Goal: Task Accomplishment & Management: Use online tool/utility

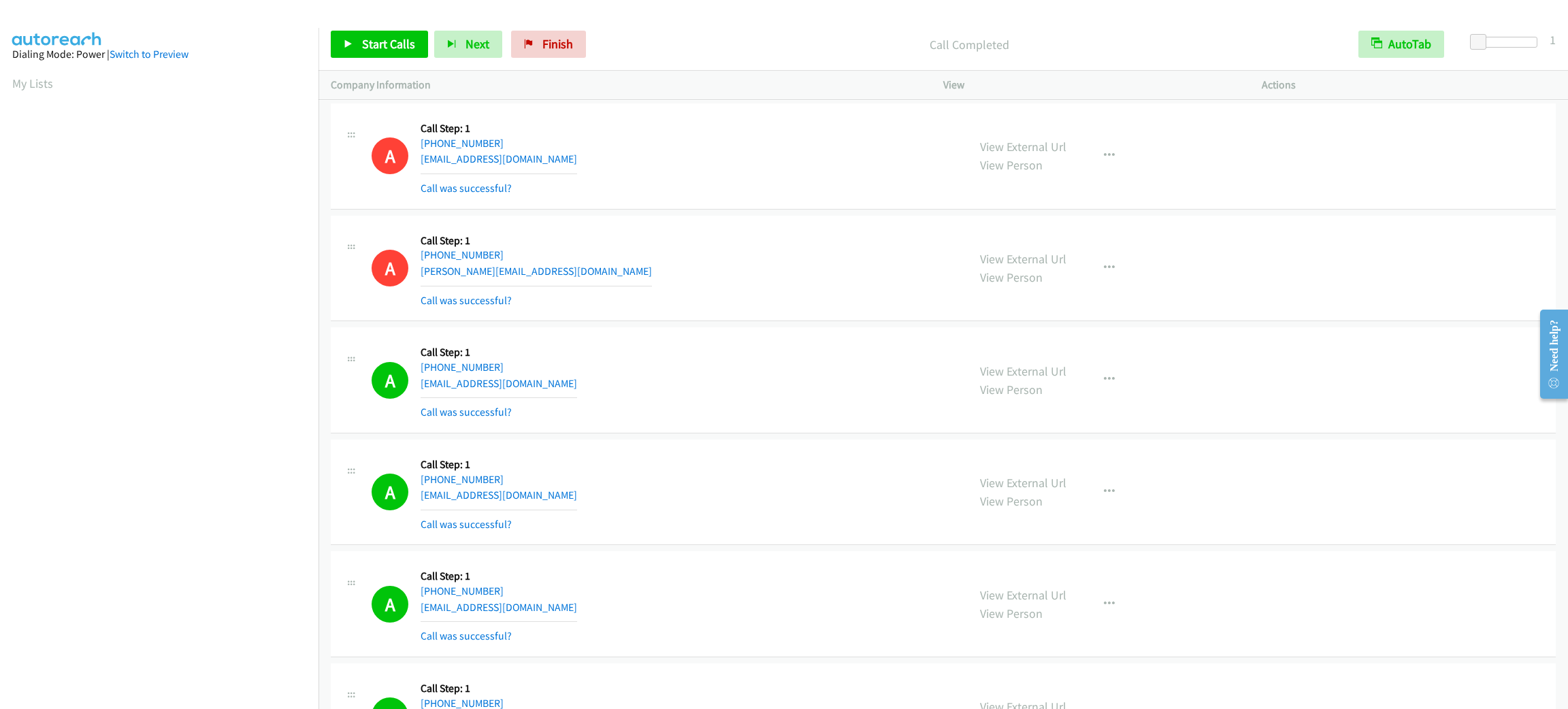
scroll to position [59, 0]
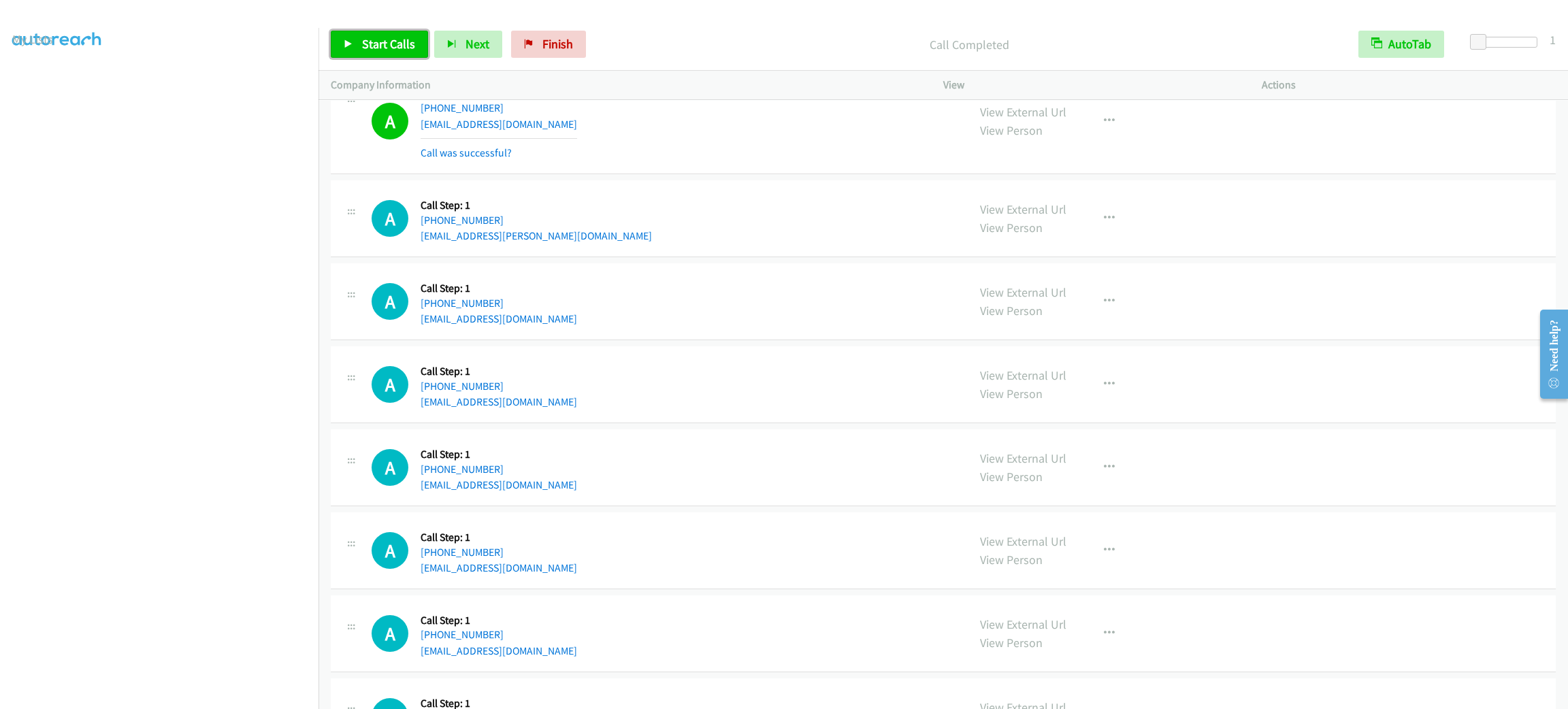
click at [393, 32] on link "Start Calls" at bounding box center [379, 44] width 97 height 27
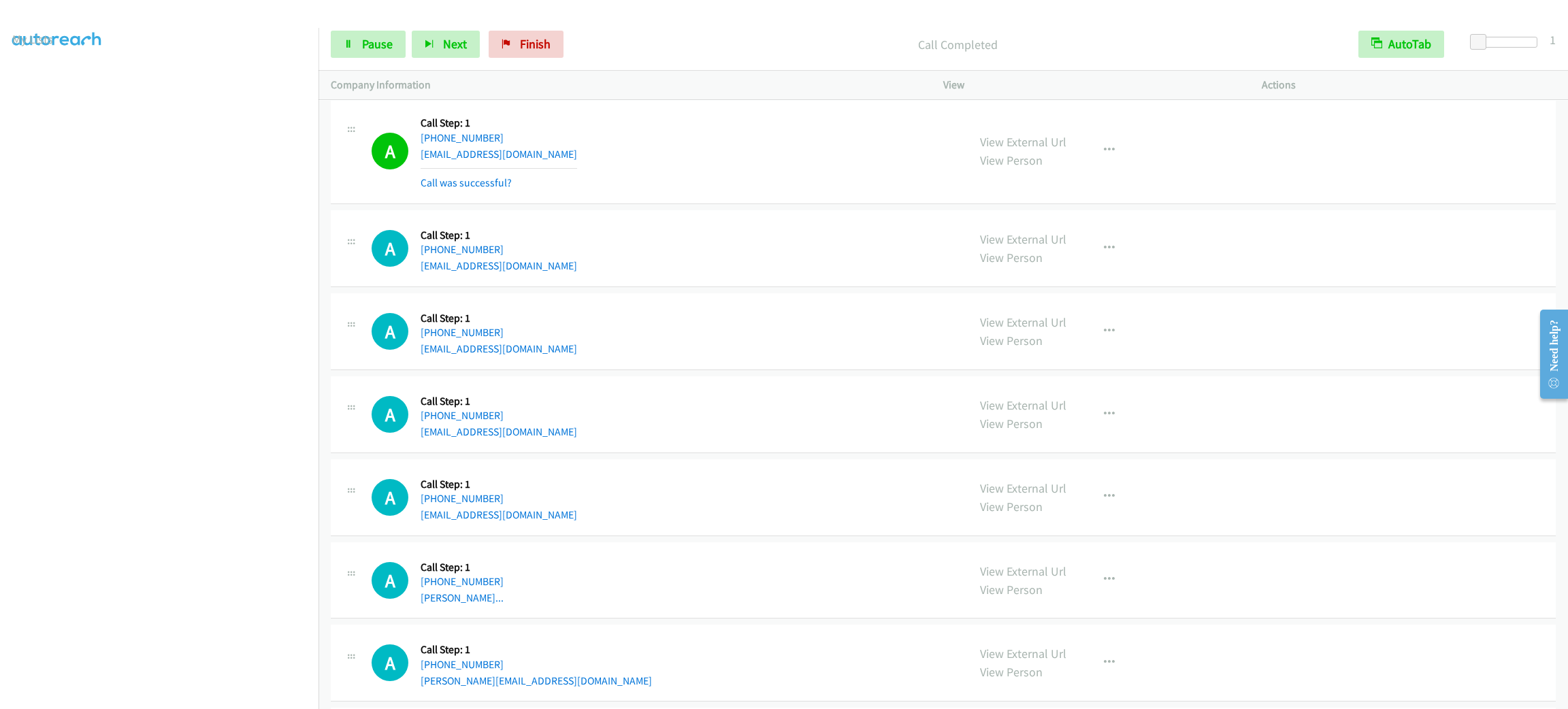
scroll to position [9764, 0]
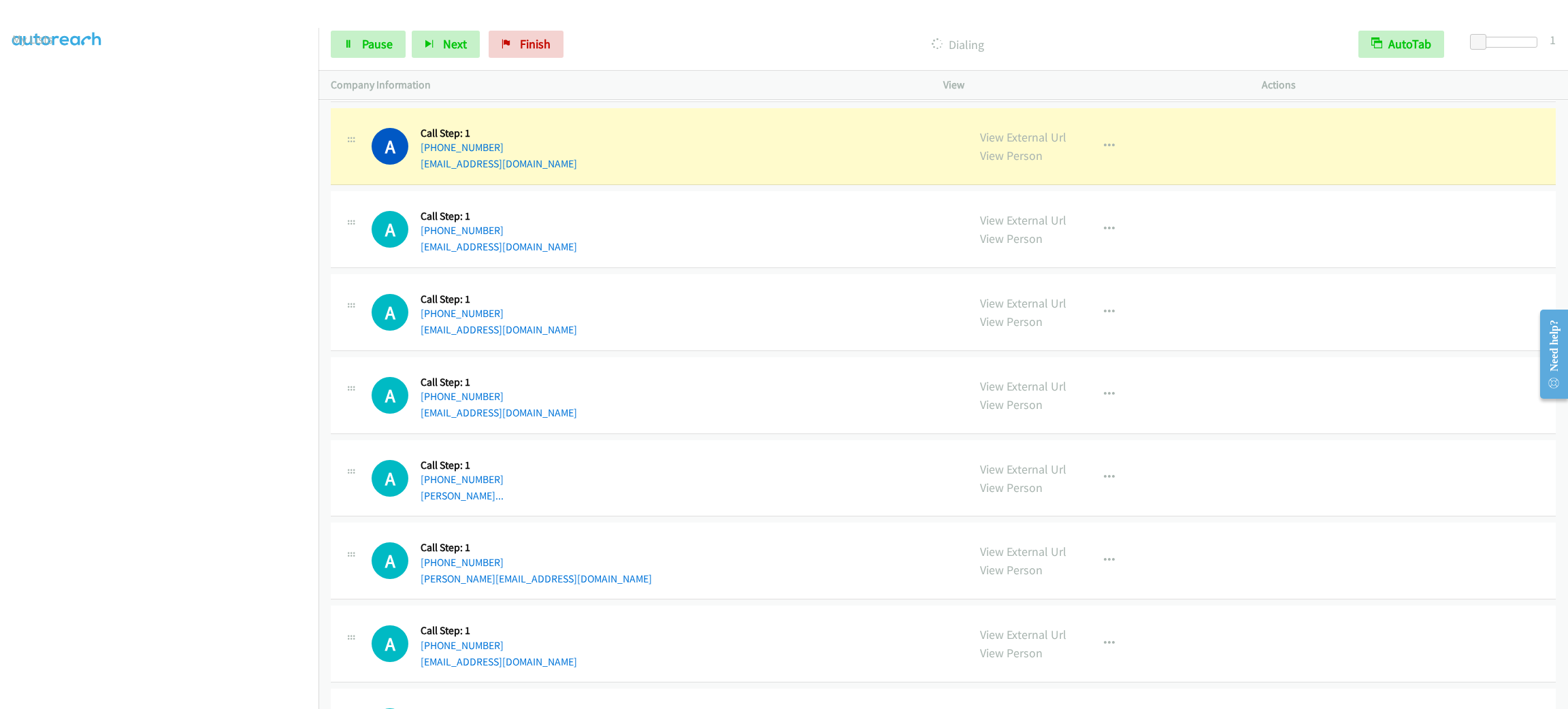
click at [377, 434] on div "A Callback Scheduled Call Step: 1 America/New_York [PHONE_NUMBER] [EMAIL_ADDRES…" at bounding box center [943, 396] width 1225 height 77
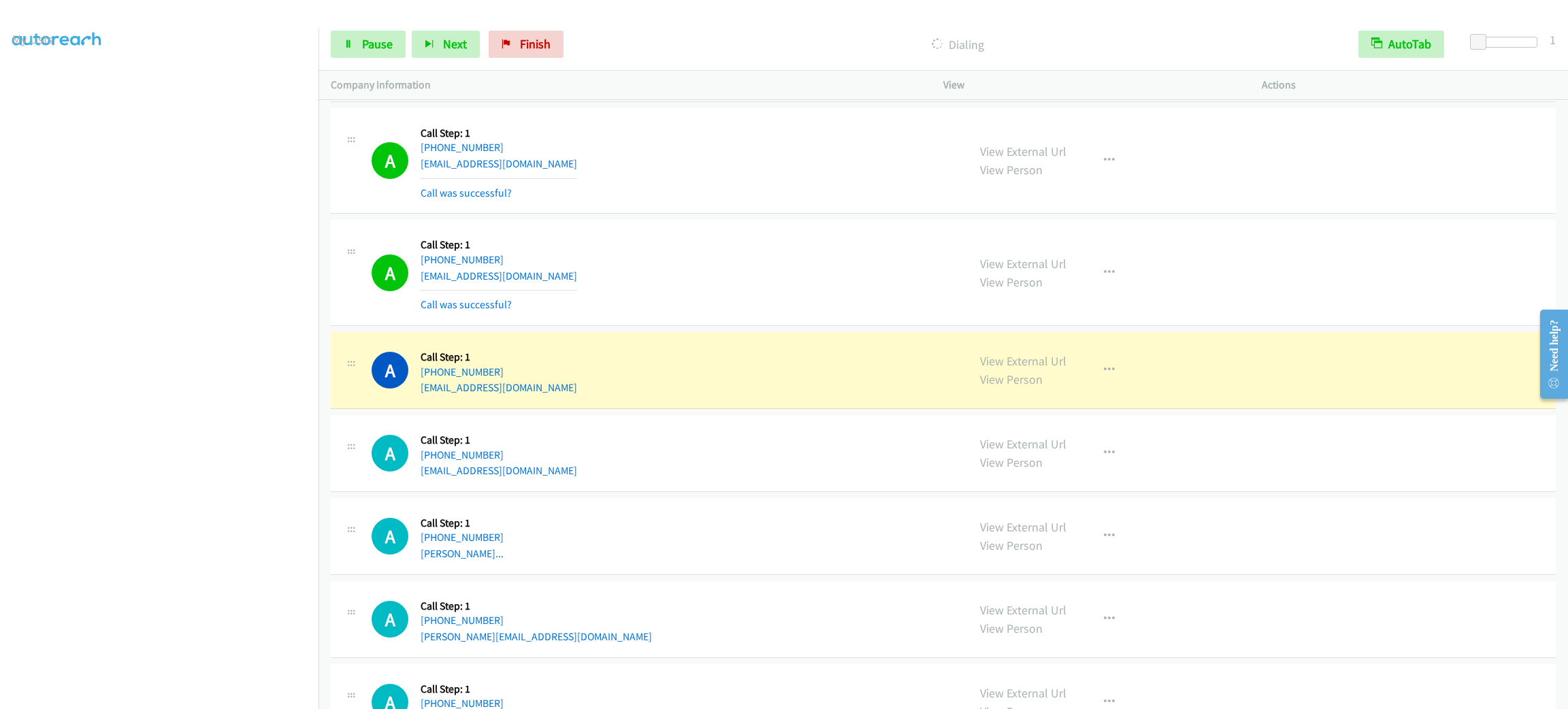
click at [705, 146] on div "A Callback Scheduled Call Step: 1 America/New_York [PHONE_NUMBER] [EMAIL_ADDRES…" at bounding box center [664, 160] width 583 height 81
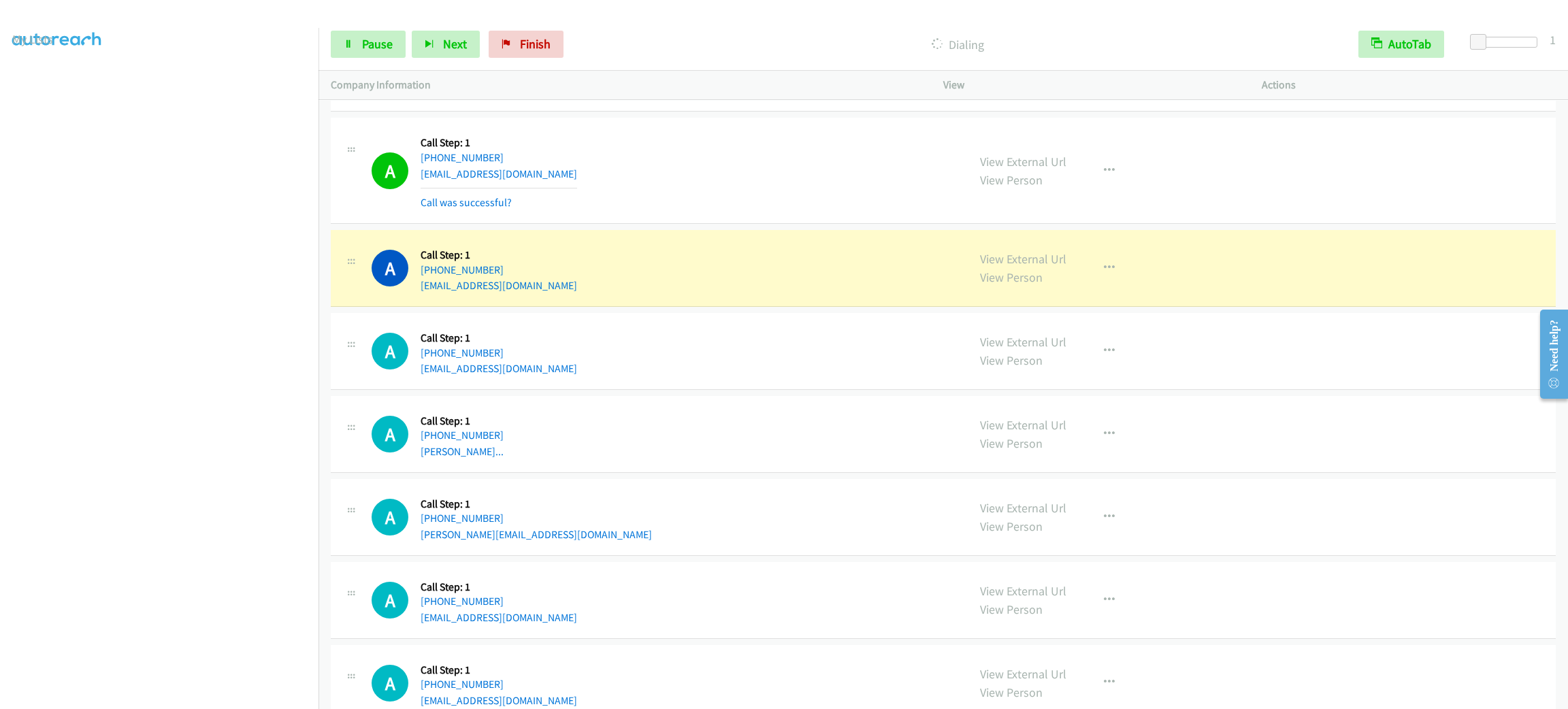
scroll to position [9968, 0]
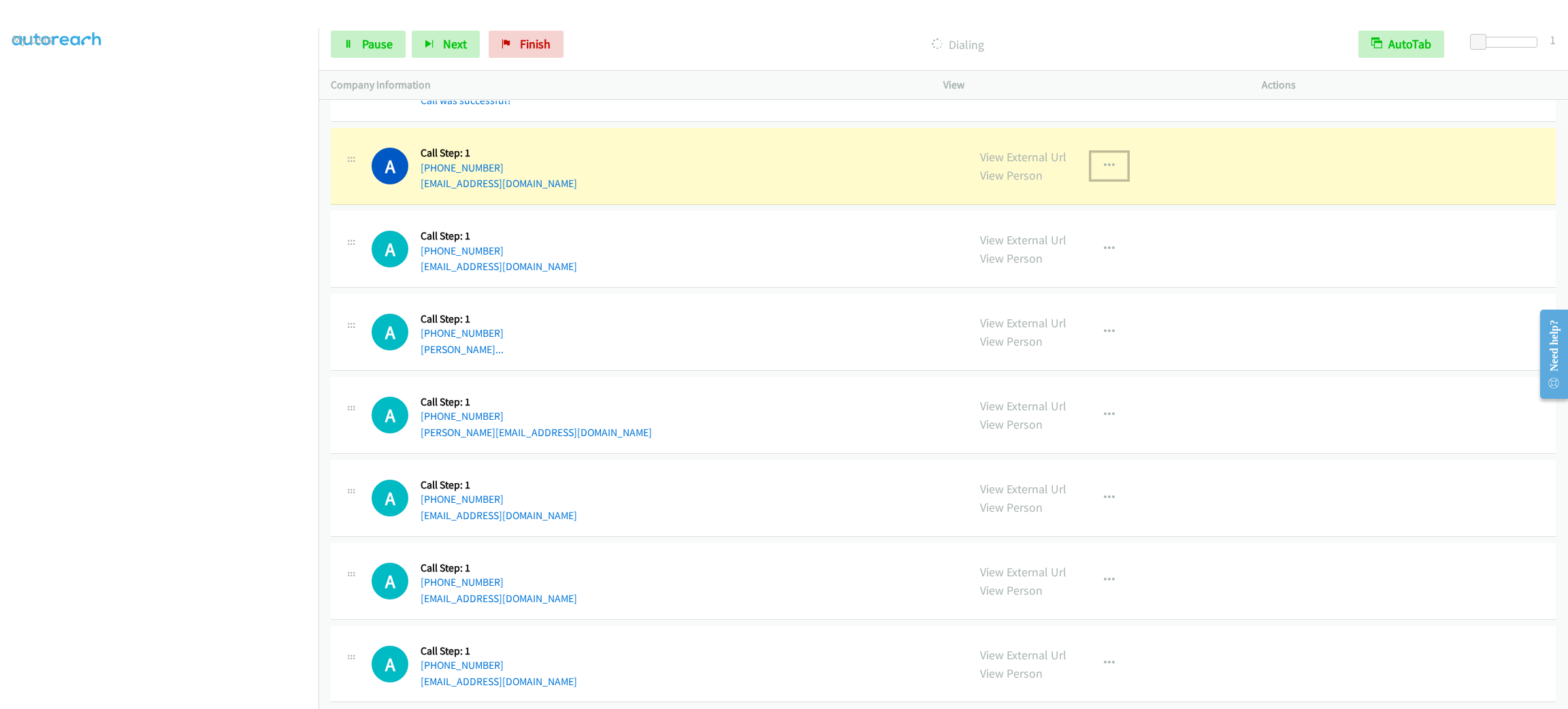
click at [1109, 186] on div "View External Url View Person View External Url Email Schedule/Manage Callback …" at bounding box center [1133, 166] width 331 height 52
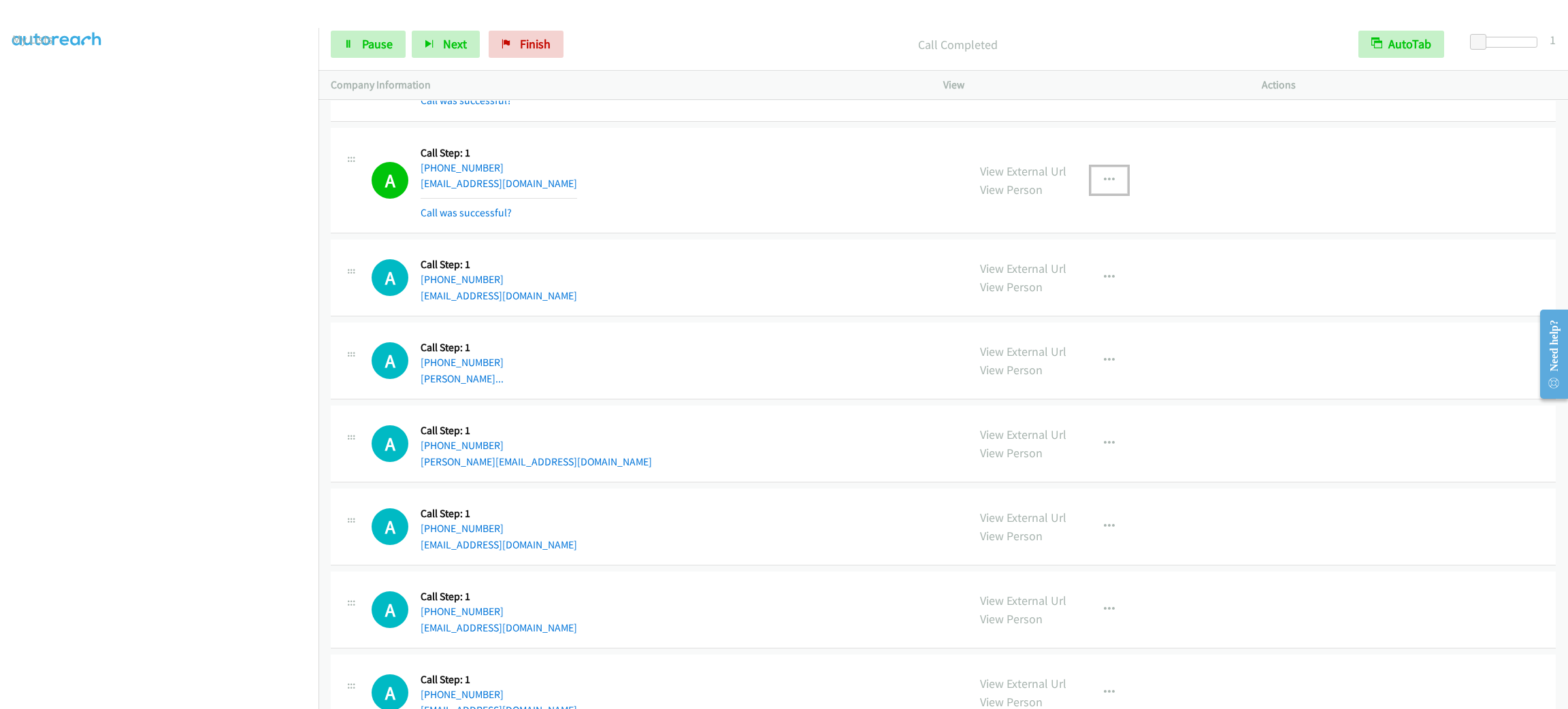
click at [1091, 194] on button "button" at bounding box center [1109, 180] width 37 height 27
click at [1085, 310] on link "Add to do not call list" at bounding box center [1036, 296] width 181 height 27
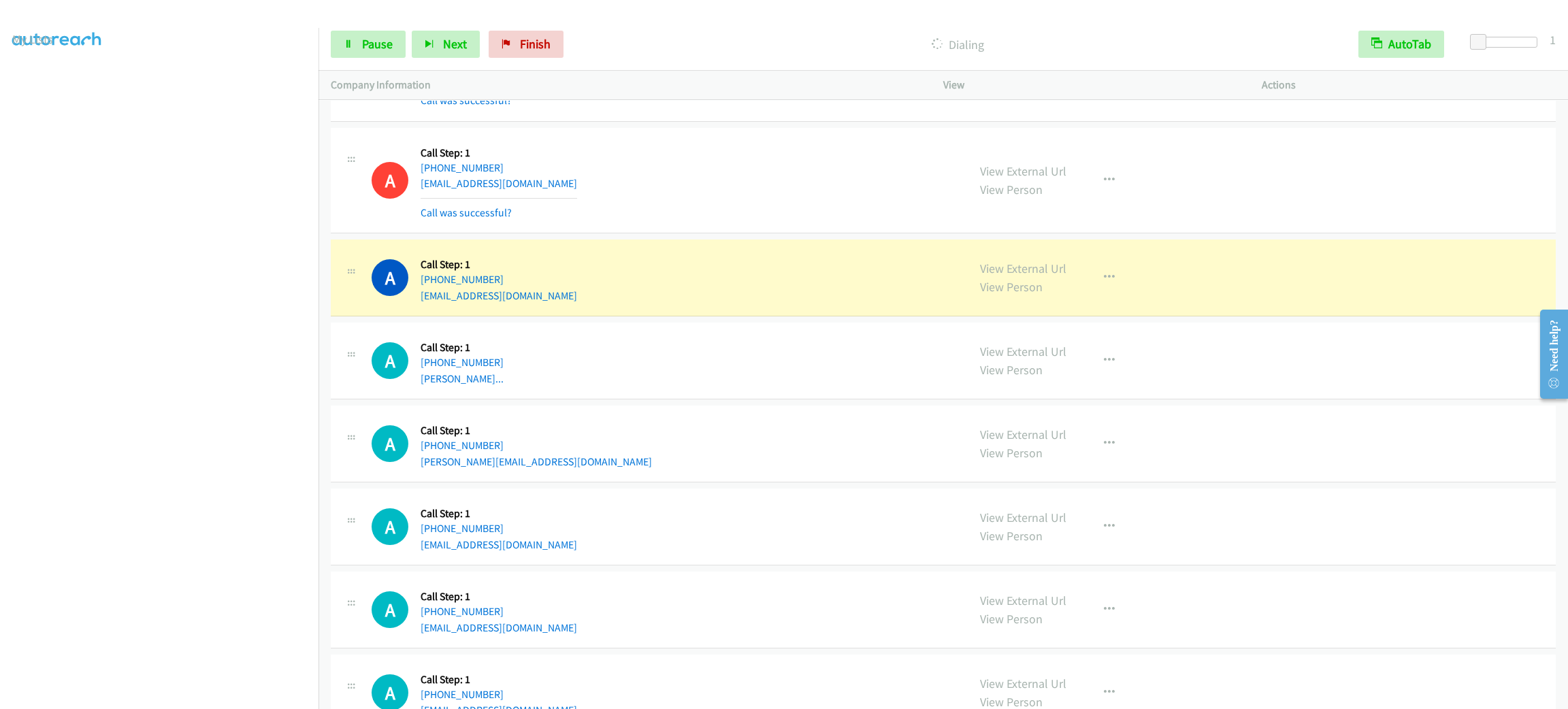
click at [99, 693] on section at bounding box center [159, 386] width 294 height 651
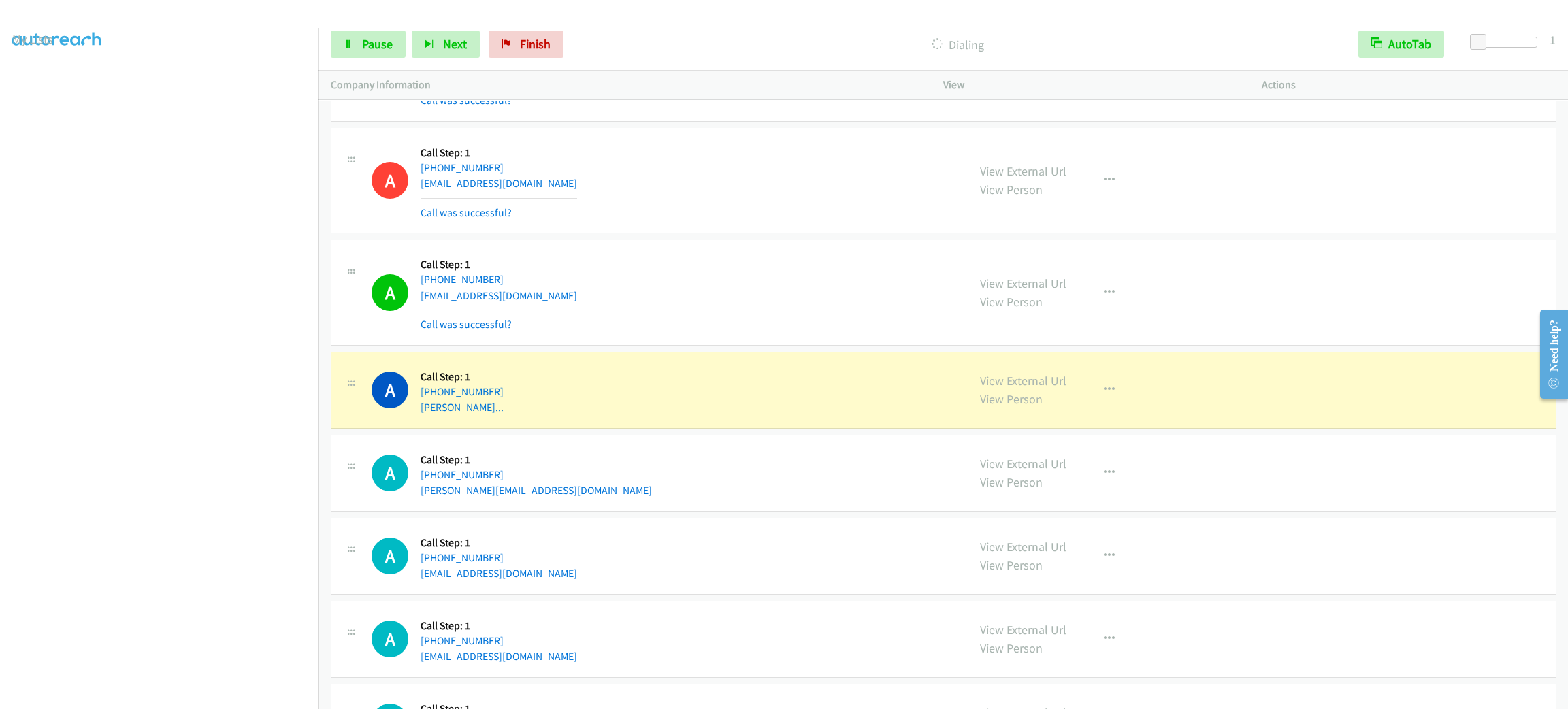
click at [674, 221] on div "A Callback Scheduled Call Step: 1 America/New_York [PHONE_NUMBER] [EMAIL_ADDRES…" at bounding box center [664, 180] width 583 height 81
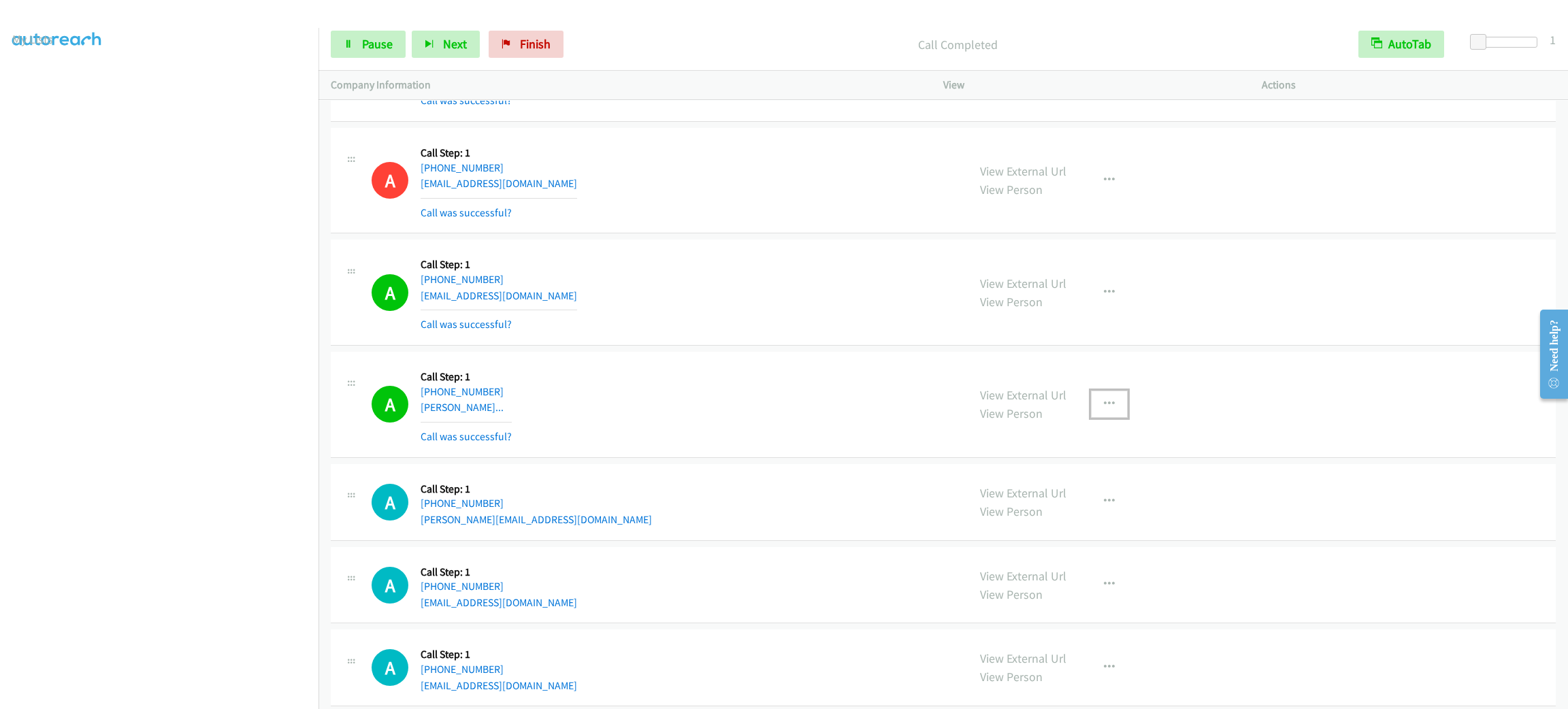
click at [1091, 418] on button "button" at bounding box center [1109, 403] width 37 height 27
click at [1016, 534] on link "Add to do not call list" at bounding box center [1036, 520] width 181 height 27
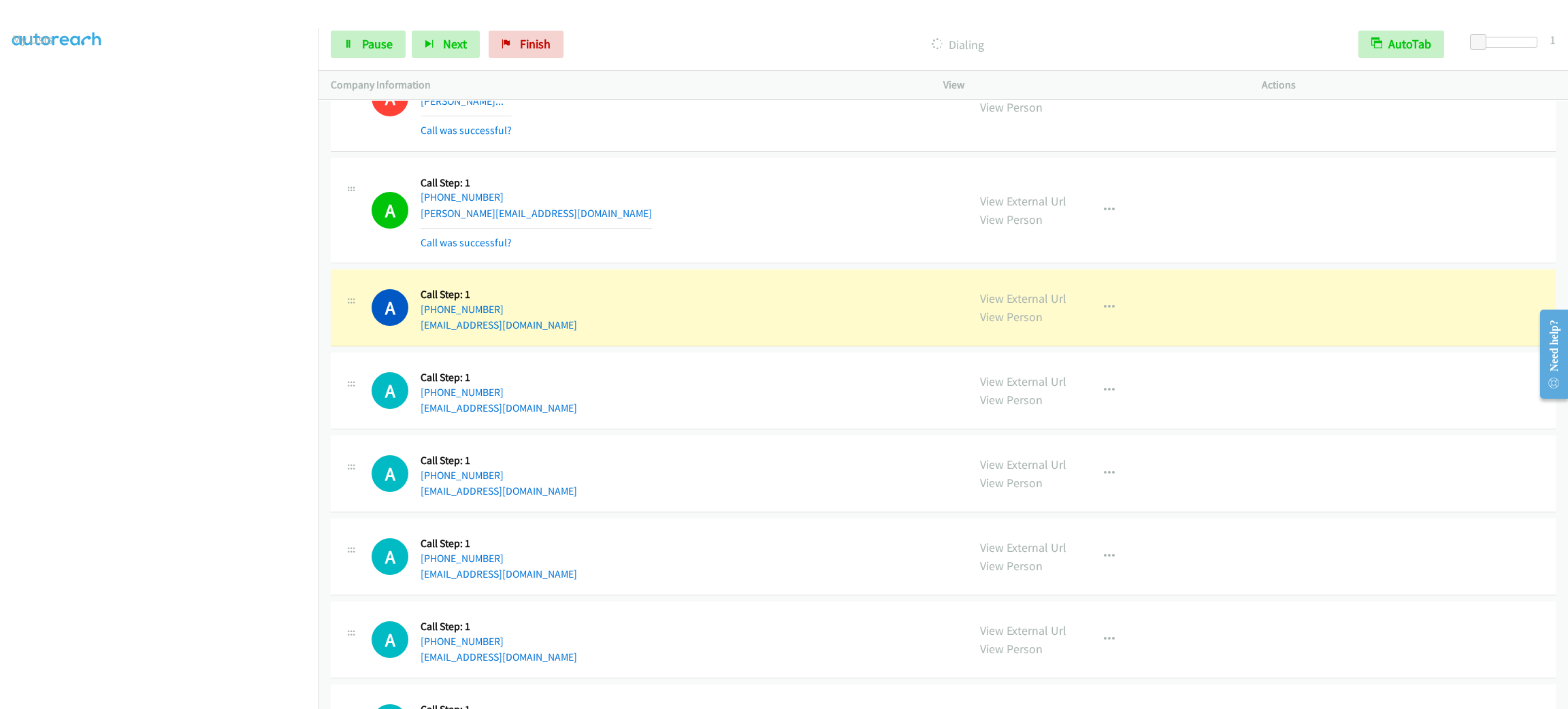
scroll to position [10376, 0]
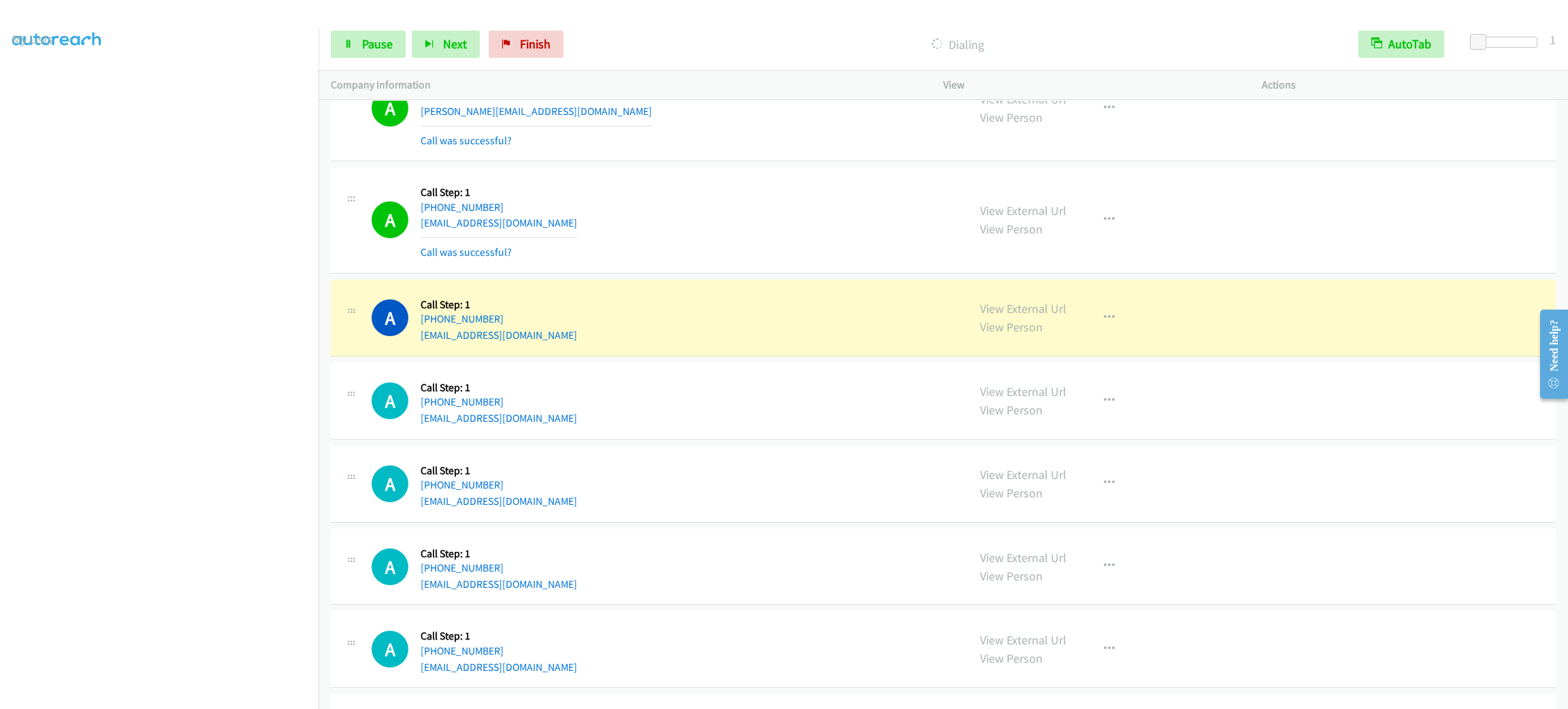
click at [887, 426] on div "A Callback Scheduled Call Step: 1 America/New_York [PHONE_NUMBER] [EMAIL_ADDRES…" at bounding box center [664, 400] width 583 height 52
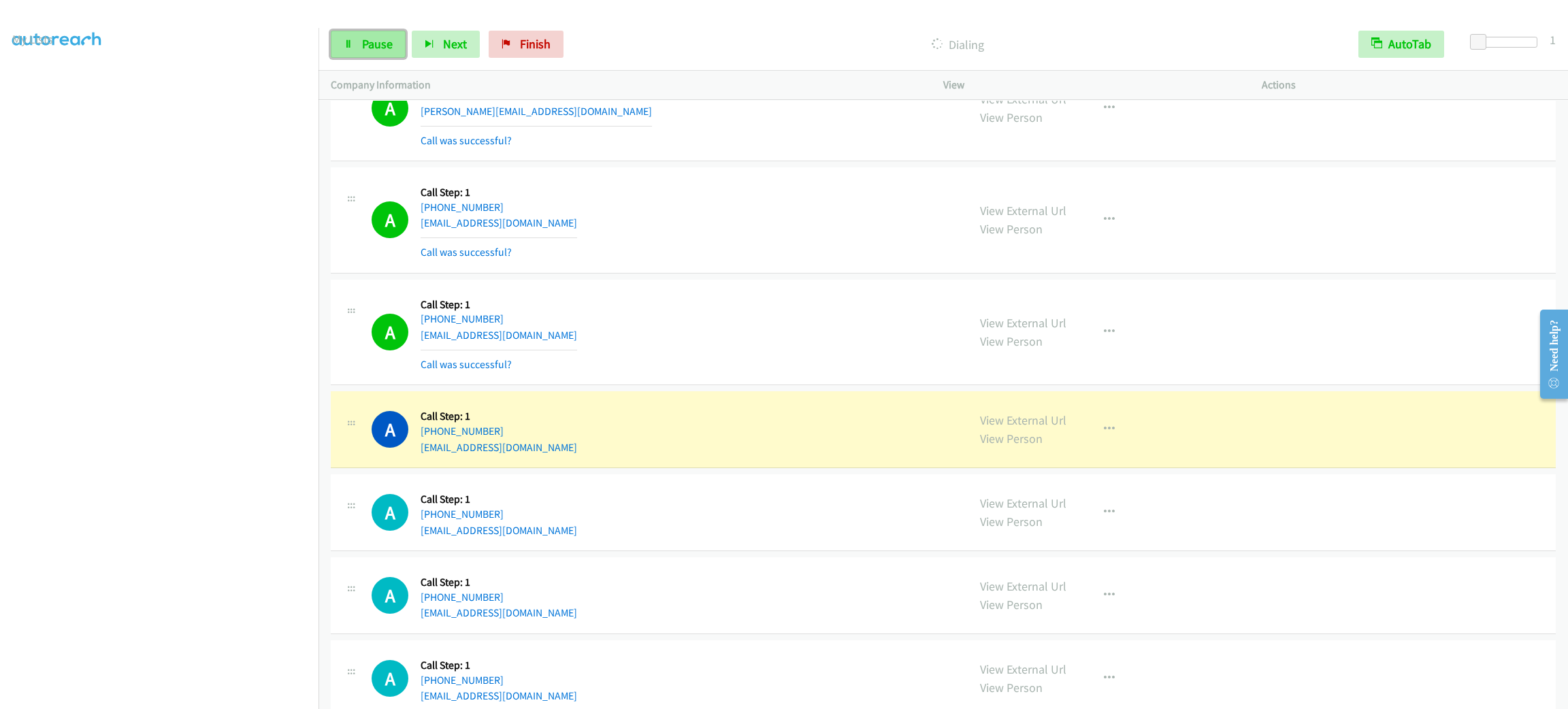
click at [393, 45] on link "Pause" at bounding box center [368, 44] width 75 height 27
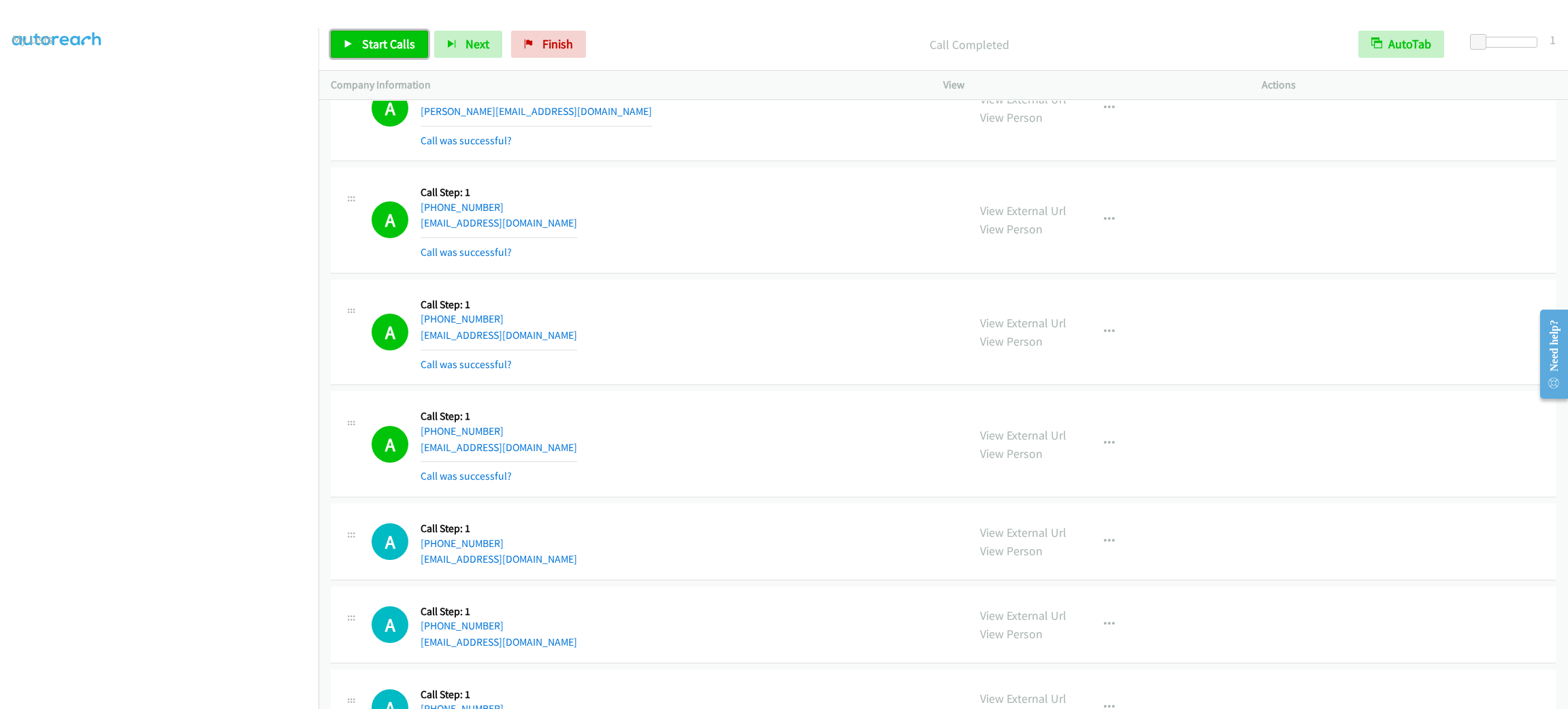
click at [369, 48] on span "Start Calls" at bounding box center [388, 44] width 53 height 15
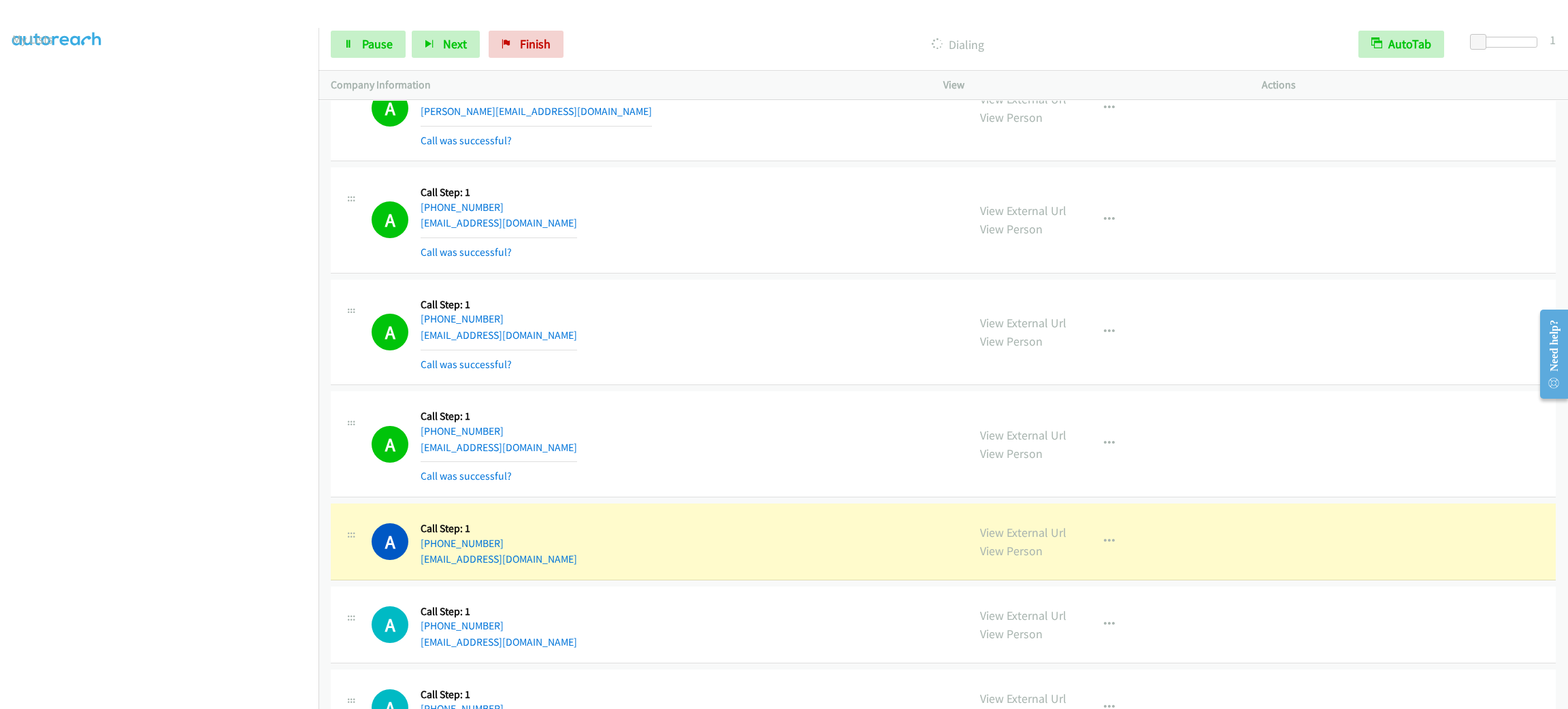
click at [803, 443] on div "A Callback Scheduled Call Step: 1 America/New_York [PHONE_NUMBER] [EMAIL_ADDRES…" at bounding box center [664, 443] width 583 height 81
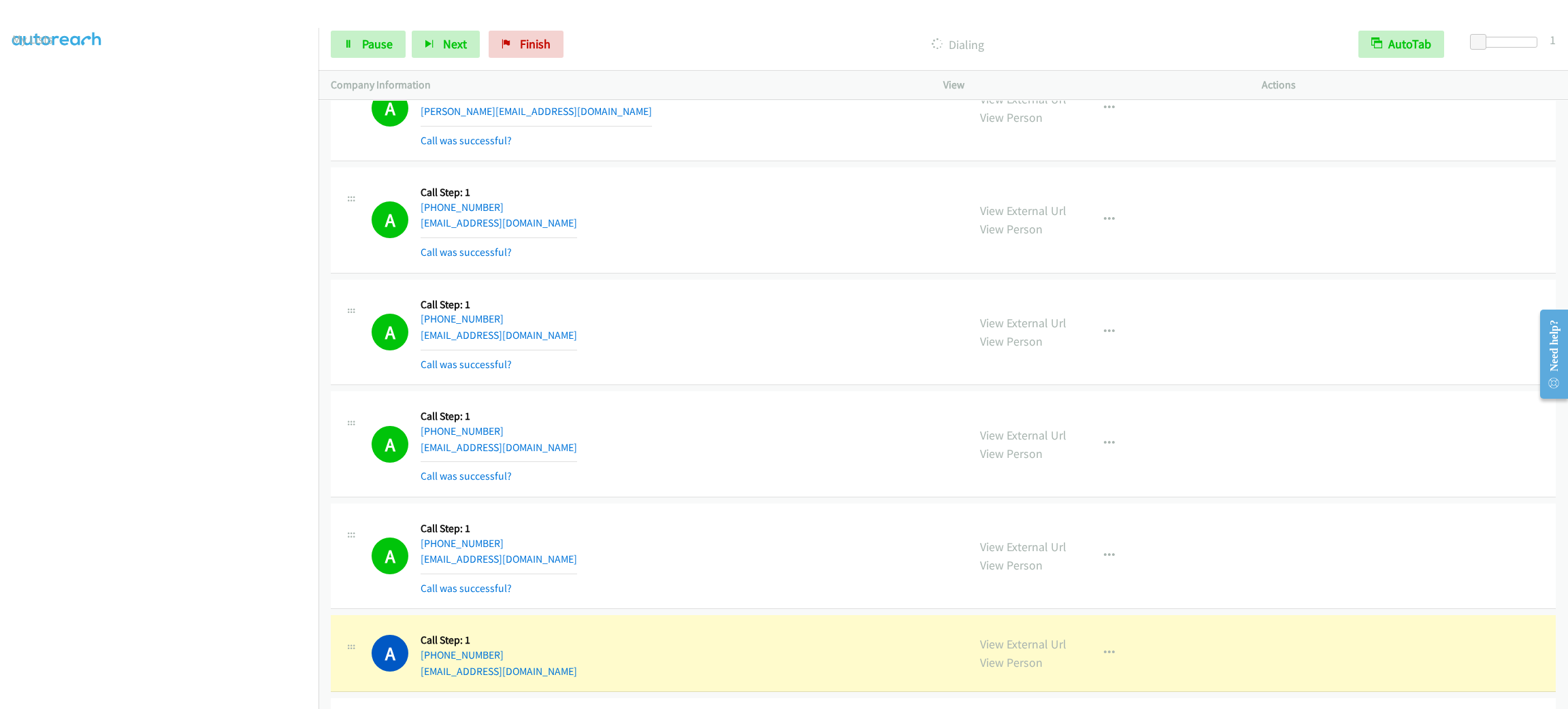
scroll to position [10784, 0]
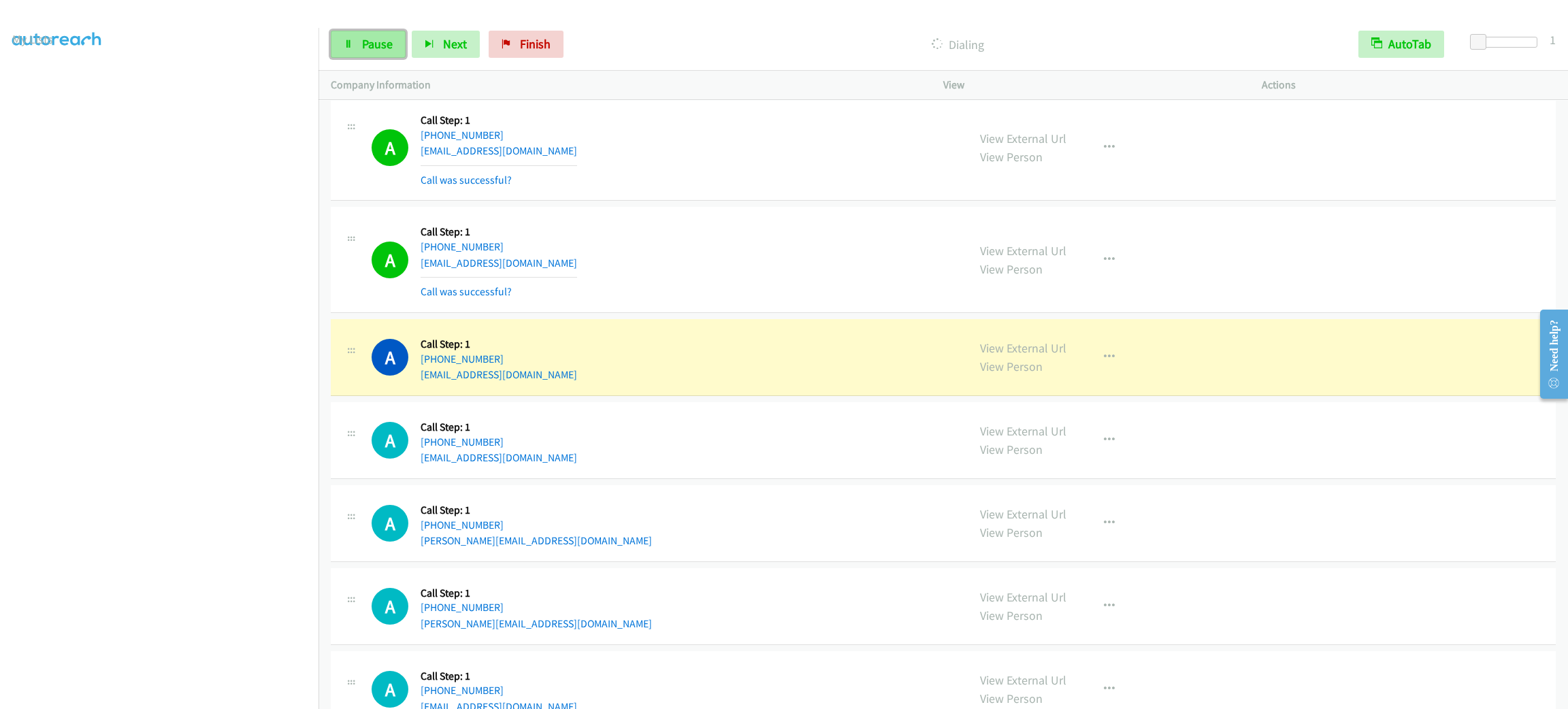
click at [355, 36] on link "Pause" at bounding box center [368, 44] width 75 height 27
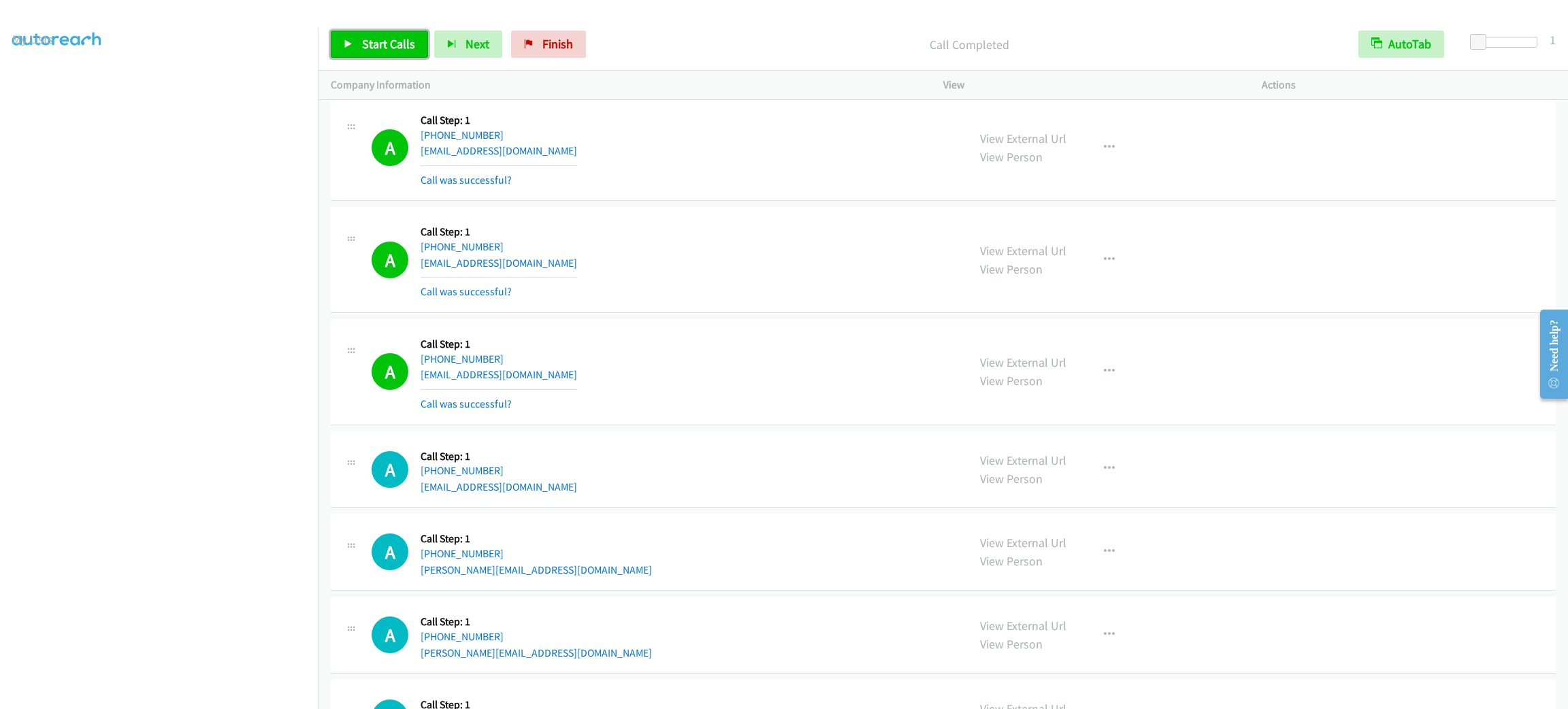
click at [403, 44] on span "Start Calls" at bounding box center [388, 44] width 53 height 15
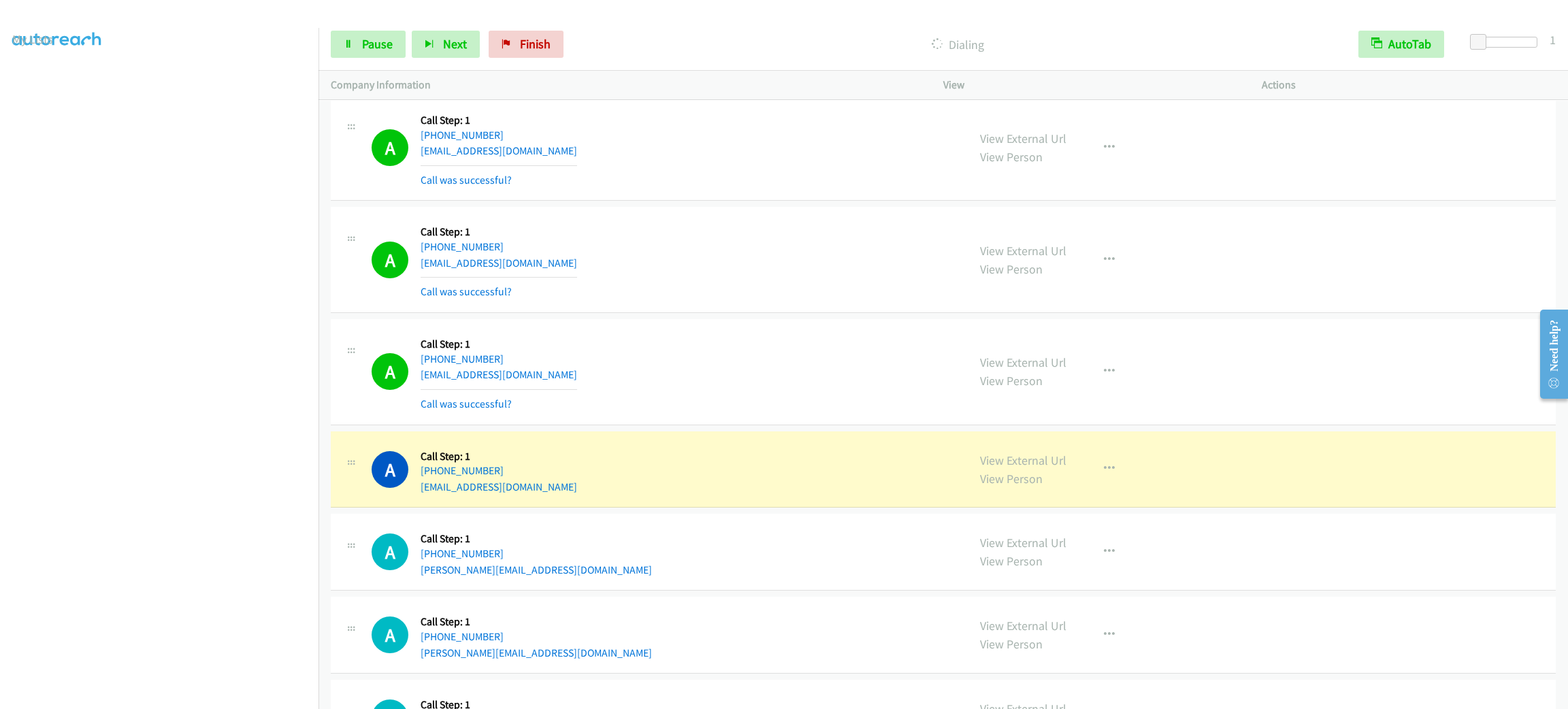
scroll to position [10967, 0]
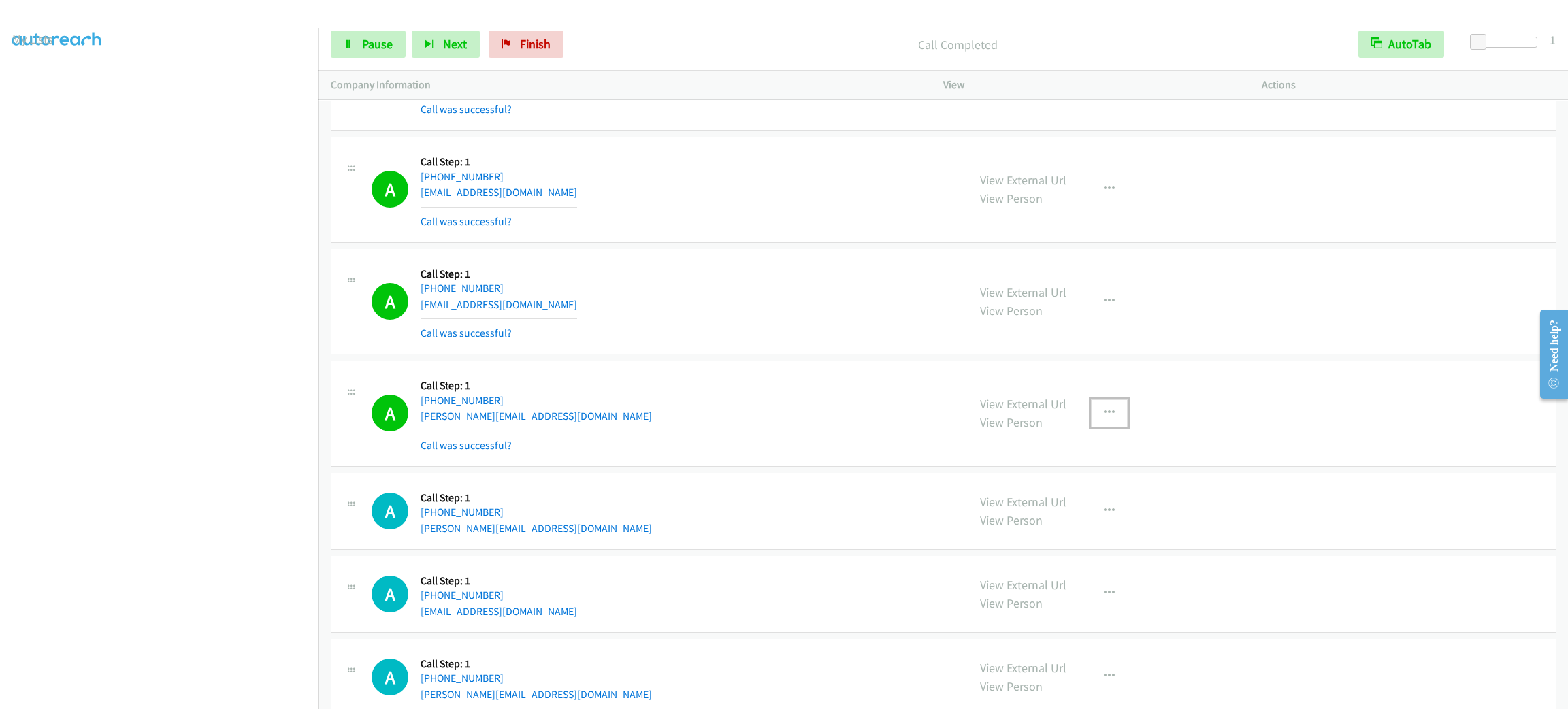
click at [1114, 426] on button "button" at bounding box center [1109, 413] width 37 height 27
click at [1107, 543] on link "Add to do not call list" at bounding box center [1036, 529] width 181 height 27
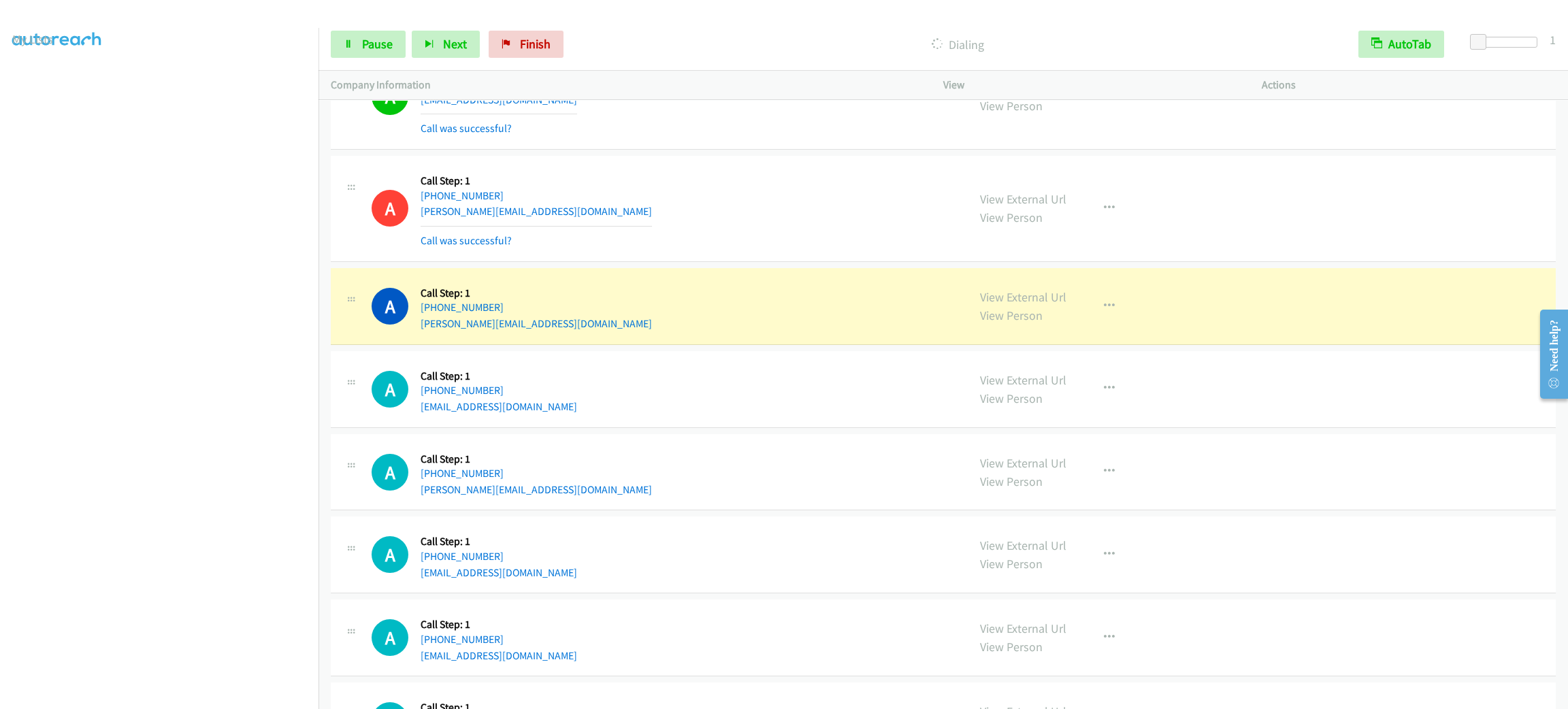
scroll to position [11274, 0]
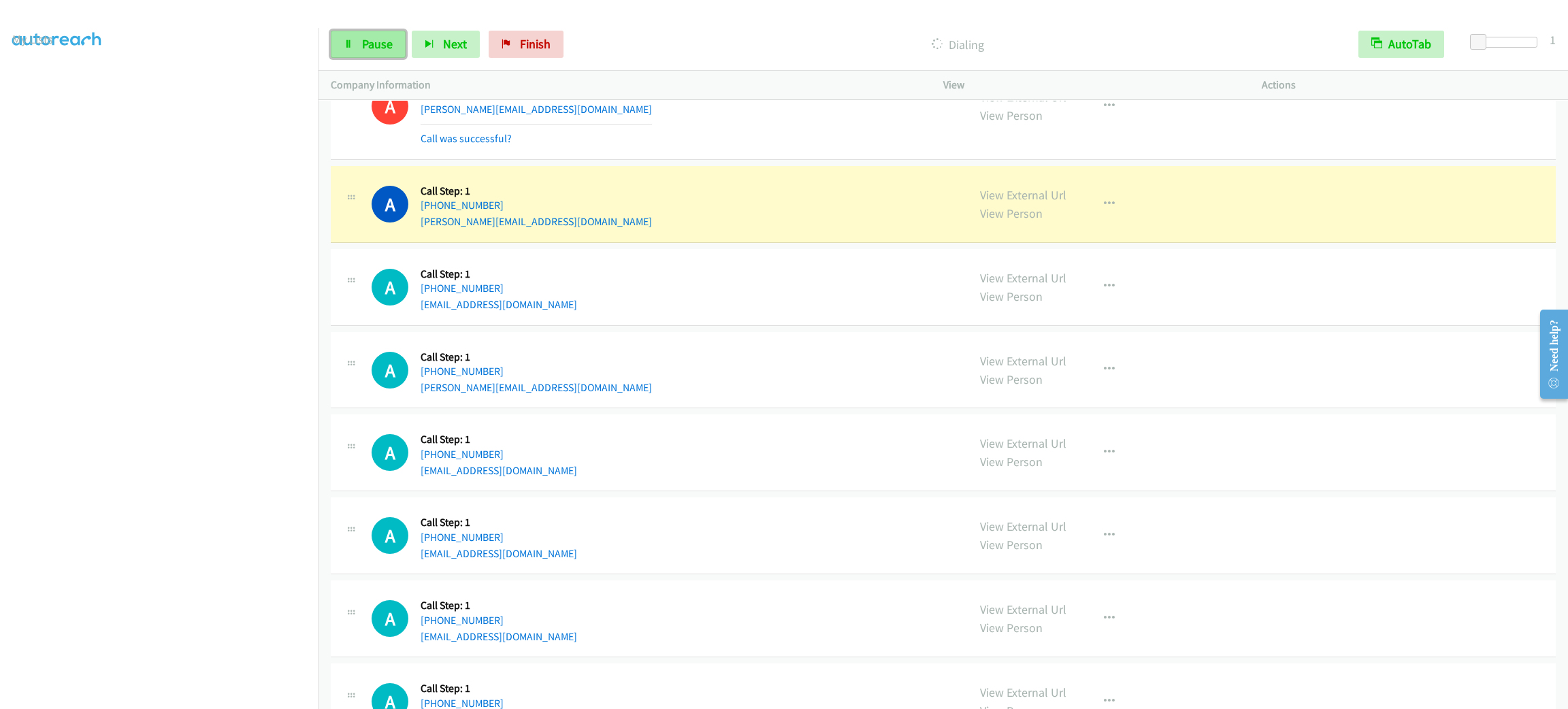
click at [362, 40] on span "Pause" at bounding box center [377, 44] width 31 height 15
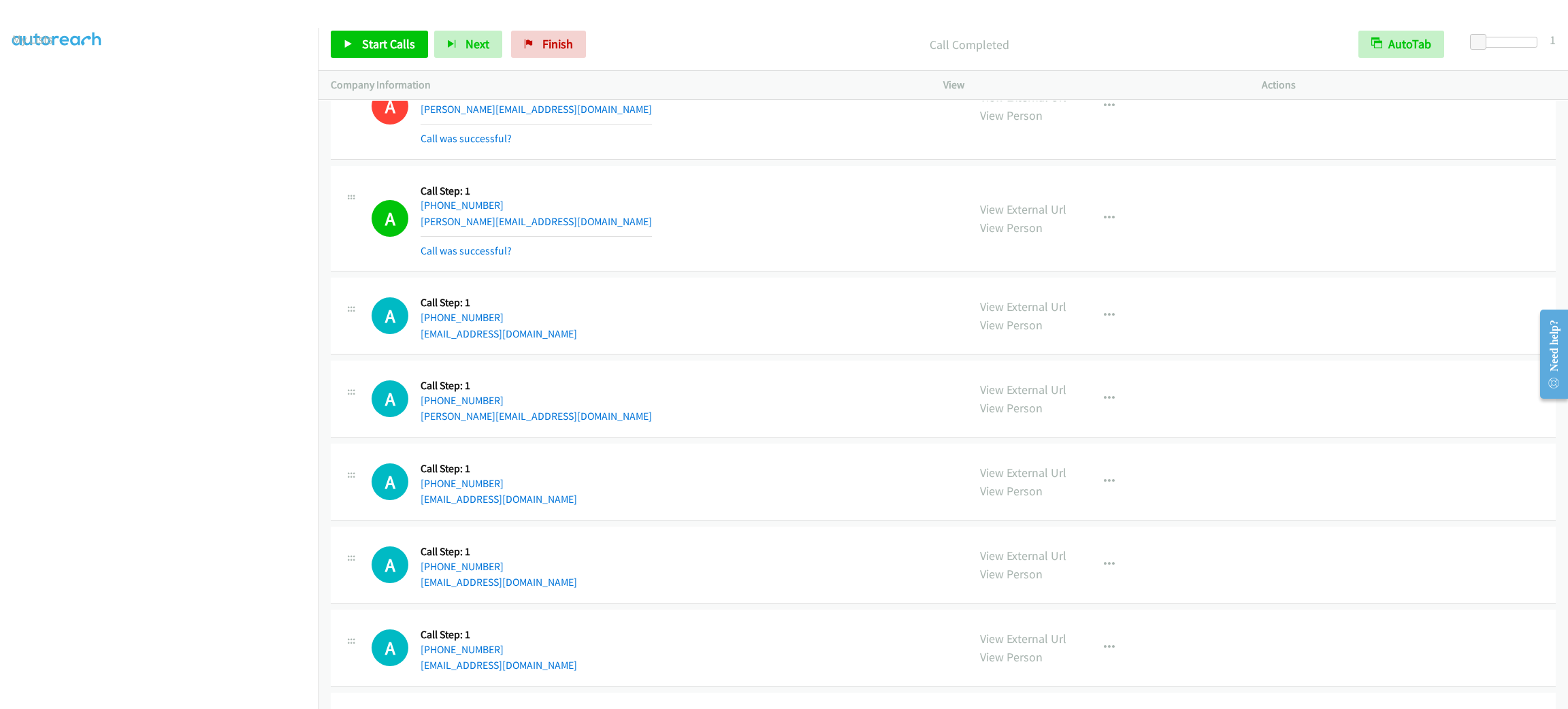
click at [907, 342] on div "A Callback Scheduled Call Step: 1 America/New_York [PHONE_NUMBER] [EMAIL_ADDRES…" at bounding box center [664, 316] width 583 height 52
click at [909, 520] on div "A Callback Scheduled Call Step: 1 America/Los_Angeles [PHONE_NUMBER] [EMAIL_ADD…" at bounding box center [943, 482] width 1225 height 77
click at [1107, 232] on button "button" at bounding box center [1109, 218] width 37 height 27
click at [1082, 349] on link "Add to do not call list" at bounding box center [1036, 334] width 181 height 27
click at [382, 32] on link "Start Calls" at bounding box center [379, 44] width 97 height 27
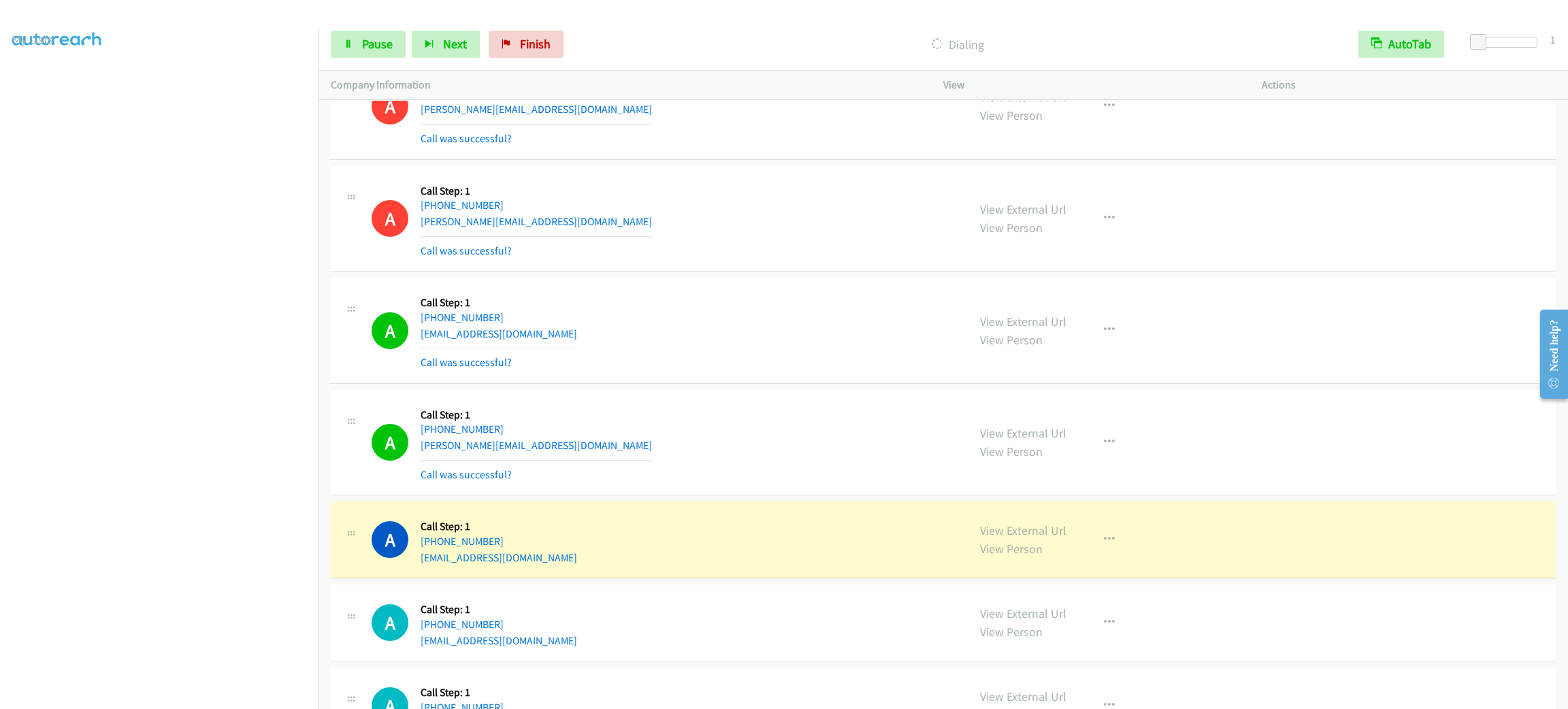
click at [380, 21] on div "Start Calls Pause Next Finish Dialing AutoTab AutoTab 1" at bounding box center [943, 45] width 1249 height 52
click at [378, 28] on div "Start Calls Pause Next Finish Dialing AutoTab AutoTab 1" at bounding box center [943, 45] width 1249 height 52
click at [380, 46] on span "Pause" at bounding box center [377, 44] width 31 height 15
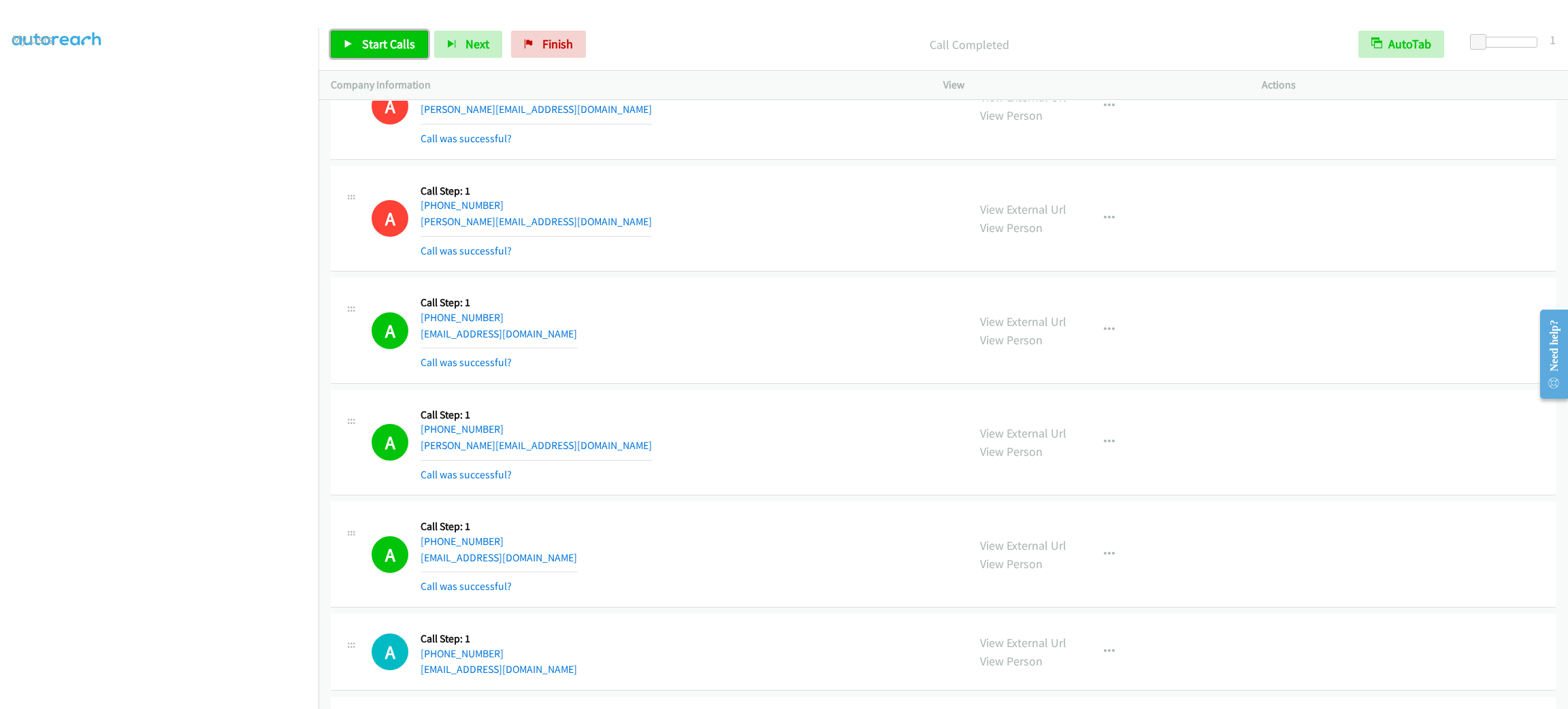
click at [362, 46] on span "Start Calls" at bounding box center [388, 44] width 53 height 15
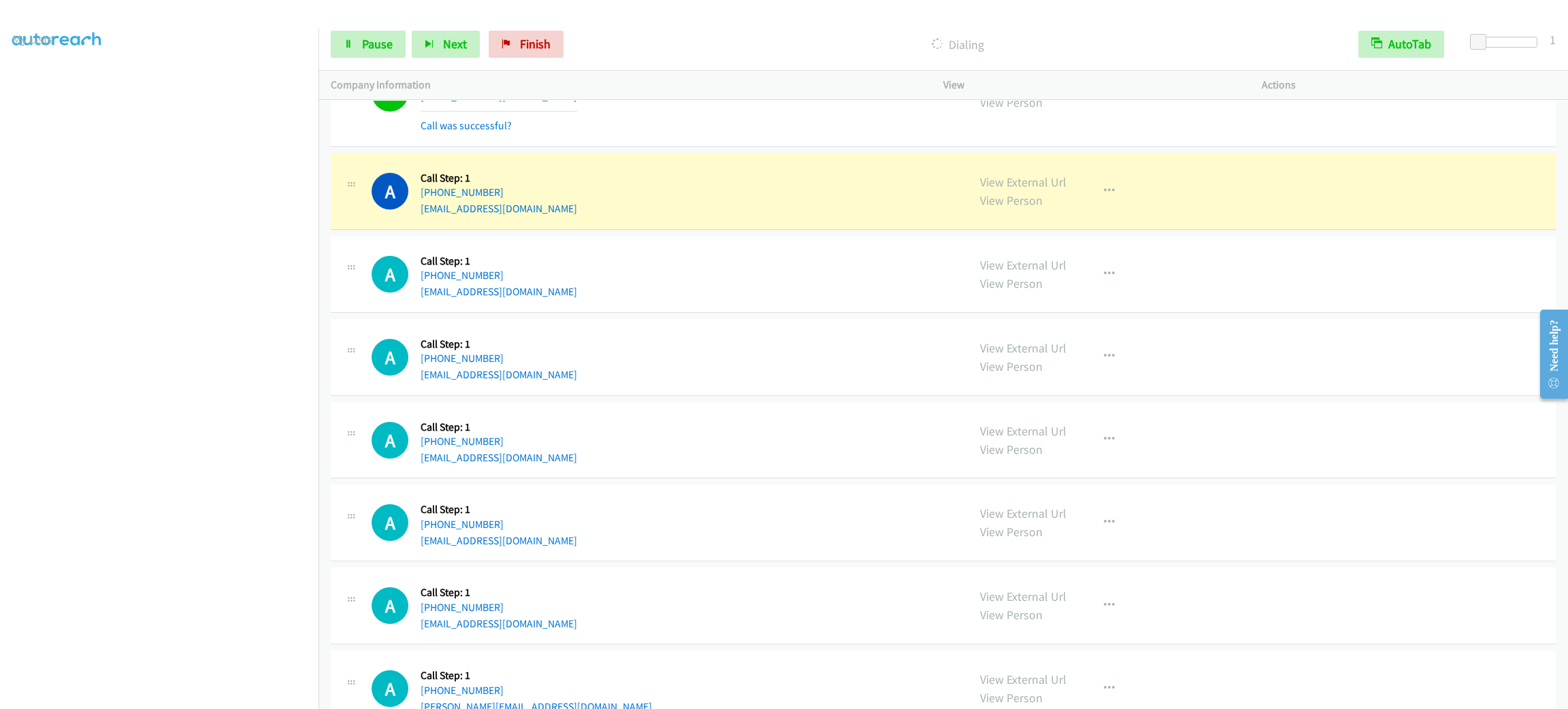
scroll to position [12396, 0]
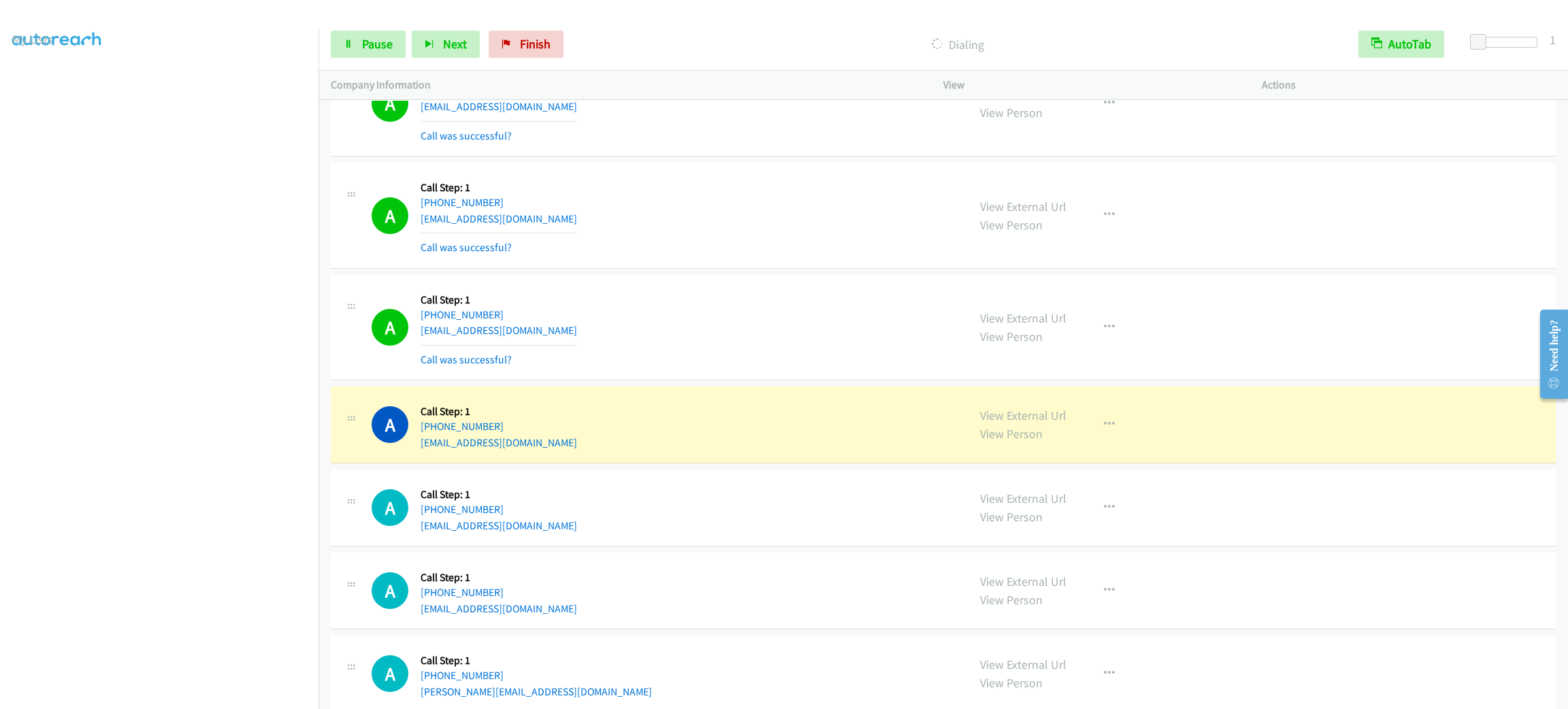
click at [779, 520] on div "A Callback Scheduled Call Step: 1 [GEOGRAPHIC_DATA]/[GEOGRAPHIC_DATA] [PHONE_NU…" at bounding box center [664, 507] width 583 height 52
click at [1098, 438] on button "button" at bounding box center [1109, 424] width 37 height 27
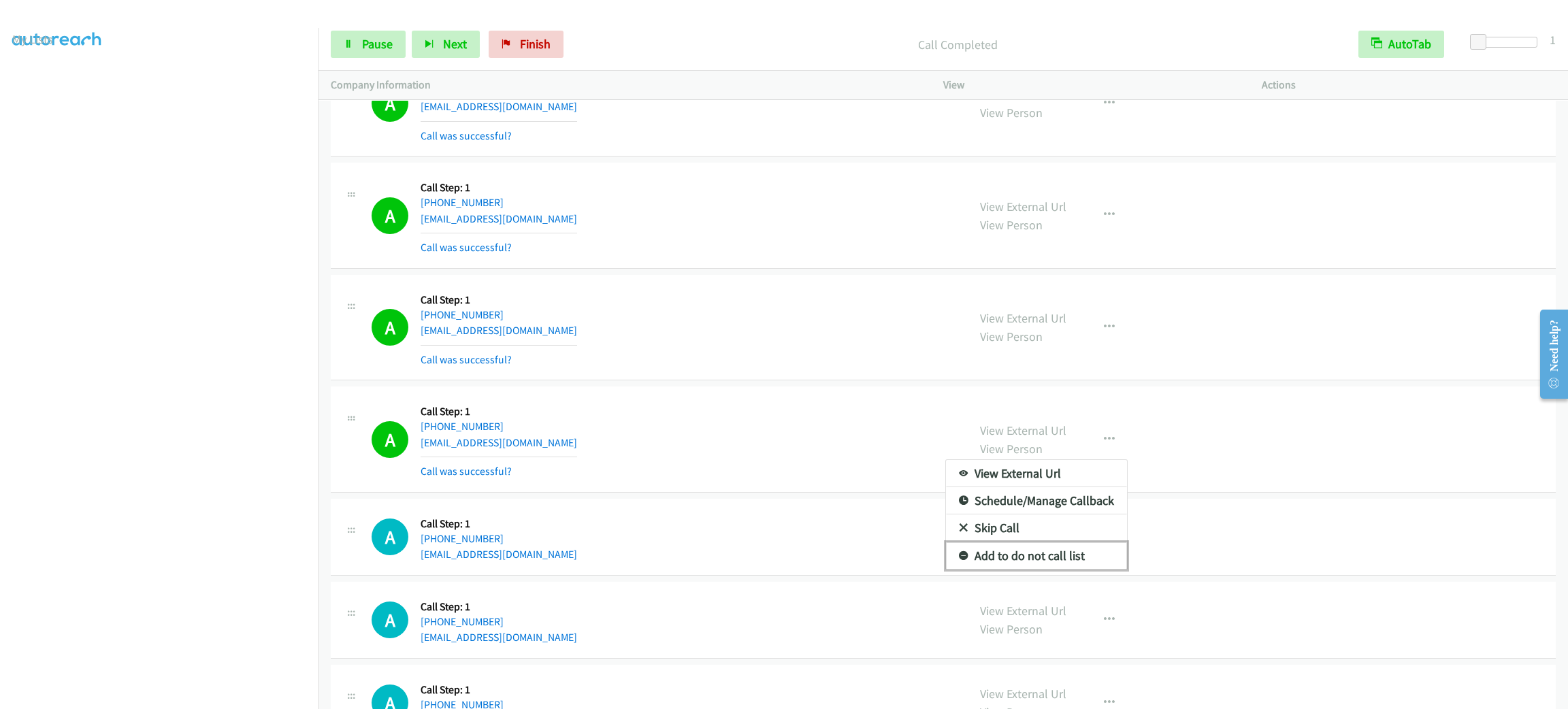
click at [1082, 570] on link "Add to do not call list" at bounding box center [1036, 556] width 181 height 27
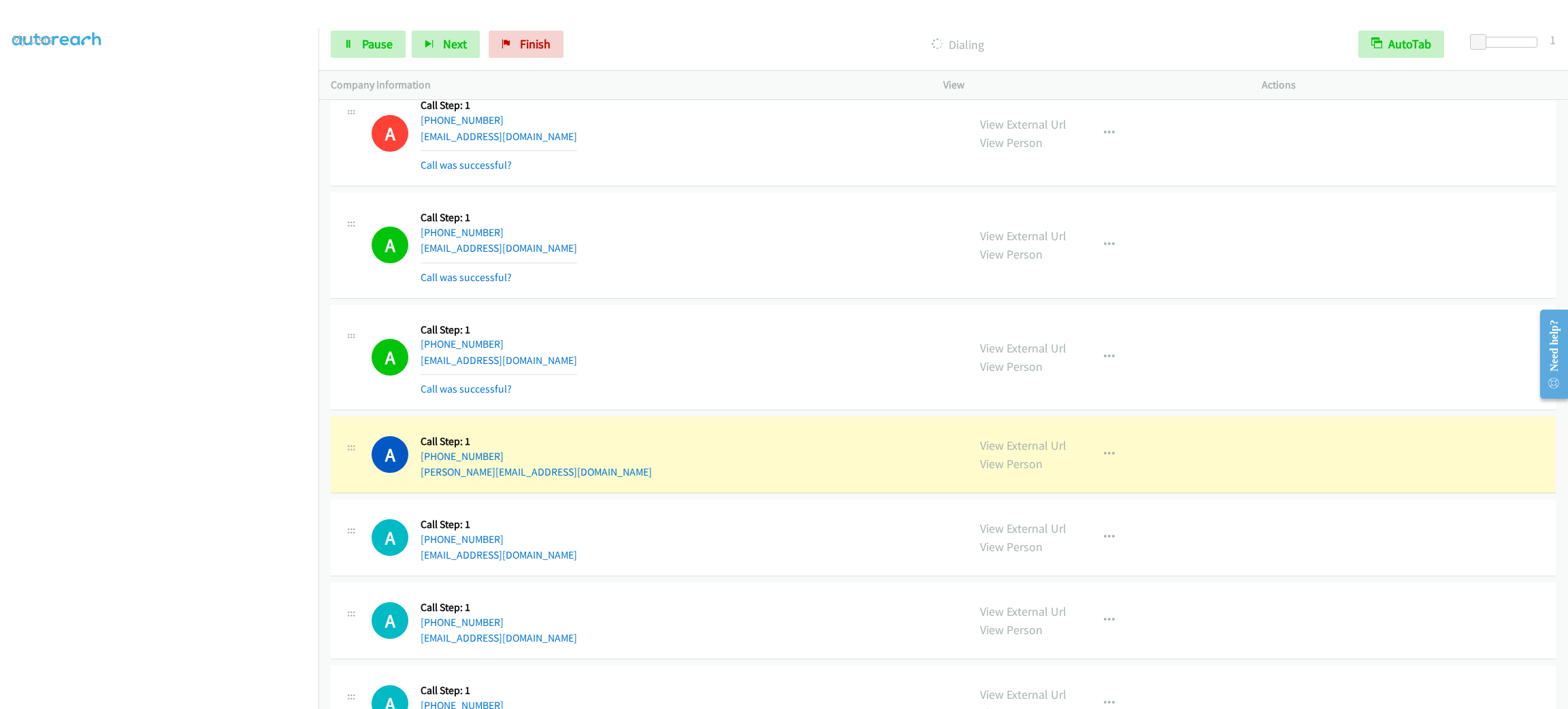
scroll to position [12958, 0]
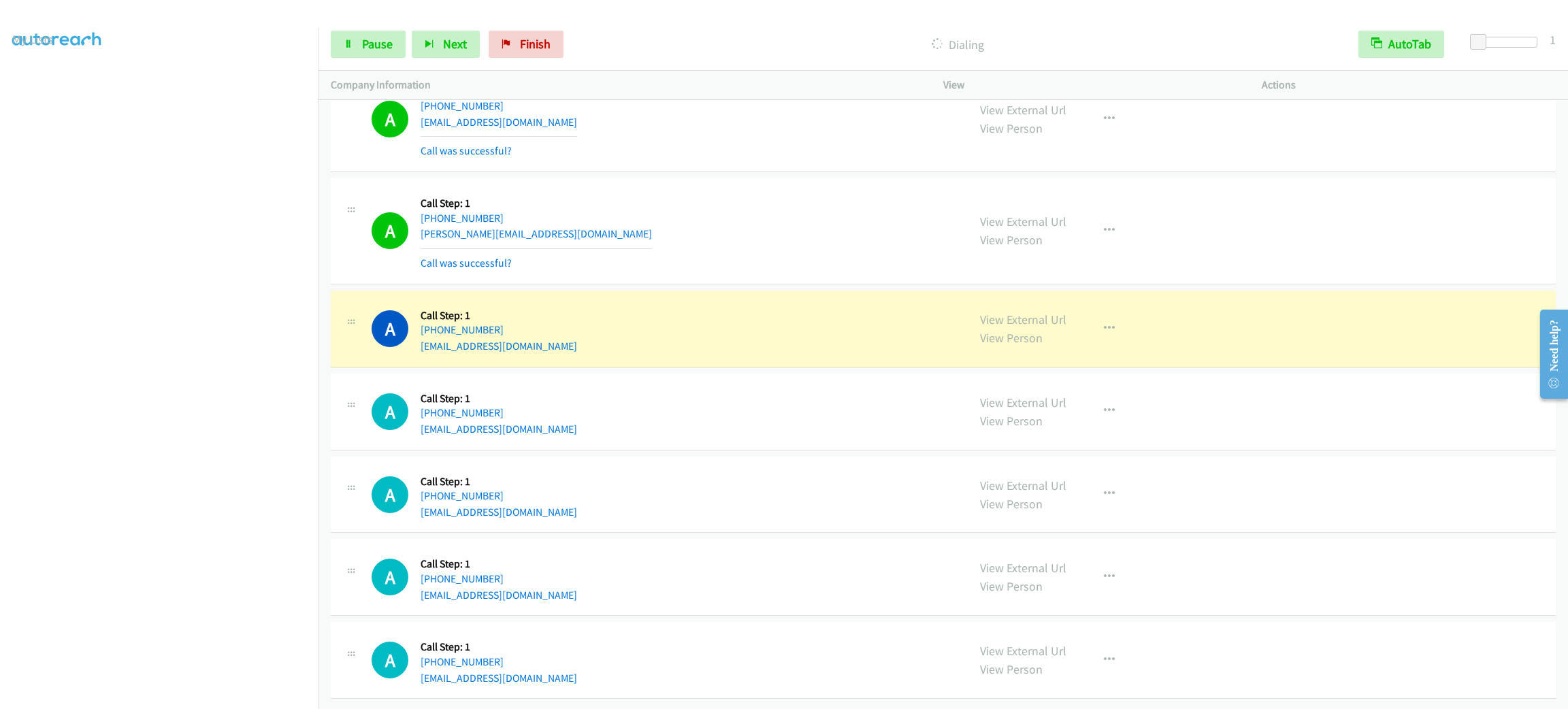
click at [269, 692] on section at bounding box center [159, 386] width 294 height 651
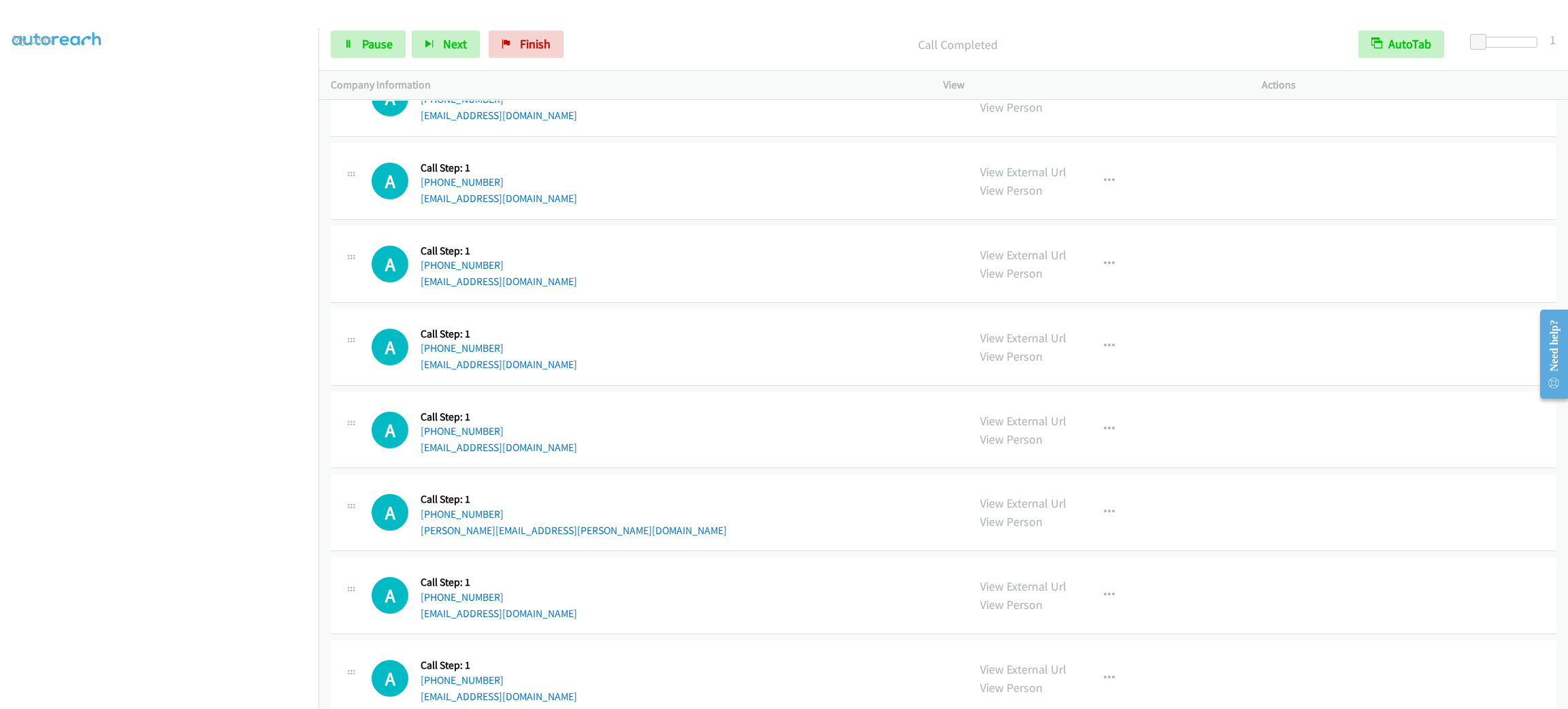
scroll to position [13426, 0]
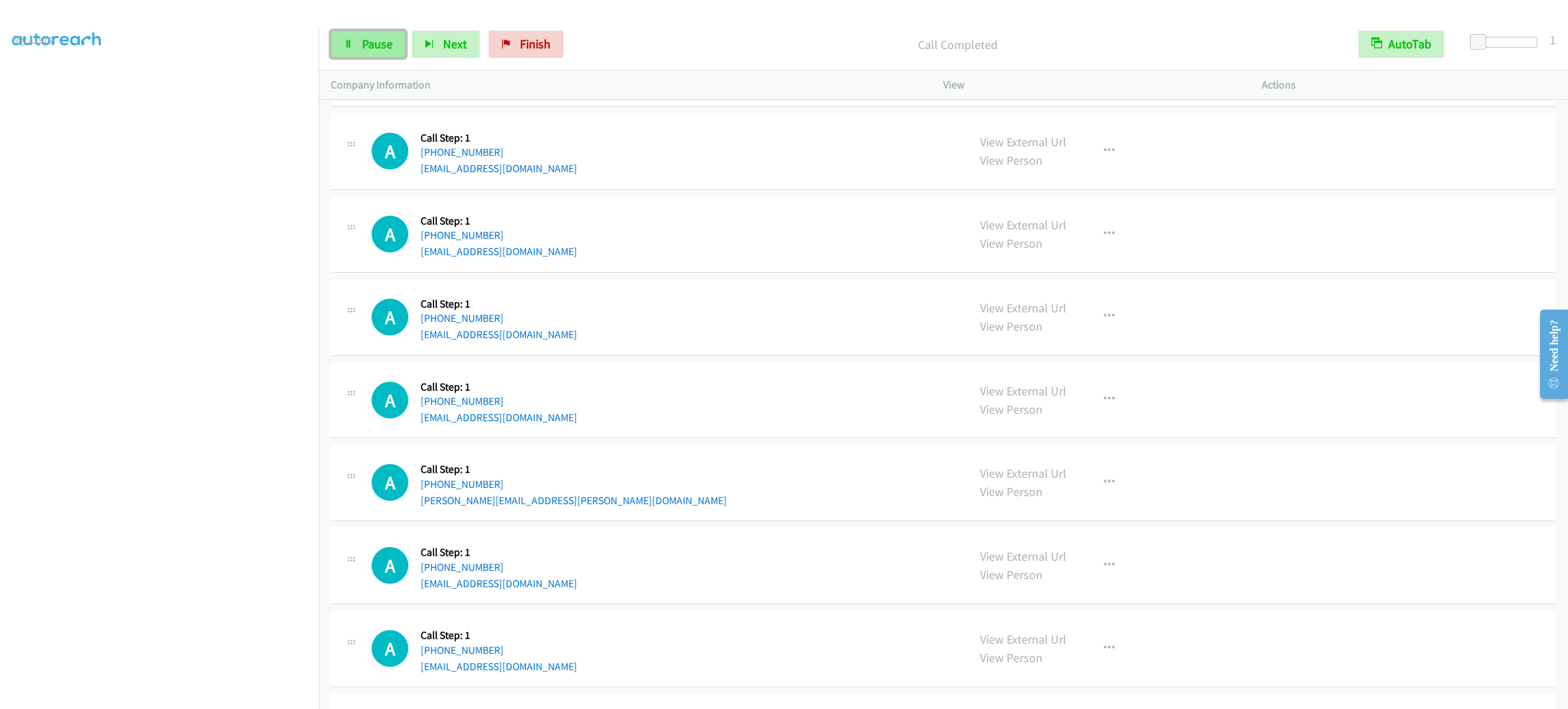
click at [373, 55] on link "Pause" at bounding box center [368, 44] width 75 height 27
click at [373, 55] on link "Start Calls" at bounding box center [379, 44] width 97 height 27
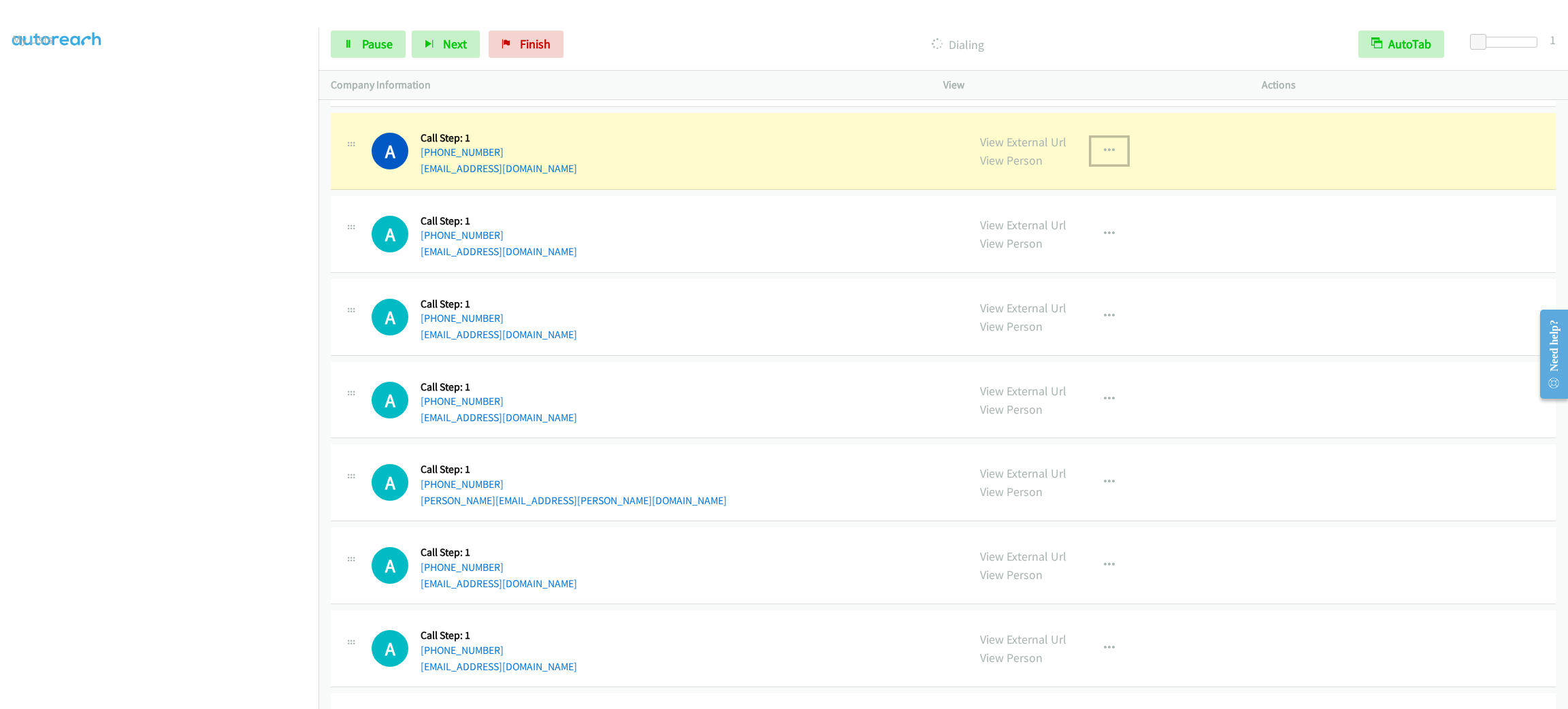
click at [1095, 165] on button "button" at bounding box center [1109, 151] width 37 height 27
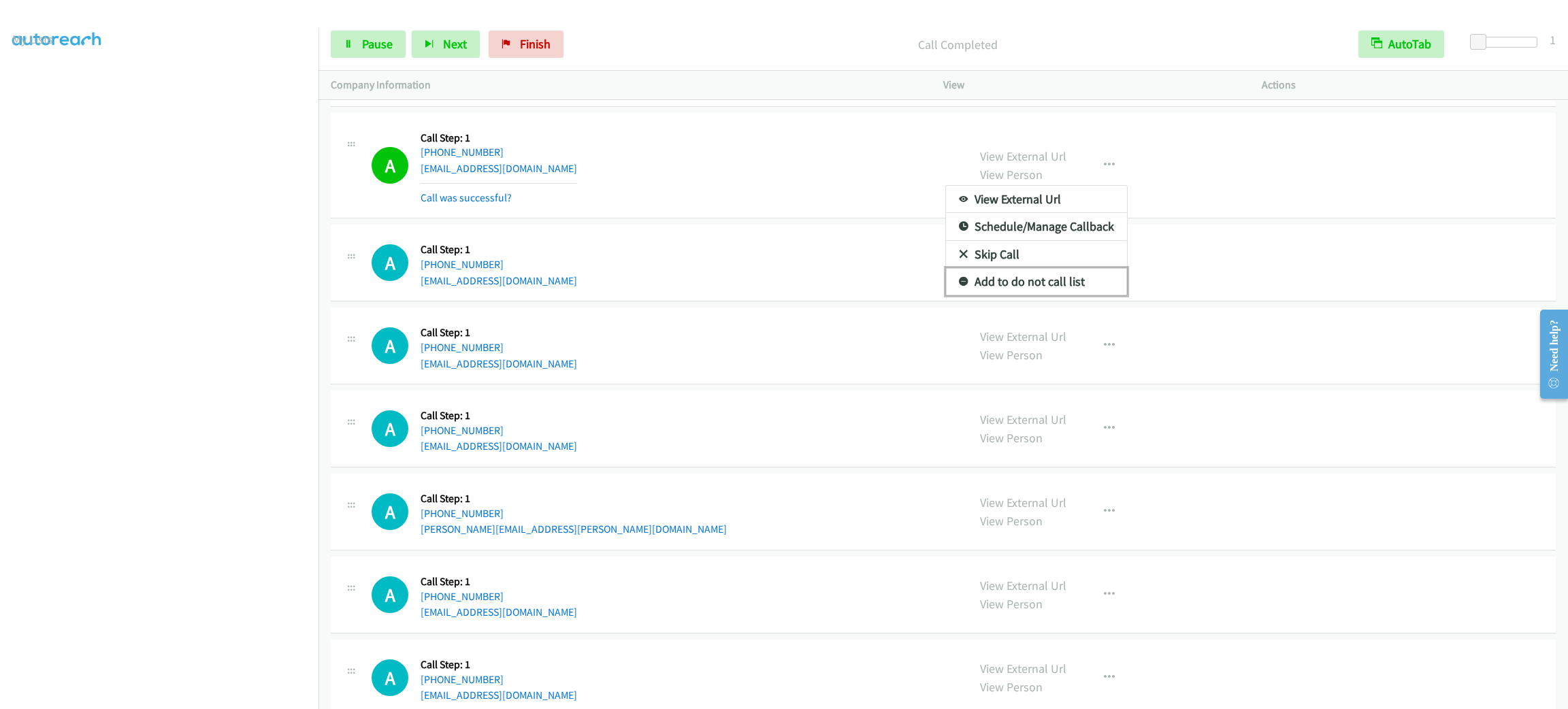
click at [1078, 296] on link "Add to do not call list" at bounding box center [1036, 281] width 181 height 27
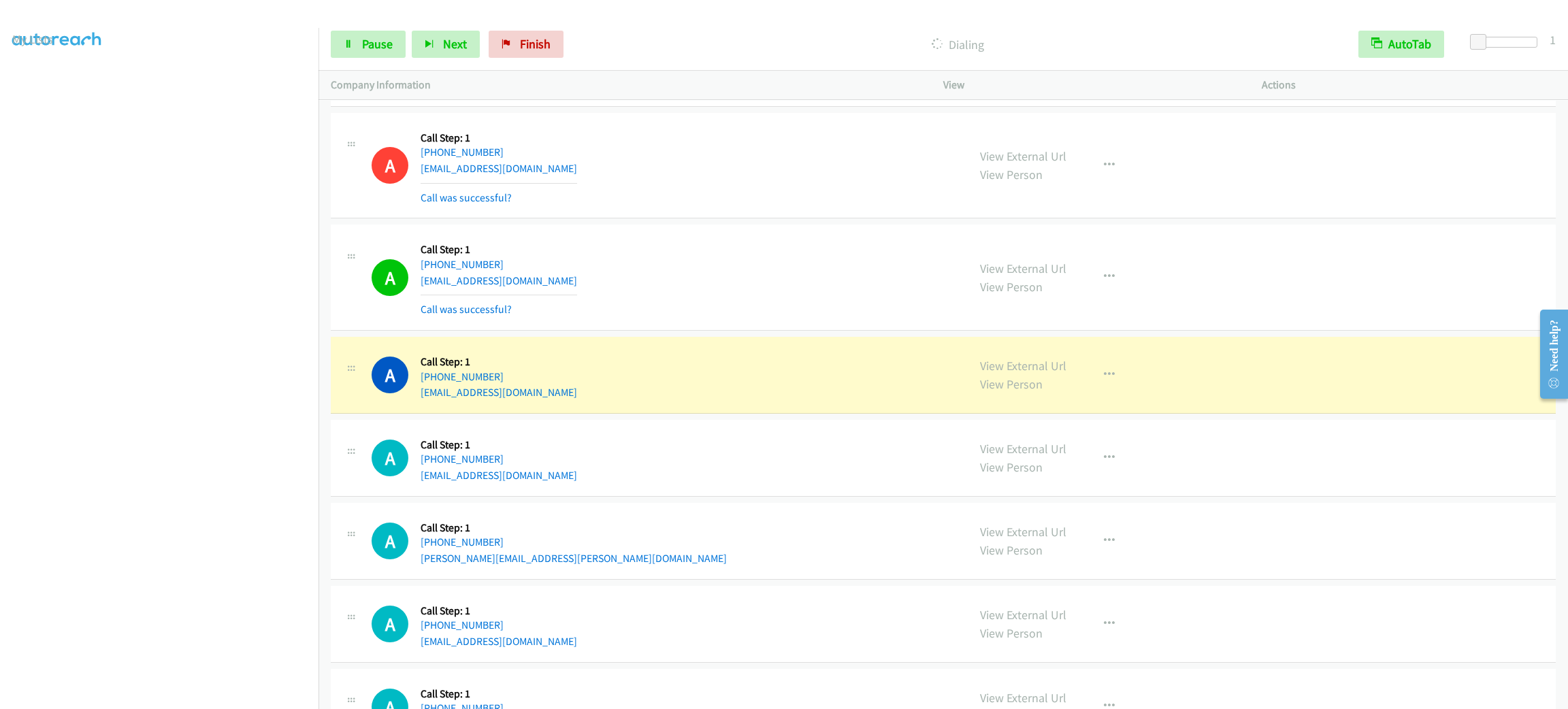
drag, startPoint x: 167, startPoint y: 697, endPoint x: 165, endPoint y: 690, distance: 7.3
click at [167, 697] on aside "Dialing Mode: Power | Switch to Preview My Lists" at bounding box center [159, 360] width 319 height 754
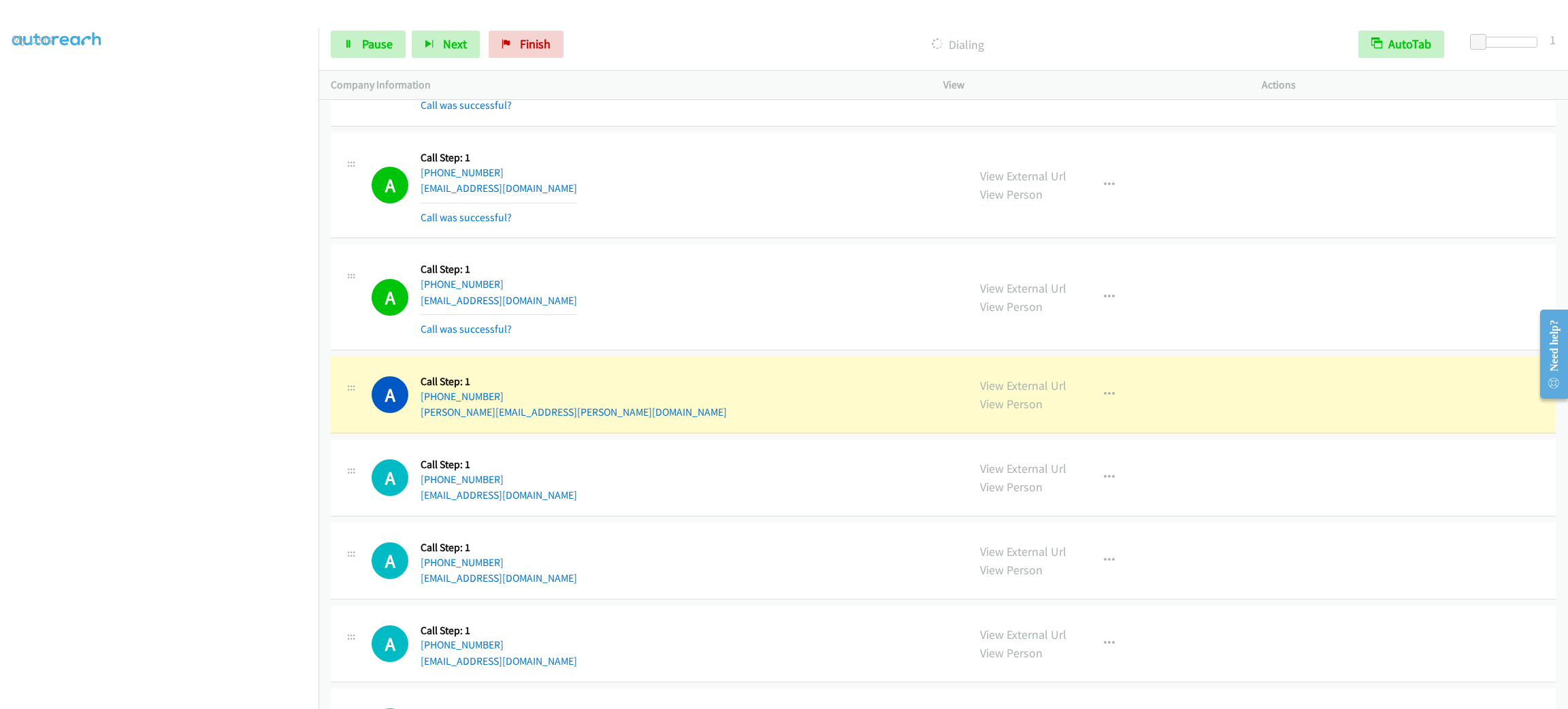
click at [704, 420] on div "A Callback Scheduled Call Step: 1 America/Los_Angeles [PHONE_NUMBER] [PERSON_NA…" at bounding box center [664, 394] width 583 height 52
click at [1106, 408] on button "button" at bounding box center [1109, 394] width 37 height 27
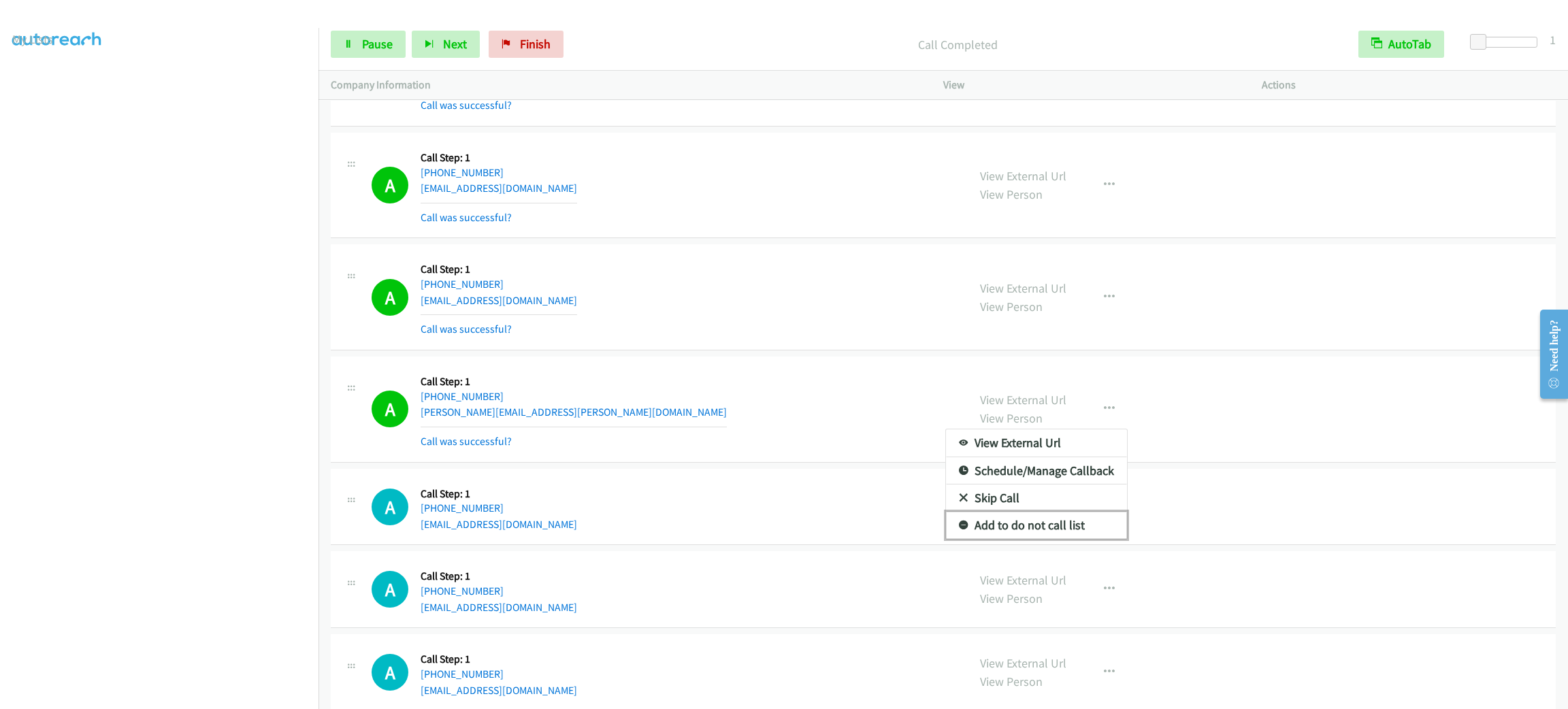
click at [1071, 539] on link "Add to do not call list" at bounding box center [1036, 525] width 181 height 27
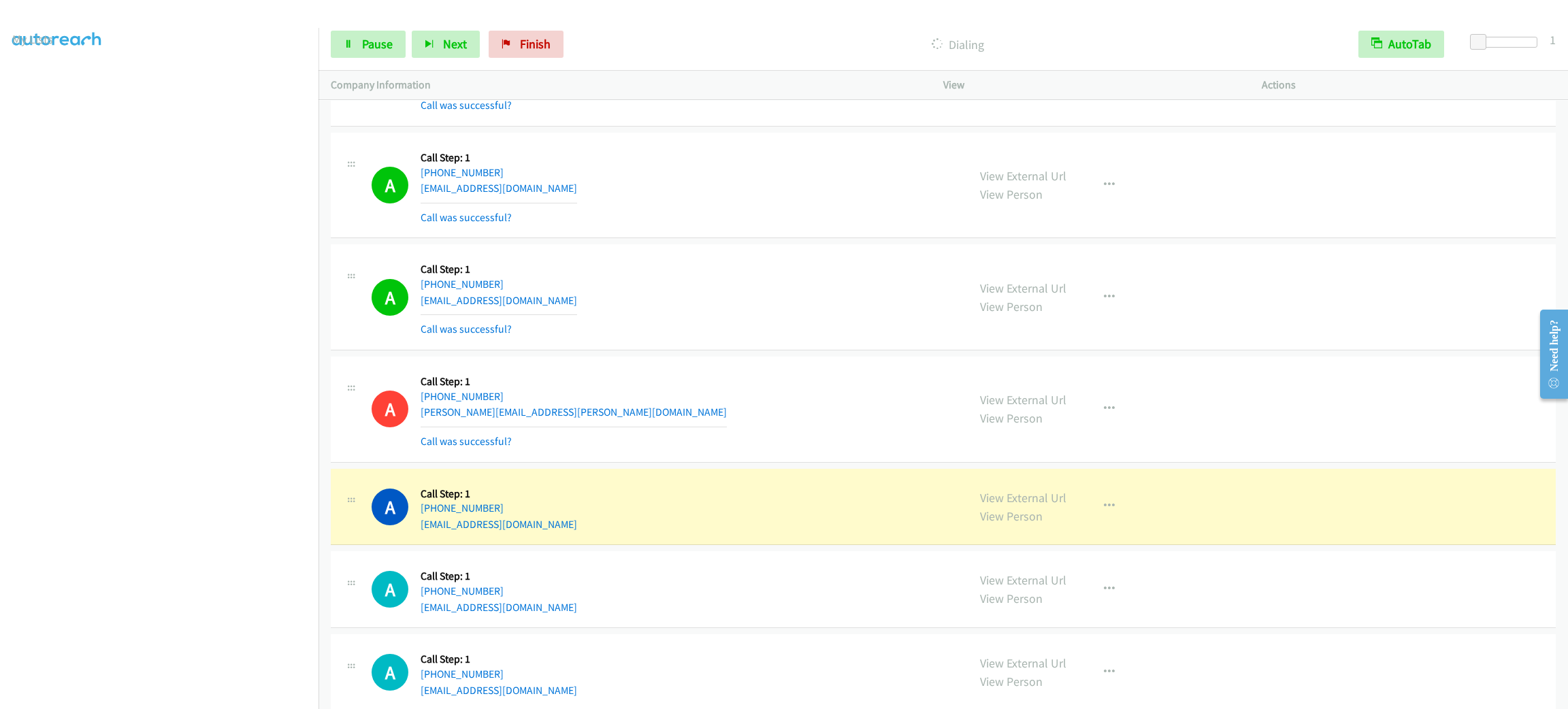
click at [333, 18] on div "Start Calls Pause Next Finish Dialing AutoTab AutoTab 1" at bounding box center [943, 45] width 1249 height 52
click at [349, 32] on link "Pause" at bounding box center [368, 44] width 75 height 27
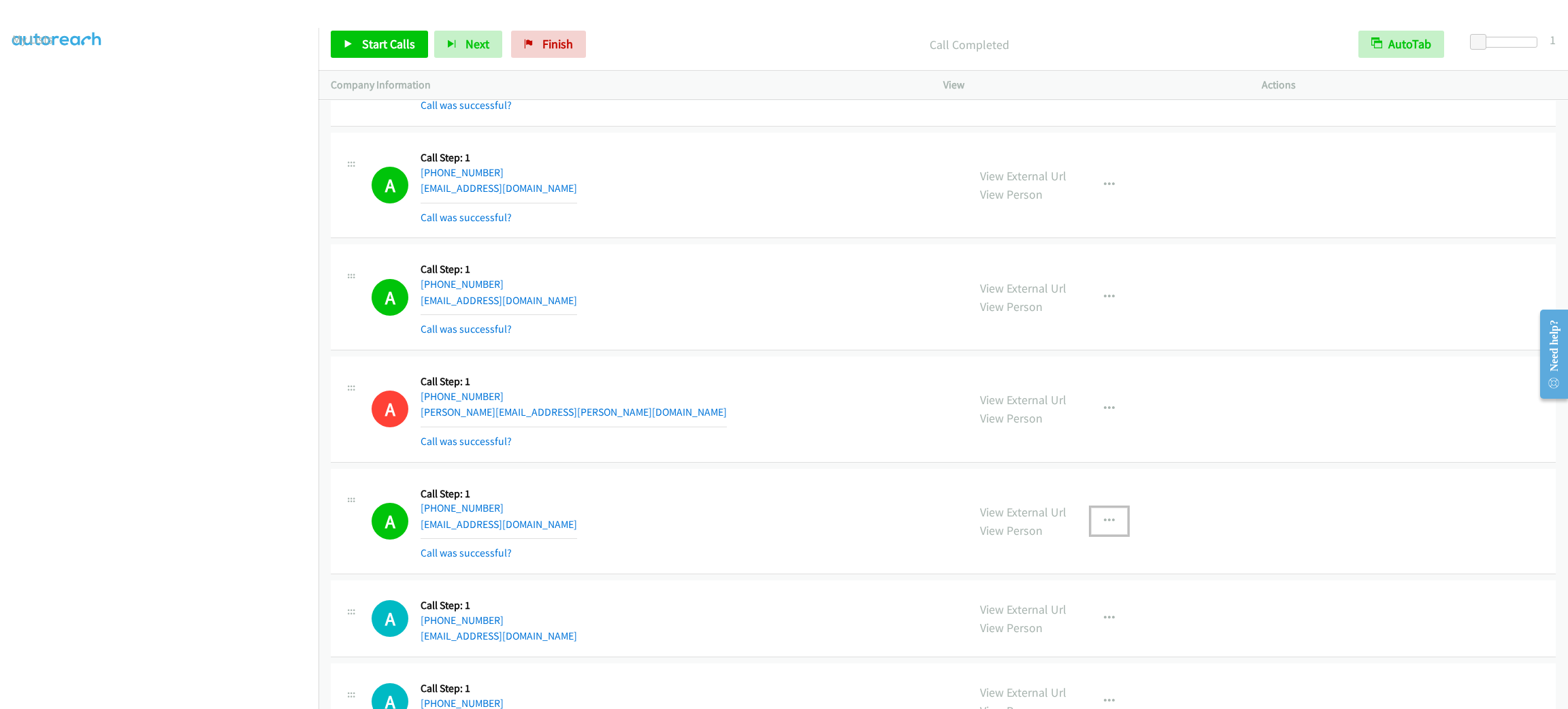
click at [1112, 535] on button "button" at bounding box center [1109, 520] width 37 height 27
click at [1078, 651] on link "Add to do not call list" at bounding box center [1036, 637] width 181 height 27
click at [393, 52] on link "Start Calls" at bounding box center [379, 44] width 97 height 27
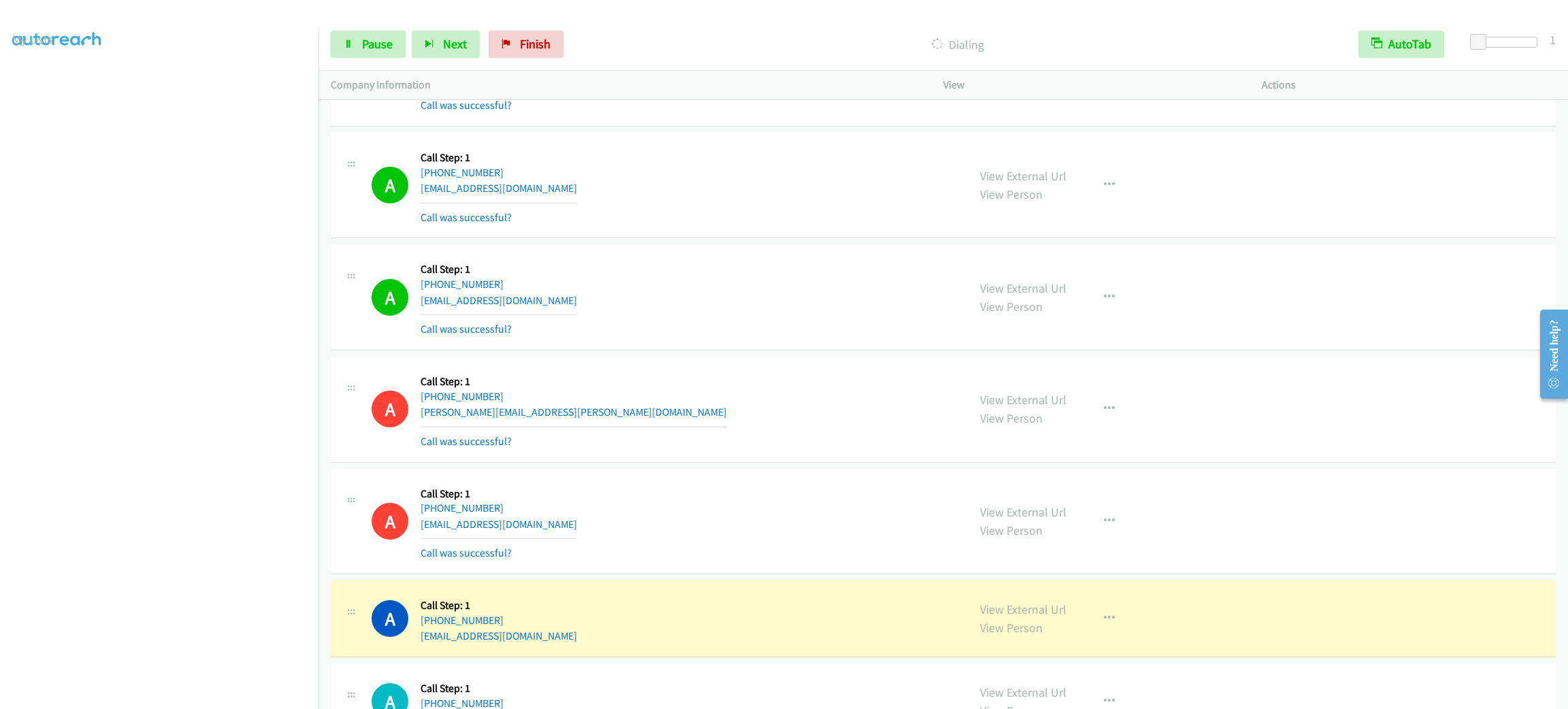
click at [369, 26] on div "Start Calls Pause Next Finish Dialing AutoTab AutoTab 1" at bounding box center [943, 45] width 1249 height 52
click at [369, 44] on span "Pause" at bounding box center [377, 44] width 31 height 15
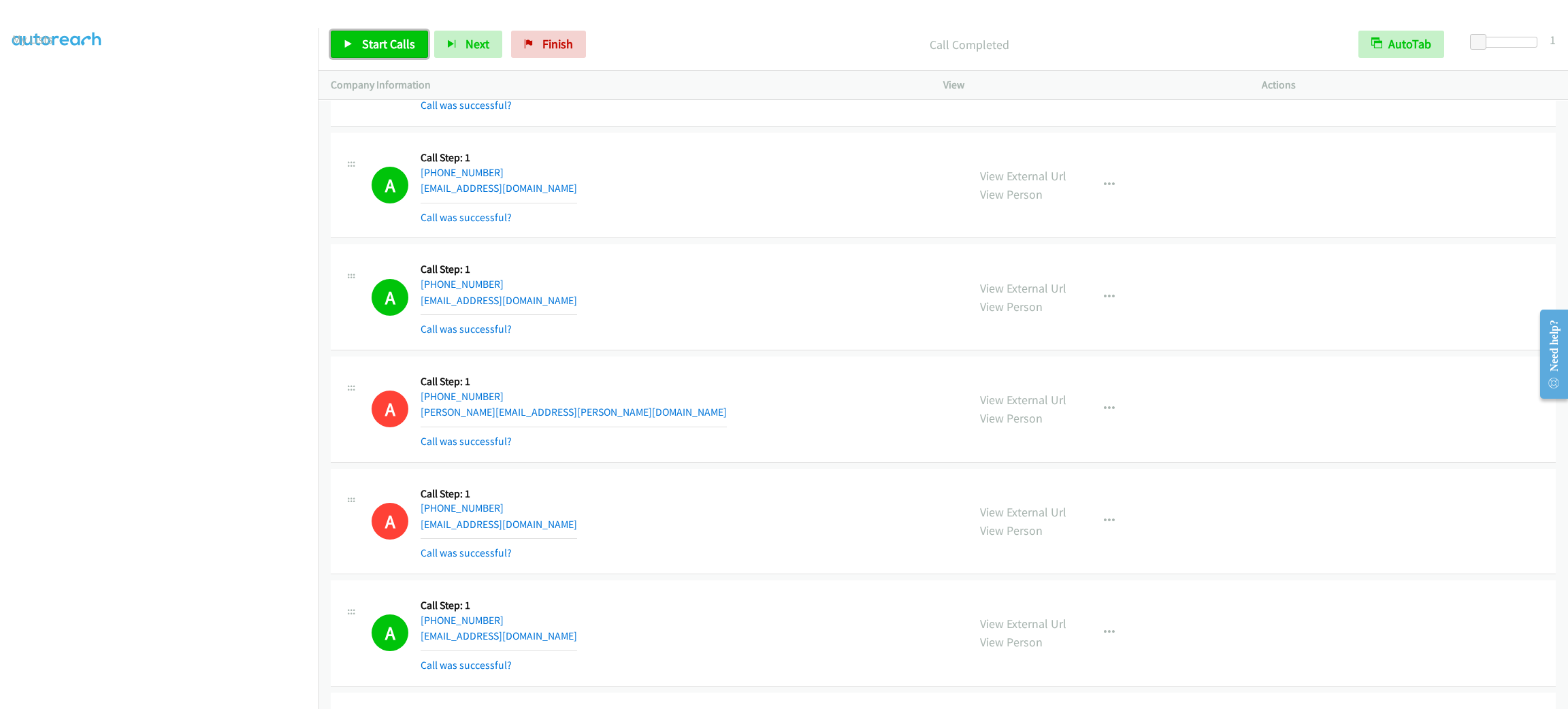
click at [384, 47] on span "Start Calls" at bounding box center [388, 44] width 53 height 15
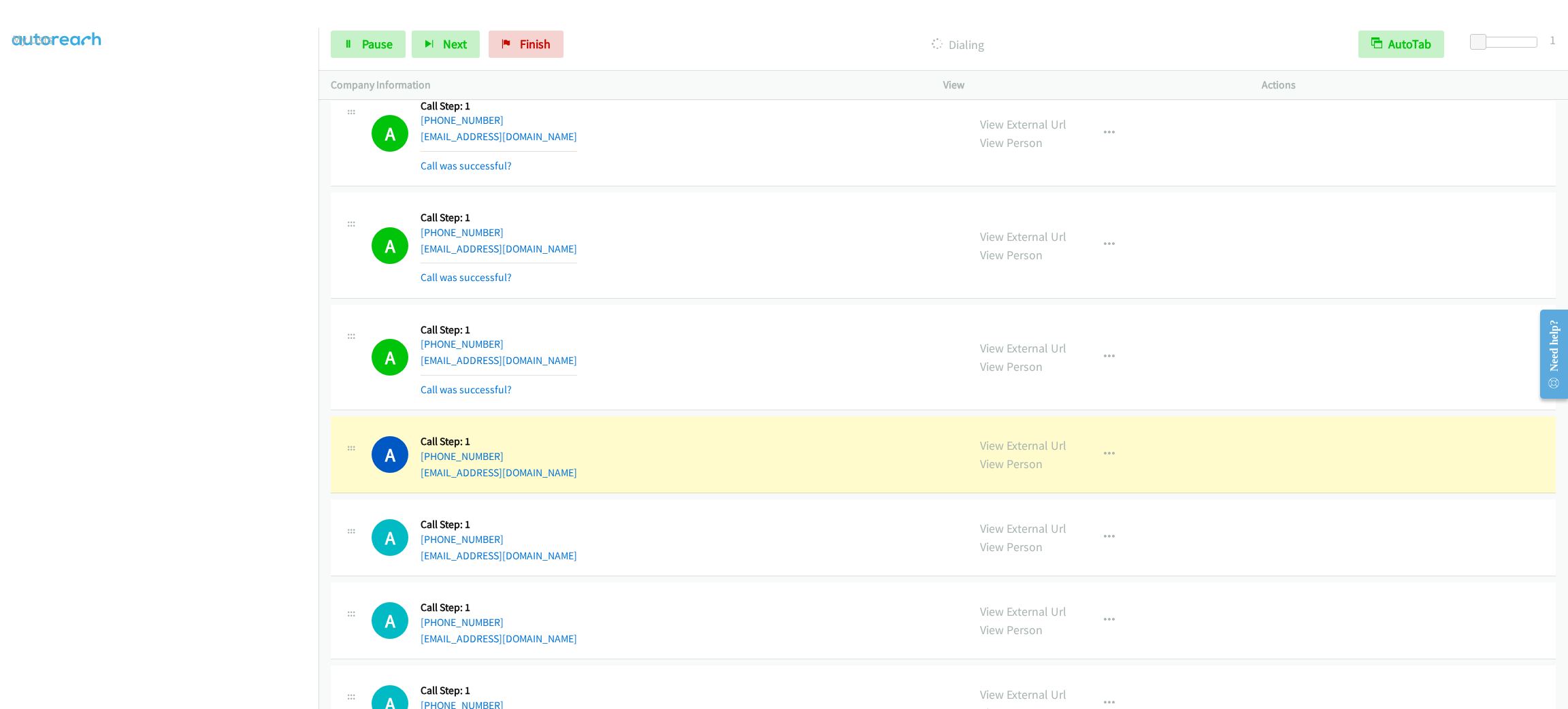
click at [857, 480] on div "A Callback Scheduled Call Step: 1 America/Los_Angeles [PHONE_NUMBER] [EMAIL_ADD…" at bounding box center [664, 454] width 583 height 52
click at [1147, 480] on div "View External Url View Person View External Url Email Schedule/Manage Callback …" at bounding box center [1133, 454] width 331 height 52
click at [1124, 480] on div "View External Url View Person View External Url Email Schedule/Manage Callback …" at bounding box center [1133, 454] width 331 height 52
click at [1108, 468] on button "button" at bounding box center [1109, 454] width 37 height 27
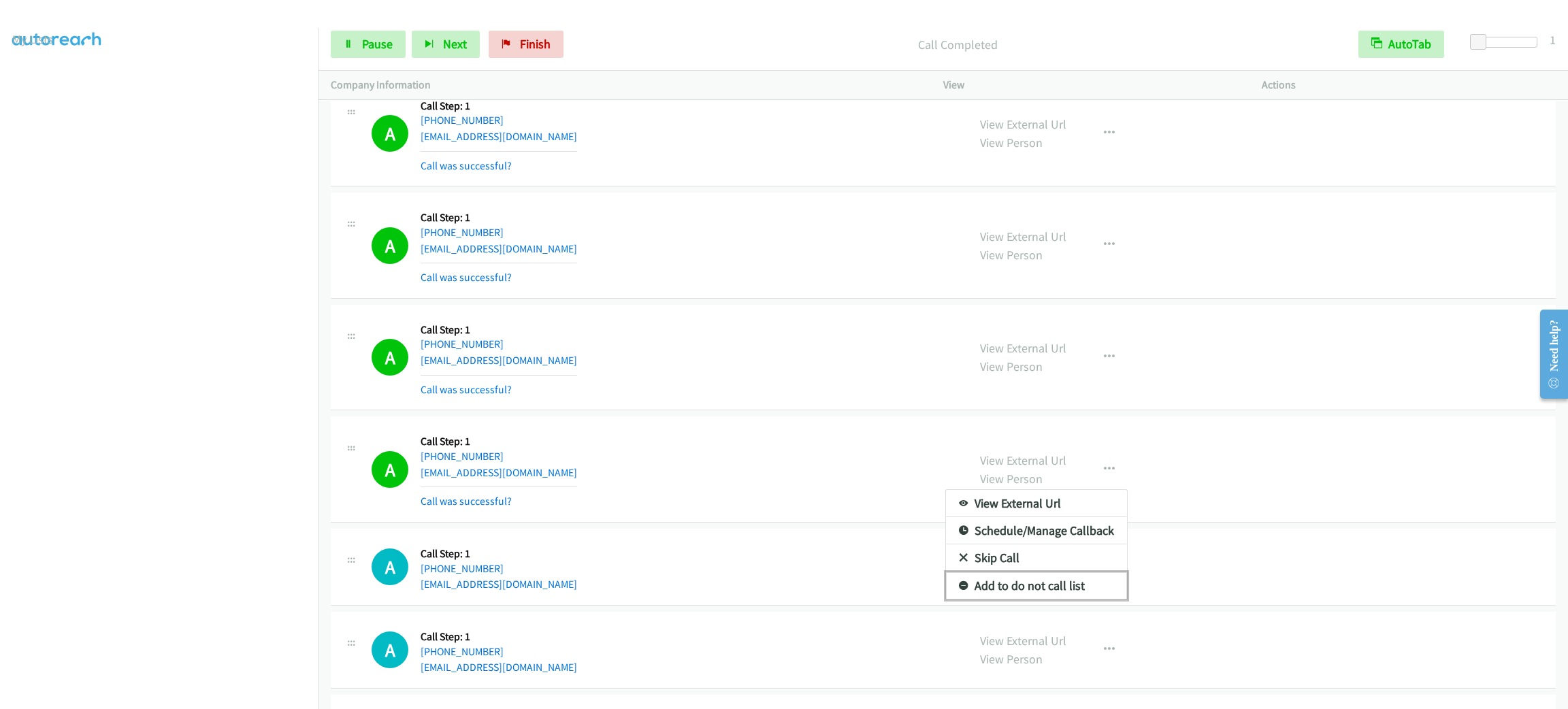
click at [1075, 600] on link "Add to do not call list" at bounding box center [1036, 585] width 181 height 27
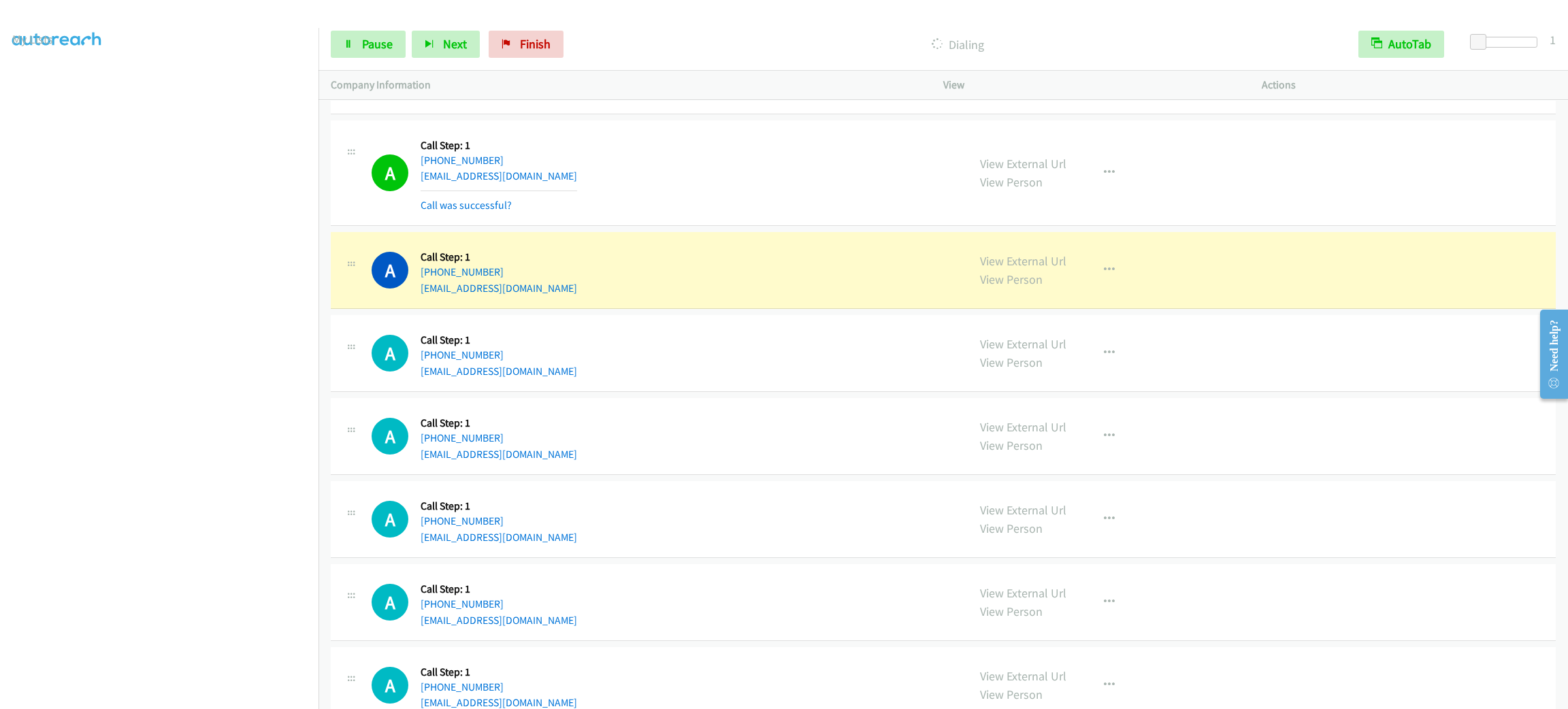
scroll to position [14726, 0]
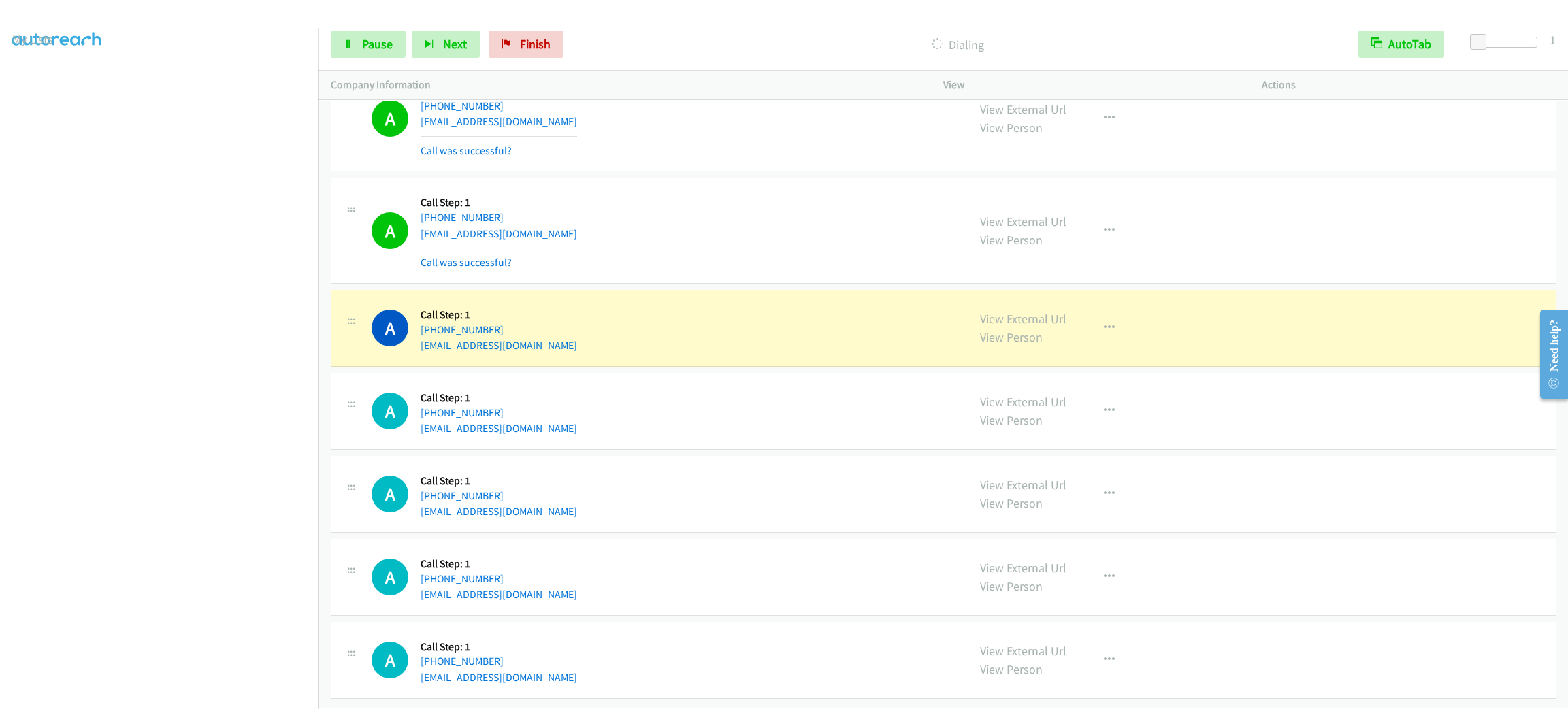
click at [706, 316] on div "A Callback Scheduled Call Step: 1 [GEOGRAPHIC_DATA]/[GEOGRAPHIC_DATA] [PHONE_NU…" at bounding box center [664, 328] width 583 height 52
click at [1105, 342] on button "button" at bounding box center [1109, 327] width 37 height 27
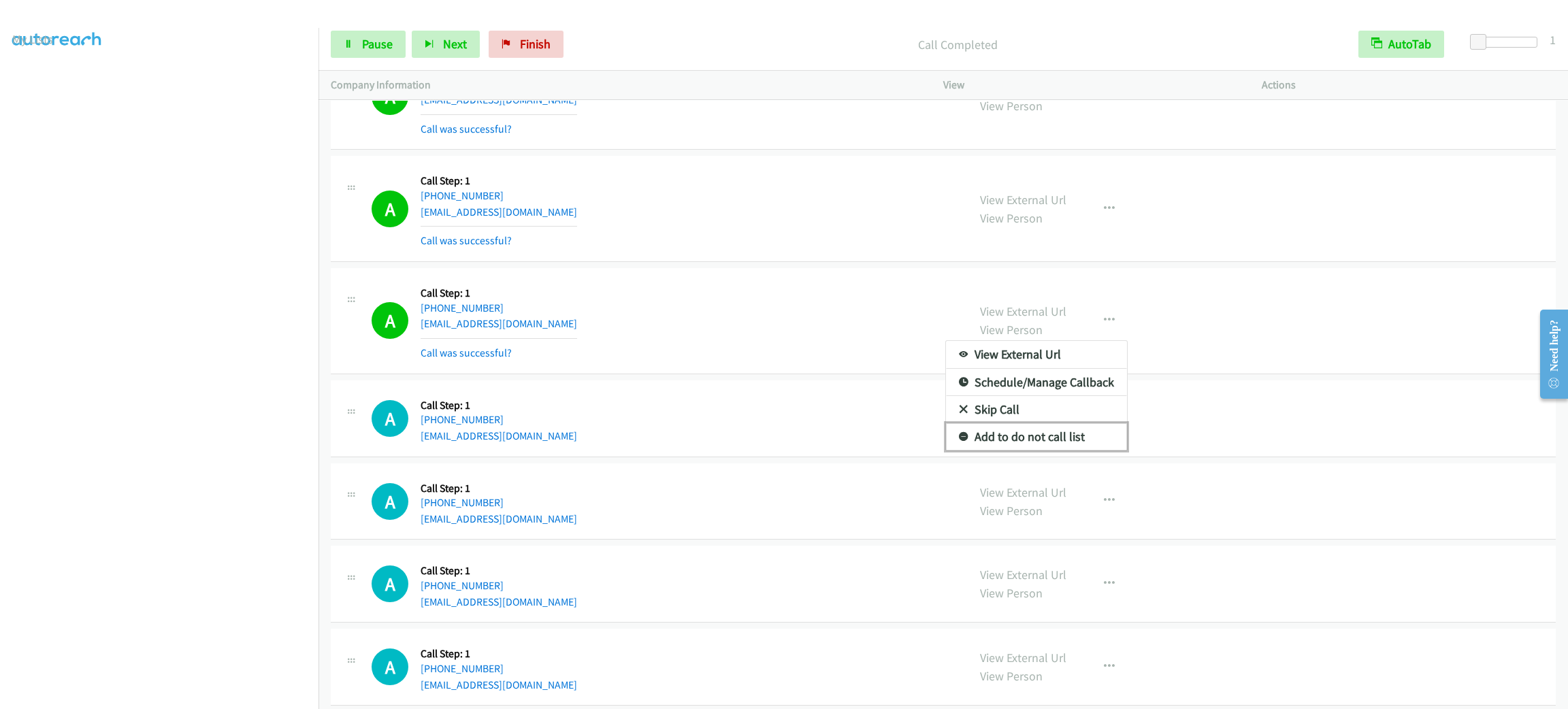
click at [1058, 450] on link "Add to do not call list" at bounding box center [1036, 436] width 181 height 27
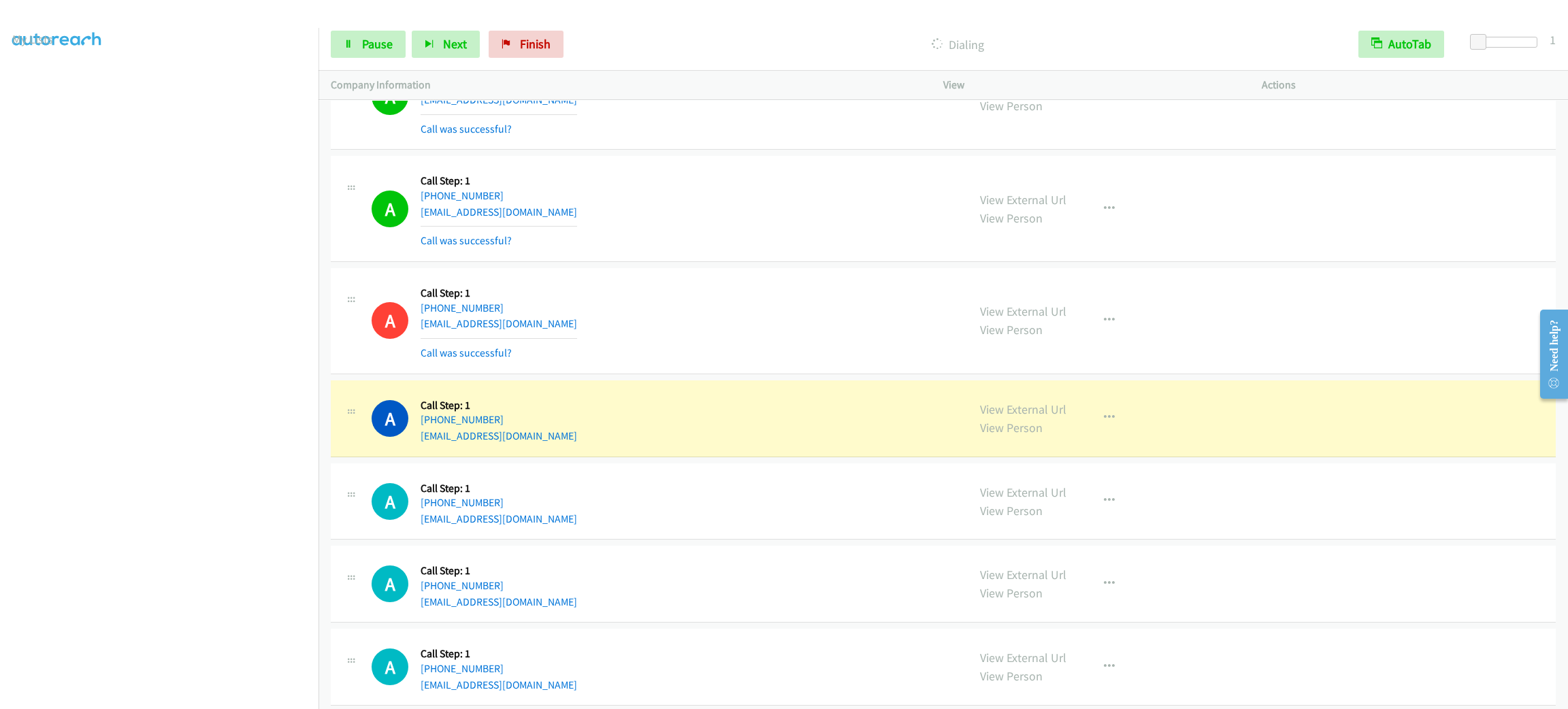
scroll to position [14784, 0]
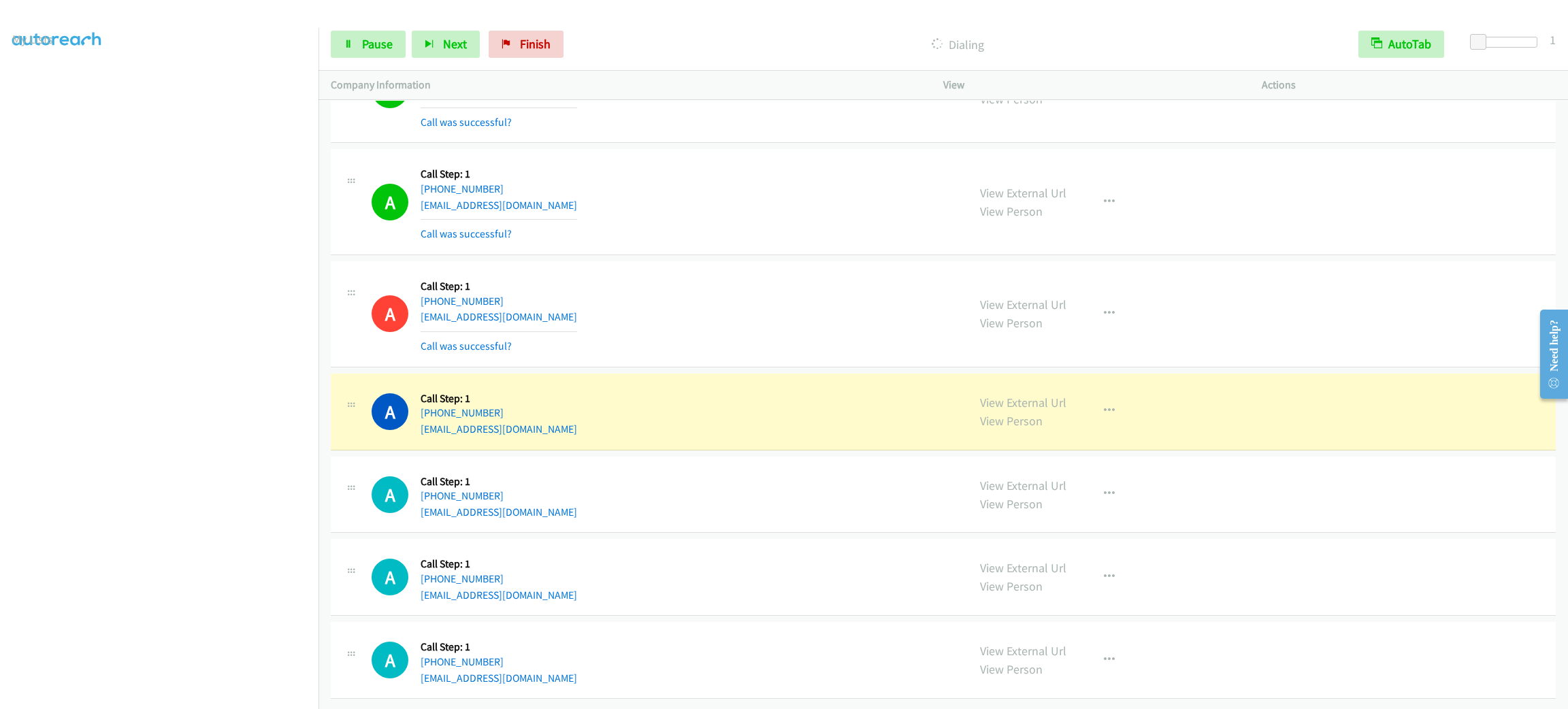
click at [754, 346] on div "A Callback Scheduled Call Step: 1 [GEOGRAPHIC_DATA]/[GEOGRAPHIC_DATA] [PHONE_NU…" at bounding box center [943, 314] width 1225 height 106
click at [1108, 195] on button "button" at bounding box center [1109, 202] width 37 height 27
click at [1085, 305] on link "Add to do not call list" at bounding box center [1036, 318] width 181 height 27
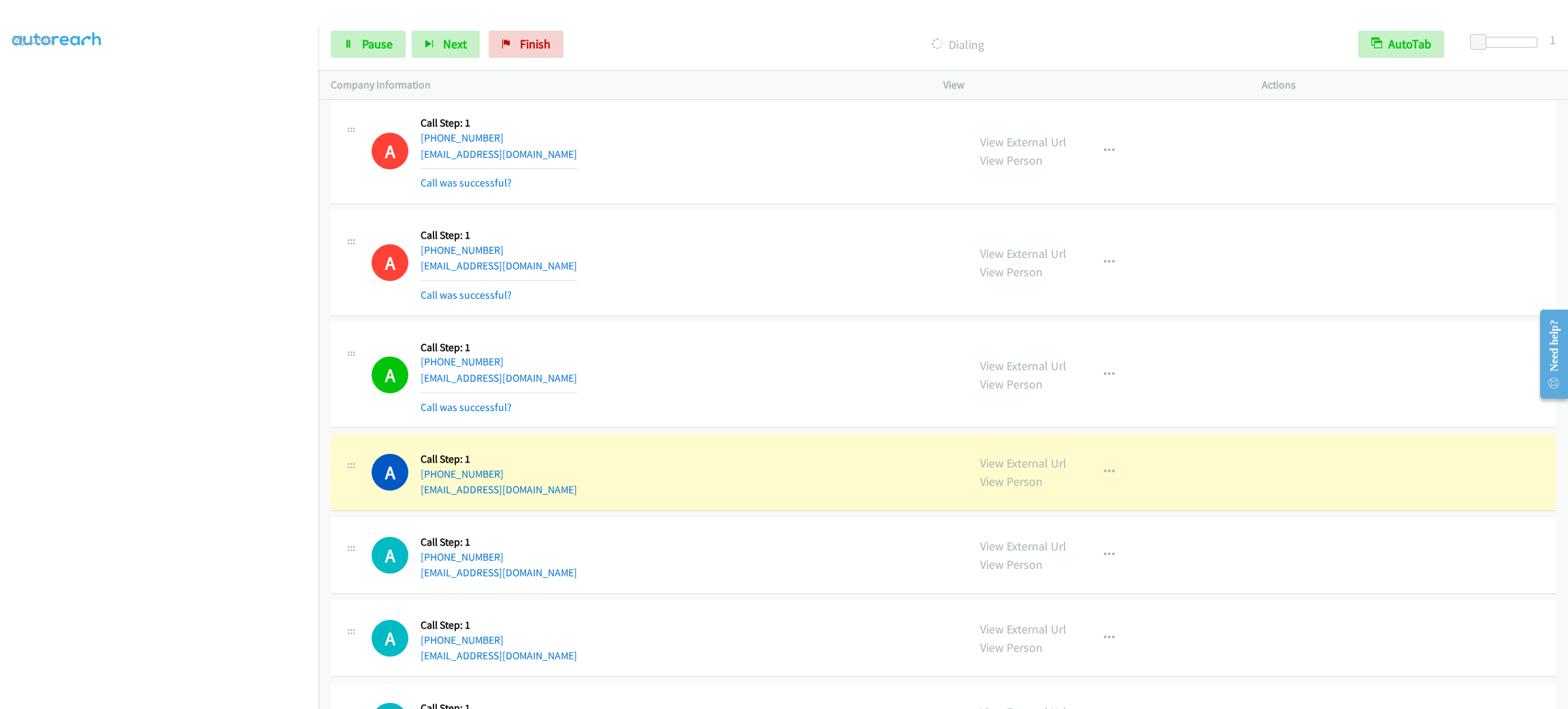
click at [247, 693] on section at bounding box center [159, 386] width 294 height 651
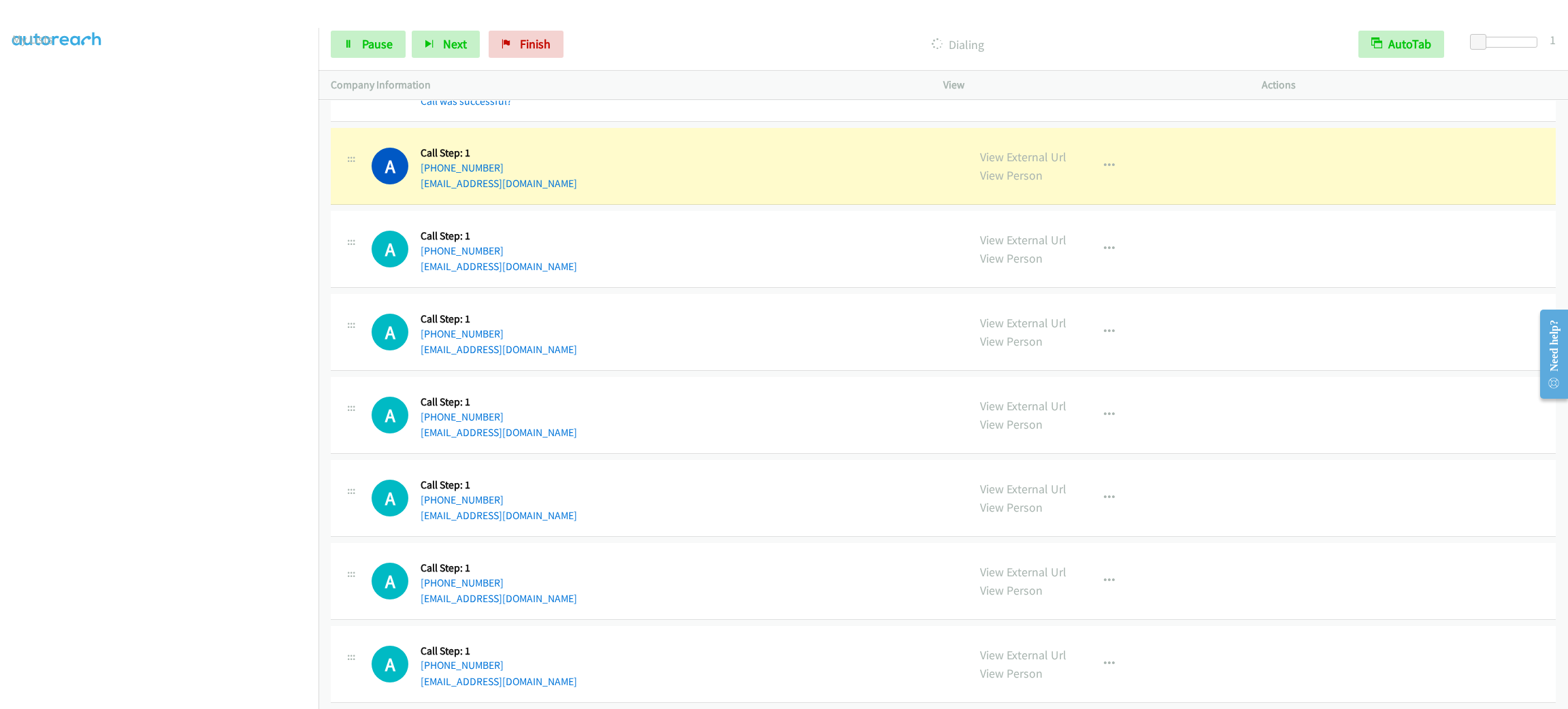
scroll to position [14988, 0]
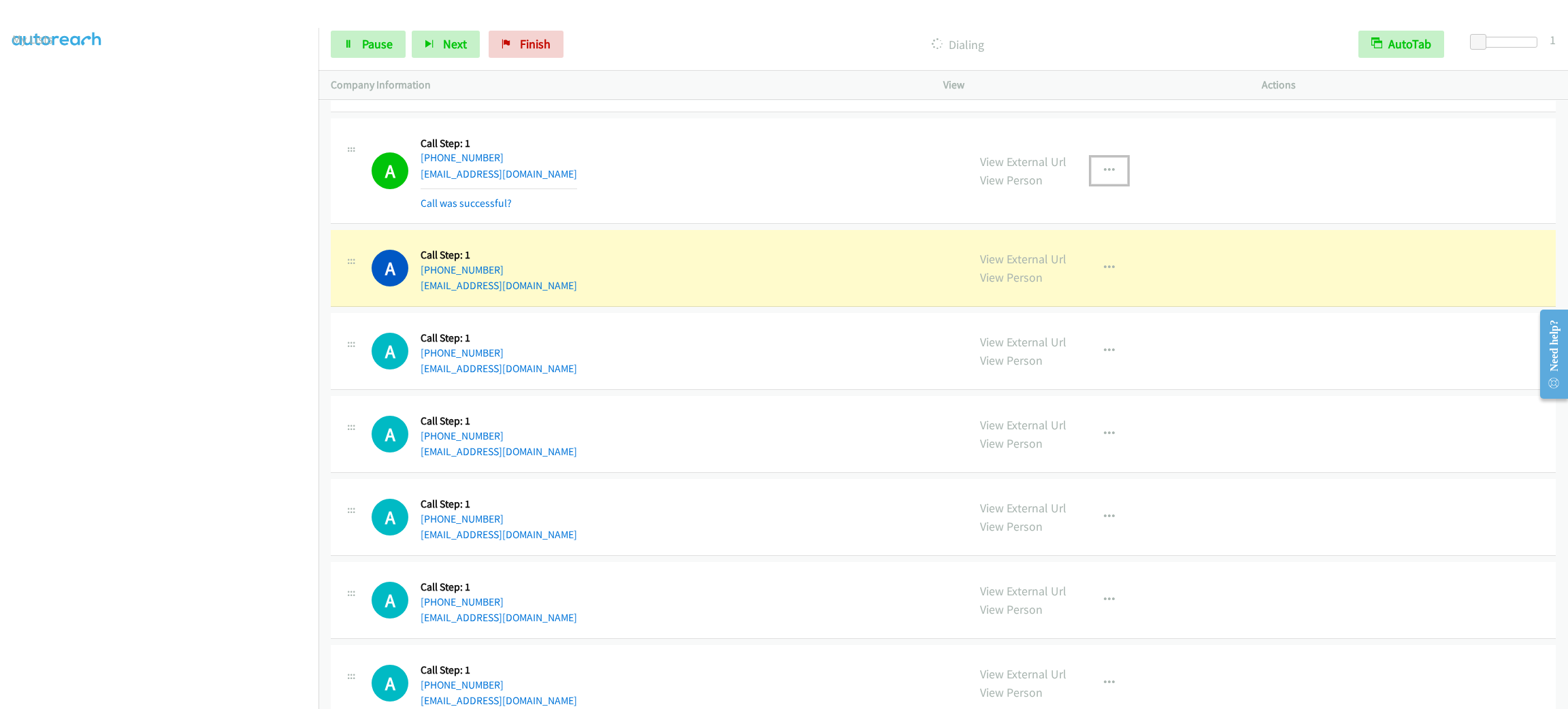
click at [1092, 185] on button "button" at bounding box center [1109, 170] width 37 height 27
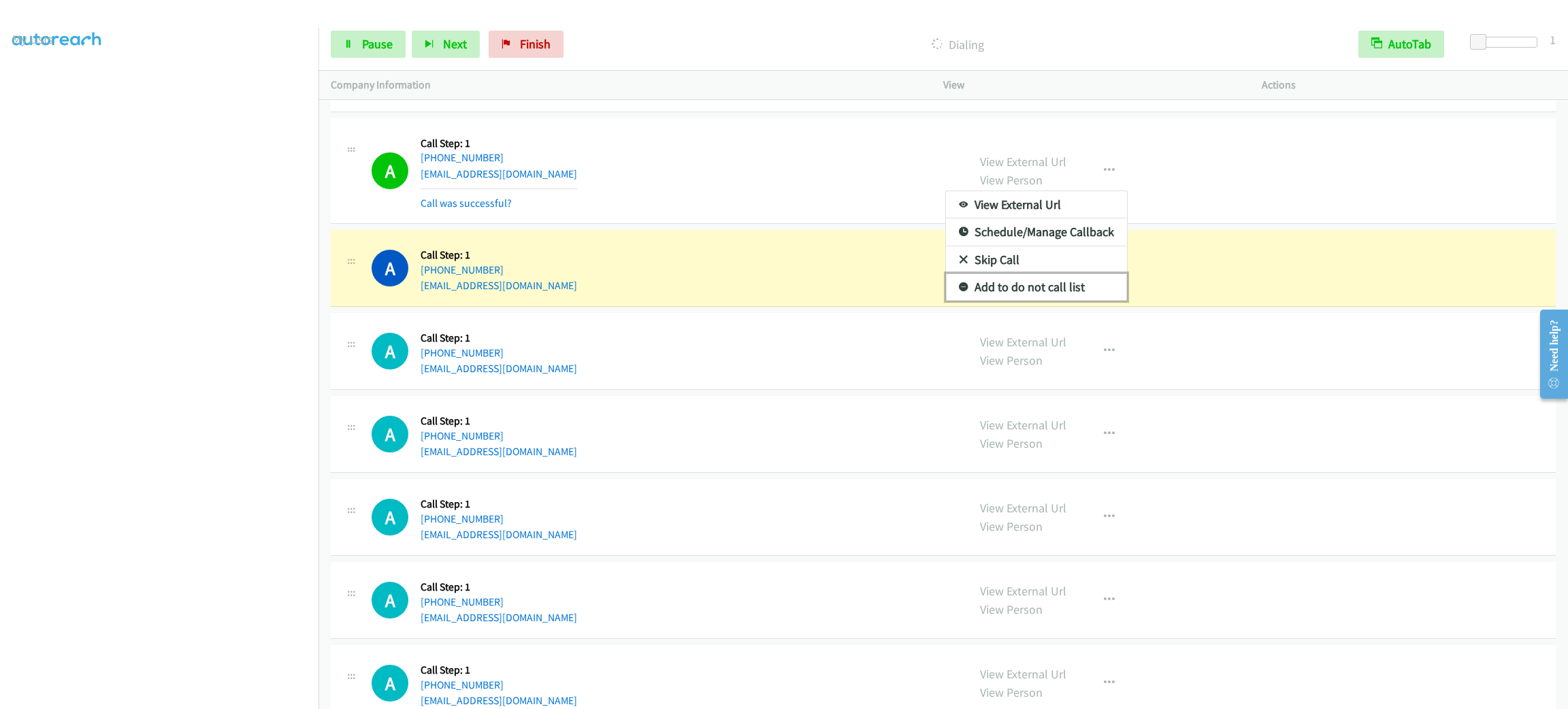
click at [1043, 301] on link "Add to do not call list" at bounding box center [1036, 286] width 181 height 27
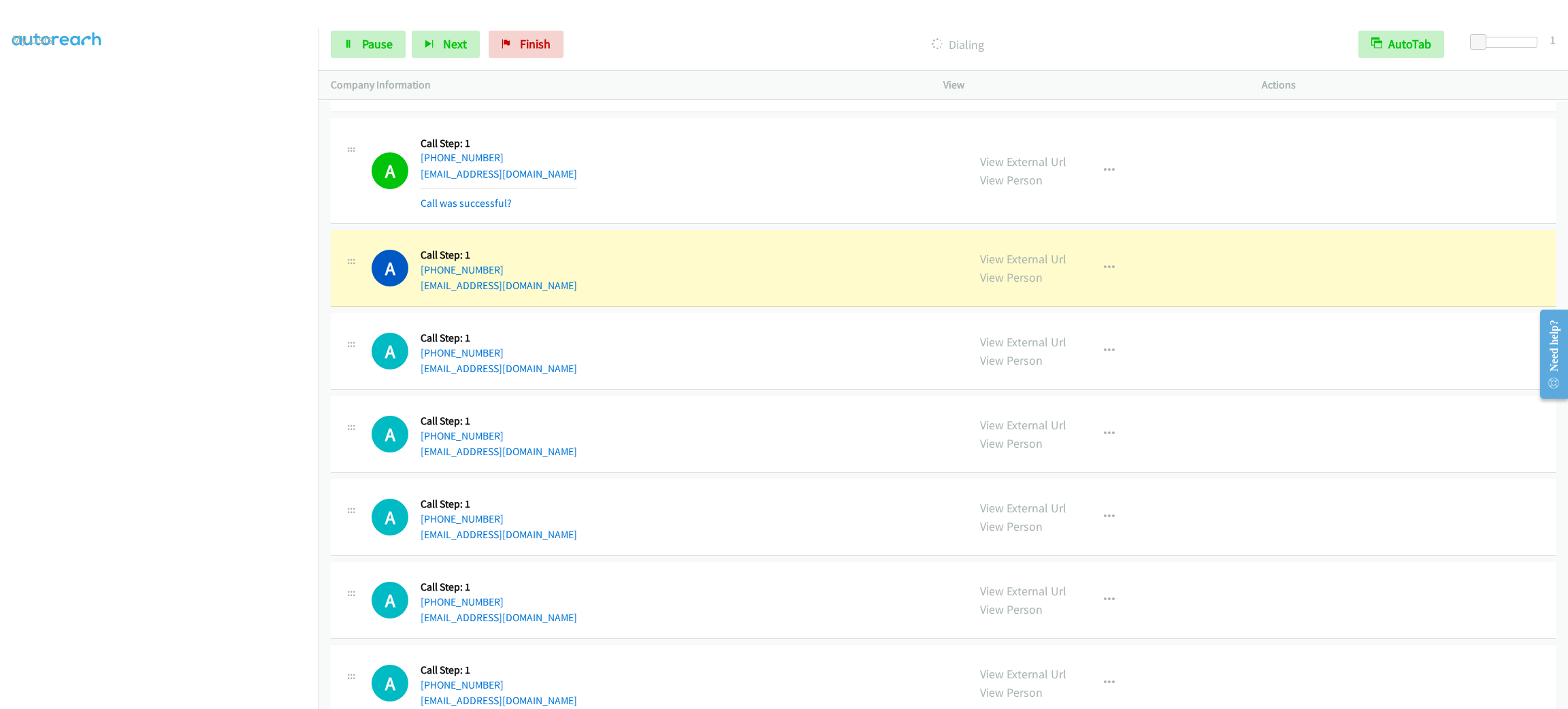
scroll to position [15090, 0]
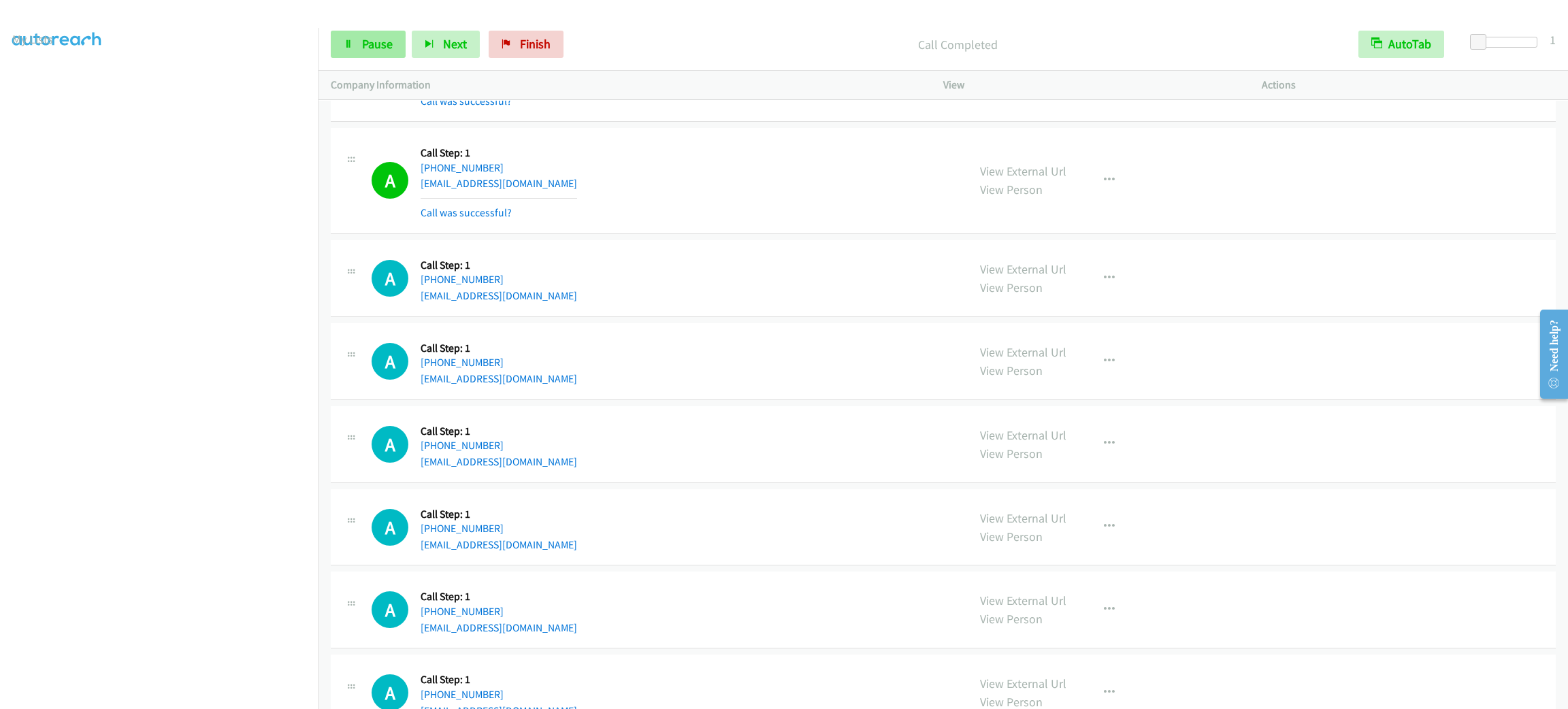
click at [354, 59] on div "Start Calls Pause Next Finish Call Completed AutoTab AutoTab 1" at bounding box center [943, 45] width 1249 height 52
click at [366, 44] on span "Pause" at bounding box center [377, 44] width 31 height 15
click at [366, 44] on span "Start Calls" at bounding box center [388, 44] width 53 height 15
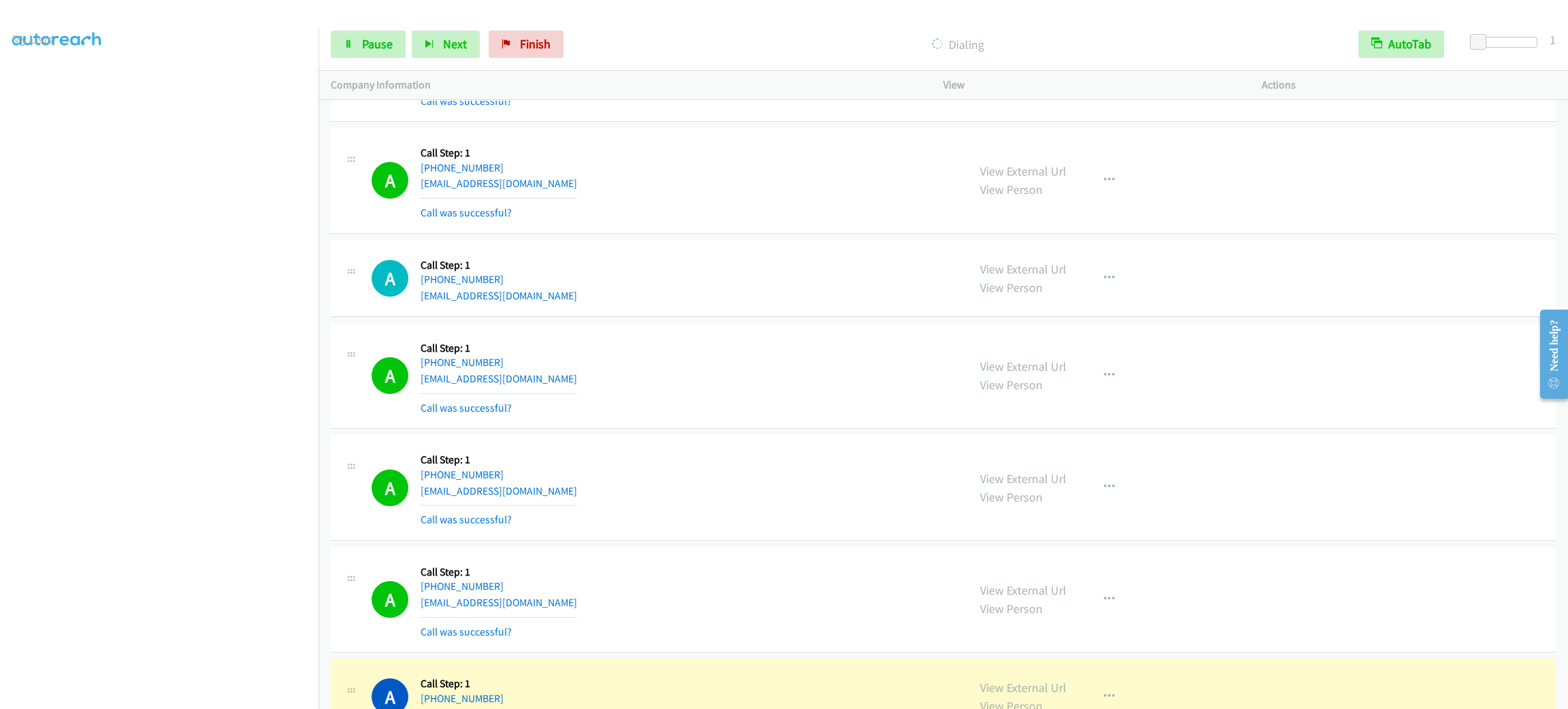
scroll to position [15499, 0]
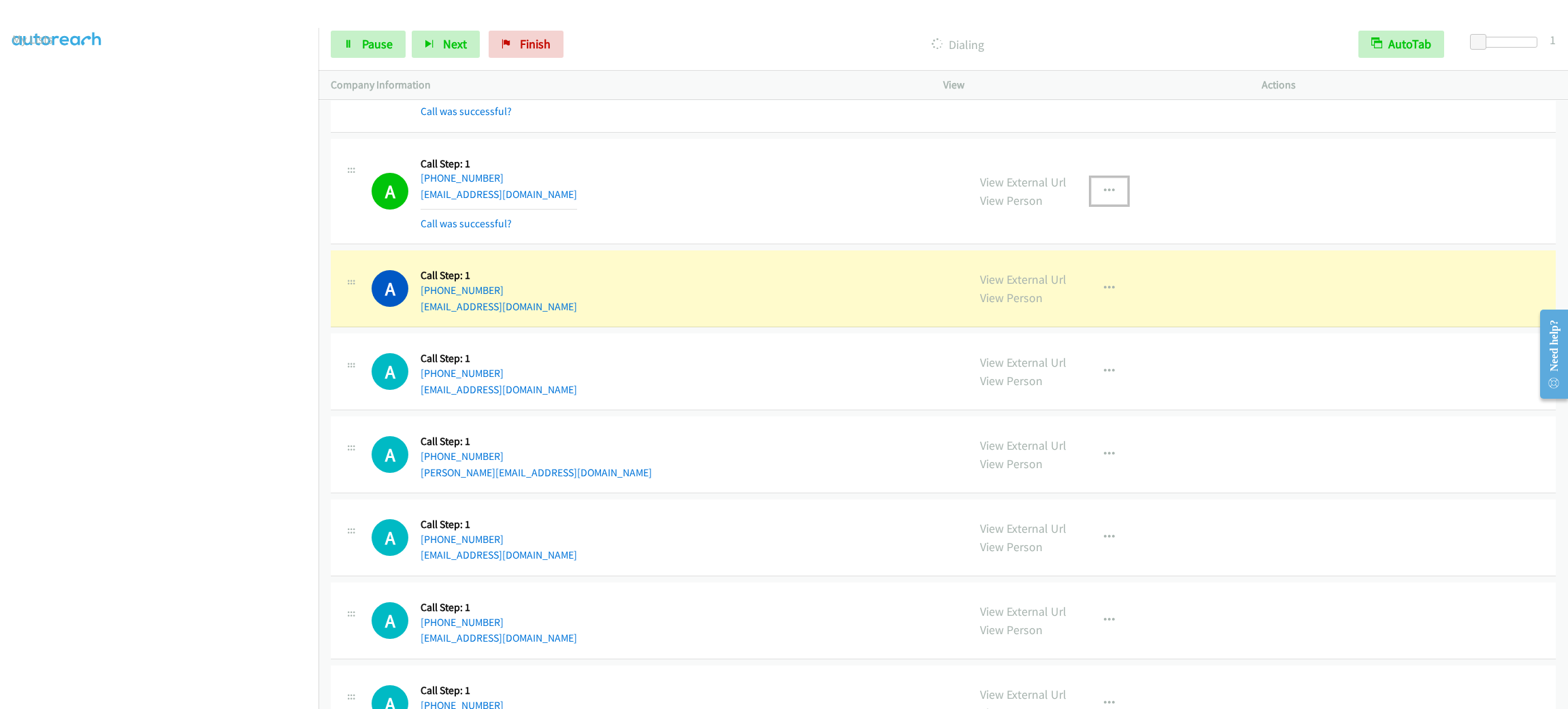
click at [1112, 205] on button "button" at bounding box center [1109, 191] width 37 height 27
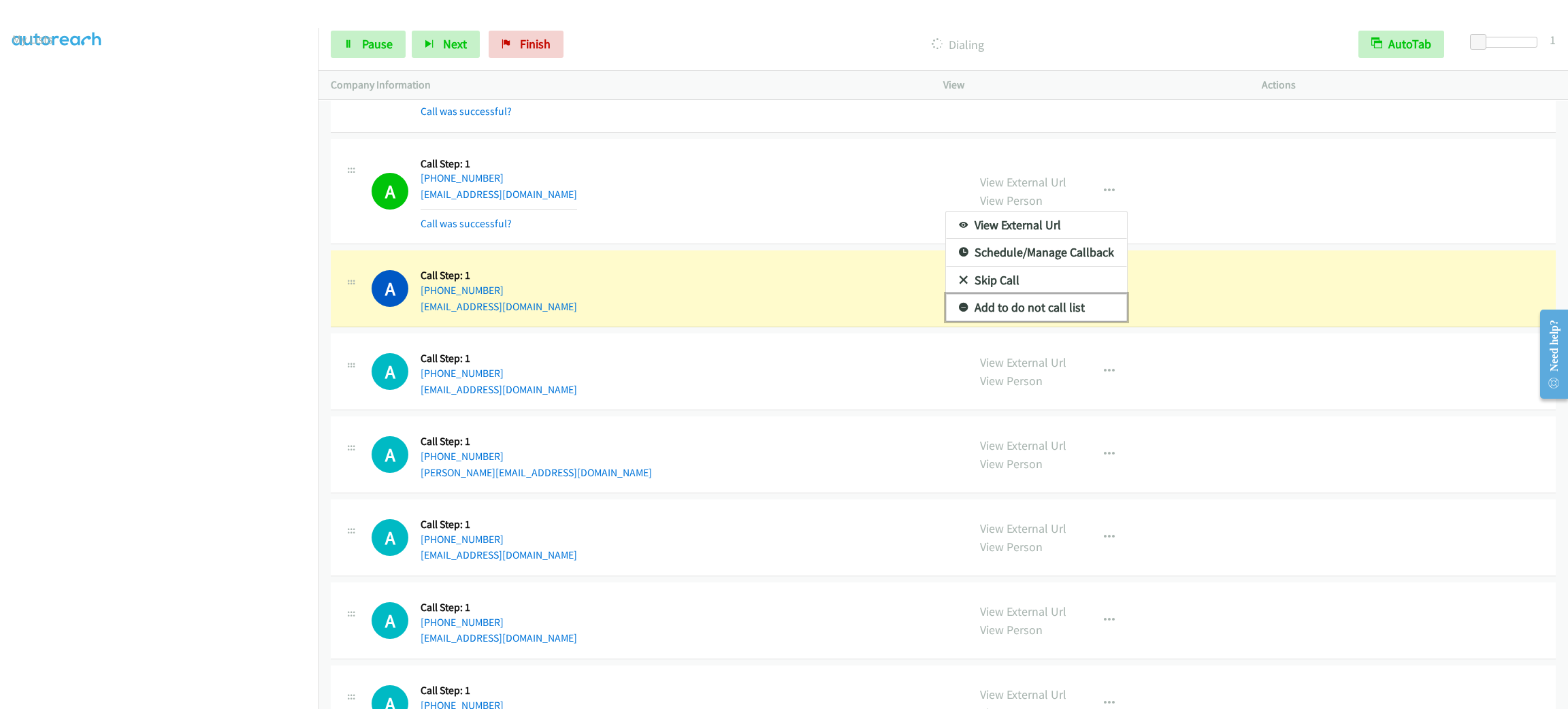
click at [1105, 321] on link "Add to do not call list" at bounding box center [1036, 307] width 181 height 27
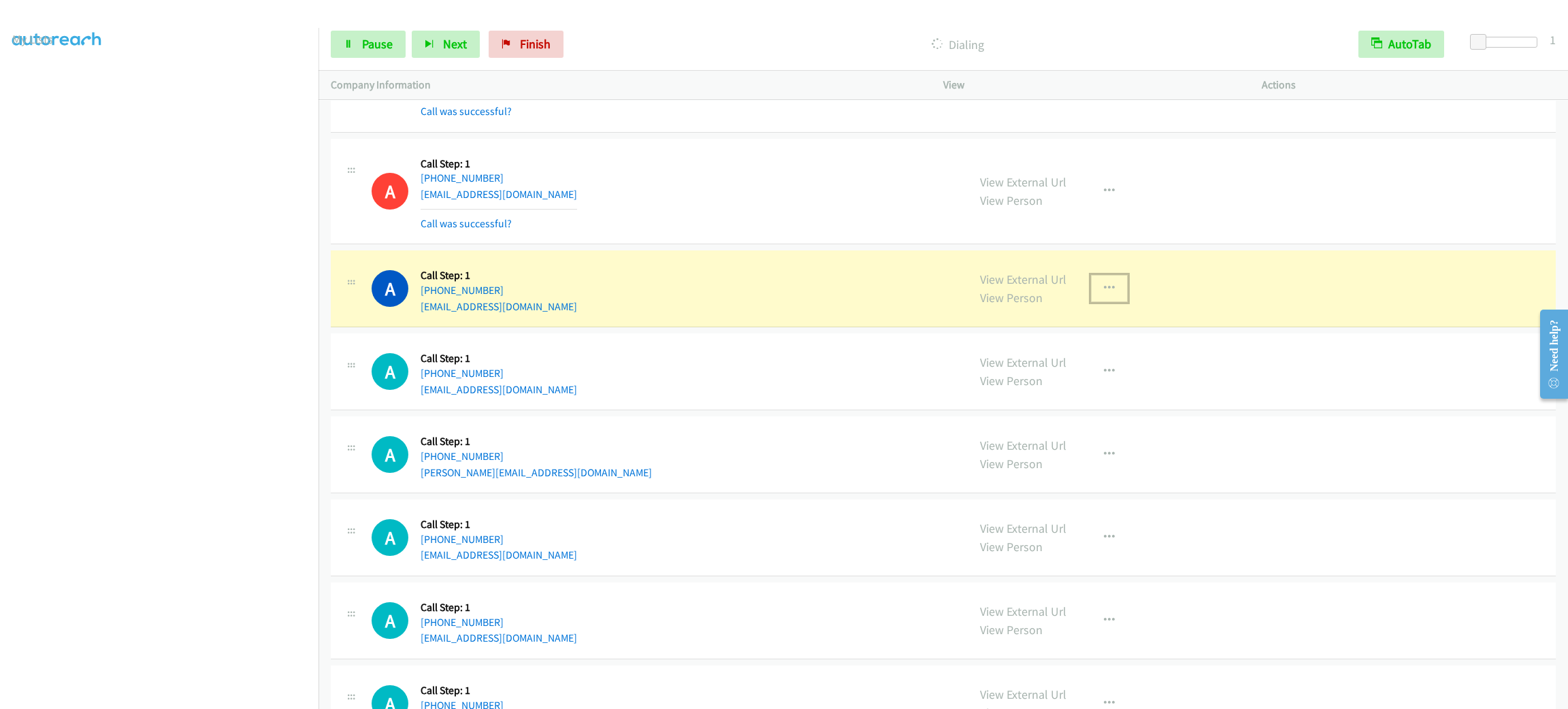
click at [1094, 303] on button "button" at bounding box center [1109, 288] width 37 height 27
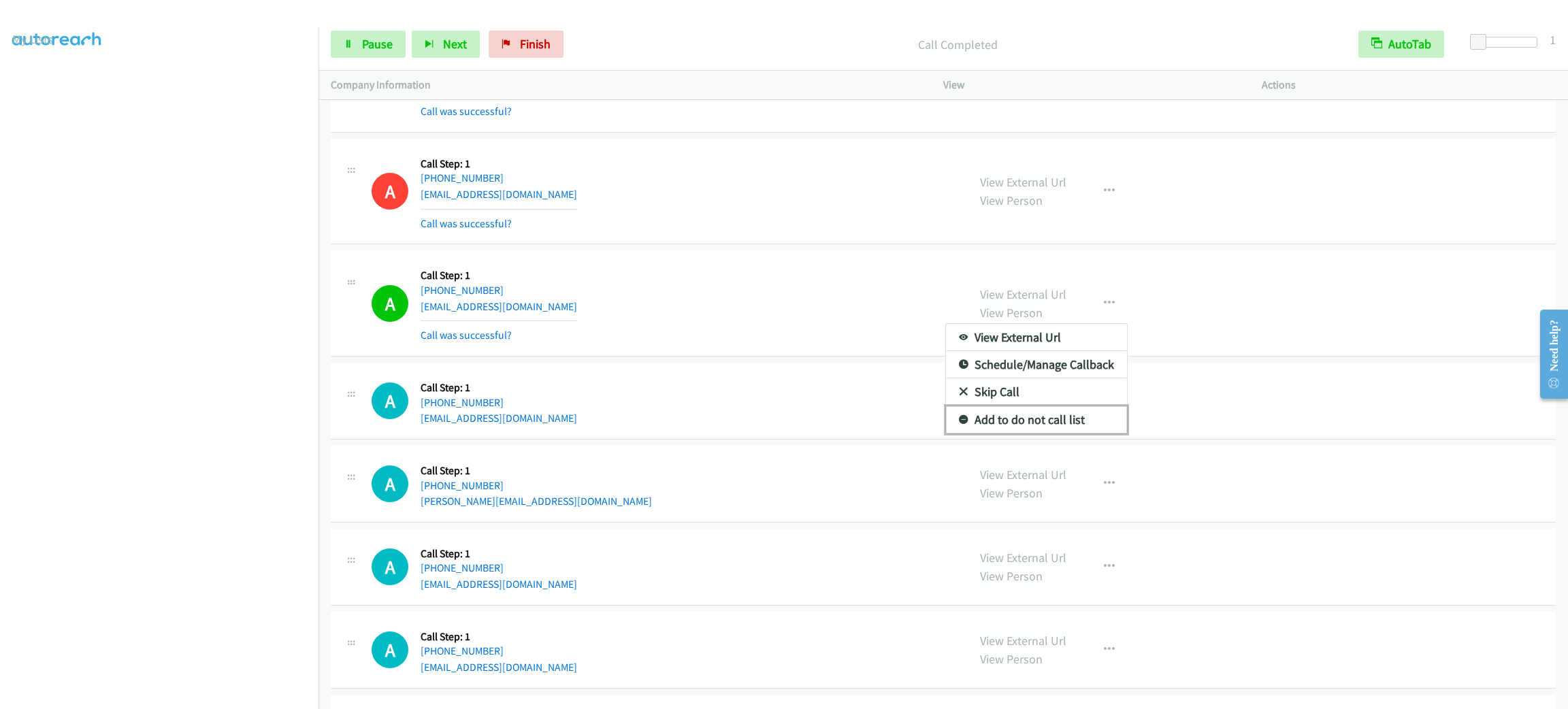
click at [1081, 433] on link "Add to do not call list" at bounding box center [1036, 420] width 181 height 27
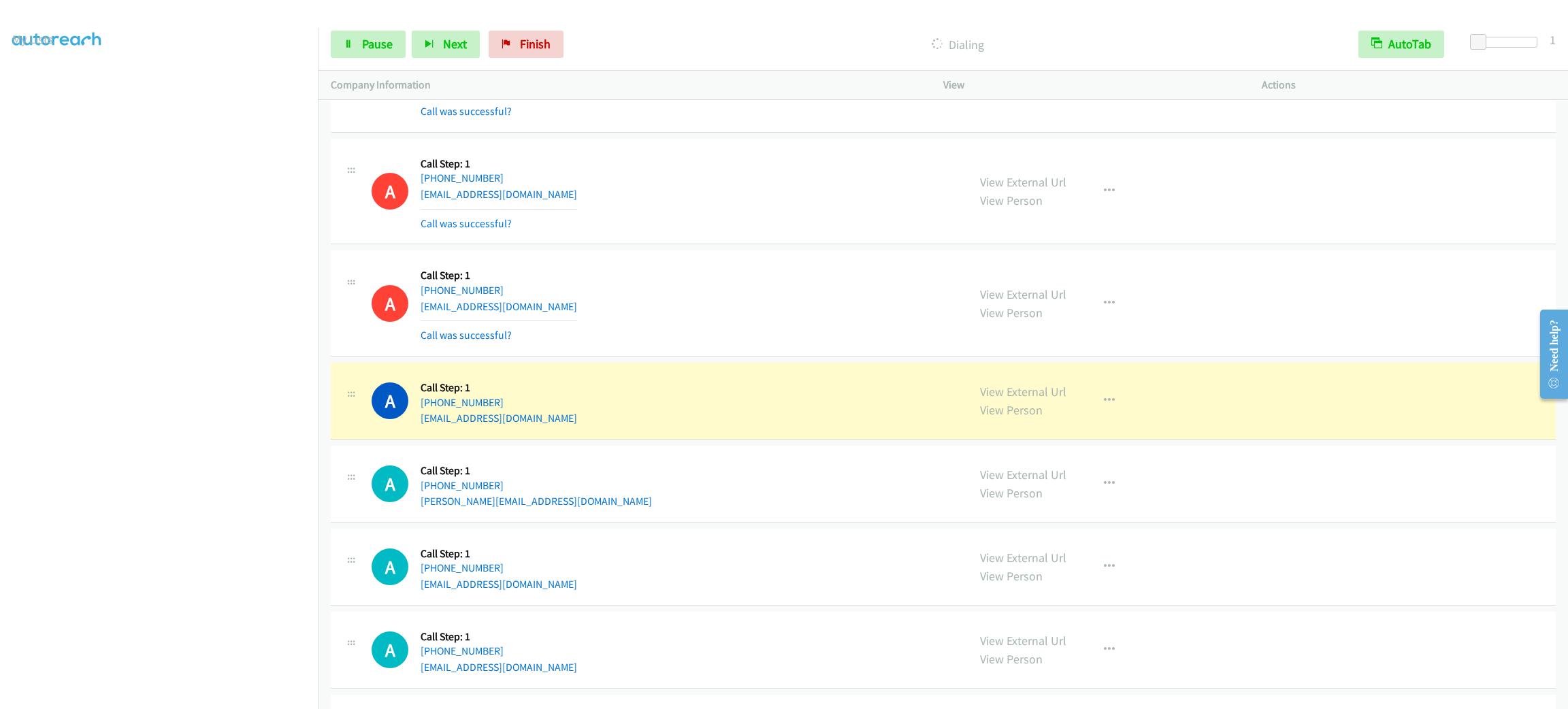
click at [795, 220] on div "A Callback Scheduled Call Step: 1 America/Los_Angeles [PHONE_NUMBER] [EMAIL_ADD…" at bounding box center [664, 191] width 583 height 81
click at [379, 65] on div "Start Calls Pause Next Finish Dialing AutoTab AutoTab 1" at bounding box center [943, 45] width 1249 height 52
click at [374, 53] on link "Pause" at bounding box center [368, 44] width 75 height 27
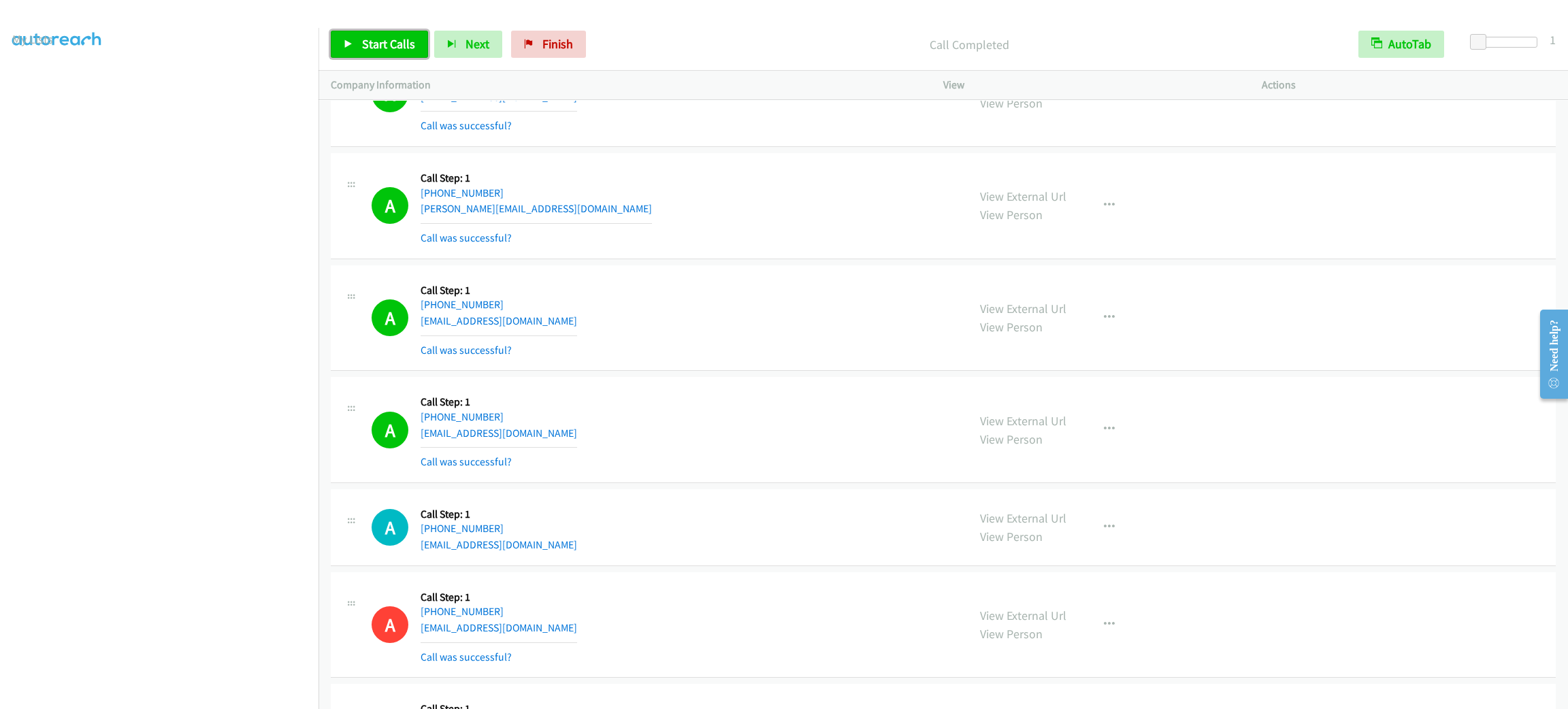
click at [411, 50] on span "Start Calls" at bounding box center [388, 44] width 53 height 15
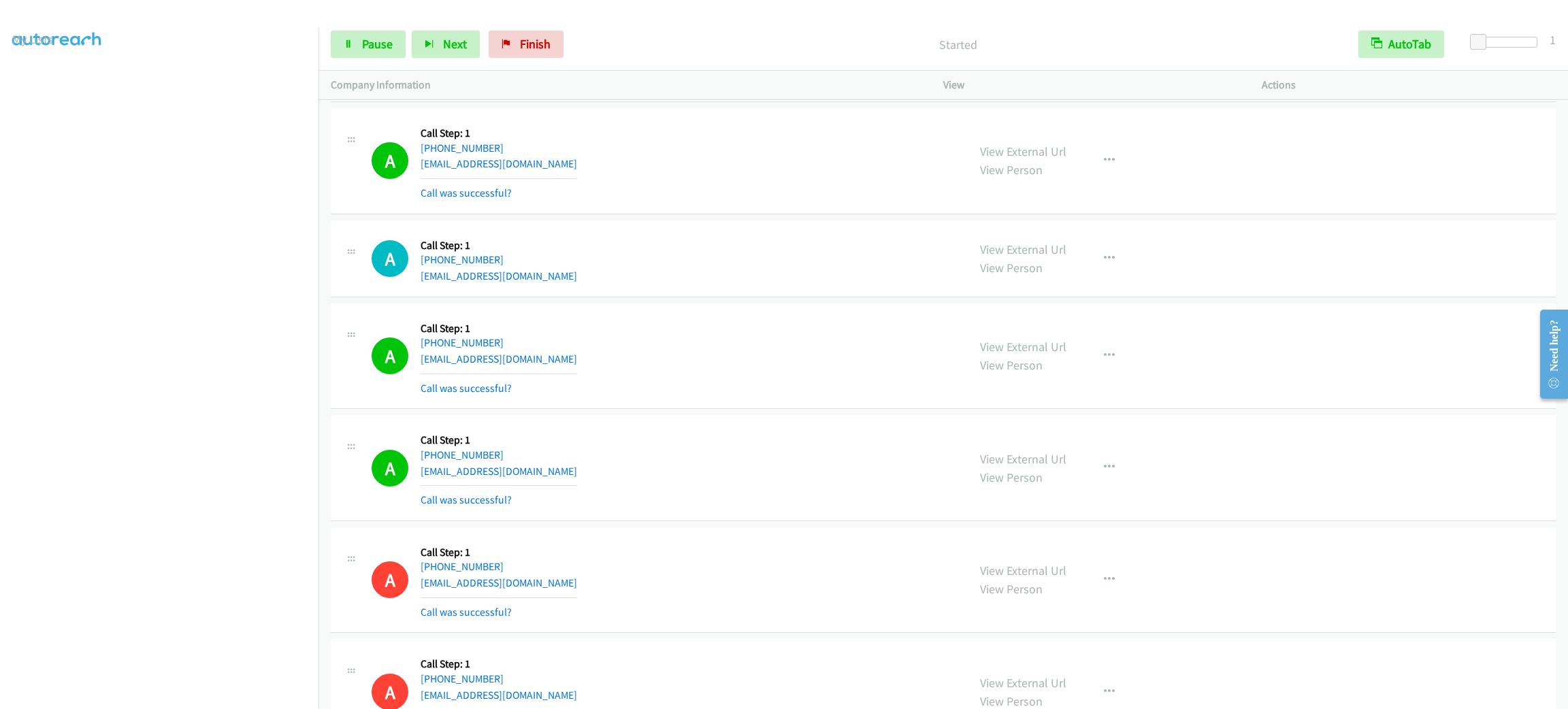
scroll to position [15653, 0]
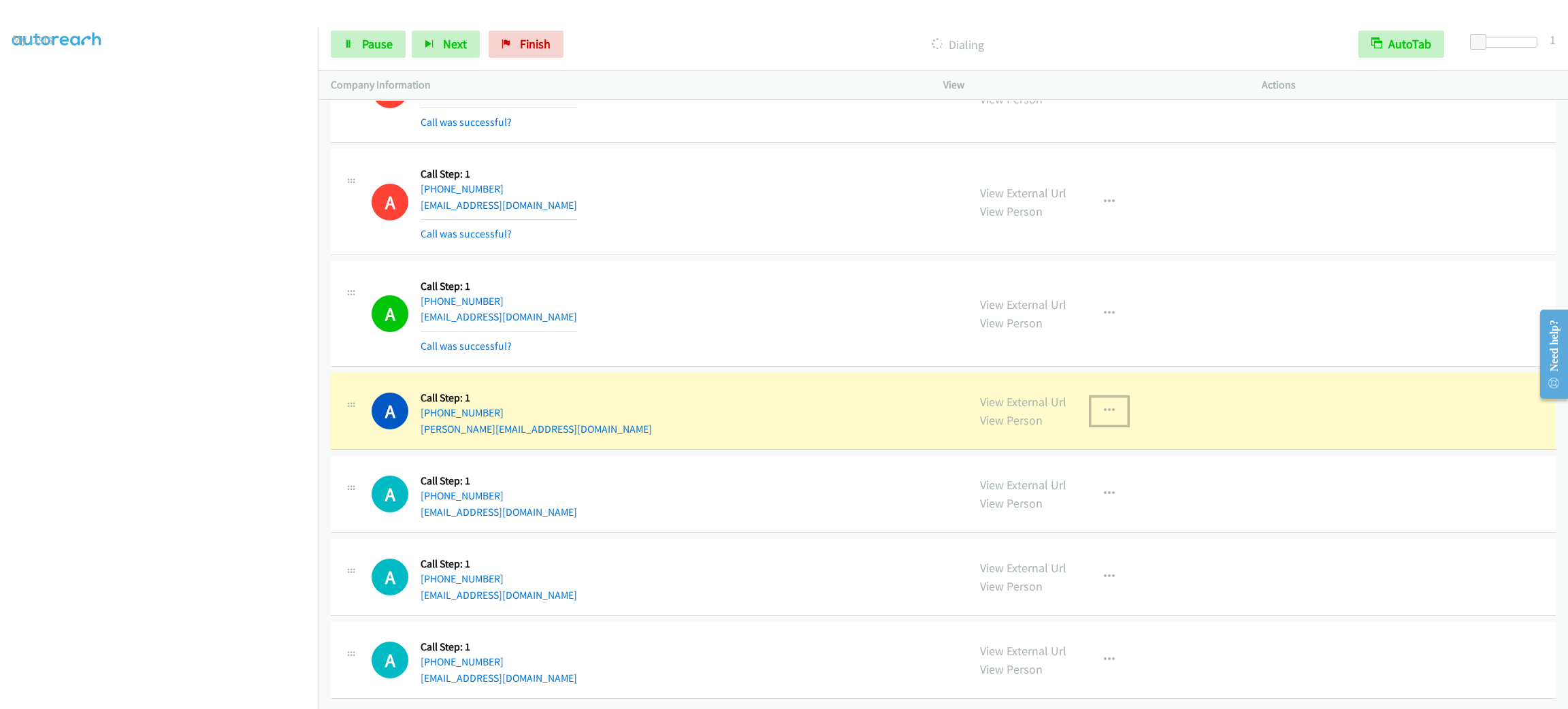
click at [1112, 403] on button "button" at bounding box center [1109, 410] width 37 height 27
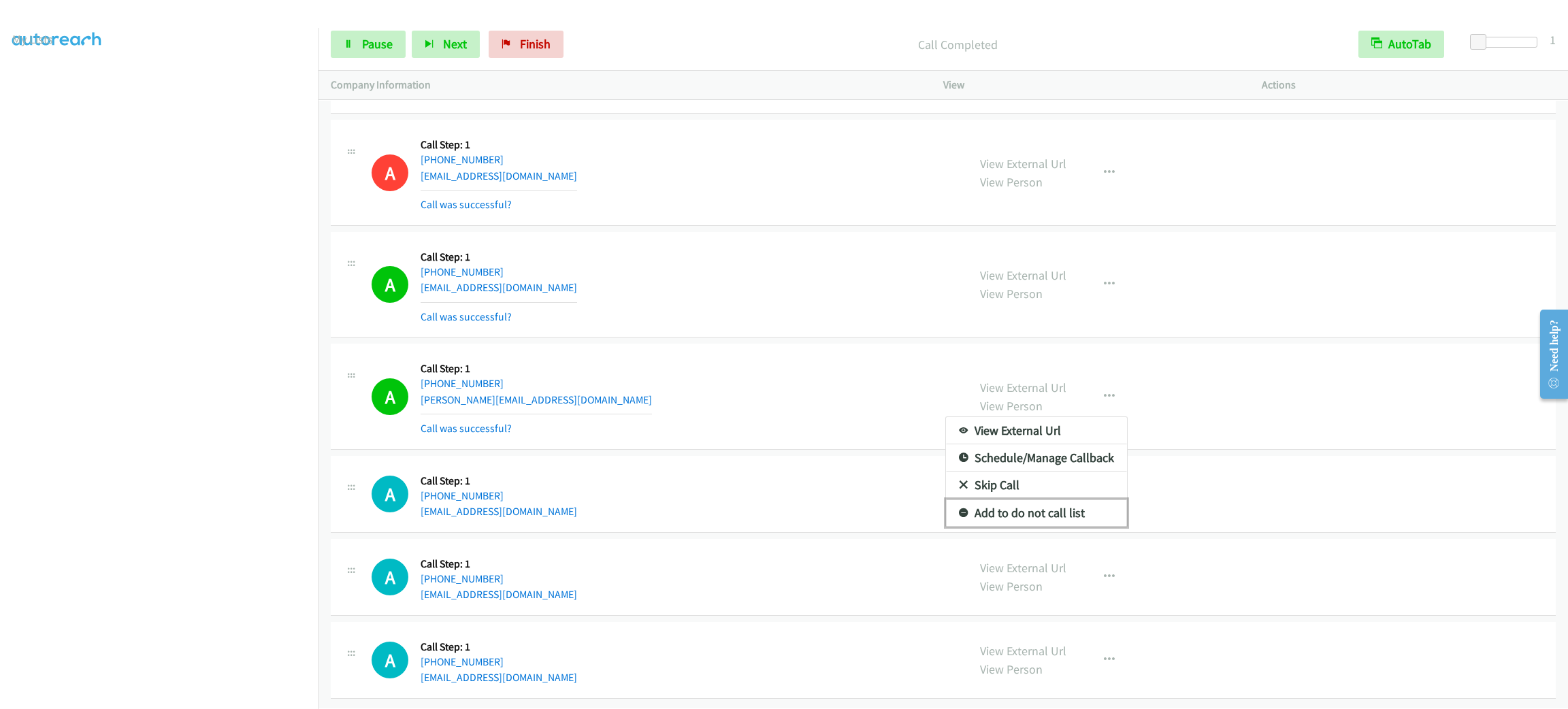
click at [1083, 522] on link "Add to do not call list" at bounding box center [1036, 513] width 181 height 27
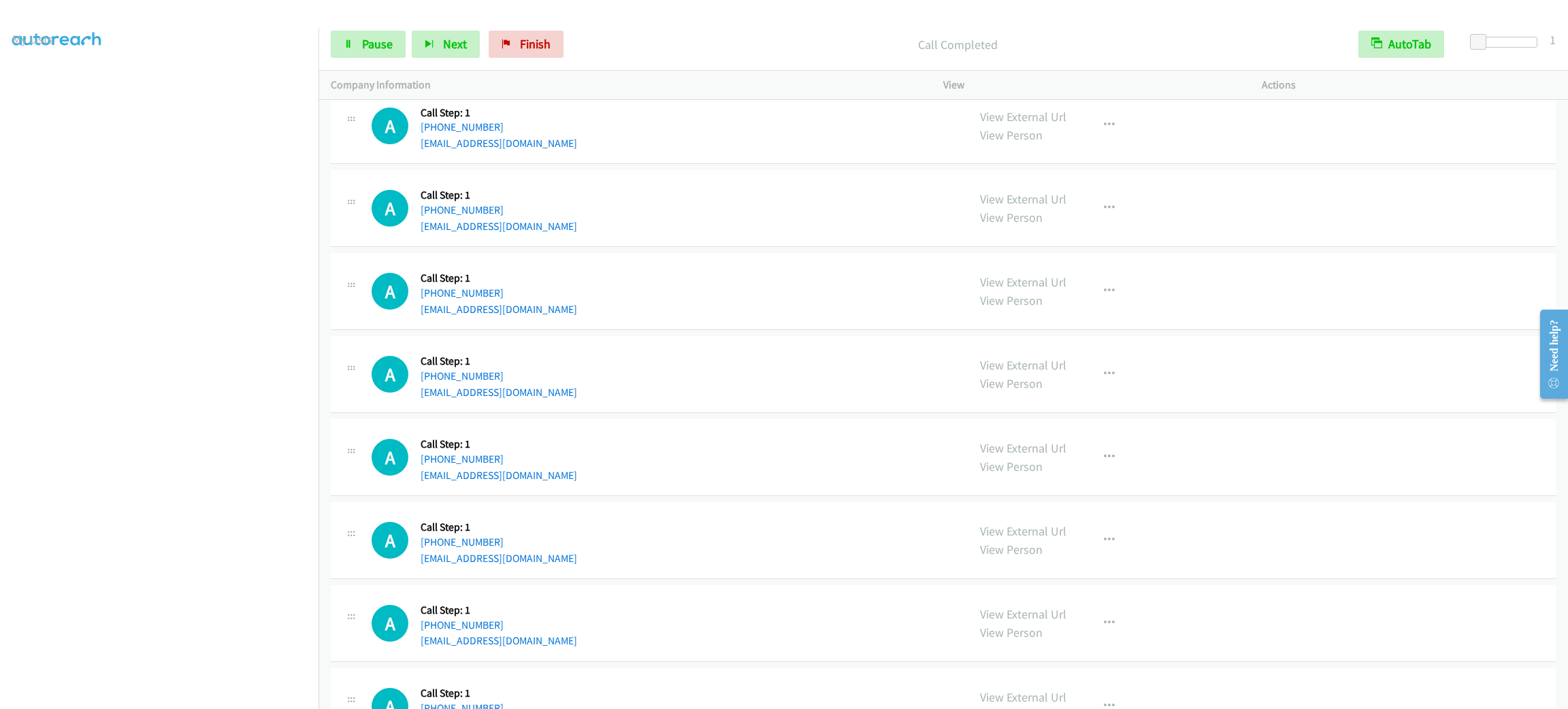
scroll to position [16091, 0]
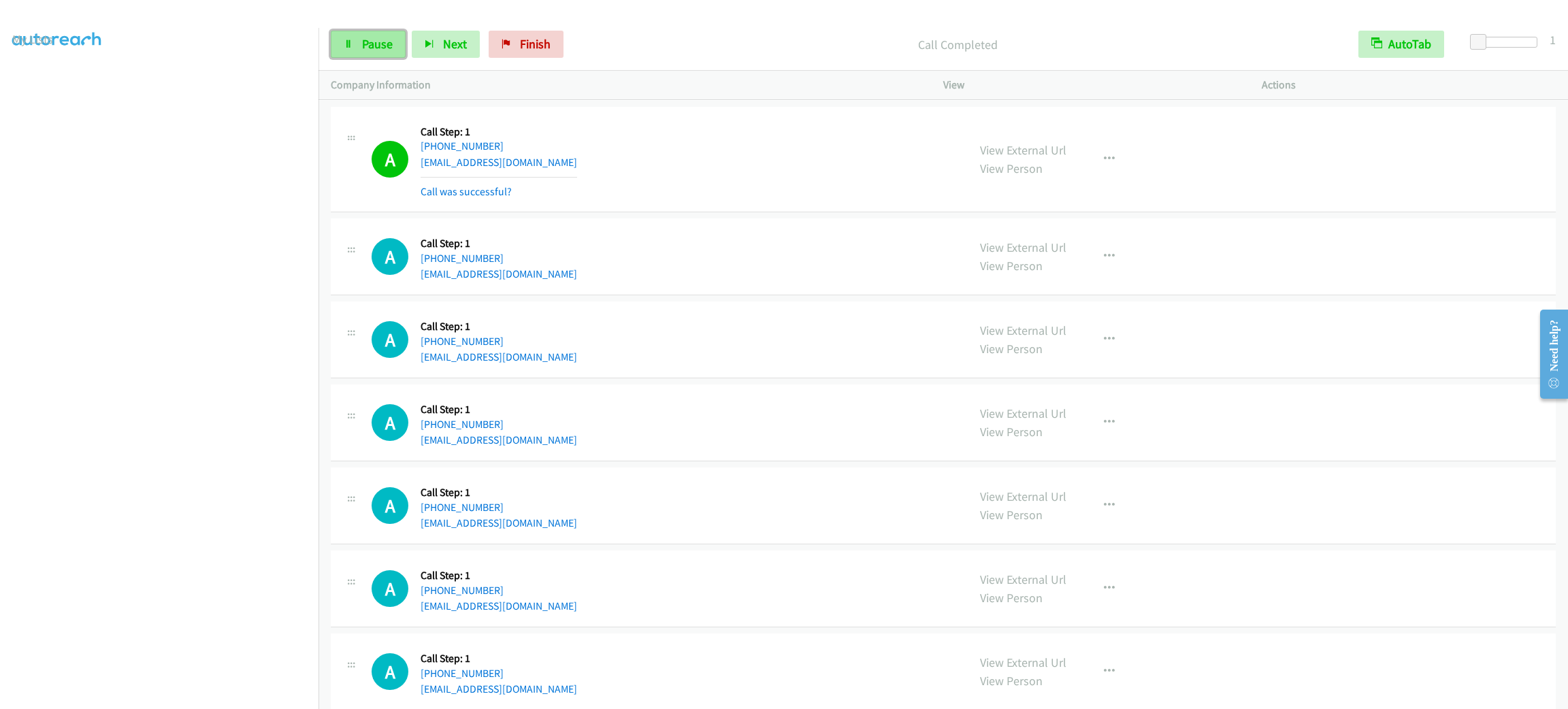
click at [376, 36] on span "Pause" at bounding box center [377, 44] width 31 height 15
click at [376, 36] on span "Start Calls" at bounding box center [388, 44] width 53 height 15
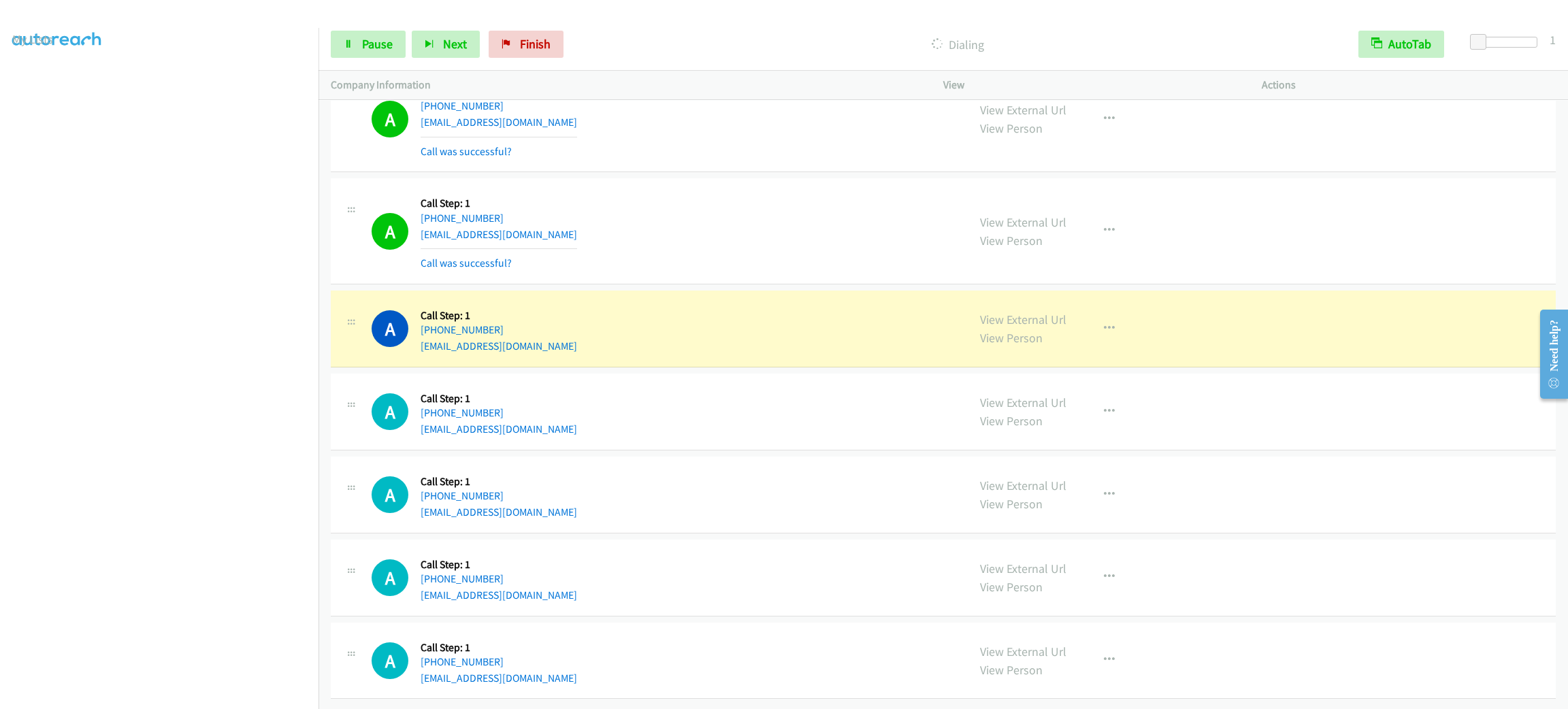
scroll to position [16493, 0]
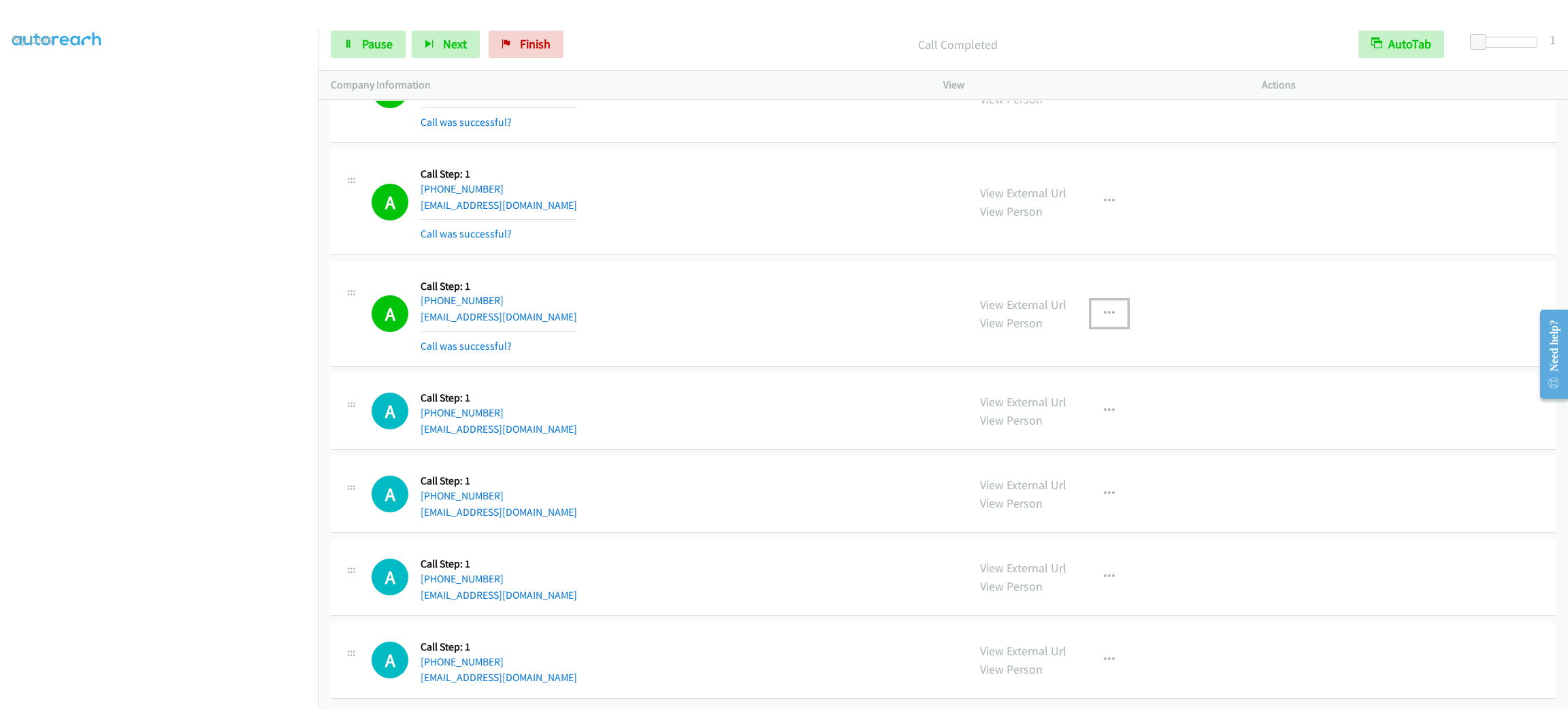
click at [1099, 327] on button "button" at bounding box center [1109, 313] width 37 height 27
click at [995, 441] on link "Add to do not call list" at bounding box center [1036, 430] width 181 height 27
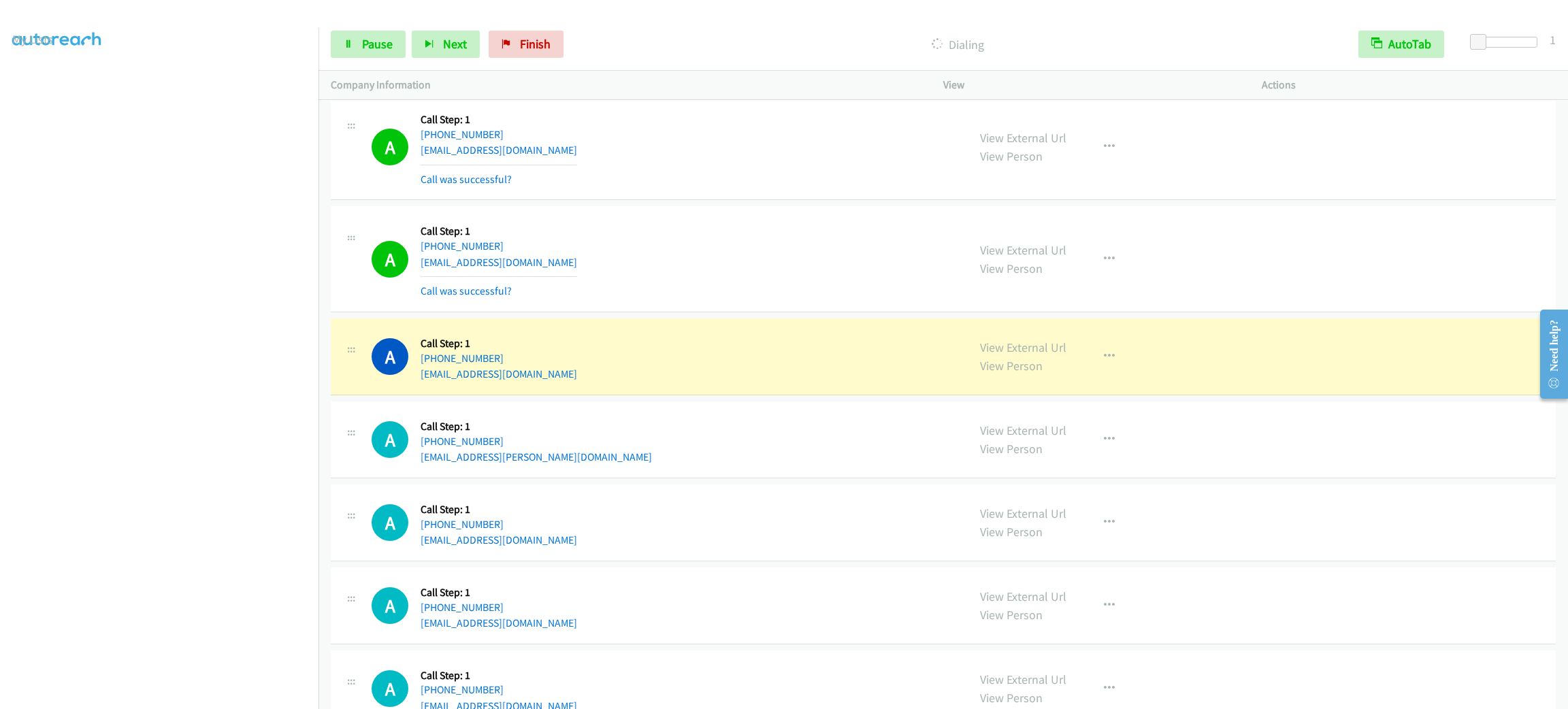
scroll to position [17061, 0]
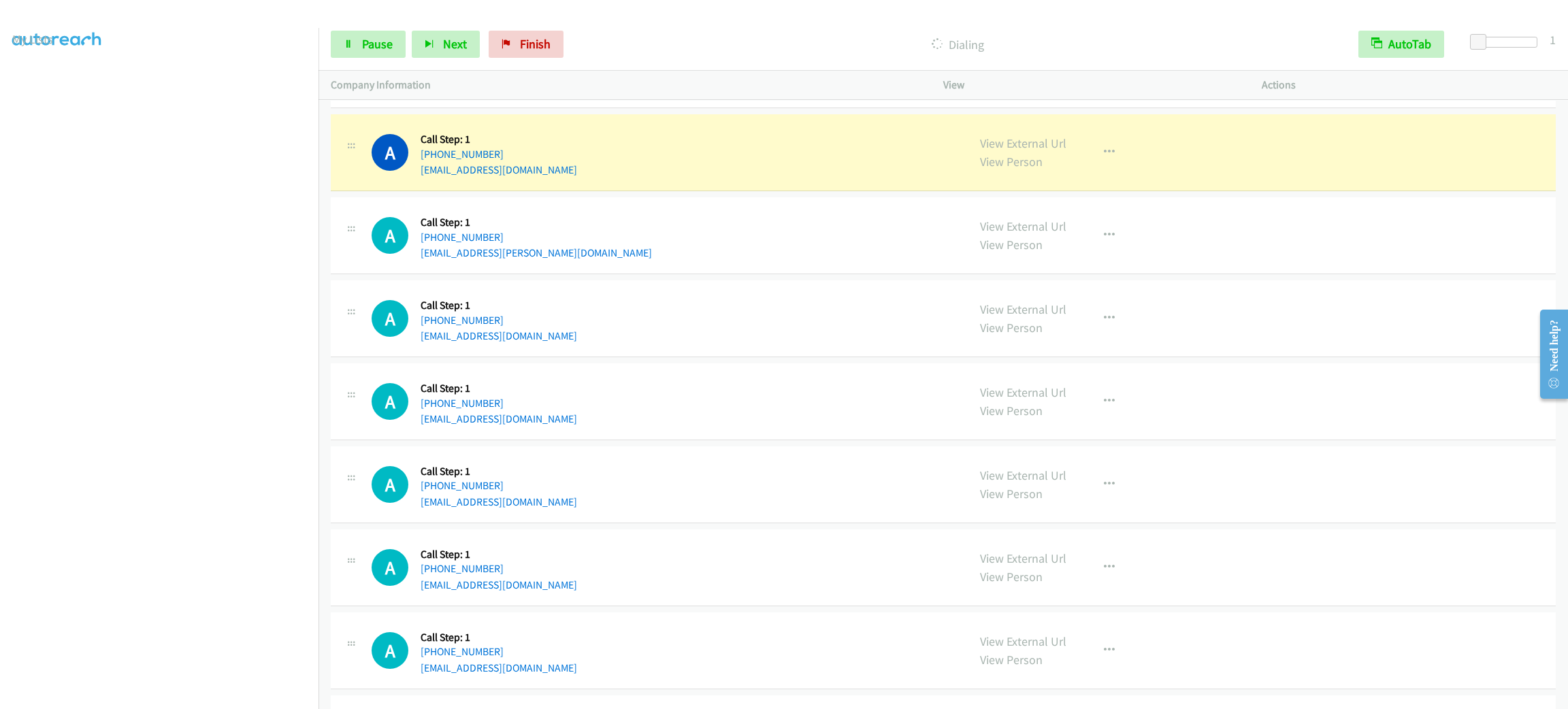
click at [695, 179] on div "A Callback Scheduled Call Step: 1 America/New_York [PHONE_NUMBER] [EMAIL_ADDRES…" at bounding box center [664, 152] width 583 height 52
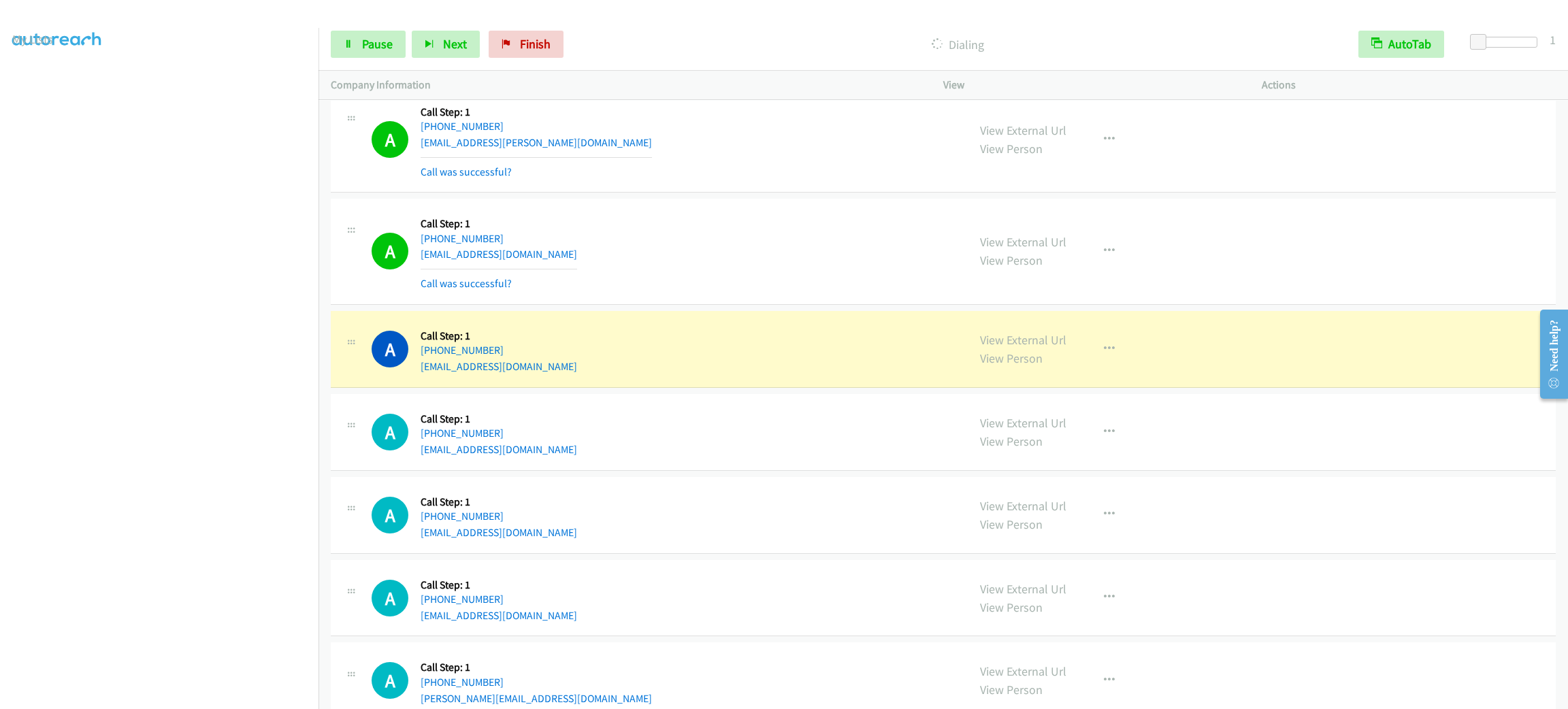
scroll to position [17361, 0]
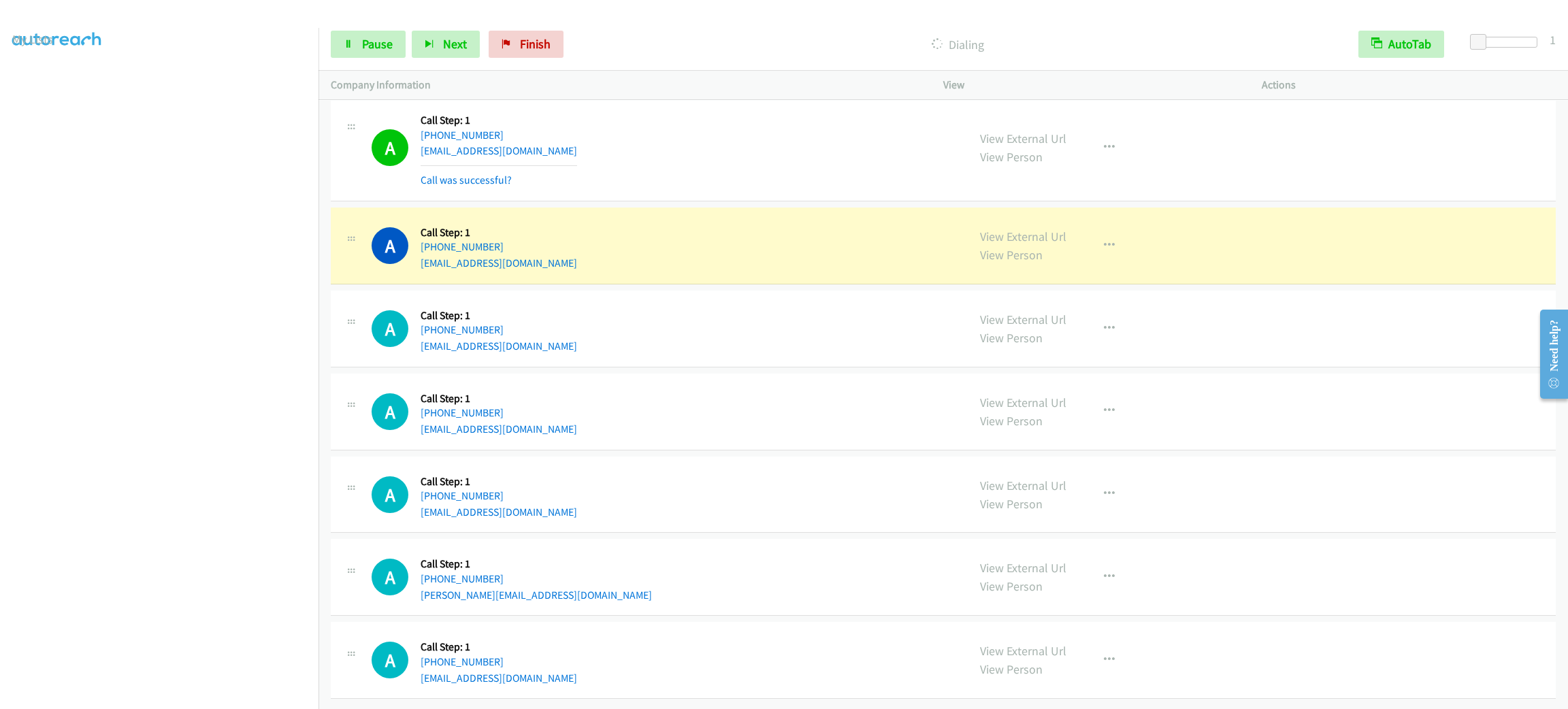
click at [557, 252] on div "A Callback Scheduled Call Step: 1 America/Los_Angeles [PHONE_NUMBER] [EMAIL_ADD…" at bounding box center [664, 246] width 583 height 52
copy div "[EMAIL_ADDRESS][DOMAIN_NAME]"
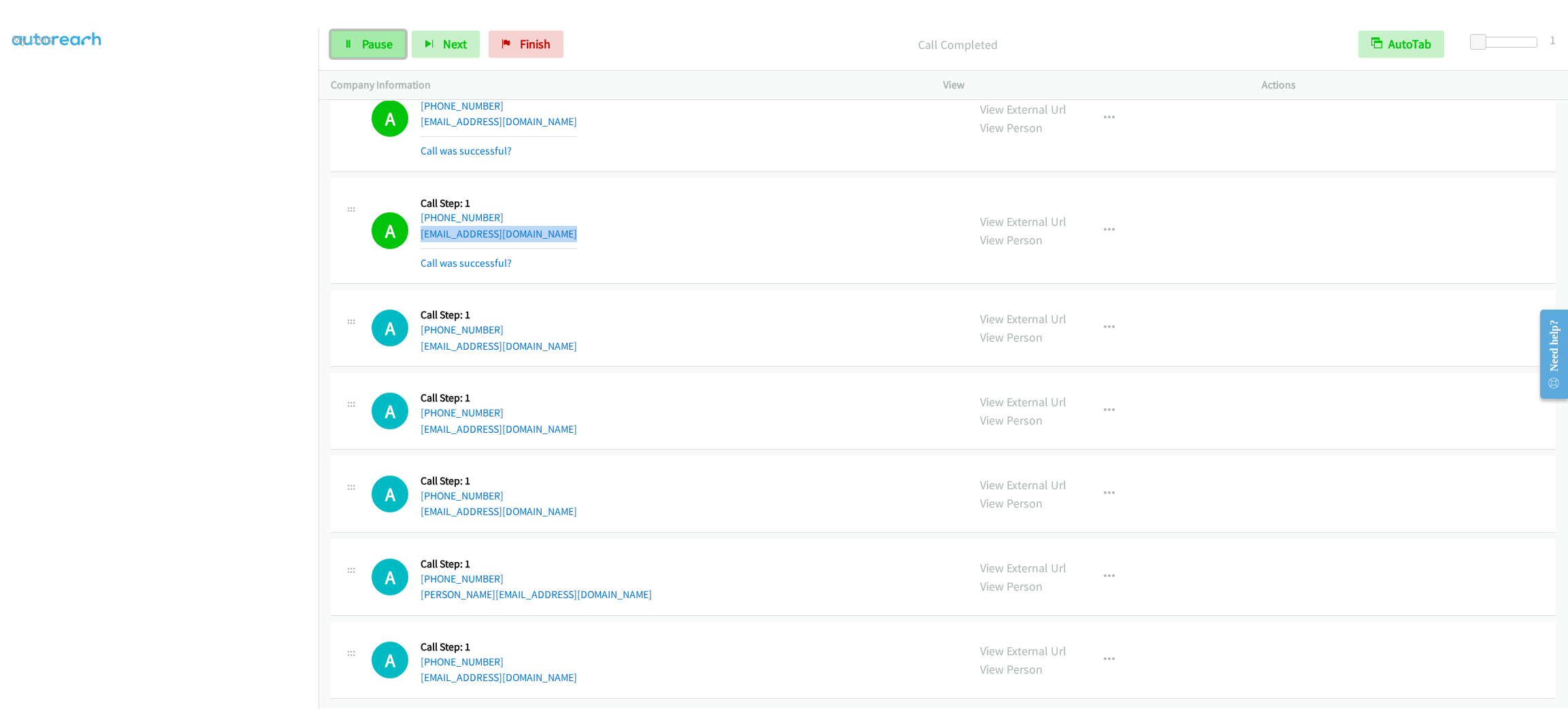
click at [383, 42] on span "Pause" at bounding box center [377, 44] width 31 height 15
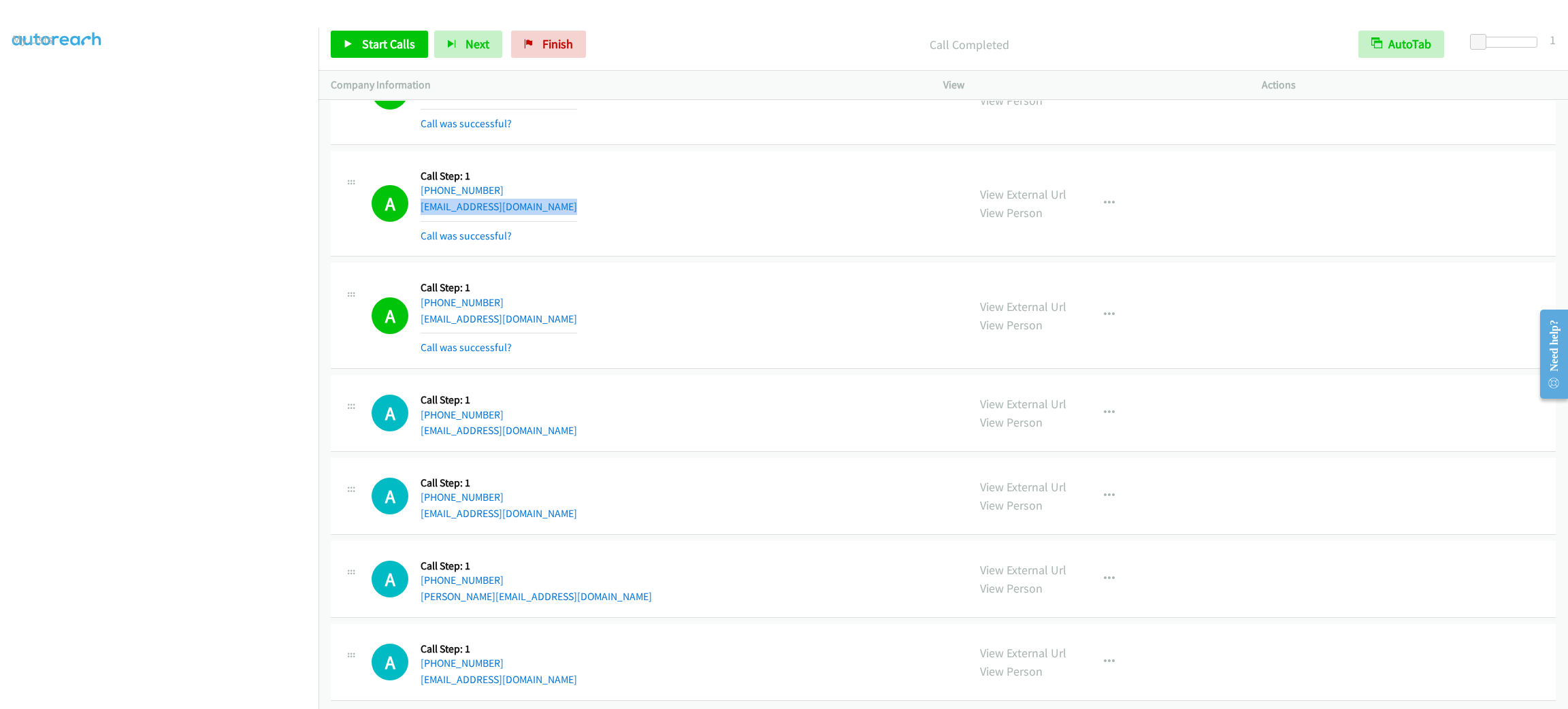
click at [595, 101] on div "A Callback Scheduled Call Step: 1 America/New_York [PHONE_NUMBER] [EMAIL_ADDRES…" at bounding box center [664, 91] width 583 height 81
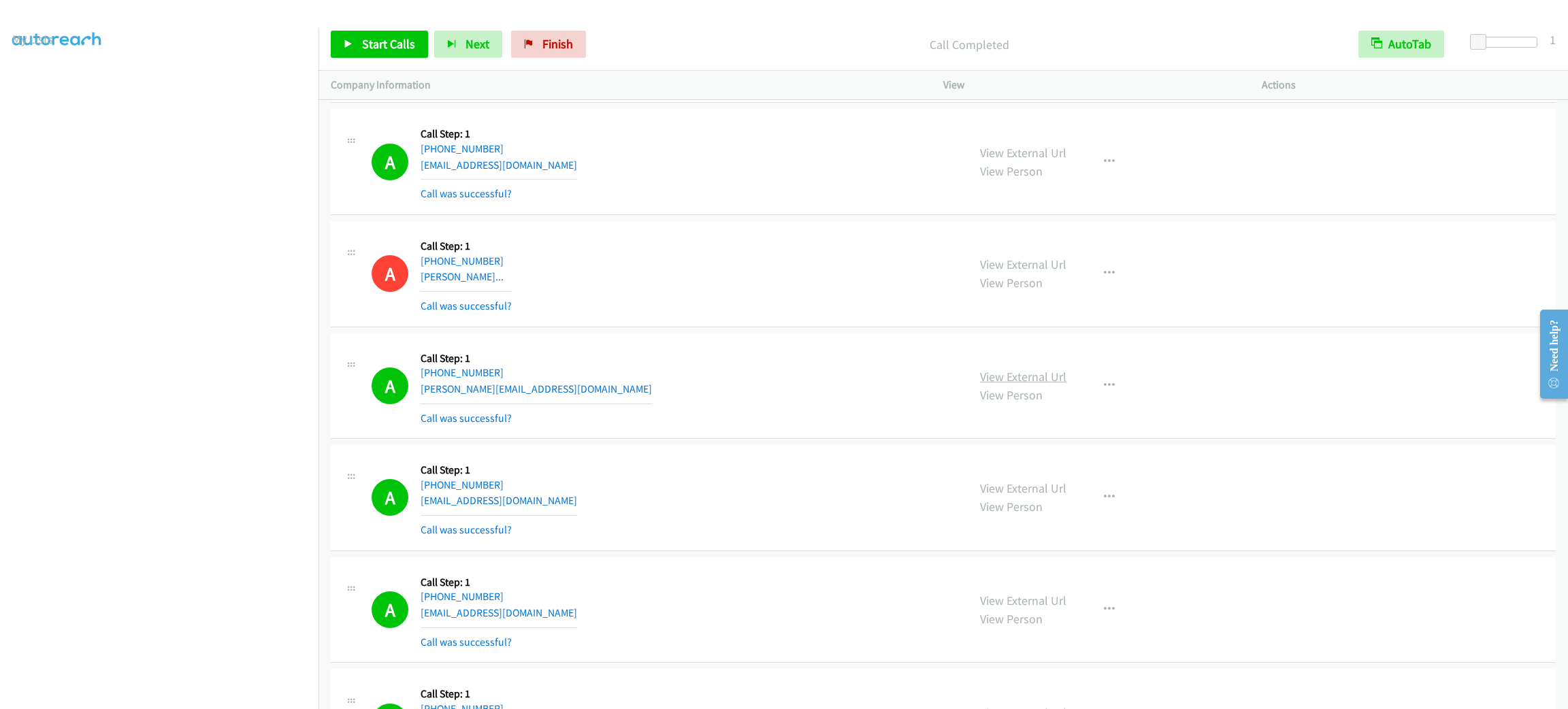
click at [1026, 384] on link "View External Url" at bounding box center [1023, 376] width 86 height 15
click at [393, 38] on span "Start Calls" at bounding box center [388, 44] width 53 height 15
click at [403, 51] on link "Pause" at bounding box center [368, 44] width 75 height 27
click at [384, 42] on span "Start Calls" at bounding box center [388, 44] width 53 height 15
click at [353, 44] on link "Pause" at bounding box center [368, 44] width 75 height 27
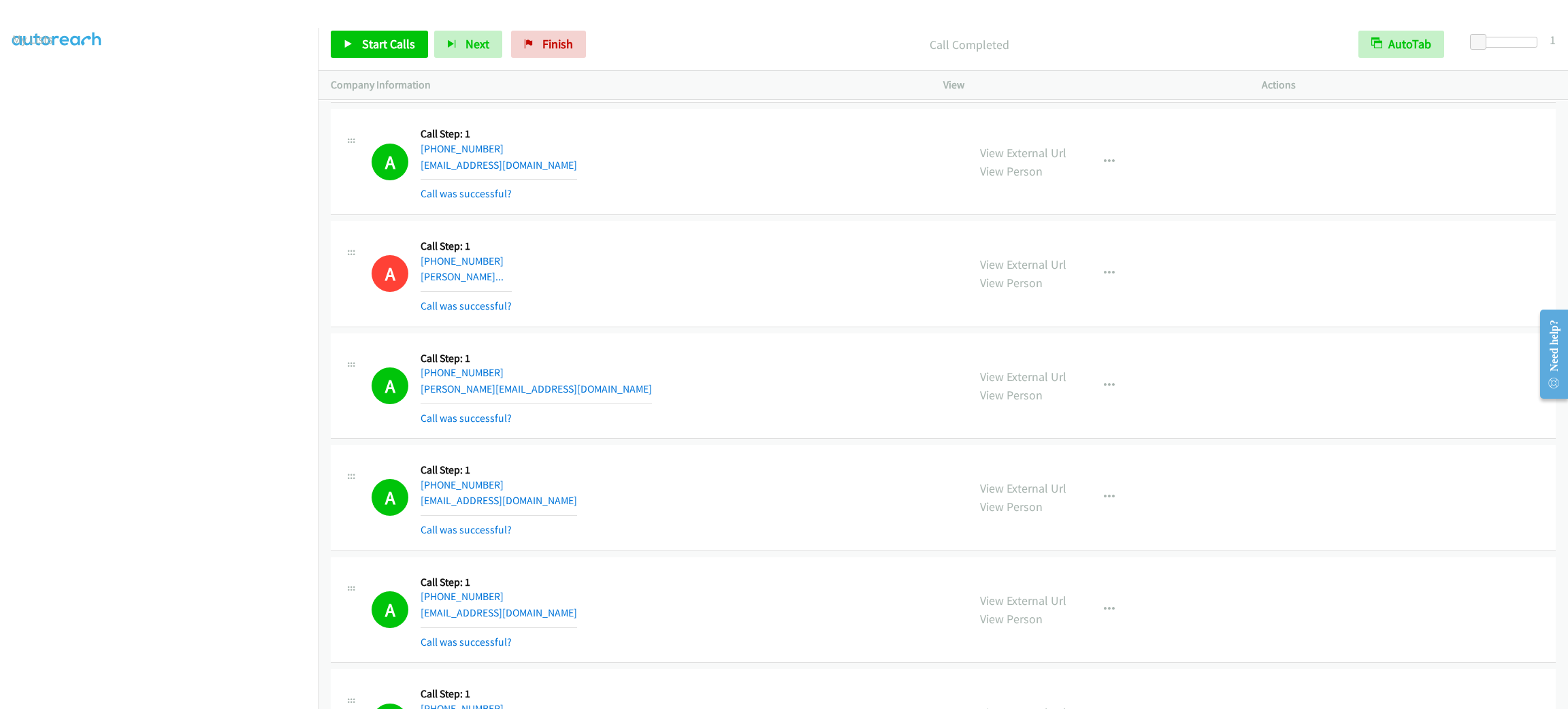
click at [940, 303] on div "A Callback Scheduled Call Step: 1 [GEOGRAPHIC_DATA]/[GEOGRAPHIC_DATA] [PHONE_NU…" at bounding box center [664, 273] width 583 height 81
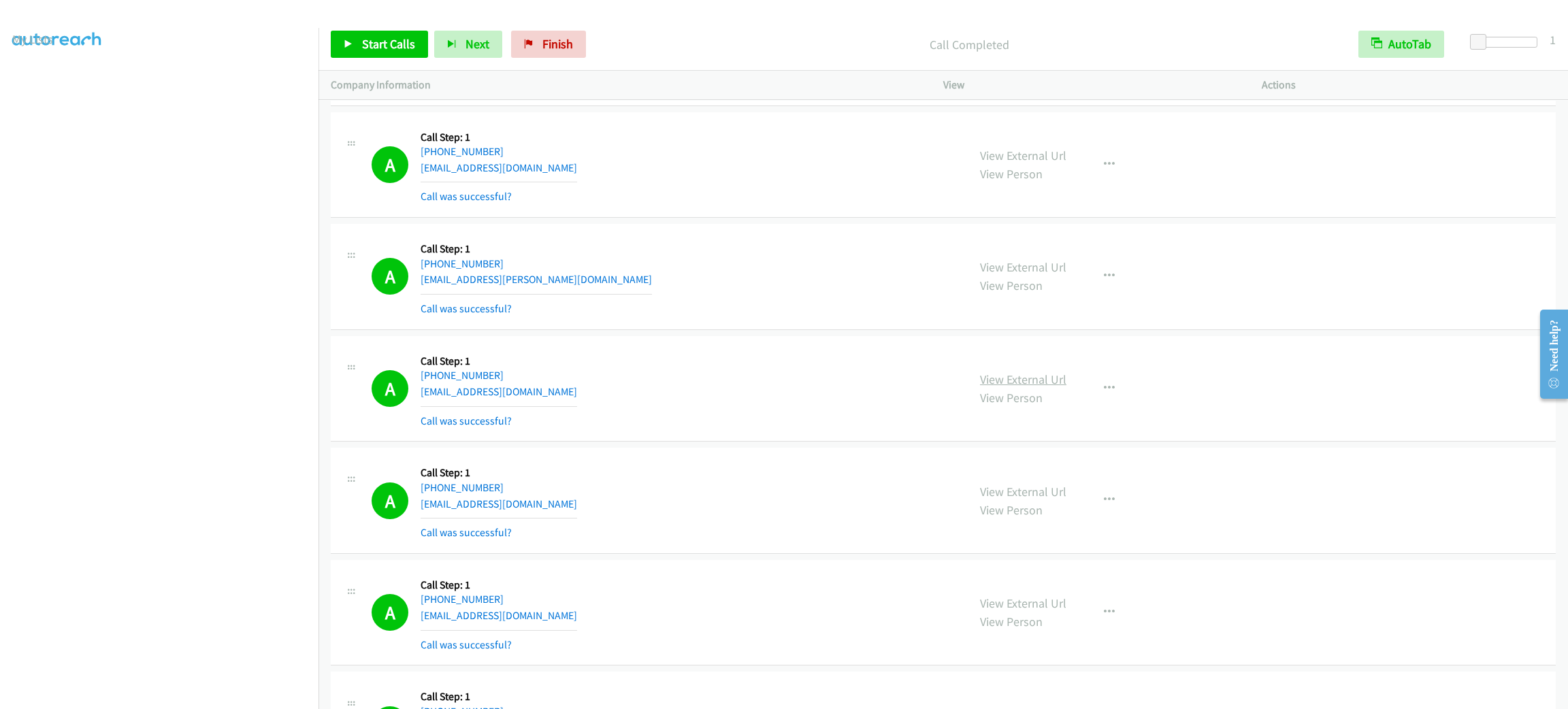
click at [1026, 387] on link "View External Url" at bounding box center [1023, 380] width 86 height 15
click at [379, 25] on div "Start Calls Pause Next Finish Call Completed AutoTab AutoTab 1" at bounding box center [943, 45] width 1249 height 52
click at [385, 52] on link "Start Calls" at bounding box center [379, 44] width 97 height 27
click at [734, 130] on td "A Callback Scheduled Call Step: 1 America/Los_Angeles [PHONE_NUMBER] [EMAIL_ADD…" at bounding box center [943, 165] width 1249 height 112
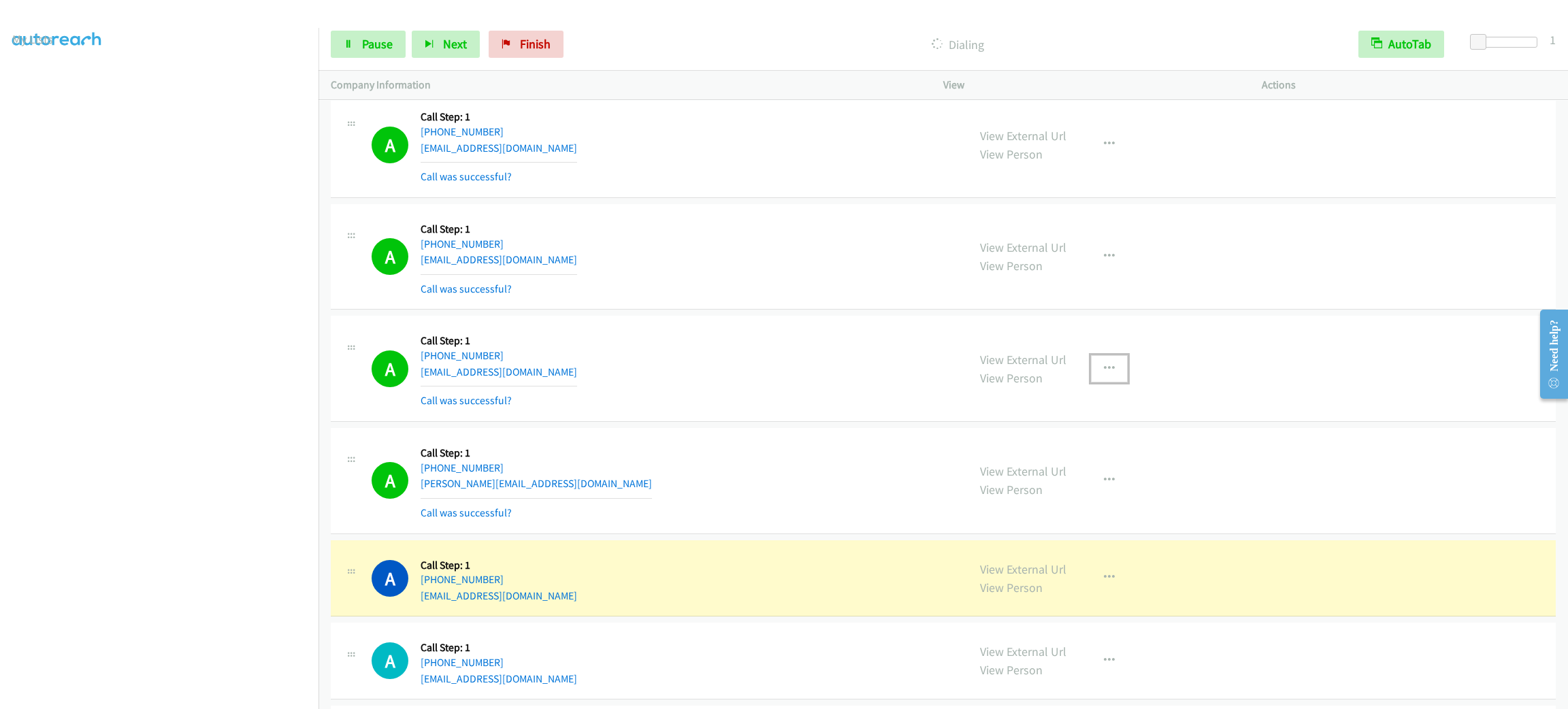
click at [1104, 374] on icon "button" at bounding box center [1109, 369] width 11 height 11
click at [1101, 499] on link "Add to do not call list" at bounding box center [1036, 485] width 181 height 27
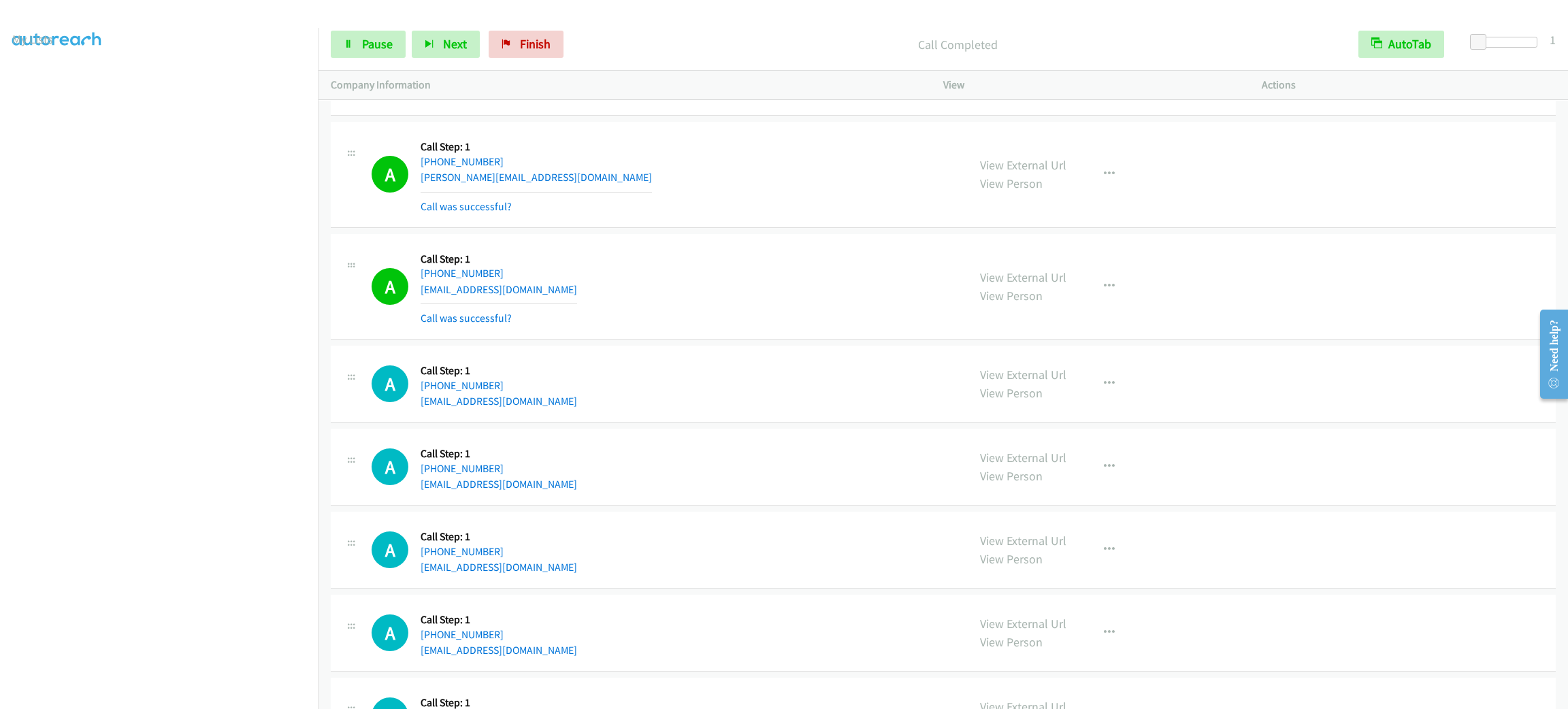
scroll to position [17940, 0]
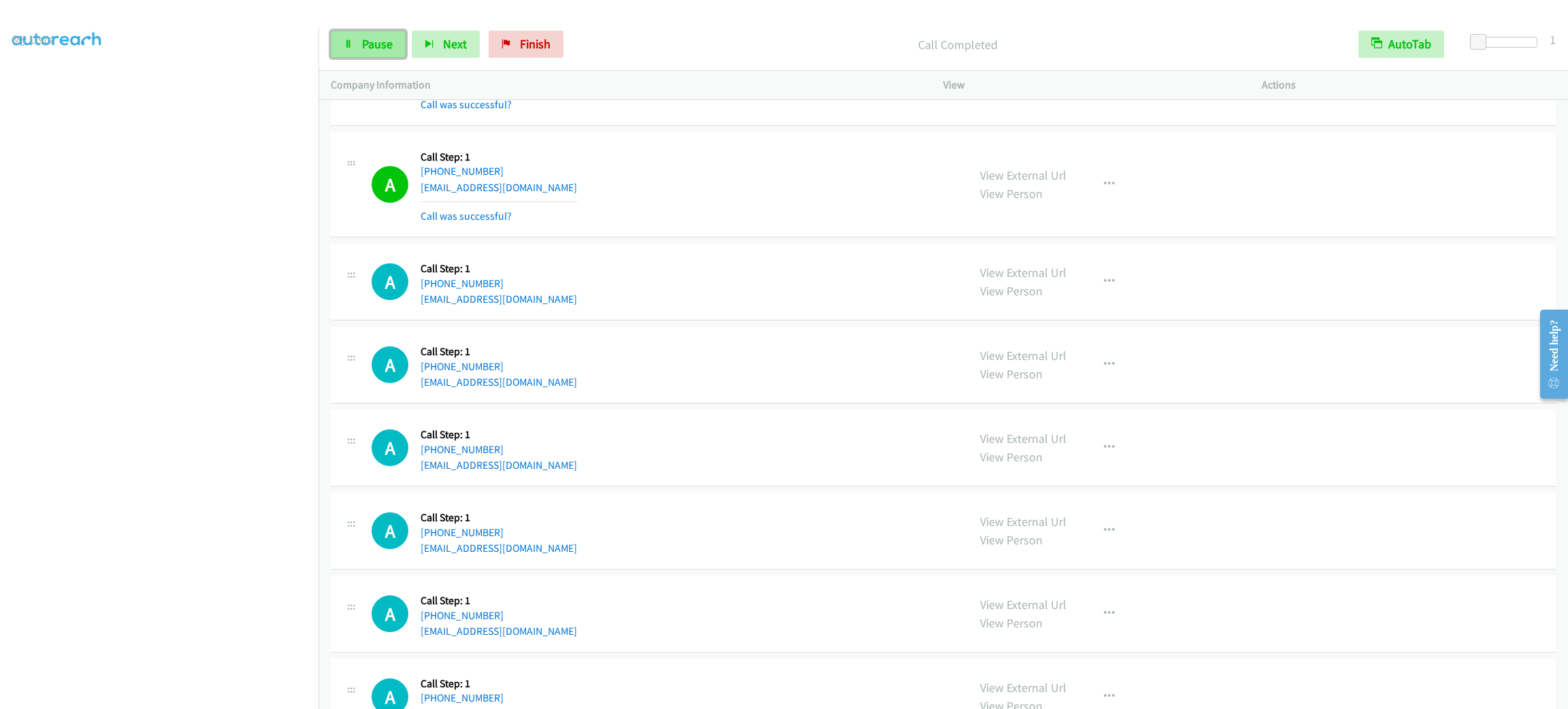
click at [389, 42] on span "Pause" at bounding box center [377, 44] width 31 height 15
click at [389, 42] on span "Start Calls" at bounding box center [388, 44] width 53 height 15
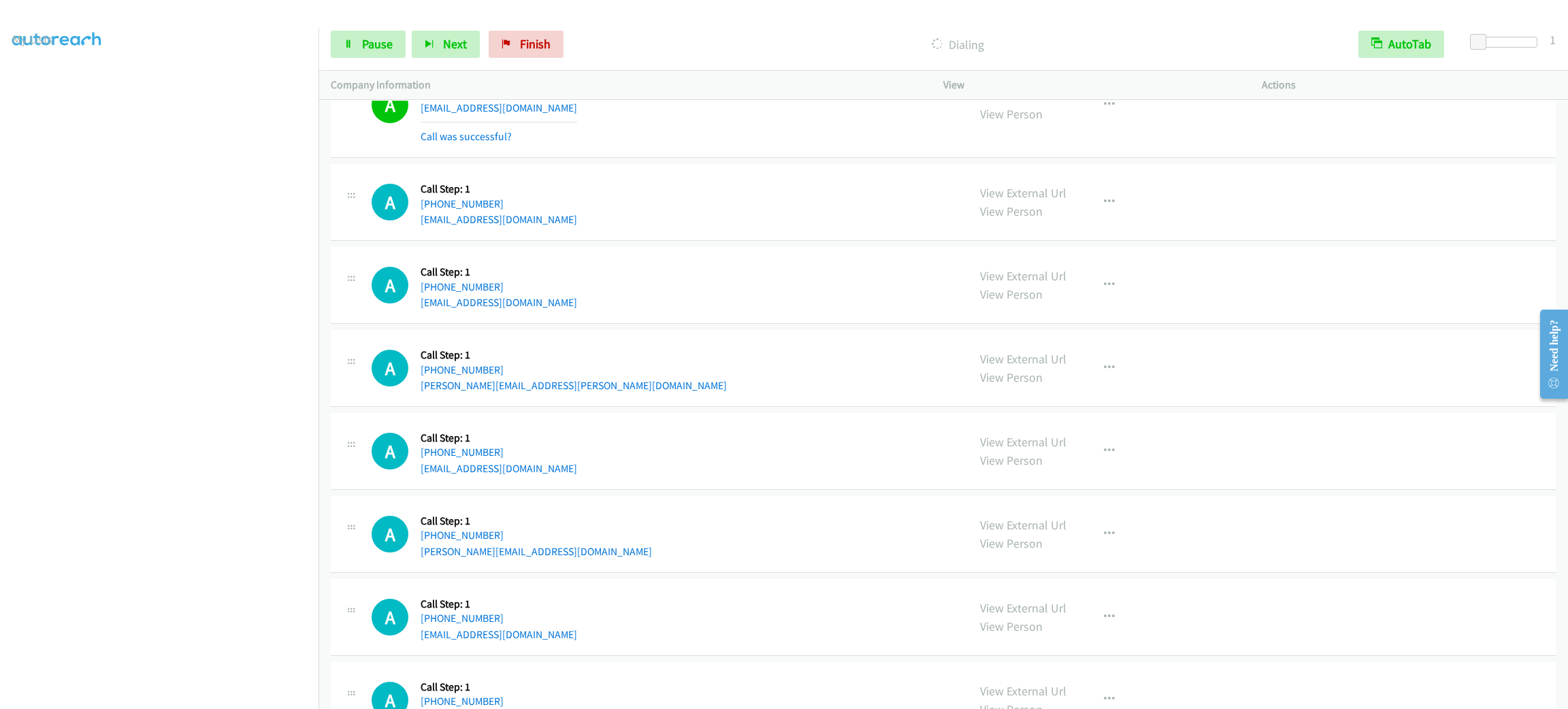
scroll to position [18915, 0]
click at [363, 52] on link "Pause" at bounding box center [368, 44] width 75 height 27
click at [363, 48] on span "Start Calls" at bounding box center [388, 44] width 53 height 15
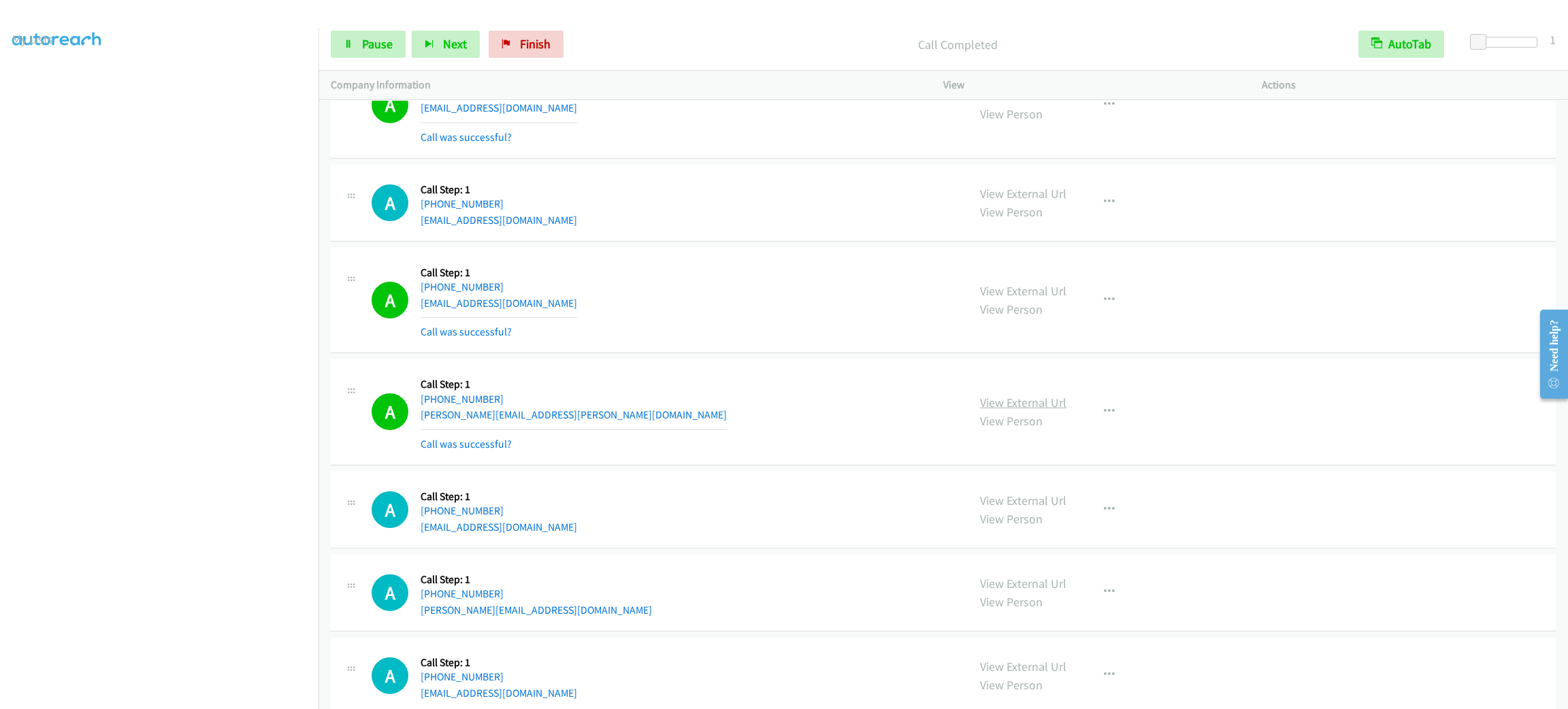
click at [1025, 410] on link "View External Url" at bounding box center [1023, 403] width 86 height 15
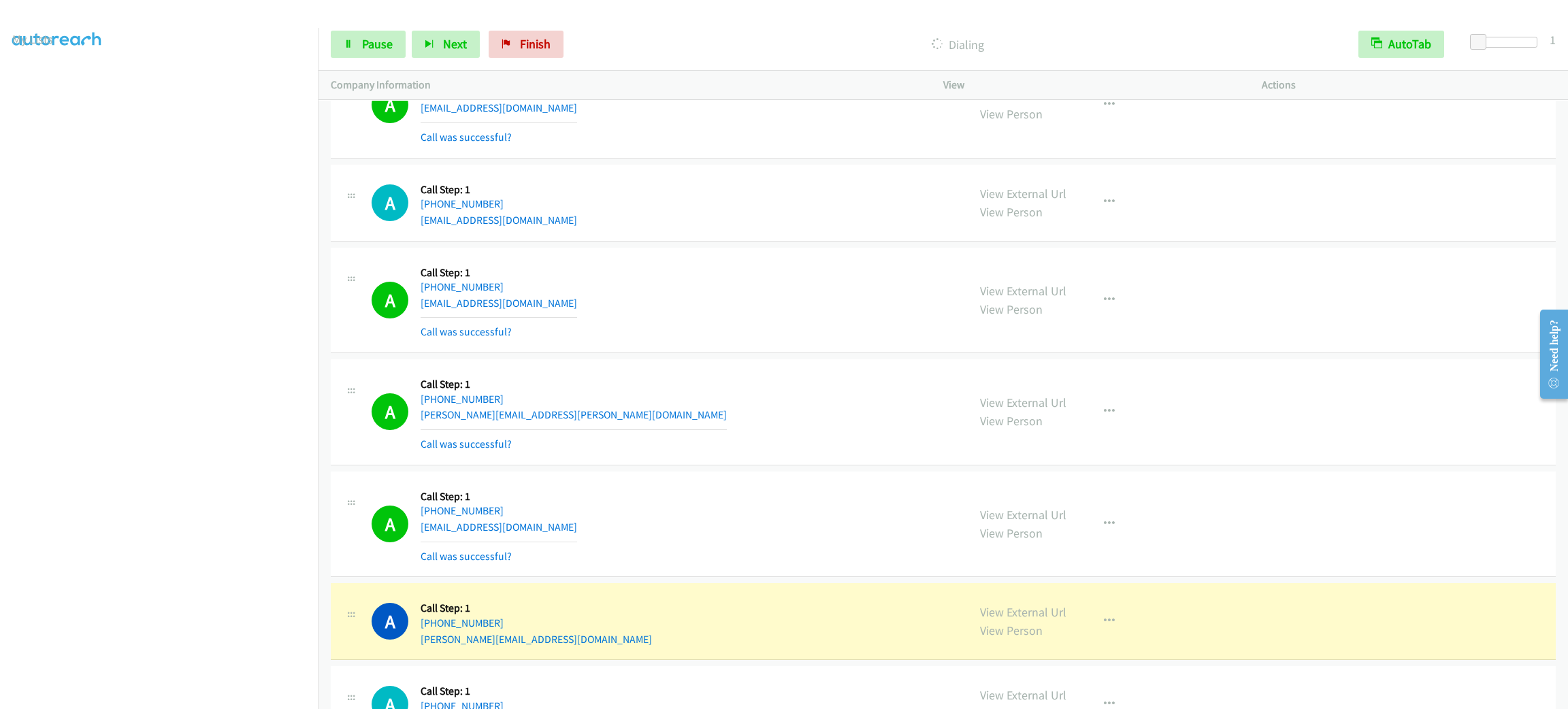
scroll to position [19188, 0]
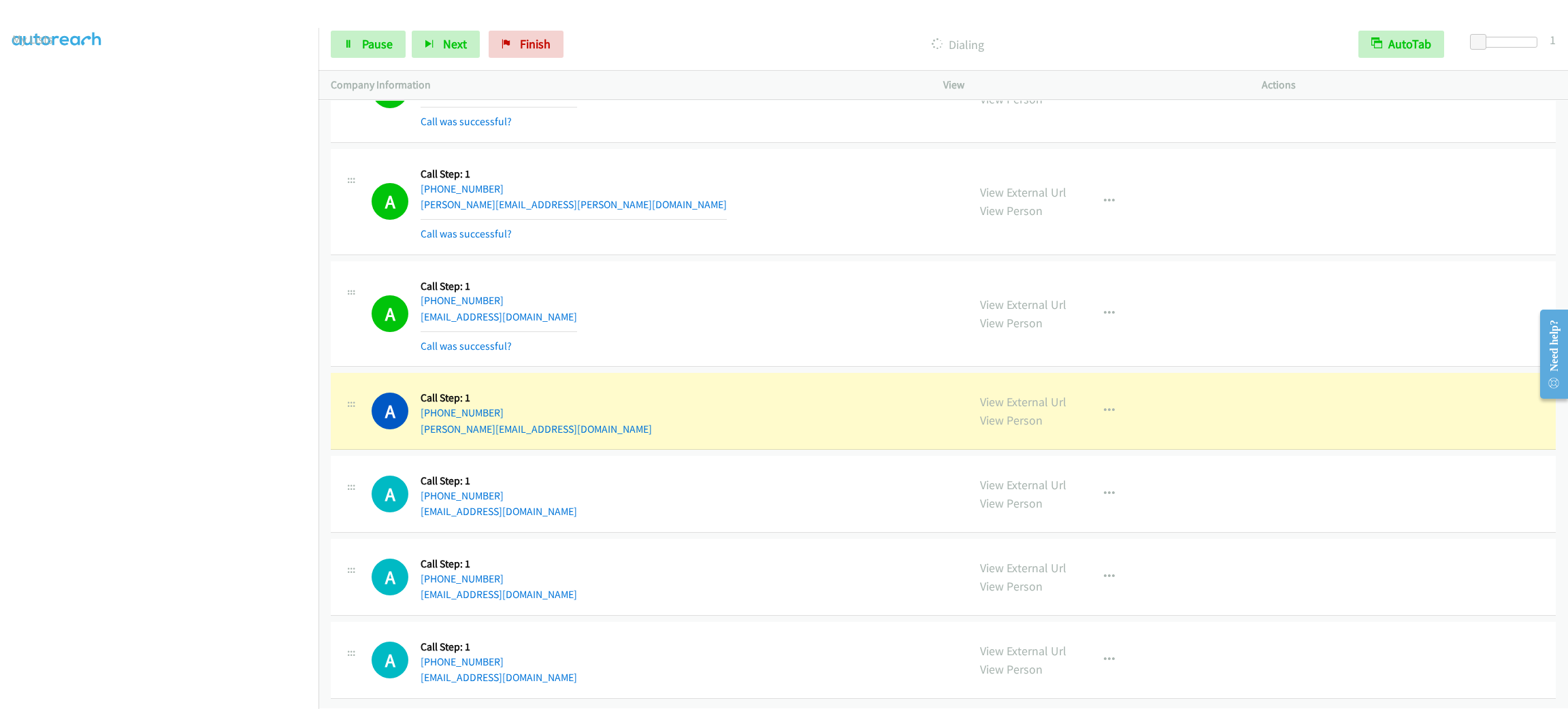
click at [850, 411] on div "A Callback Scheduled Call Step: 1 America/New_York [PHONE_NUMBER] [PERSON_NAME]…" at bounding box center [664, 410] width 583 height 52
click at [1091, 397] on button "button" at bounding box center [1109, 410] width 37 height 27
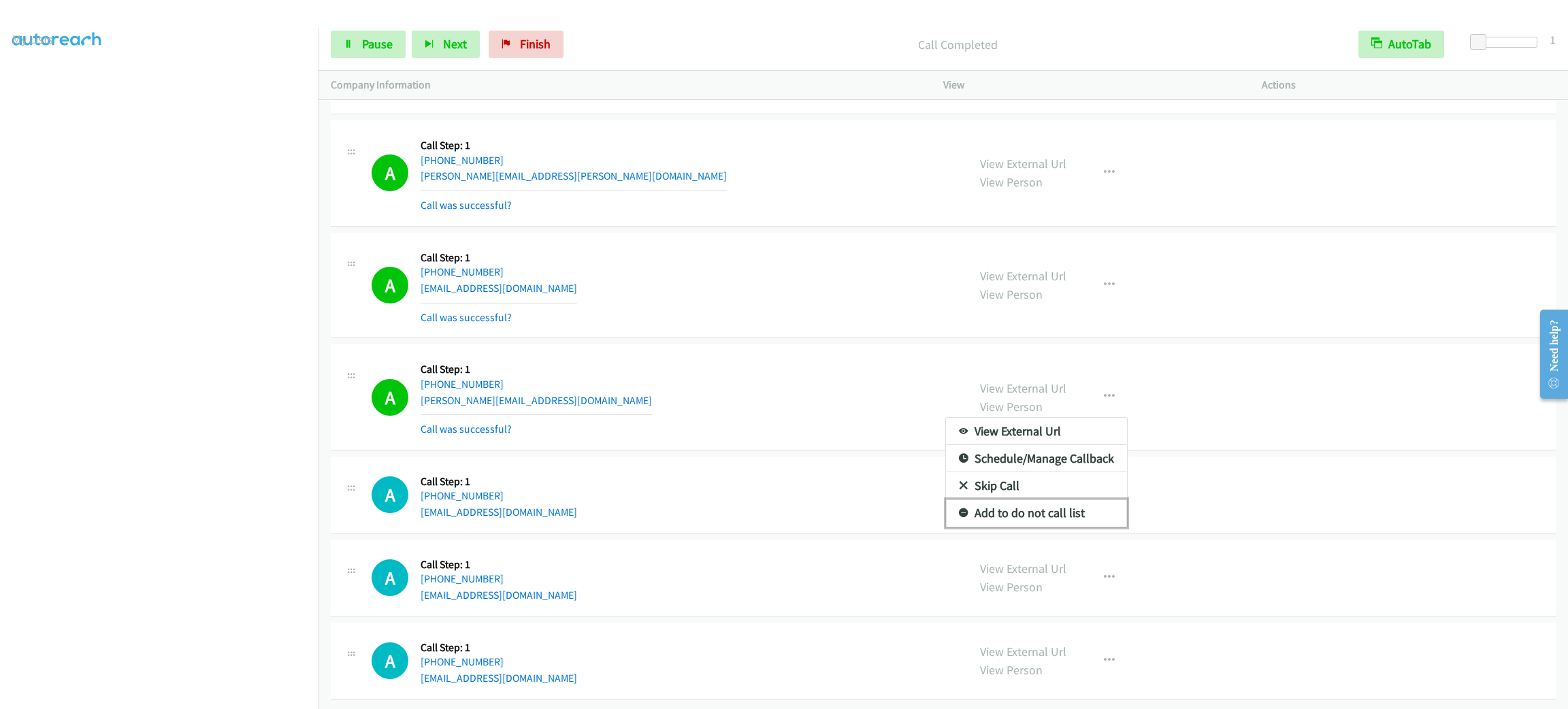
click at [1065, 514] on link "Add to do not call list" at bounding box center [1036, 513] width 181 height 27
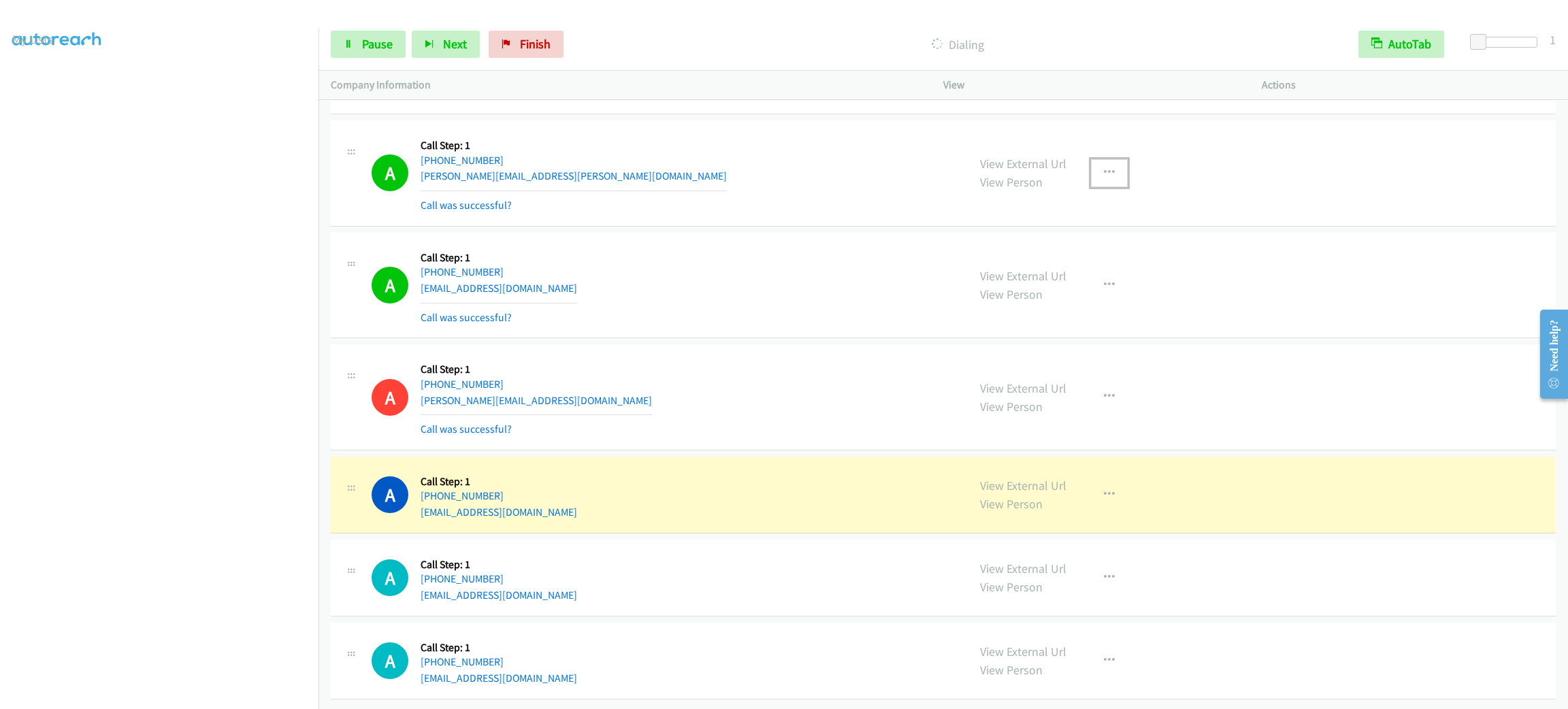
click at [1112, 159] on button "button" at bounding box center [1109, 172] width 37 height 27
click at [1060, 276] on link "Add to do not call list" at bounding box center [1036, 289] width 181 height 27
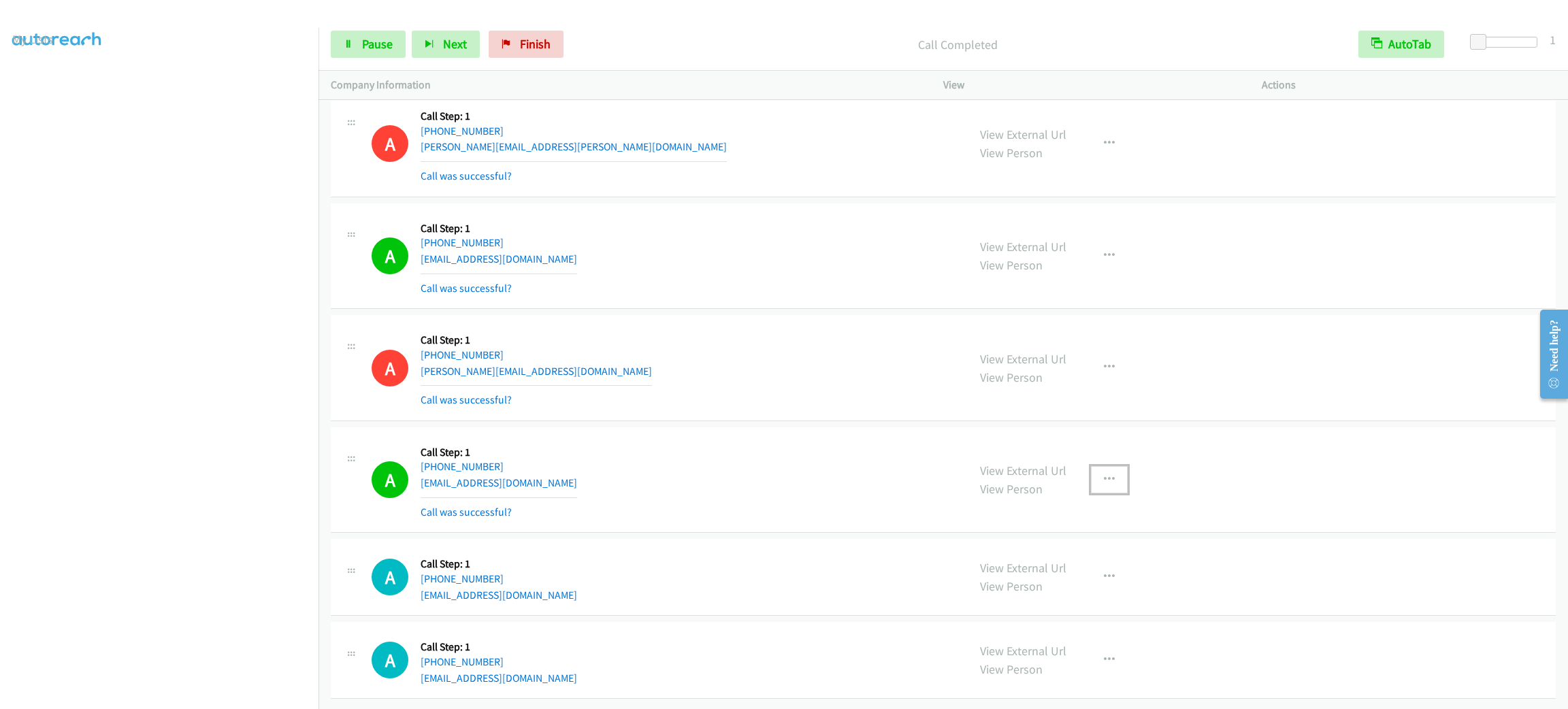
click at [1109, 492] on button "button" at bounding box center [1109, 480] width 37 height 27
click at [1077, 610] on link "Add to do not call list" at bounding box center [1036, 596] width 181 height 27
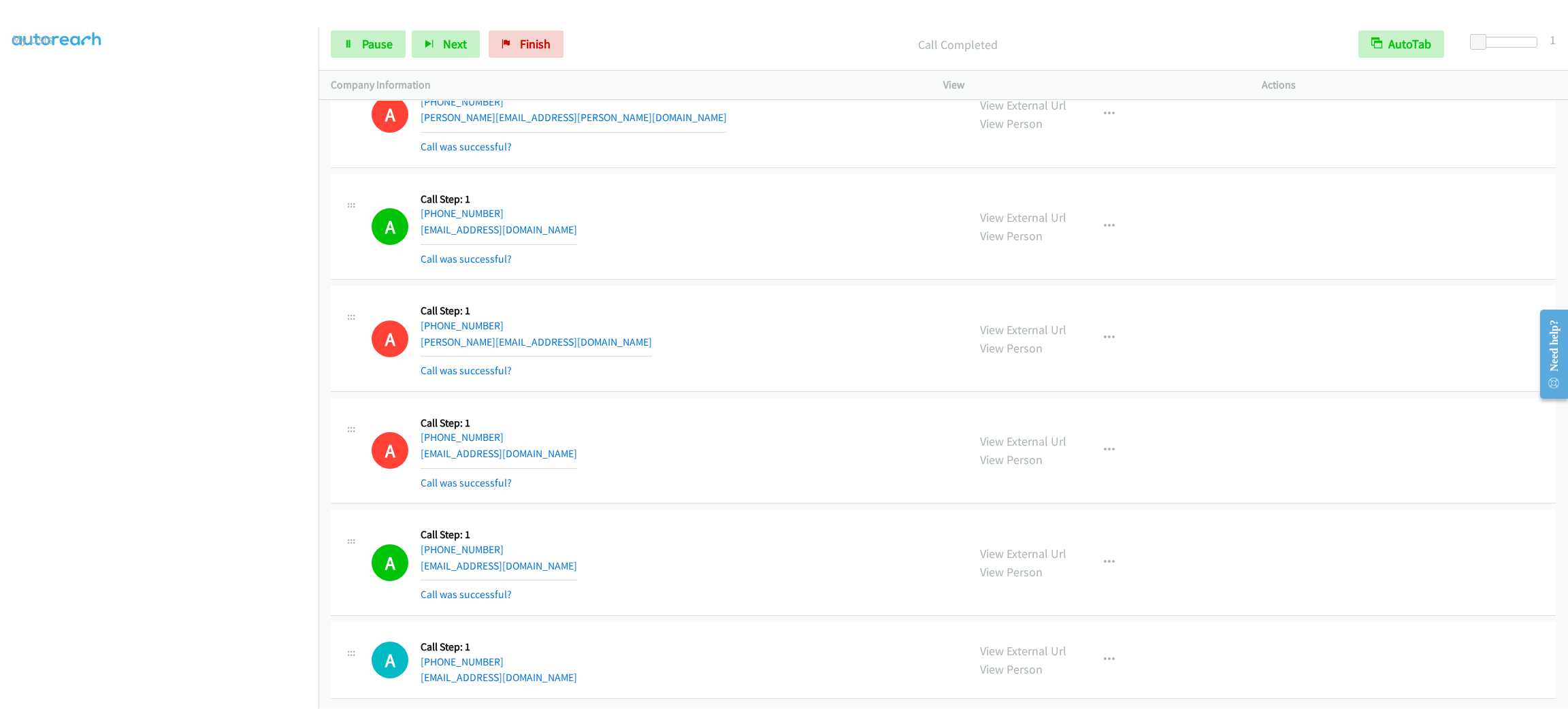
scroll to position [19275, 0]
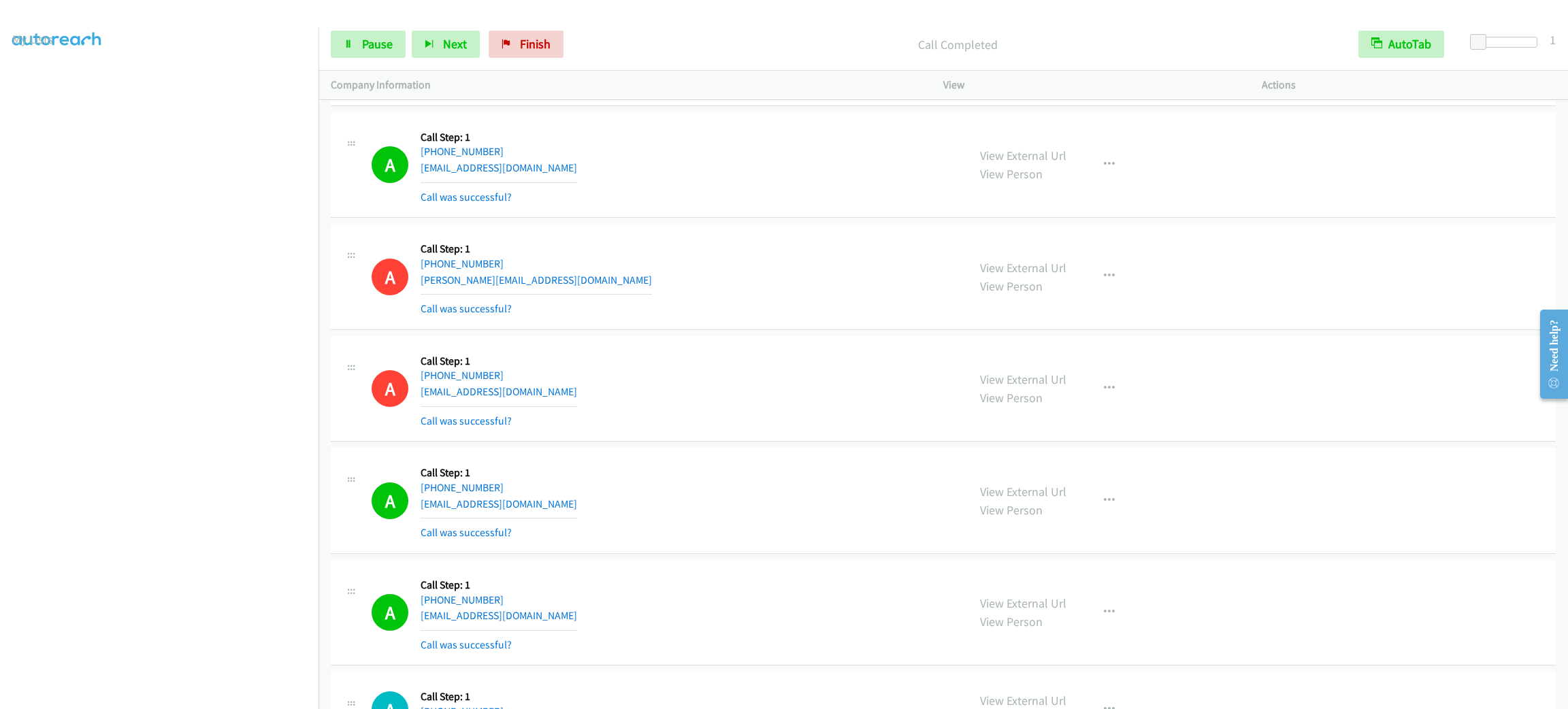
click at [663, 192] on div "A Callback Scheduled Call Step: 1 America/New_York [PHONE_NUMBER] [EMAIL_ADDRES…" at bounding box center [664, 165] width 583 height 81
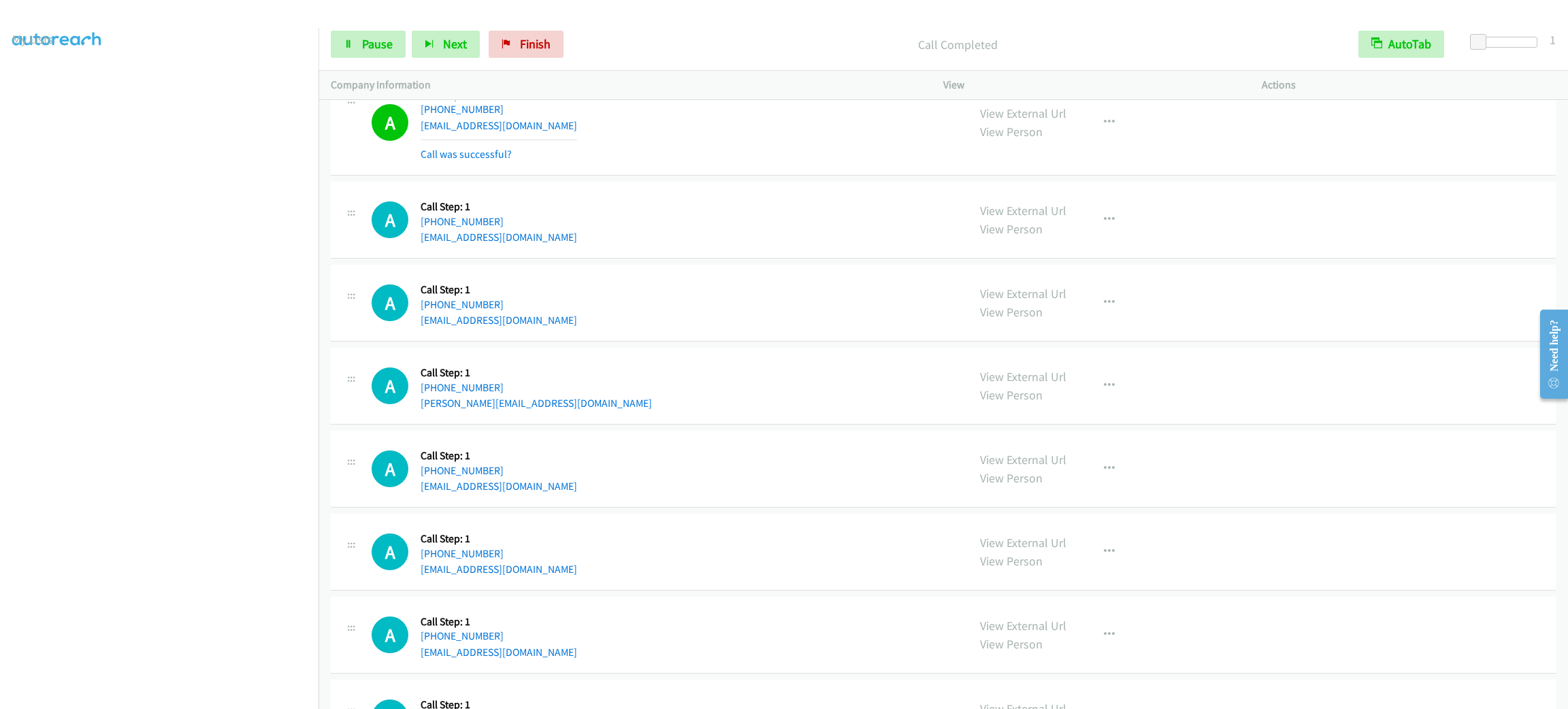
scroll to position [18, 0]
click at [333, 47] on link "Pause" at bounding box center [368, 44] width 75 height 27
click at [345, 45] on icon at bounding box center [348, 45] width 9 height 9
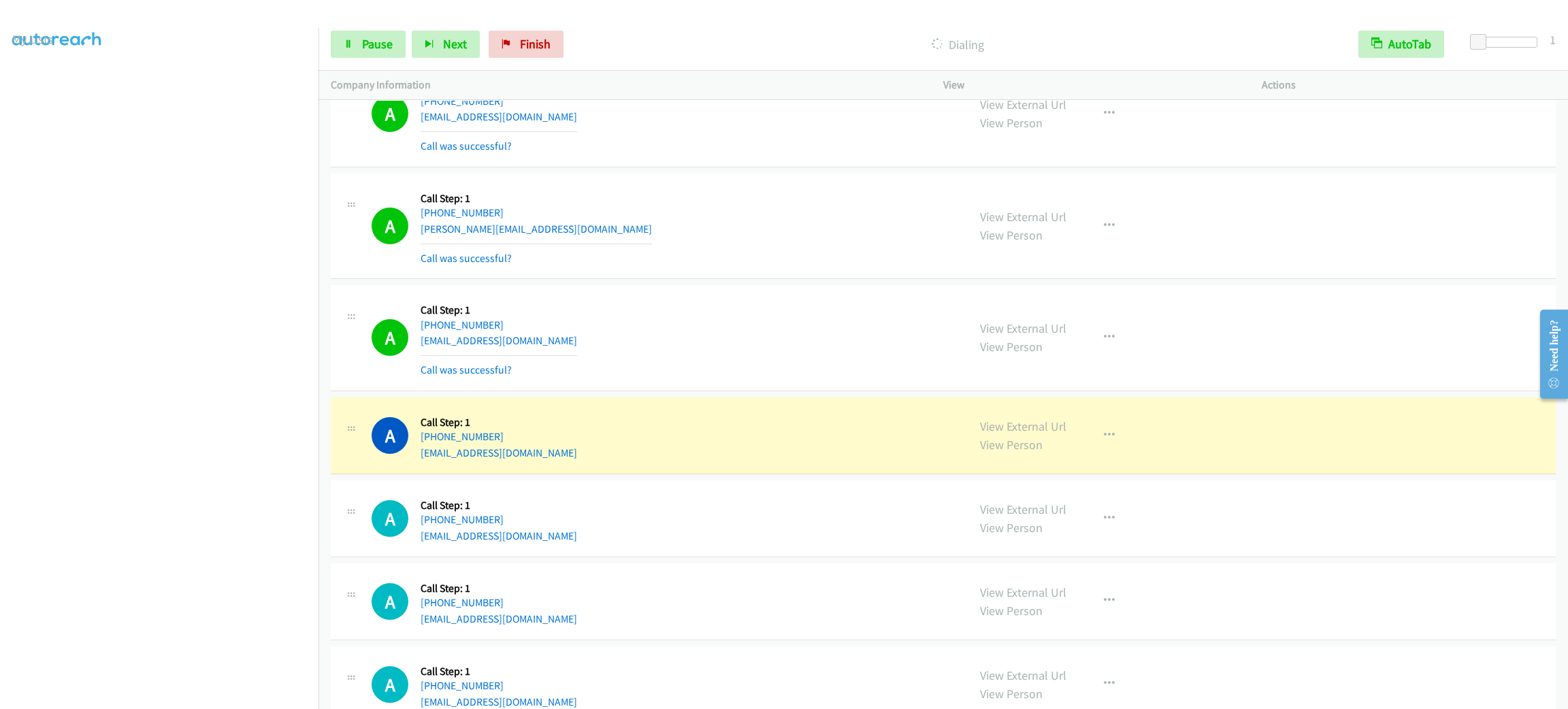
scroll to position [20084, 0]
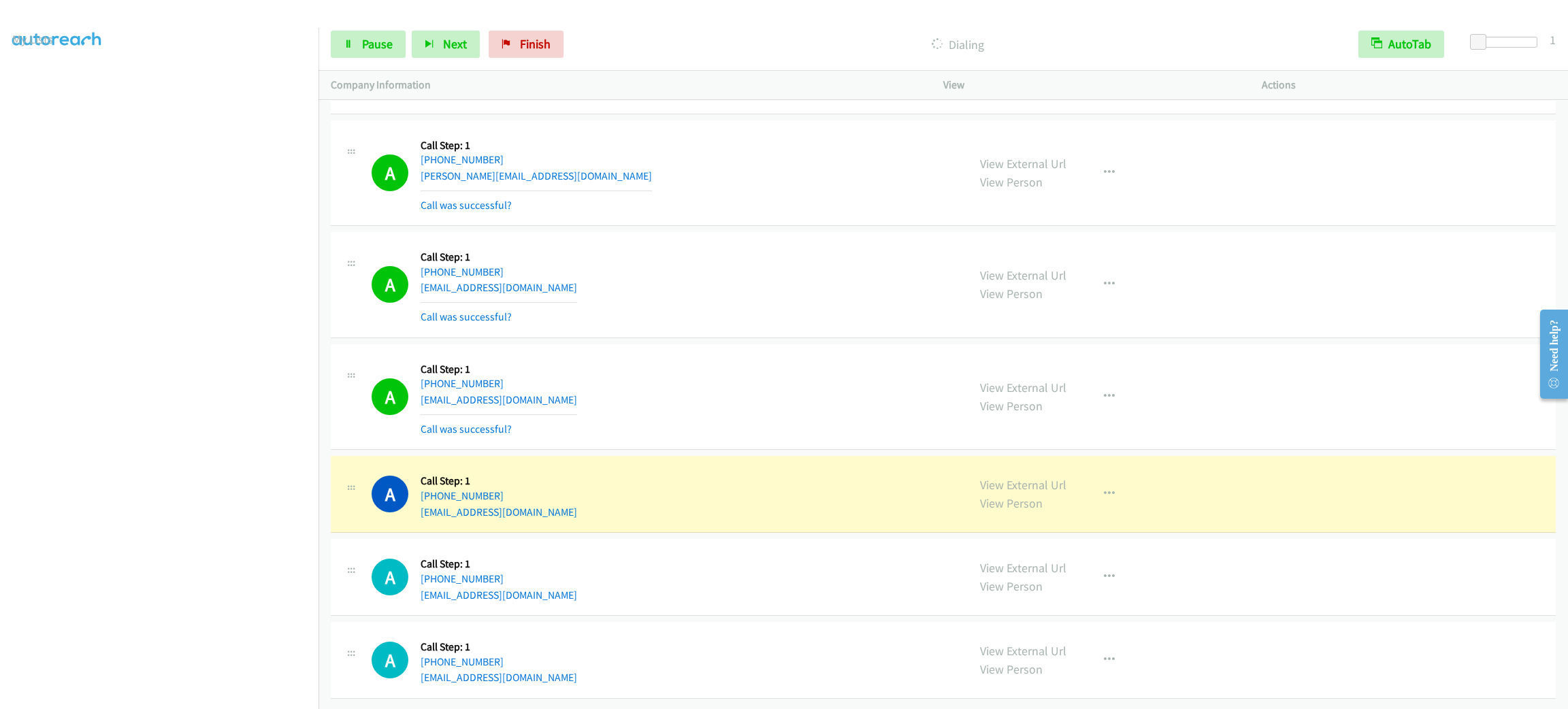
click at [822, 189] on div "A Callback Scheduled Call Step: 1 America/New_York [PHONE_NUMBER] [PERSON_NAME]…" at bounding box center [664, 172] width 583 height 81
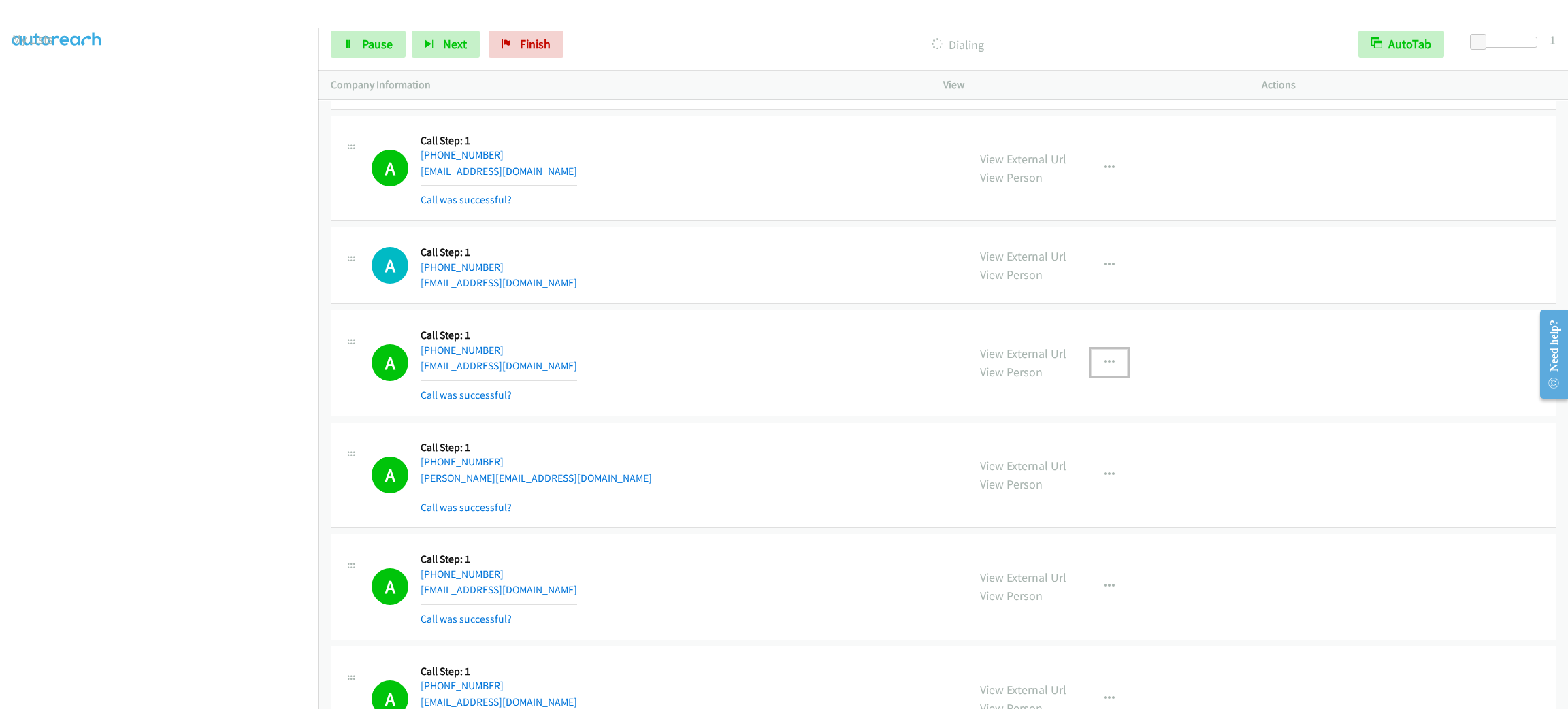
click at [1100, 376] on button "button" at bounding box center [1109, 363] width 37 height 27
click at [1095, 493] on link "Add to do not call list" at bounding box center [1036, 479] width 181 height 27
click at [385, 40] on span "Pause" at bounding box center [377, 44] width 31 height 15
click at [381, 43] on span "Start Calls" at bounding box center [388, 44] width 53 height 15
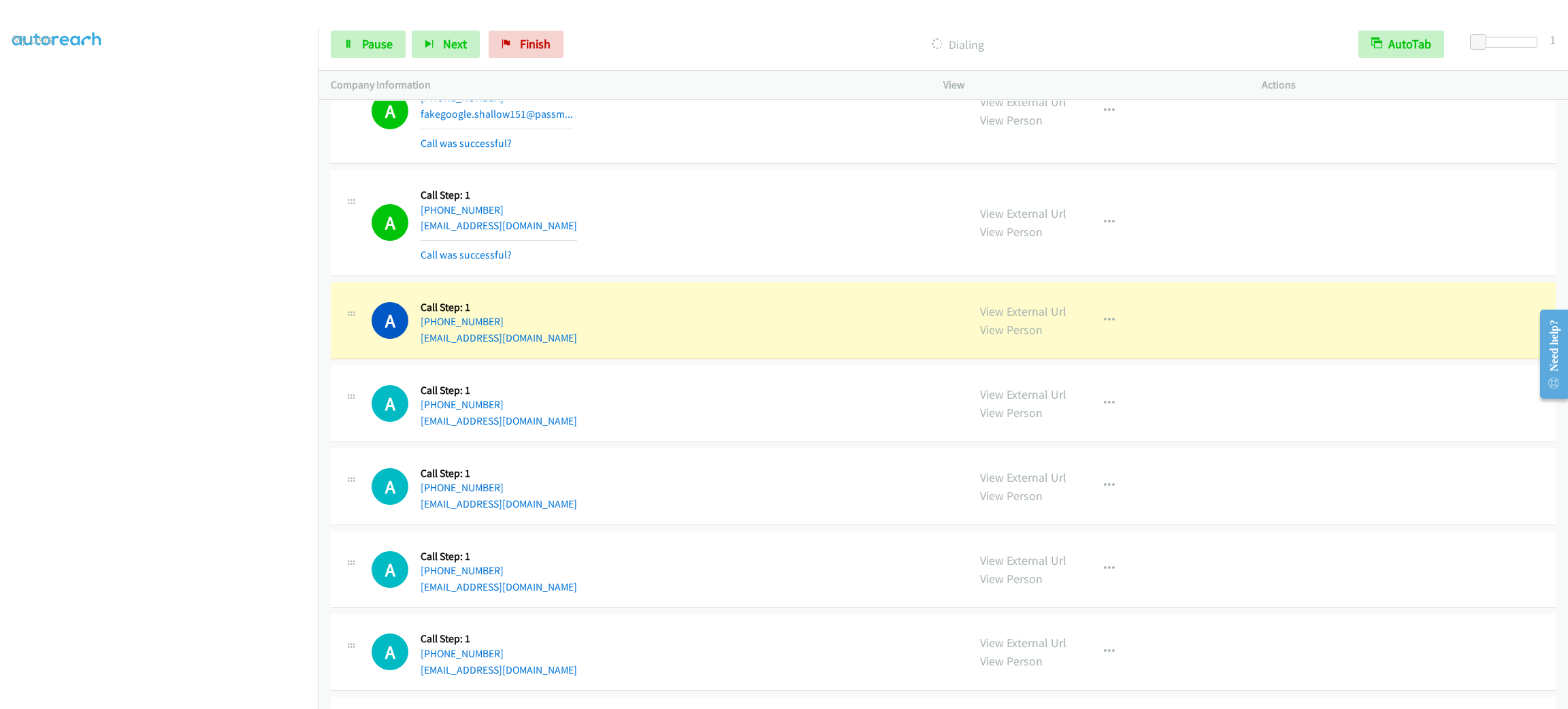
scroll to position [20954, 0]
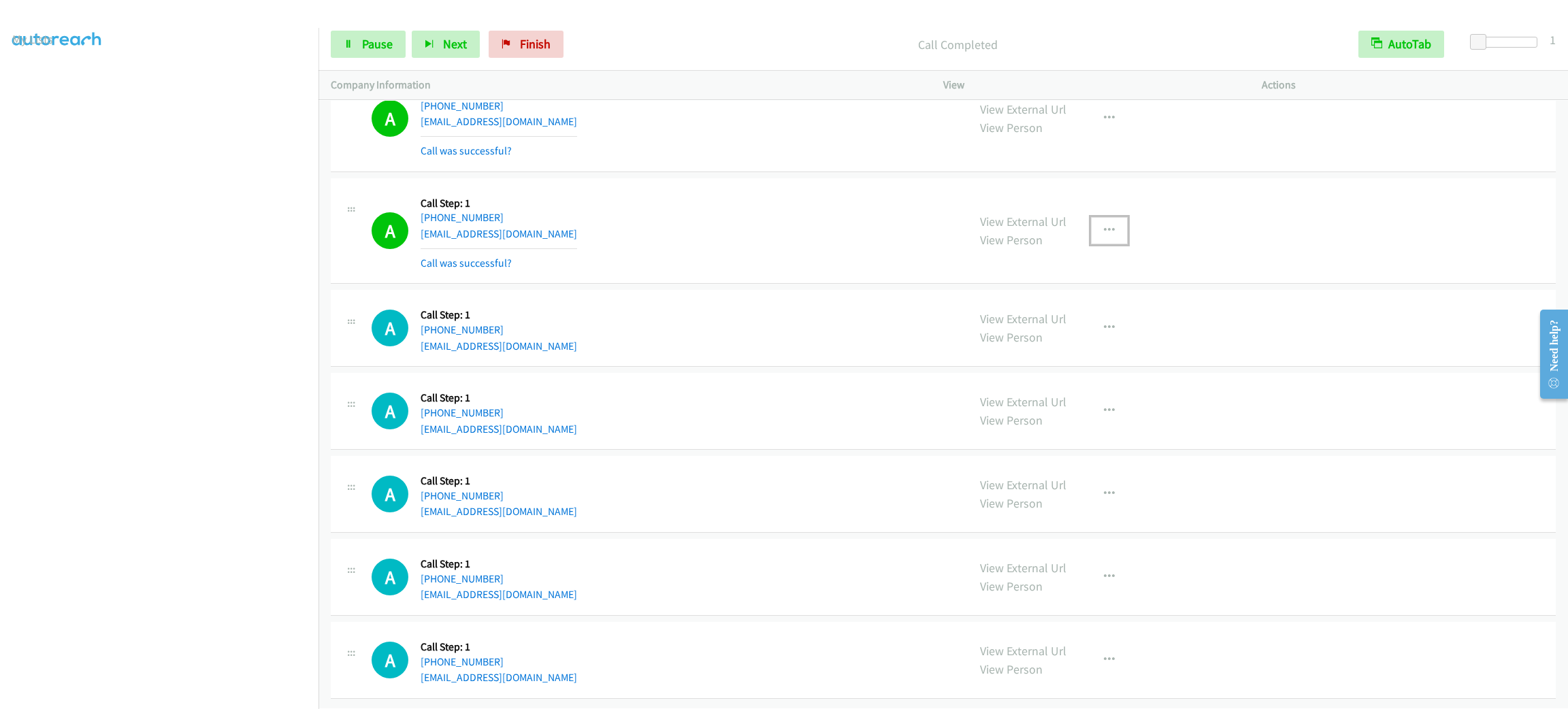
click at [1108, 244] on button "button" at bounding box center [1109, 230] width 37 height 27
click at [1084, 333] on link "Skip Call" at bounding box center [1036, 319] width 181 height 27
click at [1091, 239] on button "button" at bounding box center [1109, 230] width 37 height 27
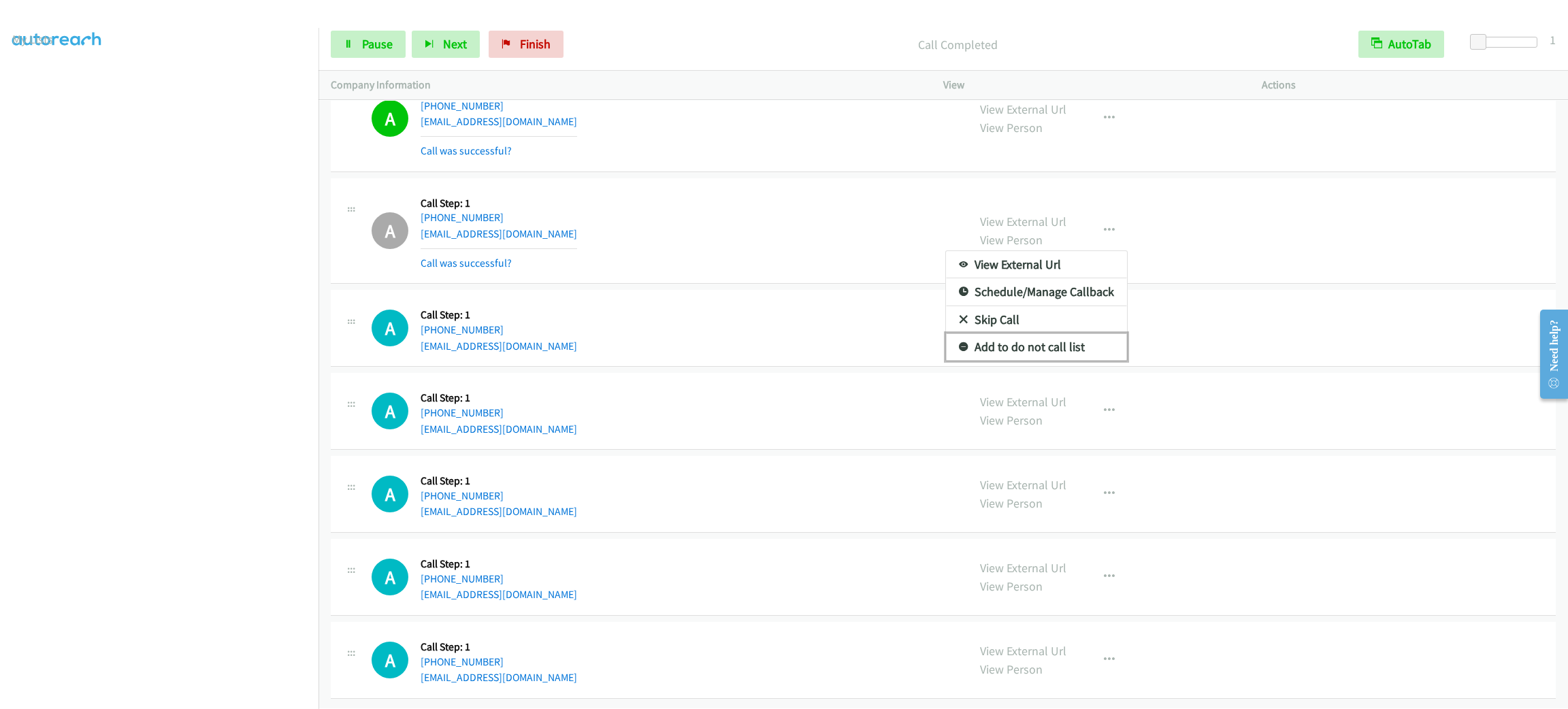
click at [1088, 355] on link "Add to do not call list" at bounding box center [1036, 346] width 181 height 27
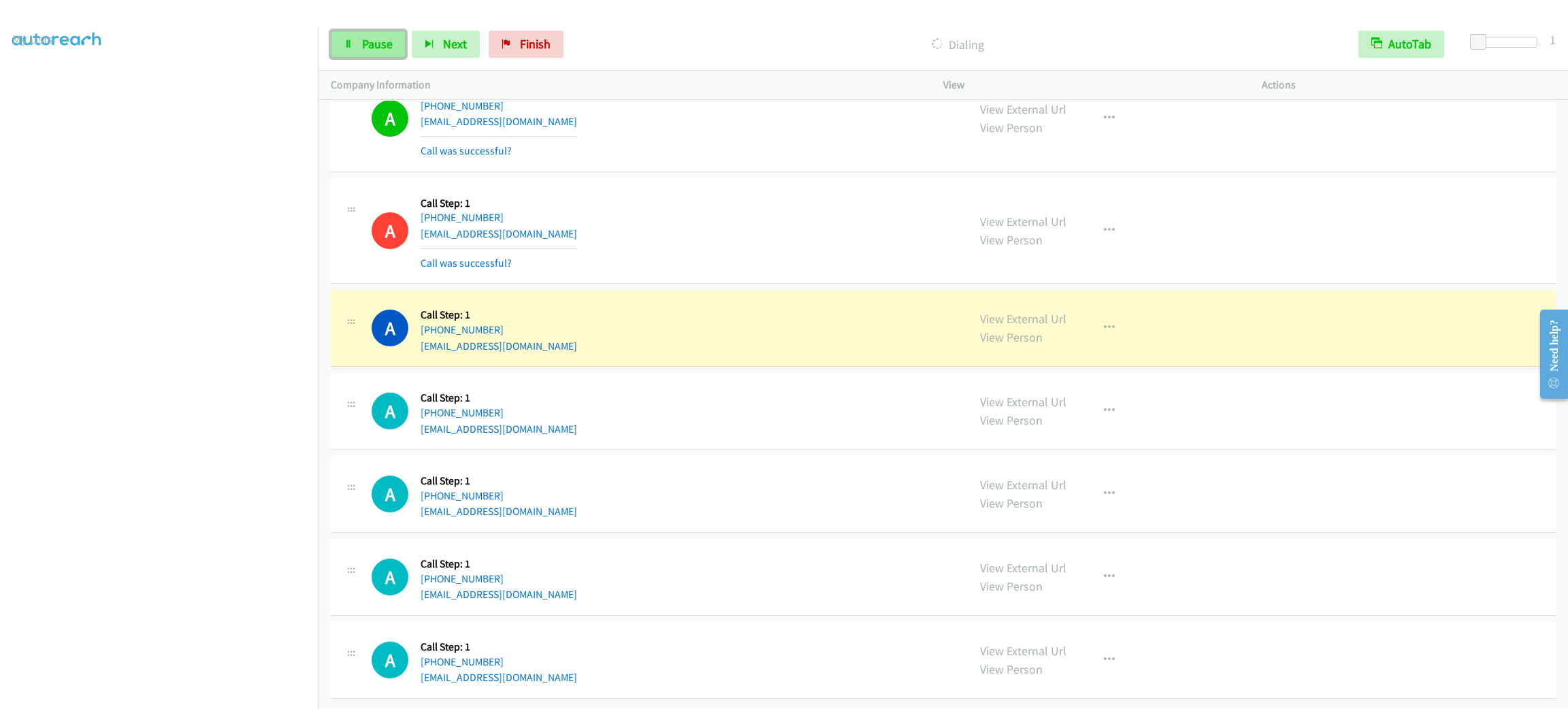
click at [393, 38] on link "Pause" at bounding box center [368, 44] width 75 height 27
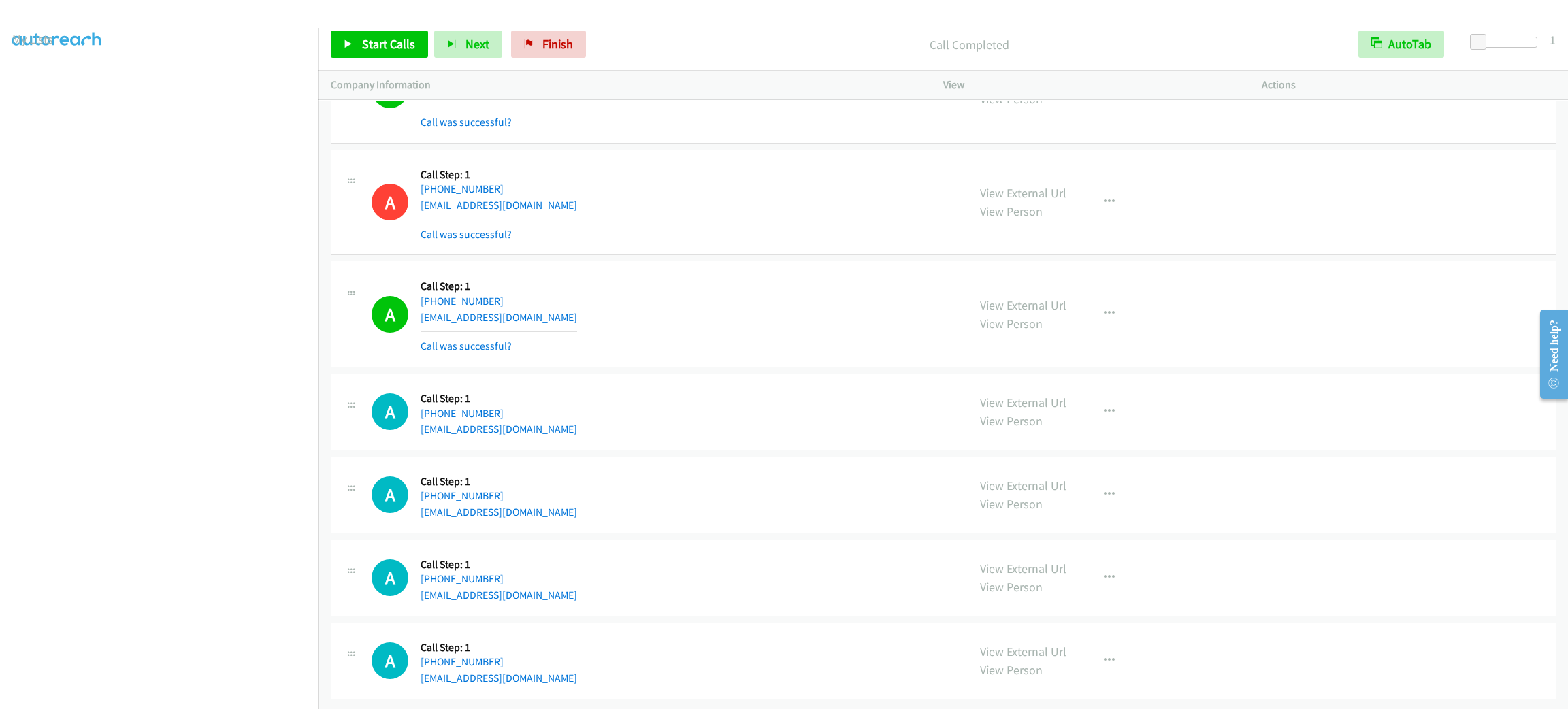
click at [824, 208] on div "A Callback Scheduled Call Step: 1 America/New_York [PHONE_NUMBER] [EMAIL_ADDRES…" at bounding box center [664, 202] width 583 height 81
click at [1100, 103] on button "button" at bounding box center [1109, 89] width 37 height 27
click at [1087, 220] on link "Add to do not call list" at bounding box center [1036, 206] width 181 height 27
click at [400, 43] on span "Start Calls" at bounding box center [388, 44] width 53 height 15
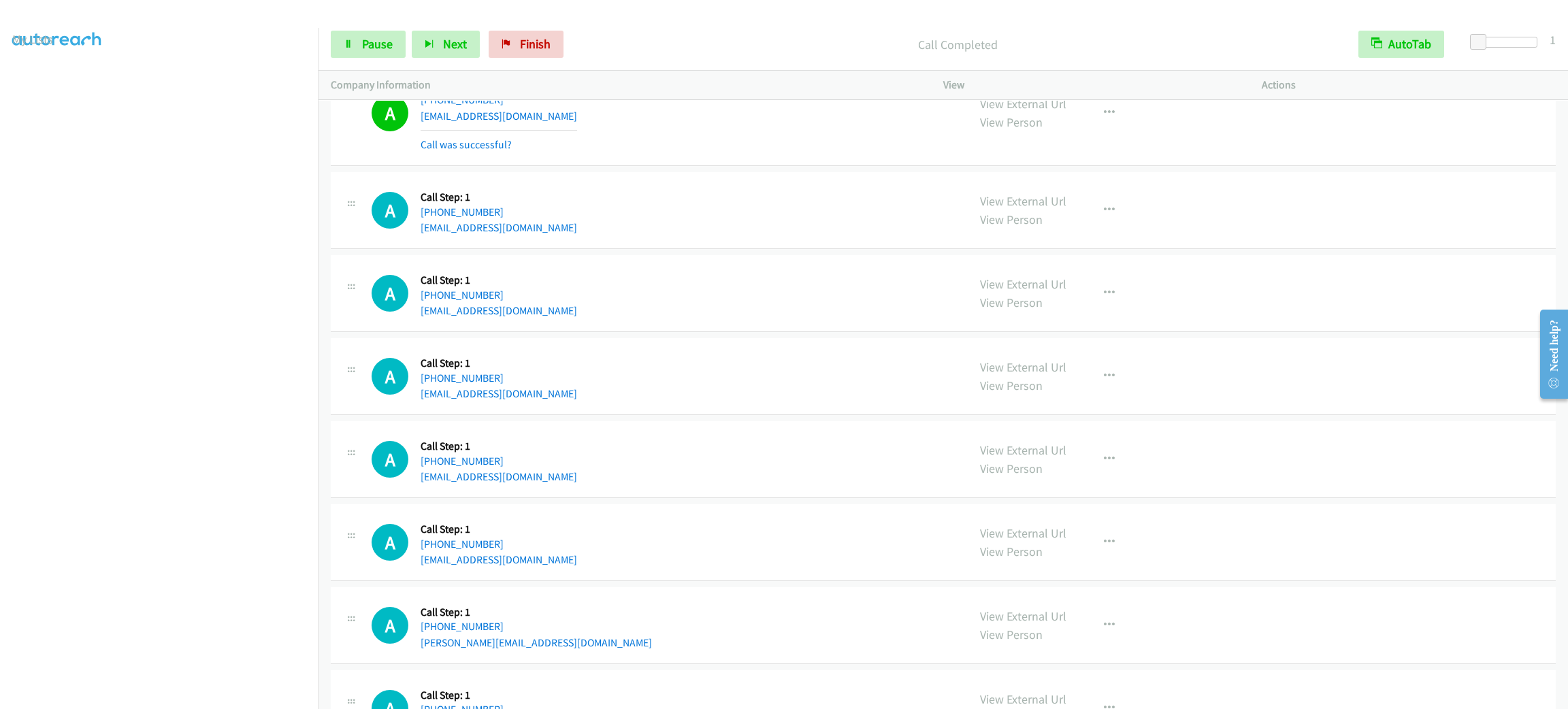
scroll to position [21289, 0]
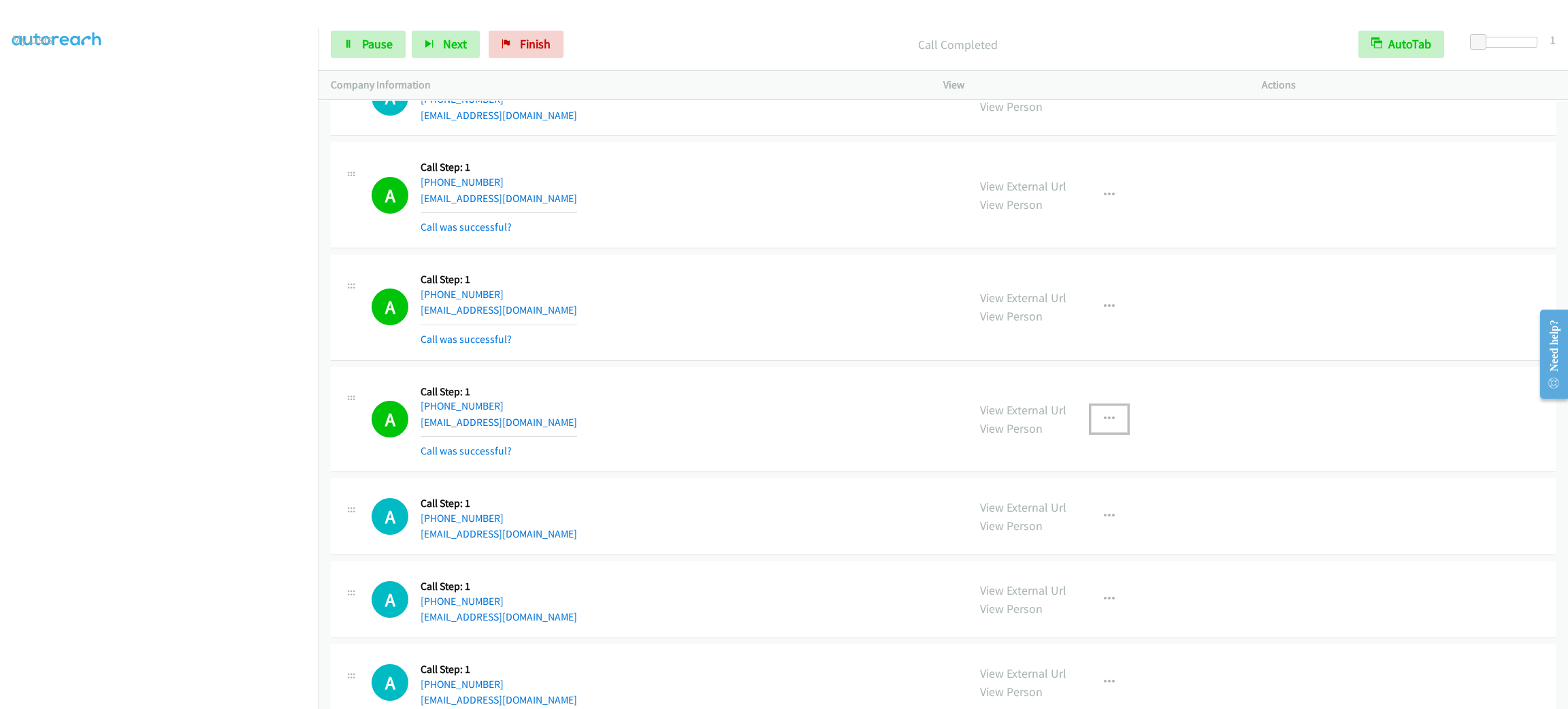
click at [1104, 425] on icon "button" at bounding box center [1109, 419] width 11 height 11
click at [1083, 549] on link "Add to do not call list" at bounding box center [1036, 535] width 181 height 27
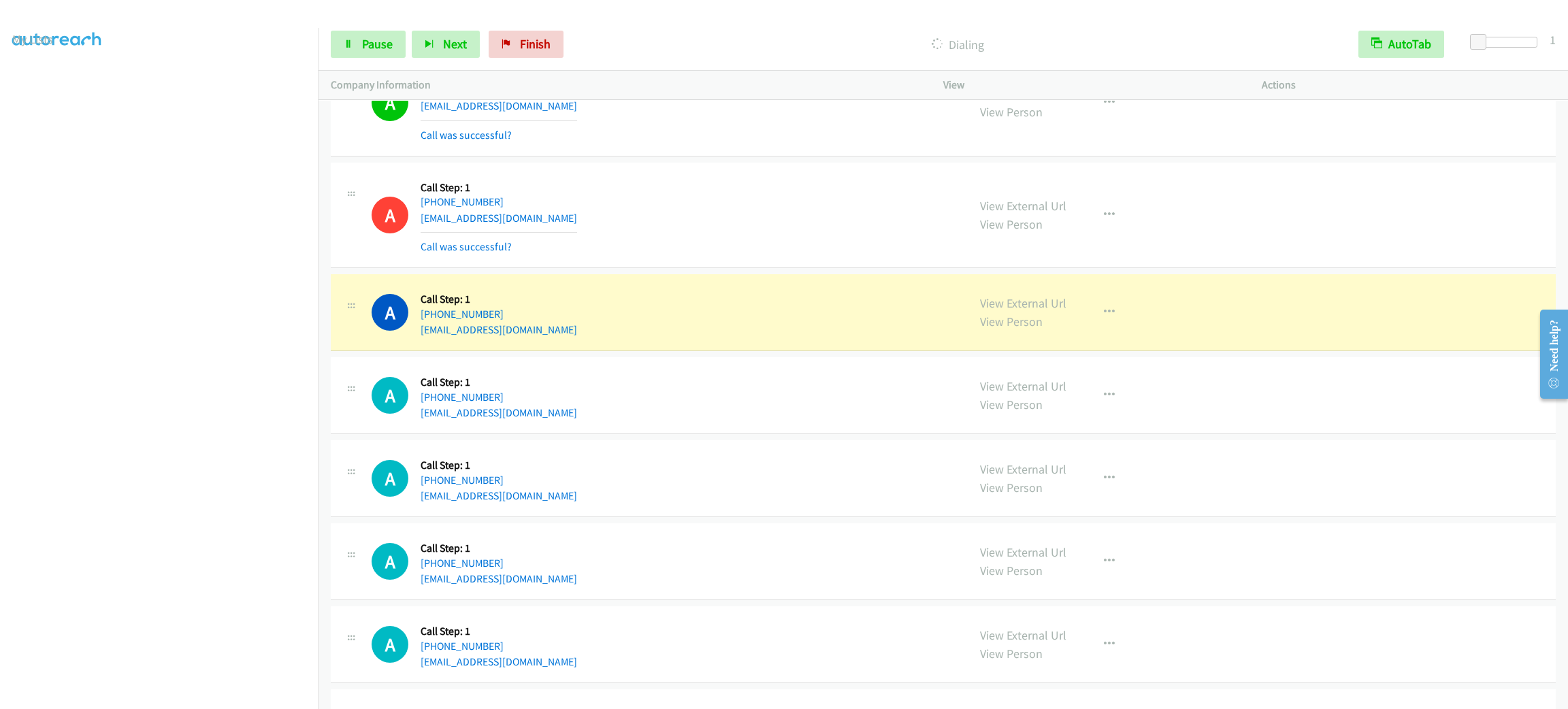
scroll to position [21596, 0]
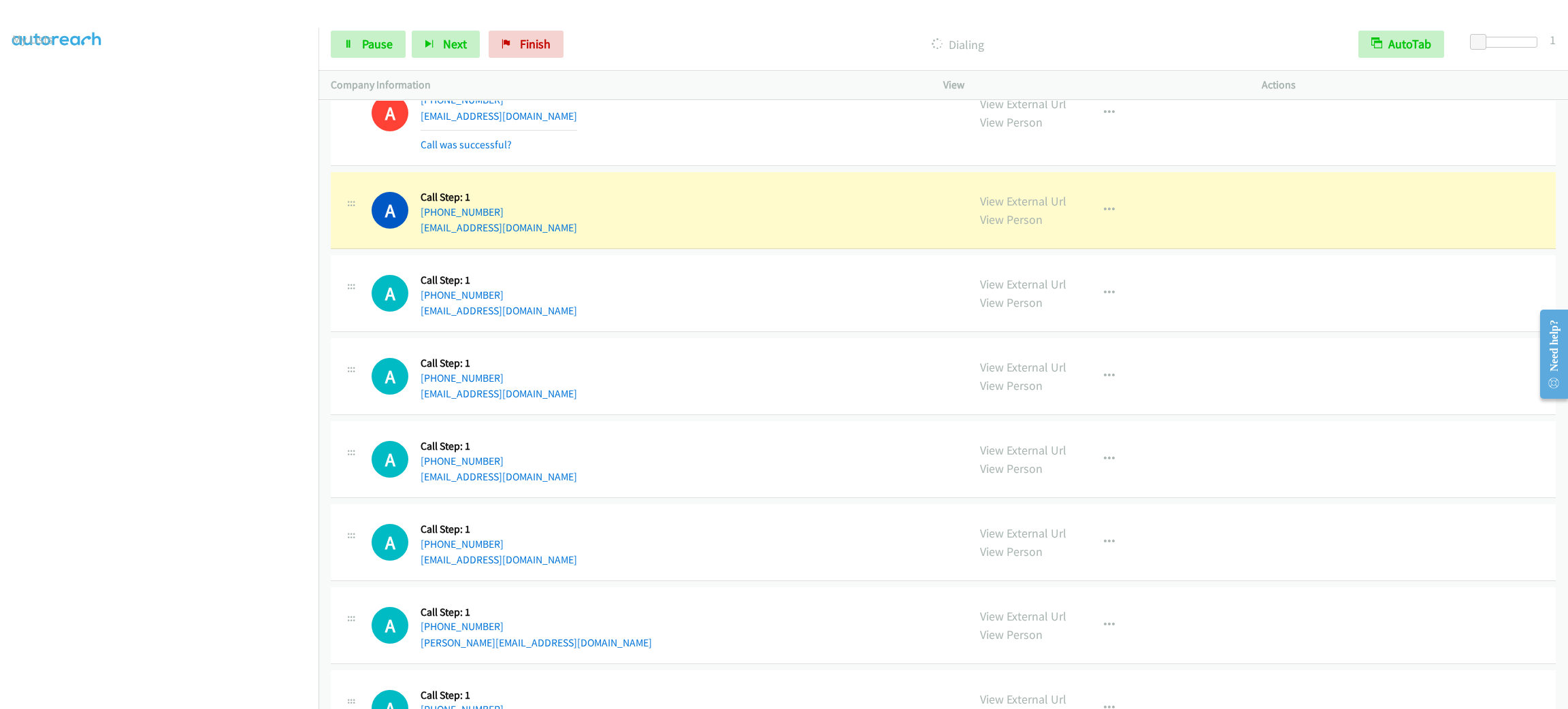
click at [757, 236] on div "A Callback Scheduled Call Step: 1 [GEOGRAPHIC_DATA]/[GEOGRAPHIC_DATA] [PHONE_NU…" at bounding box center [664, 210] width 583 height 52
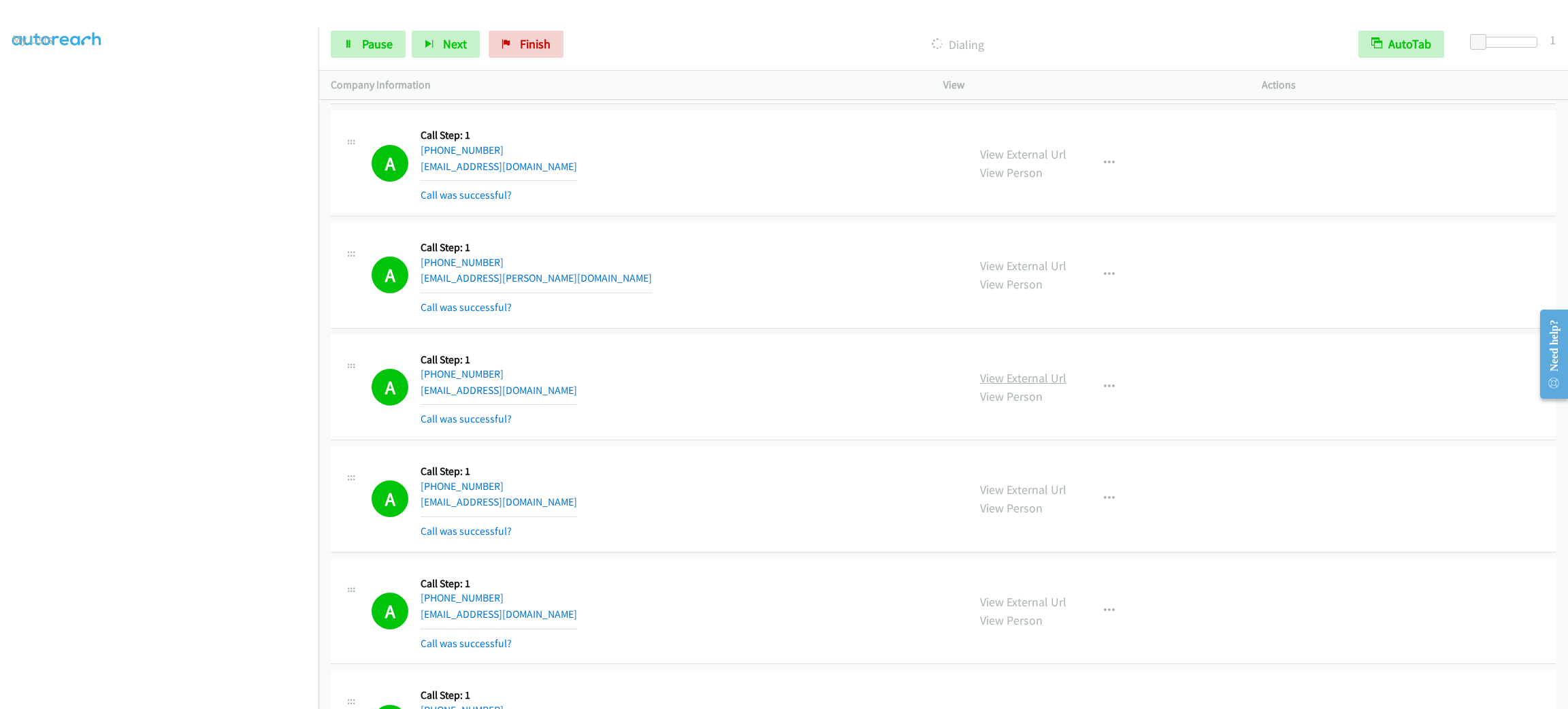
click at [993, 386] on link "View External Url" at bounding box center [1023, 378] width 86 height 15
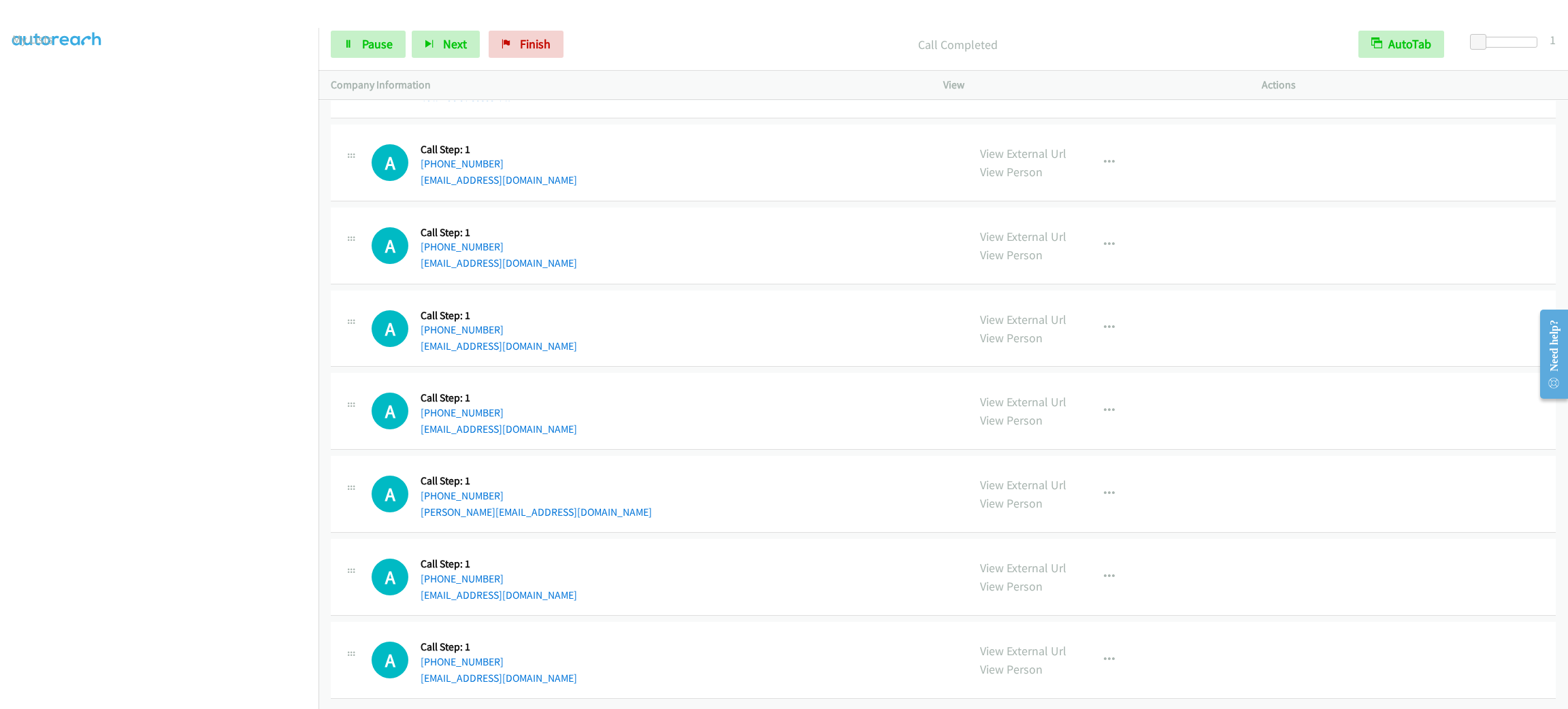
scroll to position [21517, 0]
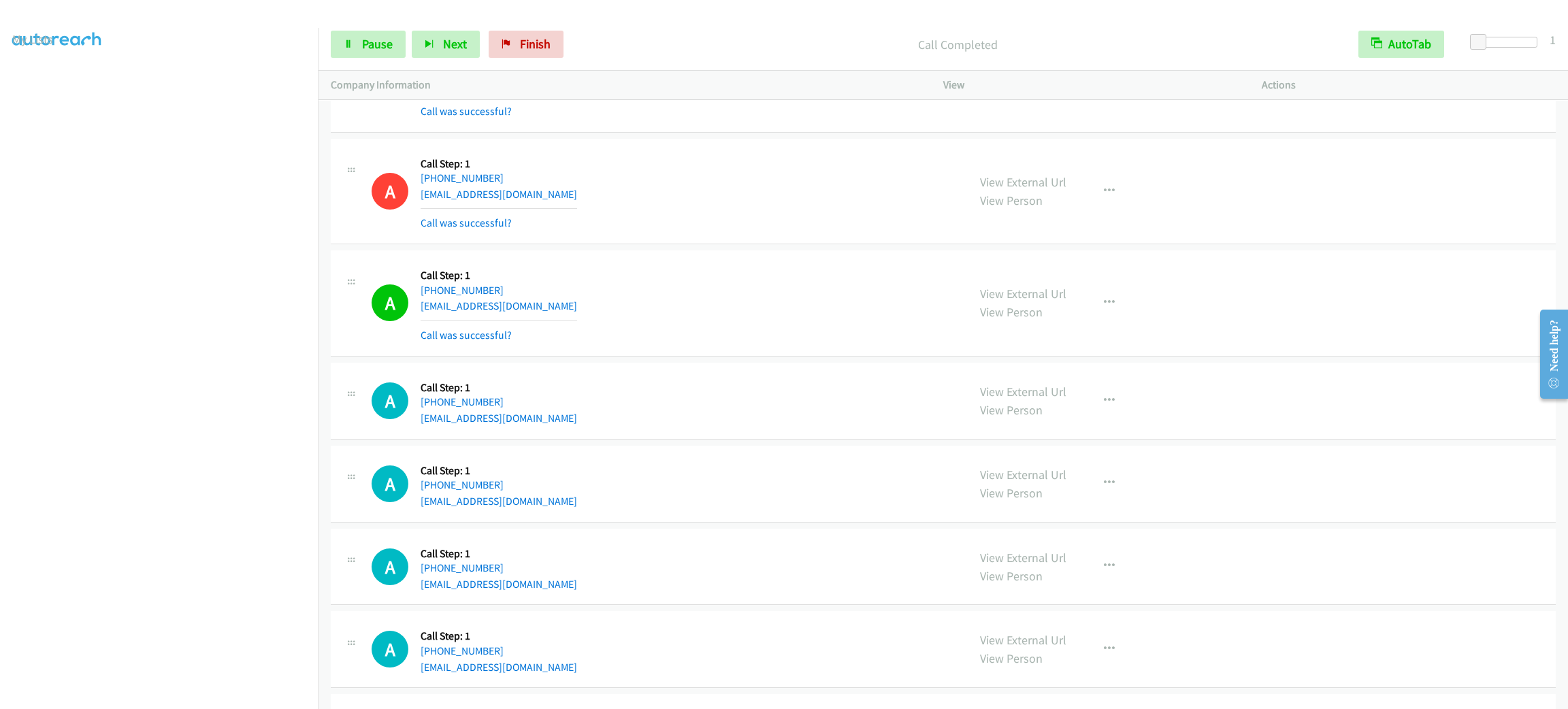
click at [647, 426] on div "A Callback Scheduled Call Step: 1 [GEOGRAPHIC_DATA]/[GEOGRAPHIC_DATA] [PHONE_NU…" at bounding box center [664, 400] width 583 height 52
click at [1104, 406] on icon "button" at bounding box center [1109, 401] width 11 height 11
click at [1089, 531] on link "Add to do not call list" at bounding box center [1036, 517] width 181 height 27
click at [386, 44] on span "Pause" at bounding box center [377, 44] width 31 height 15
click at [386, 44] on span "Start Calls" at bounding box center [388, 44] width 53 height 15
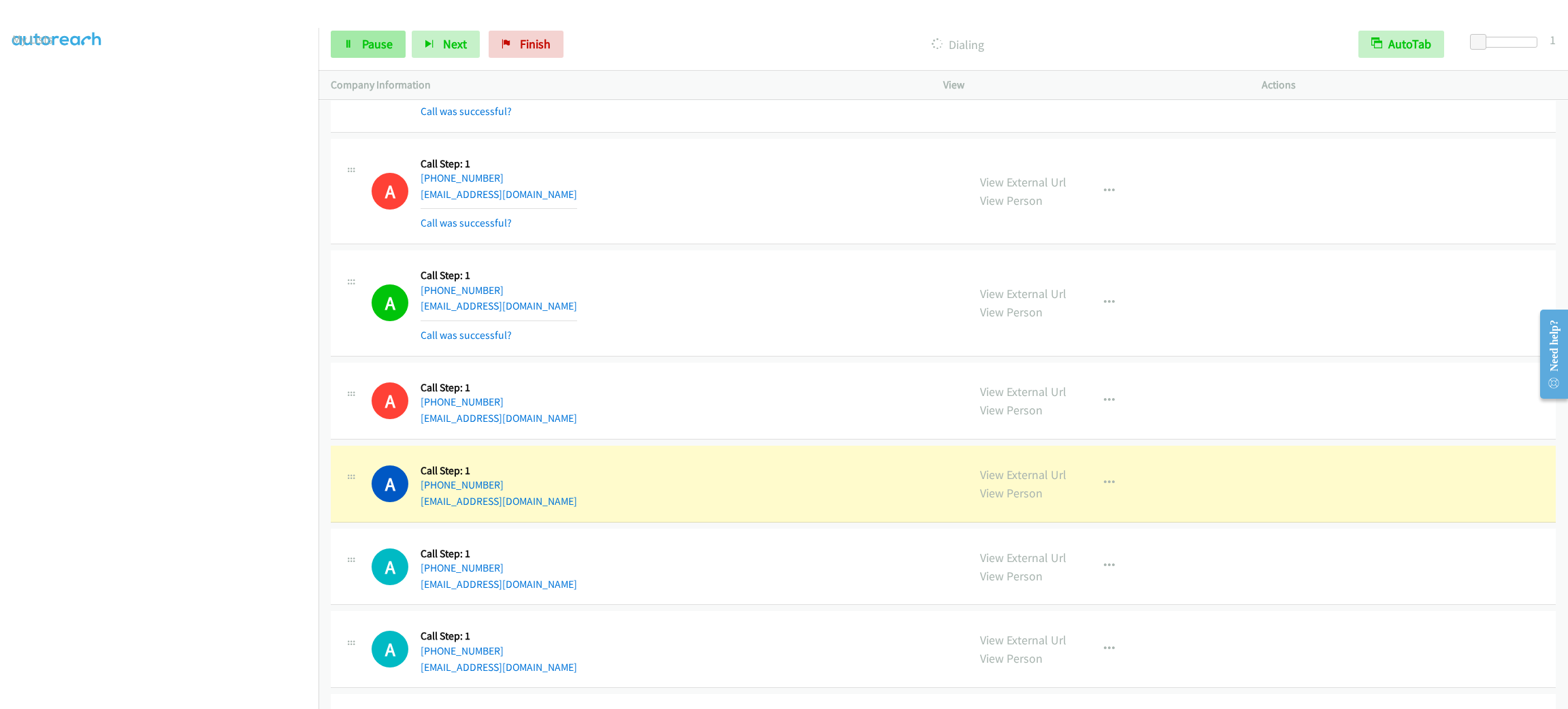
click at [384, 56] on div "Start Calls Pause Next Finish Dialing AutoTab AutoTab 1" at bounding box center [943, 45] width 1249 height 52
click at [380, 51] on span "Pause" at bounding box center [377, 44] width 31 height 15
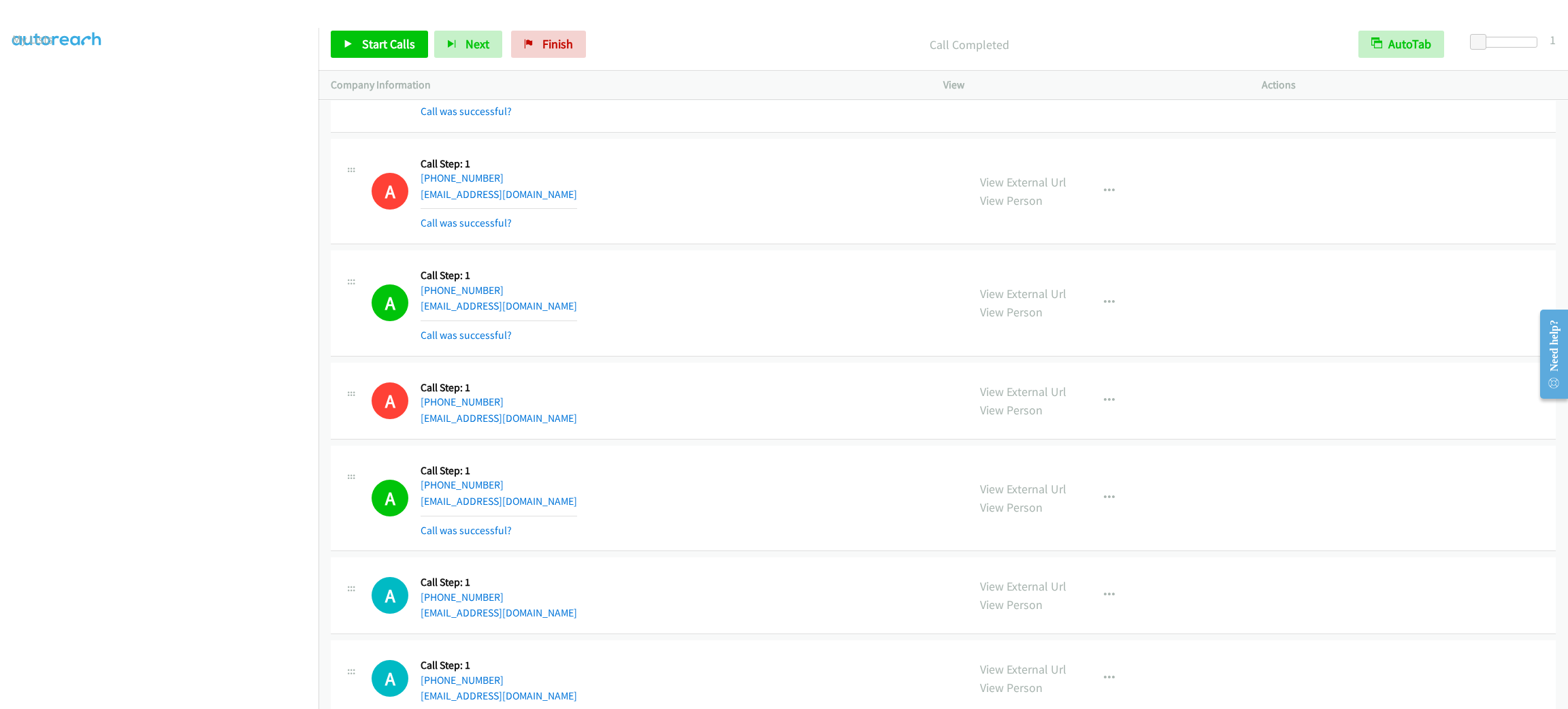
scroll to position [9400, 0]
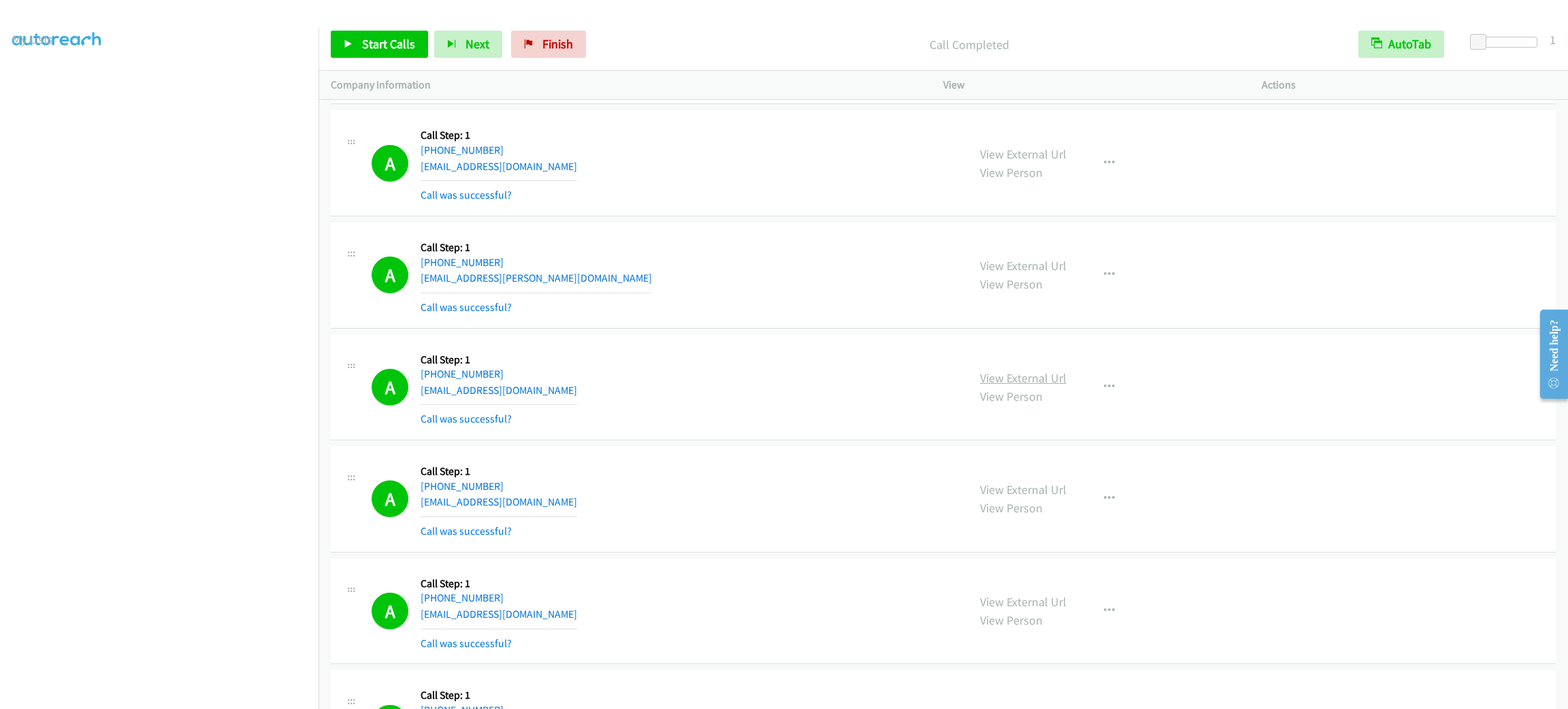
click at [1038, 386] on link "View External Url" at bounding box center [1023, 378] width 86 height 15
click at [401, 44] on span "Start Calls" at bounding box center [388, 44] width 53 height 15
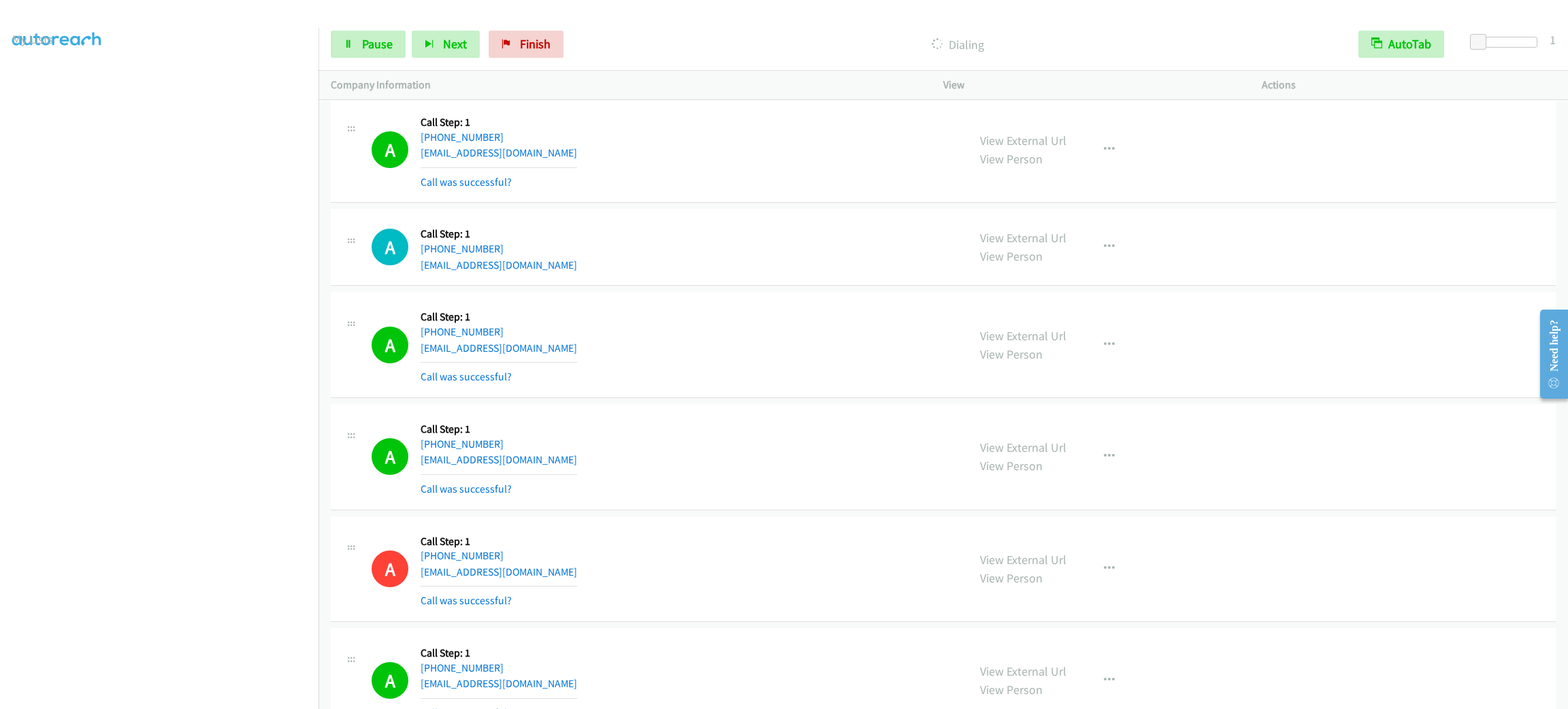
scroll to position [21852, 0]
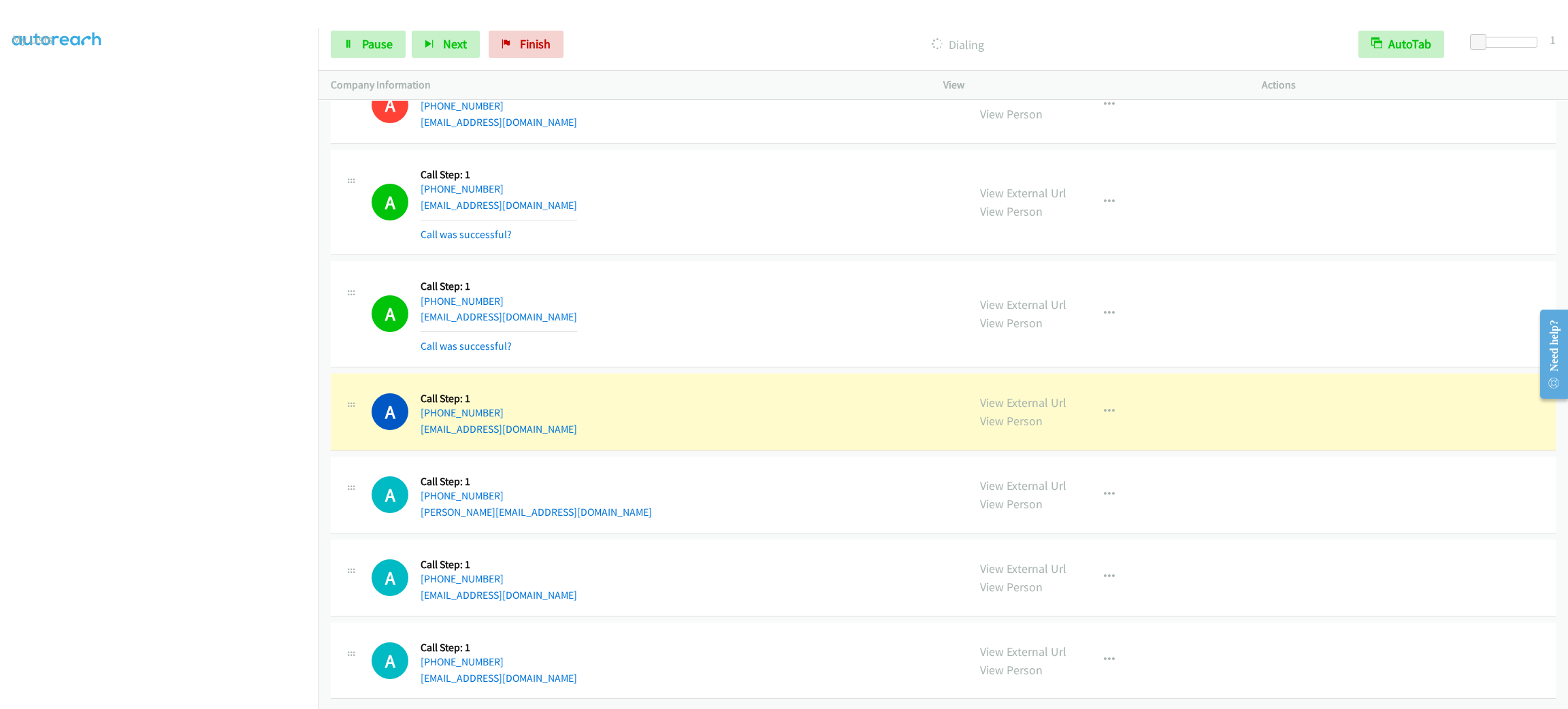
click at [822, 290] on div "A Callback Scheduled Call Step: 1 [GEOGRAPHIC_DATA]/[GEOGRAPHIC_DATA] [PHONE_NU…" at bounding box center [664, 313] width 583 height 81
click at [821, 297] on div "A Callback Scheduled Call Step: 1 [GEOGRAPHIC_DATA]/[GEOGRAPHIC_DATA] [PHONE_NU…" at bounding box center [664, 313] width 583 height 81
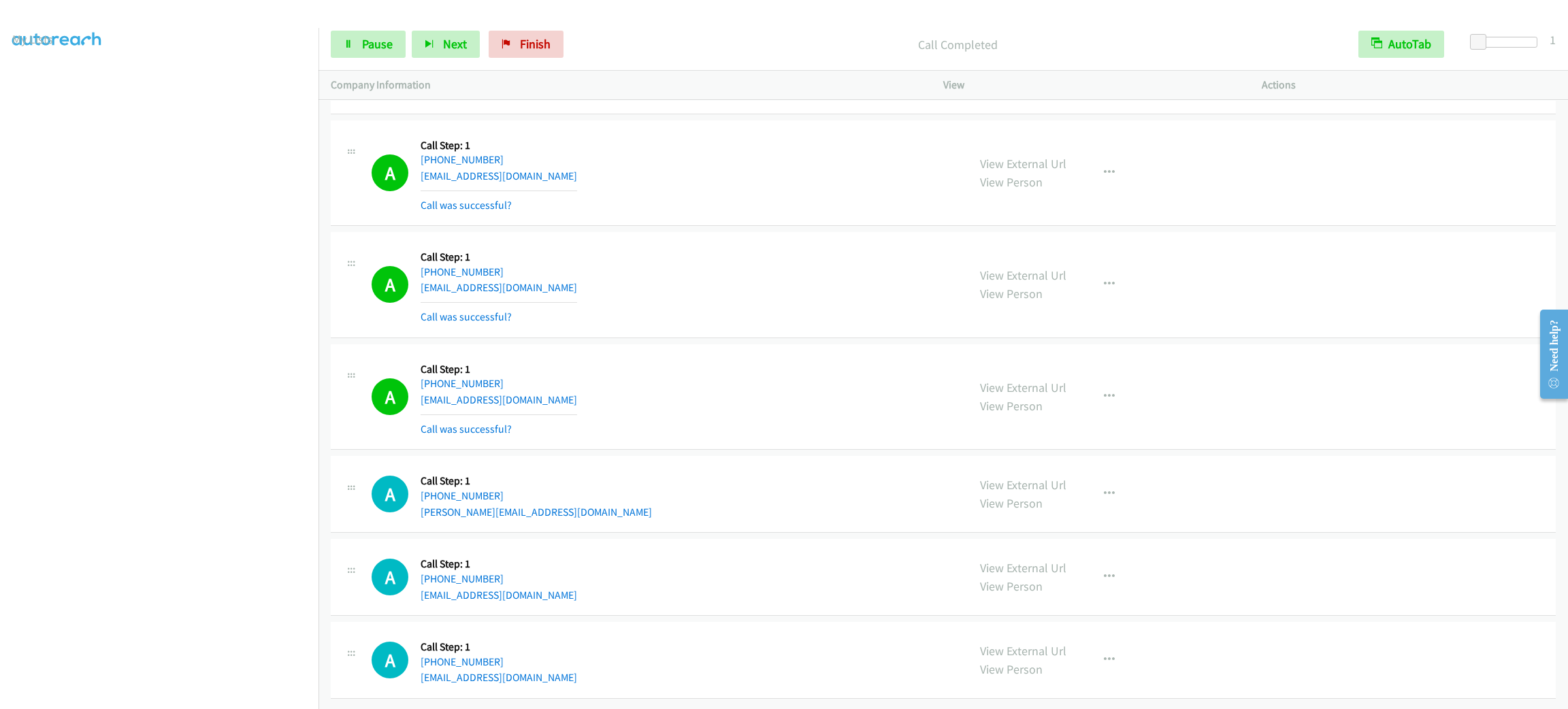
click at [1121, 437] on div "View External Url View Person View External Url Email Schedule/Manage Callback …" at bounding box center [1133, 396] width 331 height 81
click at [1091, 410] on button "button" at bounding box center [1109, 396] width 37 height 27
click at [1097, 527] on link "Add to do not call list" at bounding box center [1036, 513] width 181 height 27
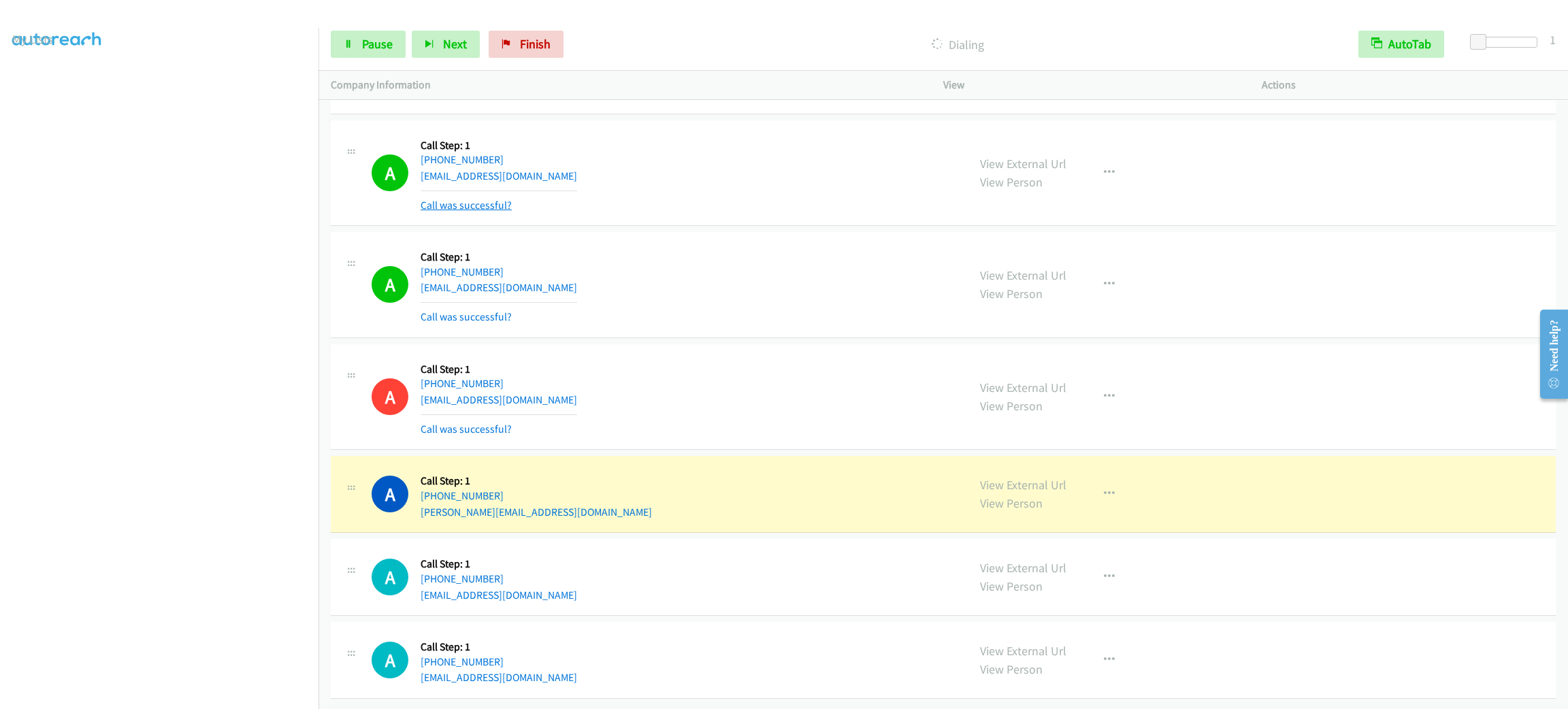
scroll to position [21911, 0]
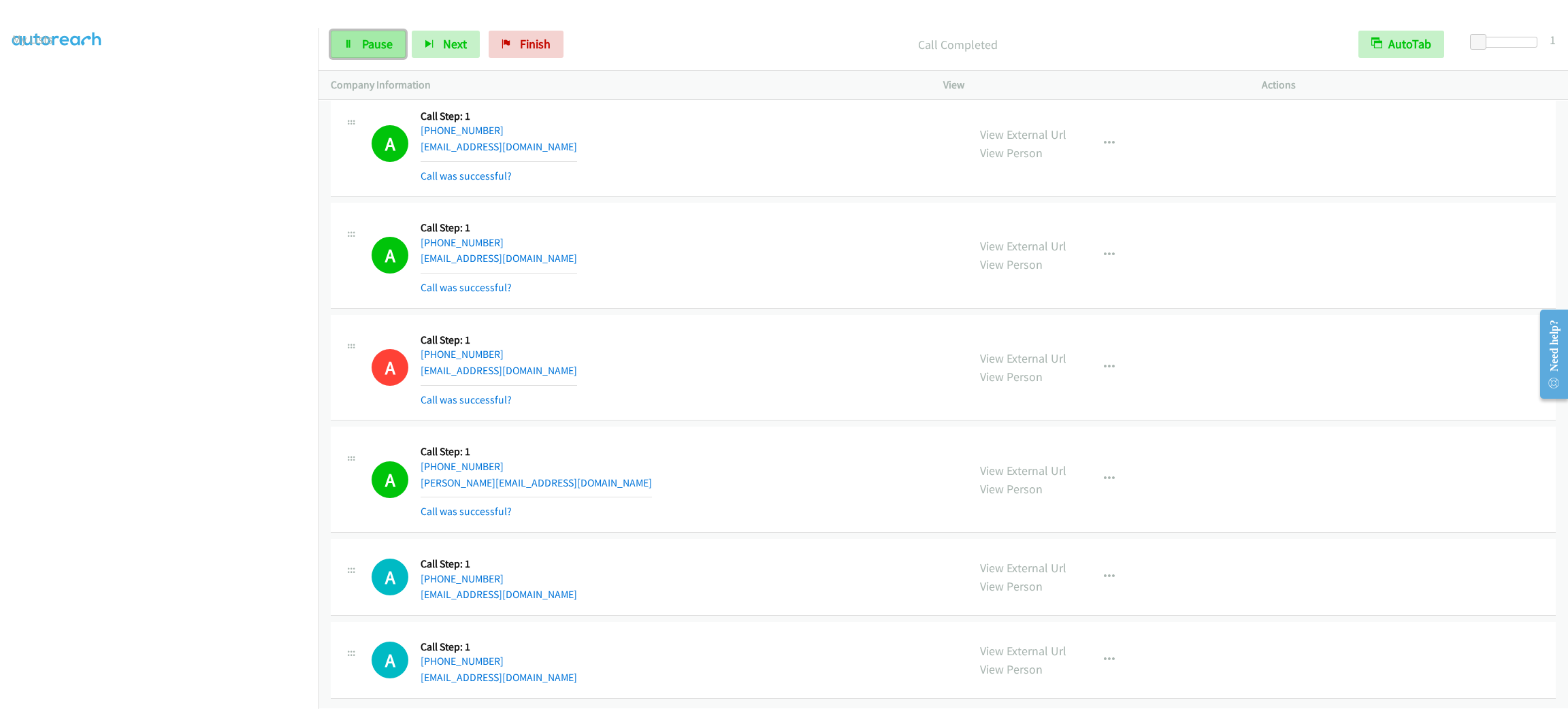
click at [366, 37] on span "Pause" at bounding box center [377, 44] width 31 height 15
click at [366, 36] on span "Start Calls" at bounding box center [388, 44] width 53 height 15
click at [1105, 581] on button "button" at bounding box center [1109, 577] width 37 height 27
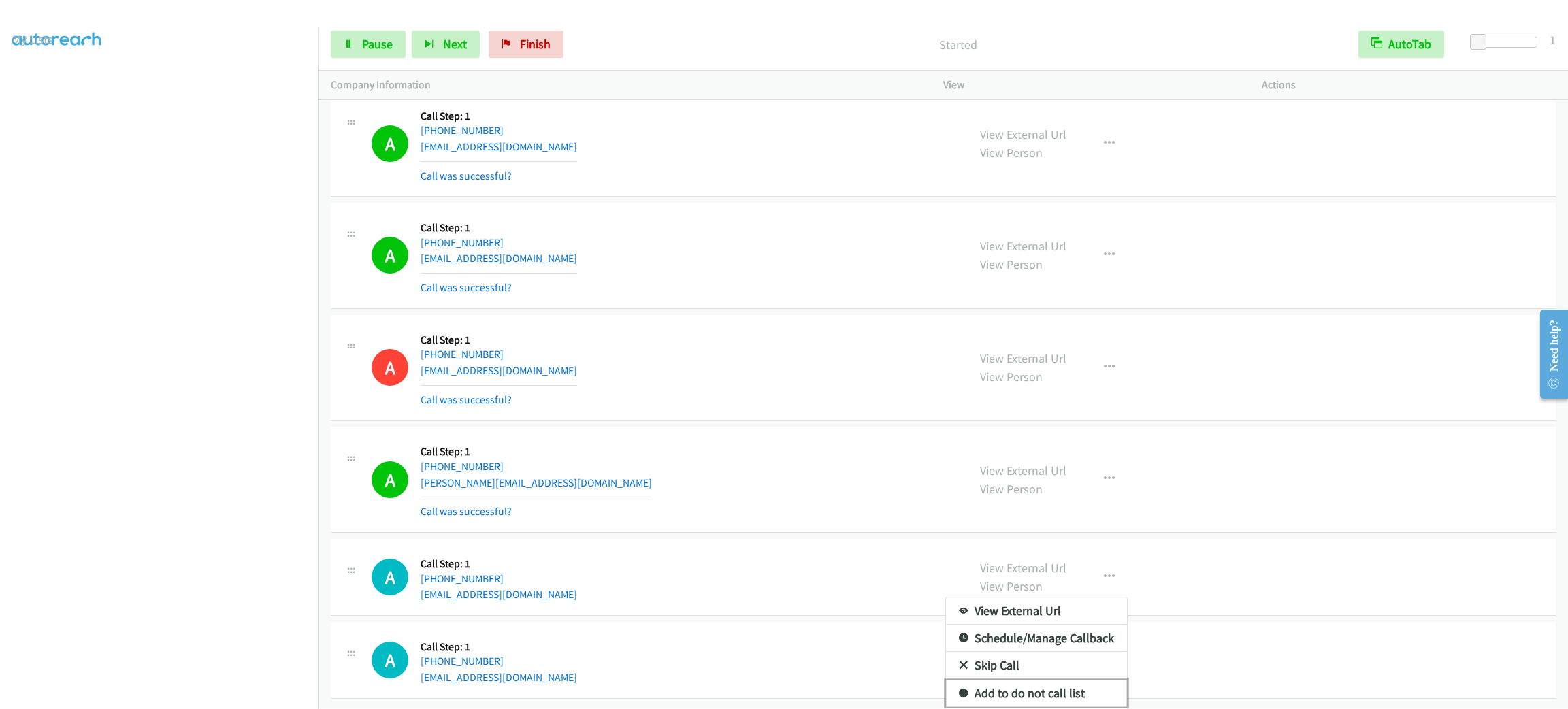
click at [1047, 680] on link "Add to do not call list" at bounding box center [1036, 693] width 181 height 27
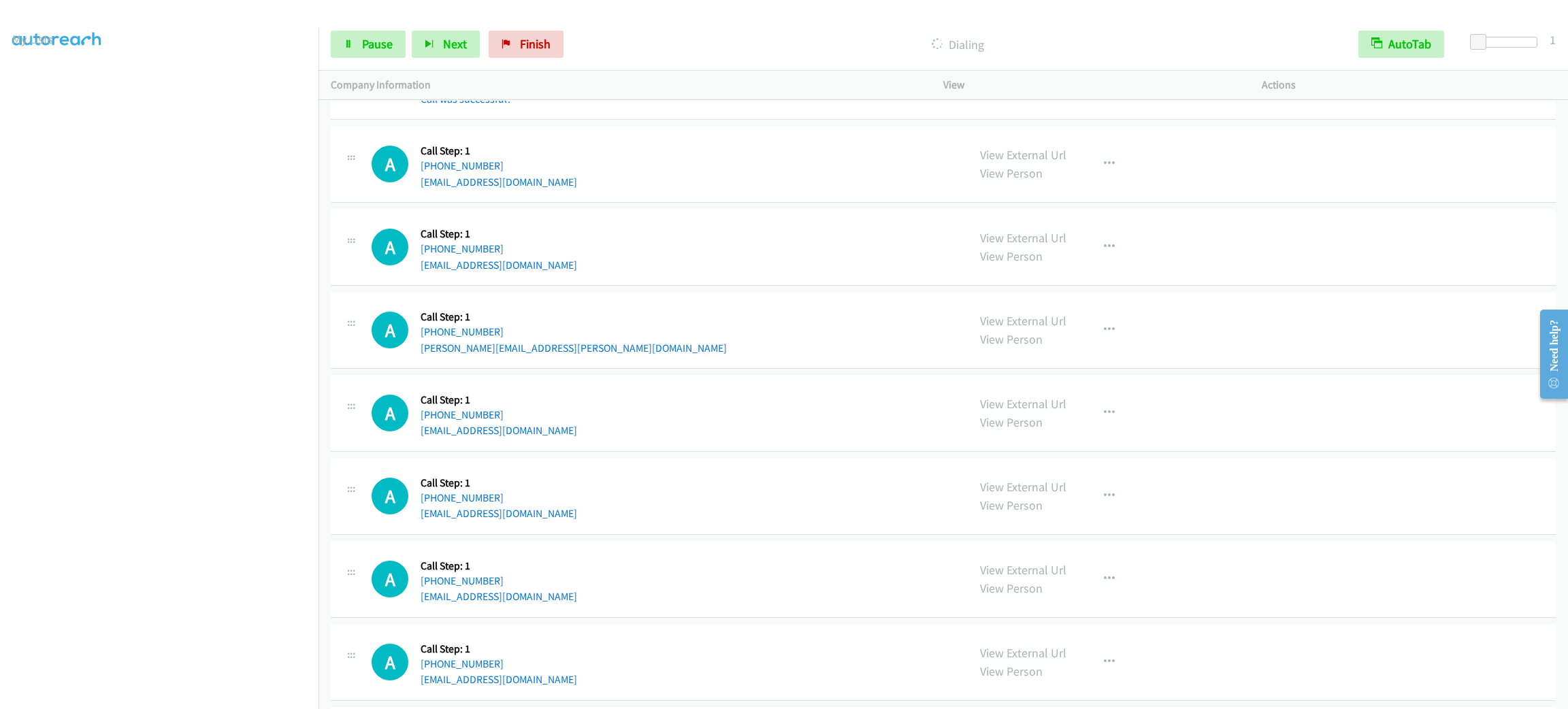
scroll to position [22509, 0]
click at [379, 43] on span "Pause" at bounding box center [377, 44] width 31 height 15
click at [379, 43] on span "Start Calls" at bounding box center [388, 44] width 53 height 15
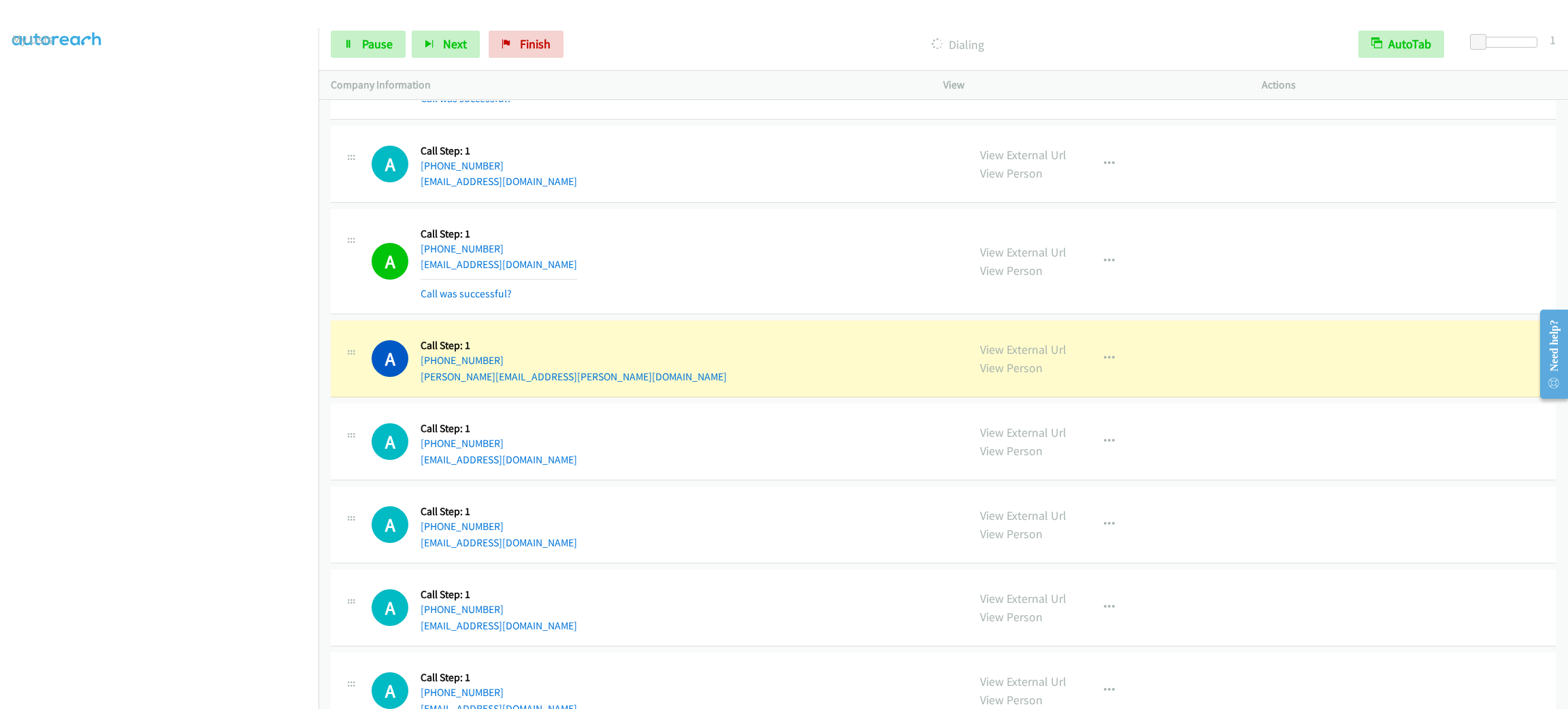
scroll to position [22775, 0]
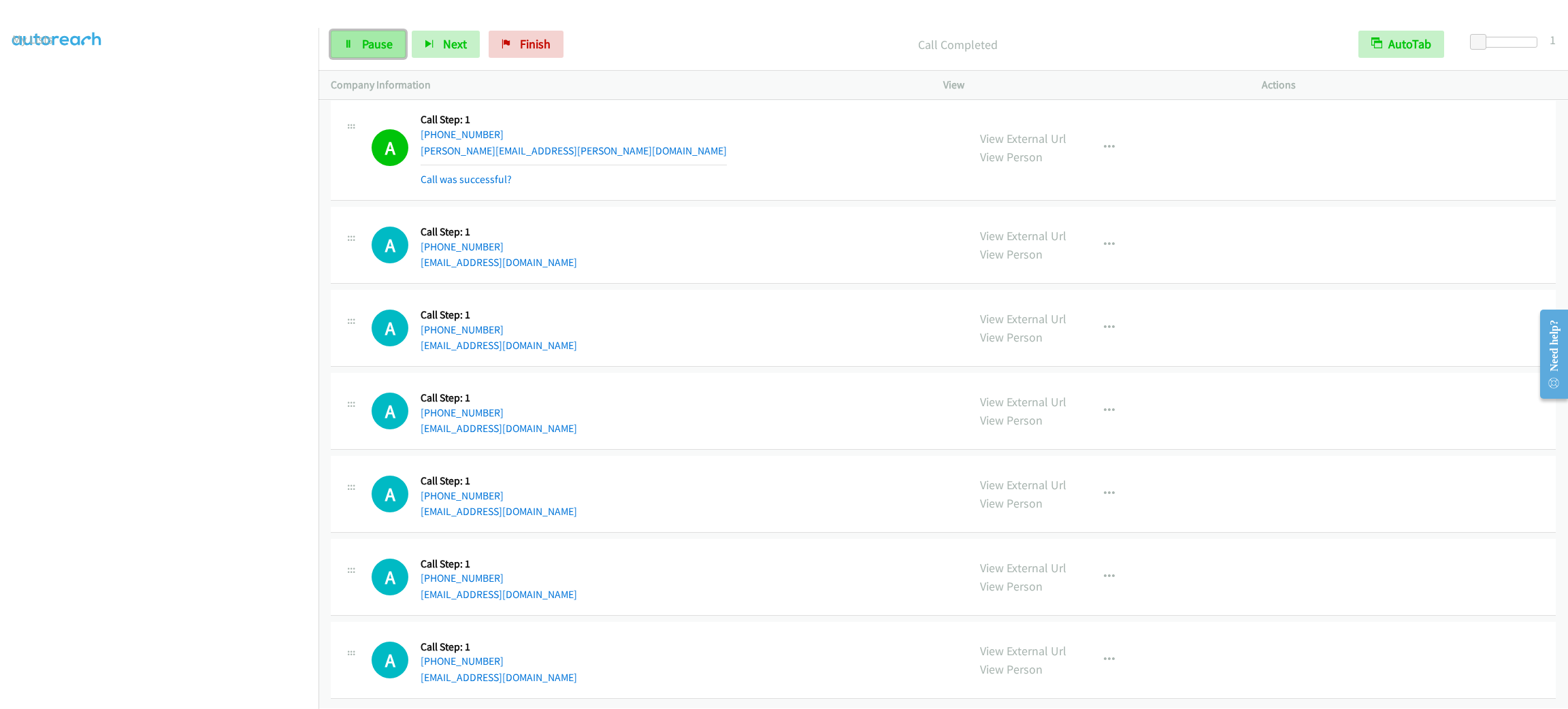
click at [380, 52] on link "Pause" at bounding box center [368, 44] width 75 height 27
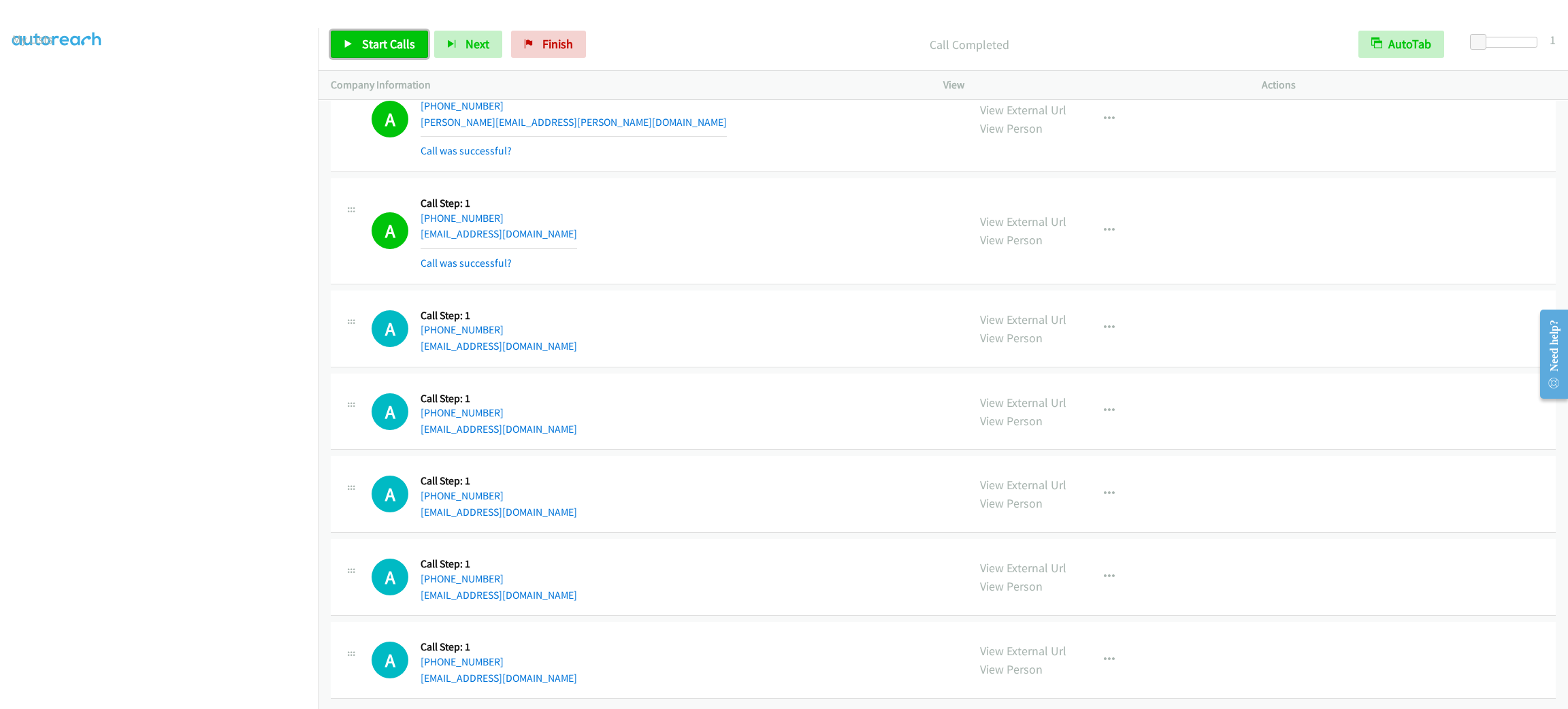
click at [417, 43] on link "Start Calls" at bounding box center [379, 44] width 97 height 27
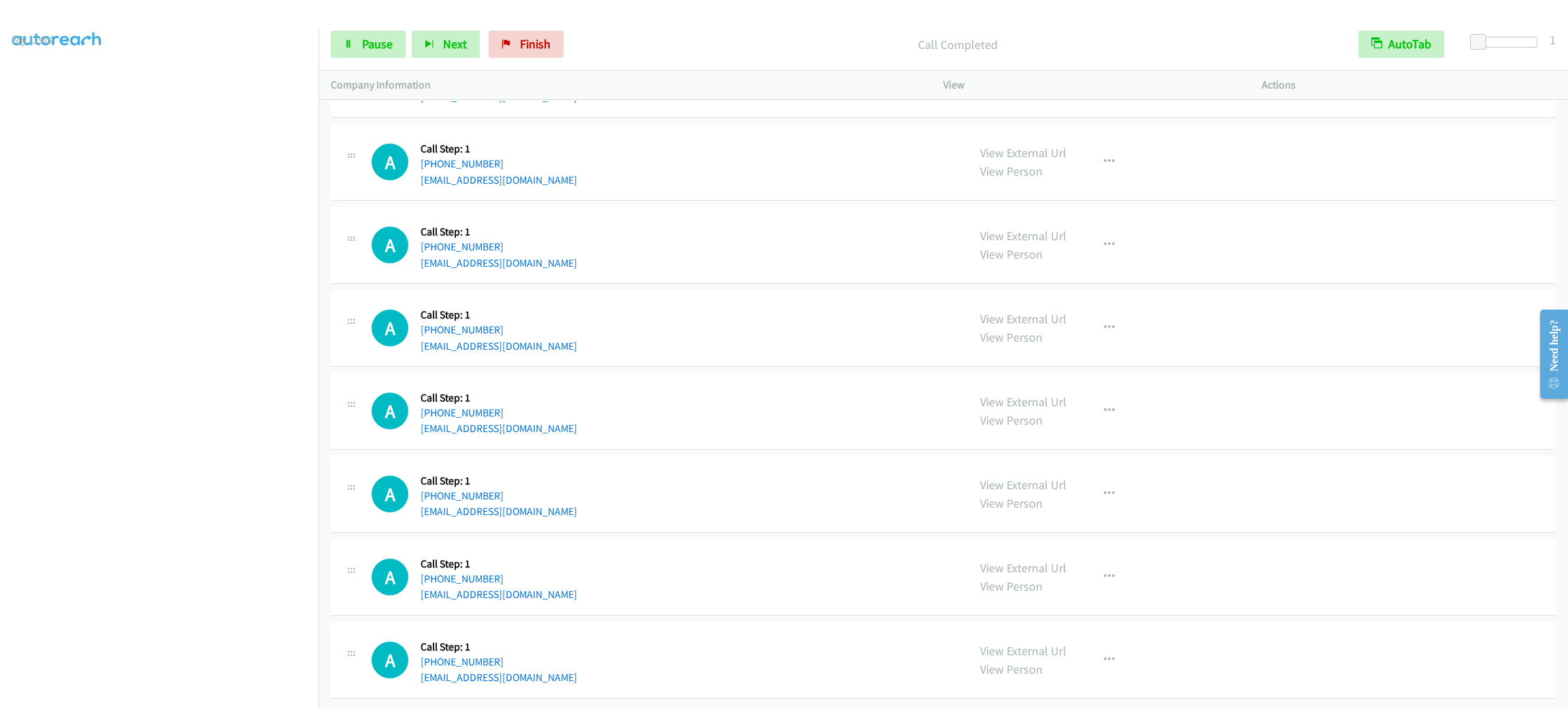
scroll to position [23439, 0]
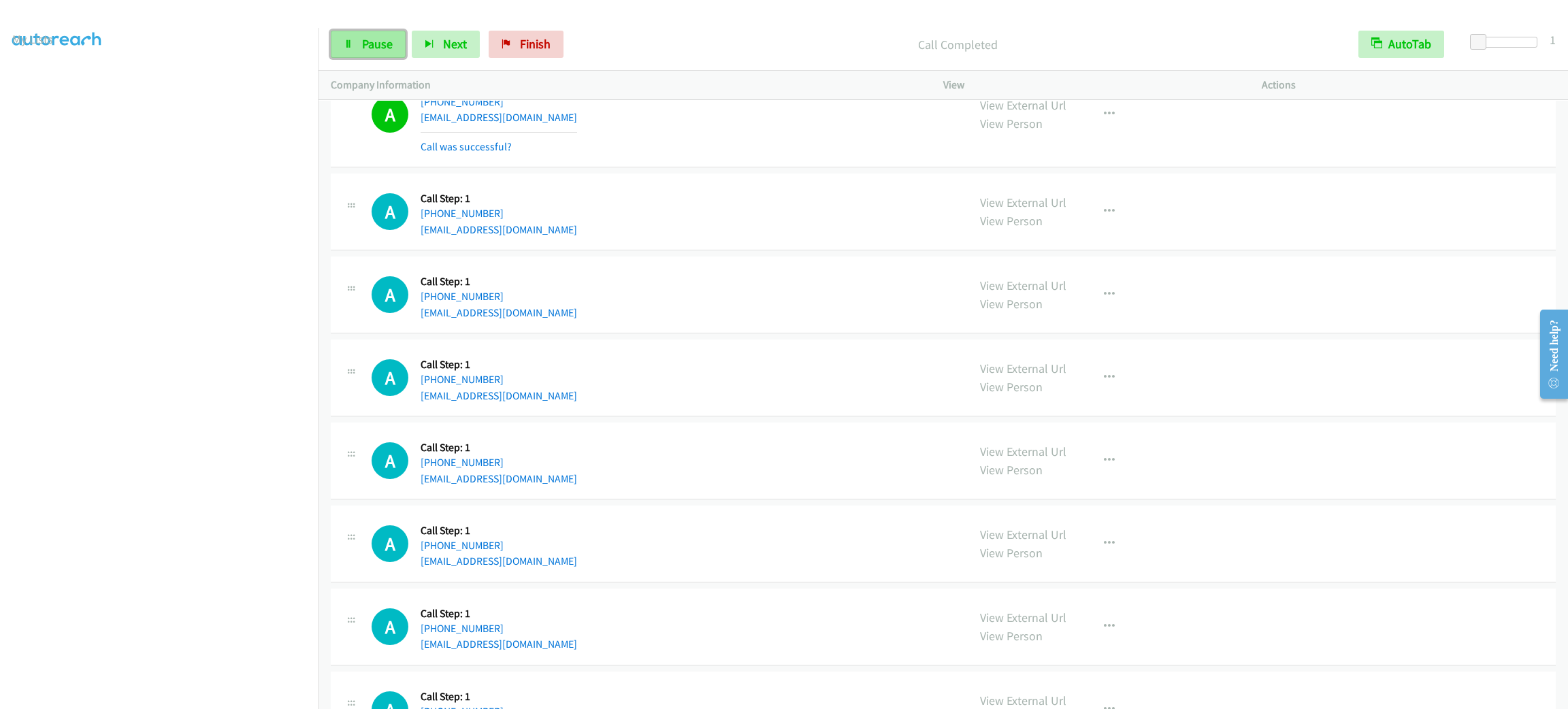
click at [383, 49] on span "Pause" at bounding box center [377, 44] width 31 height 15
click at [383, 32] on link "Pause" at bounding box center [368, 44] width 75 height 27
click at [383, 32] on link "Start Calls" at bounding box center [379, 44] width 97 height 27
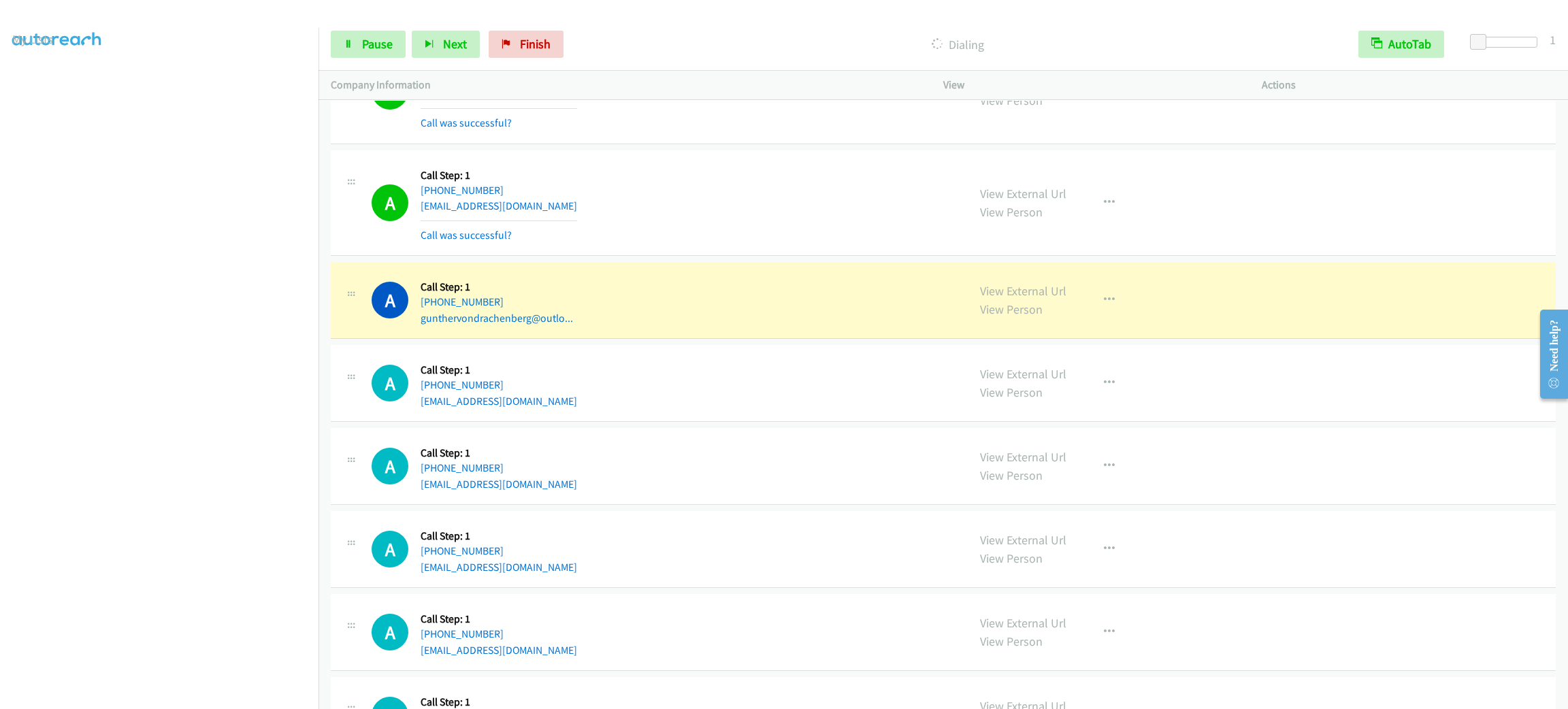
scroll to position [24461, 0]
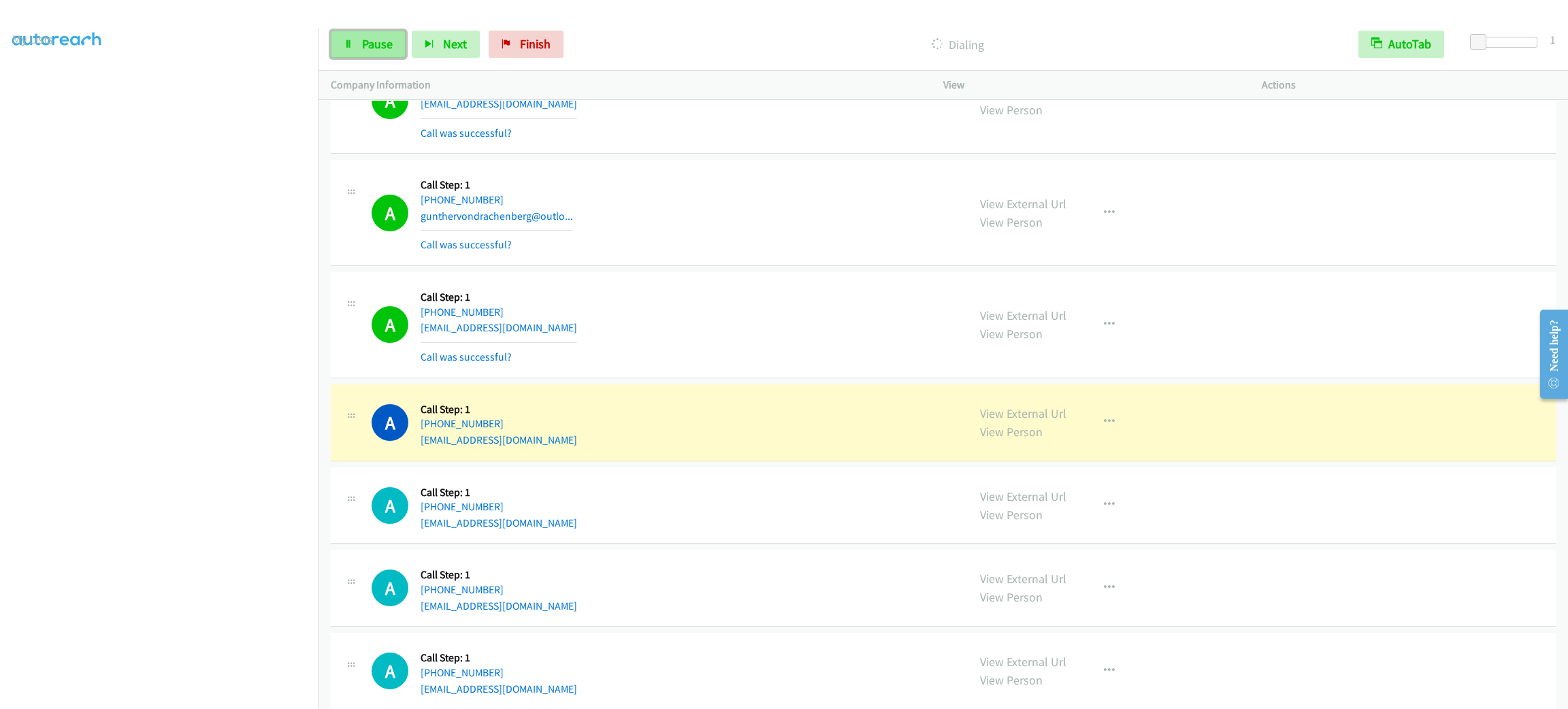
click at [353, 32] on link "Pause" at bounding box center [368, 44] width 75 height 27
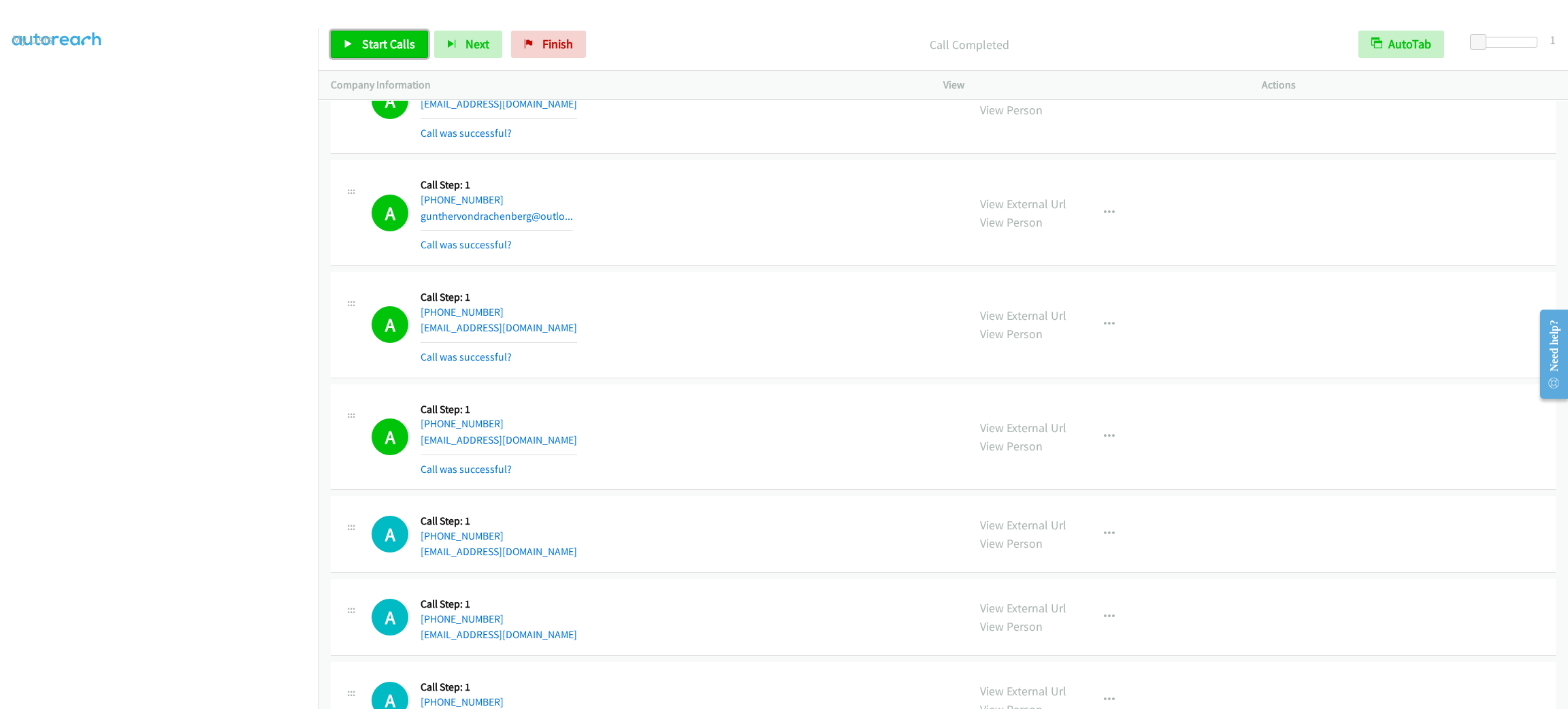
drag, startPoint x: 371, startPoint y: 50, endPoint x: 382, endPoint y: 49, distance: 11.0
click at [371, 48] on span "Start Calls" at bounding box center [388, 44] width 53 height 15
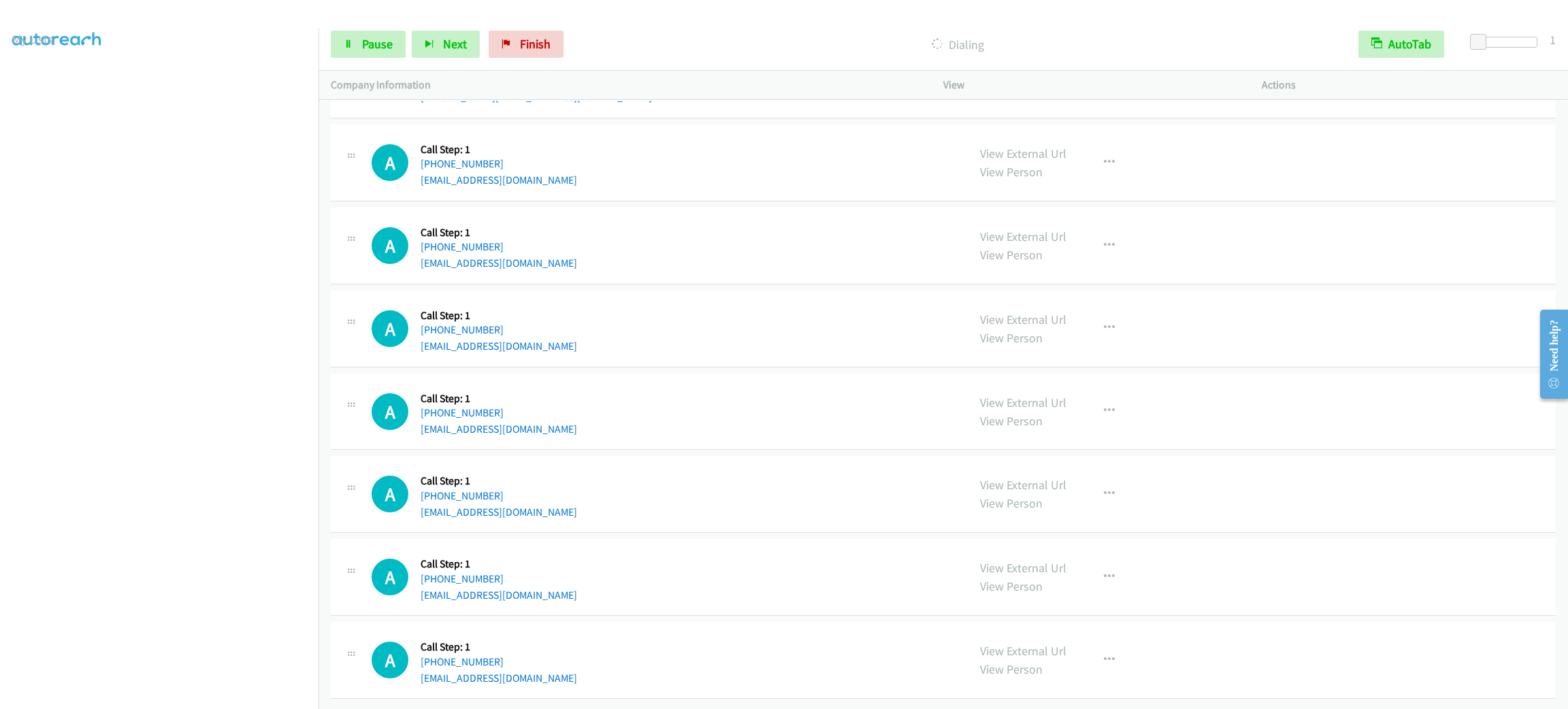
scroll to position [25207, 0]
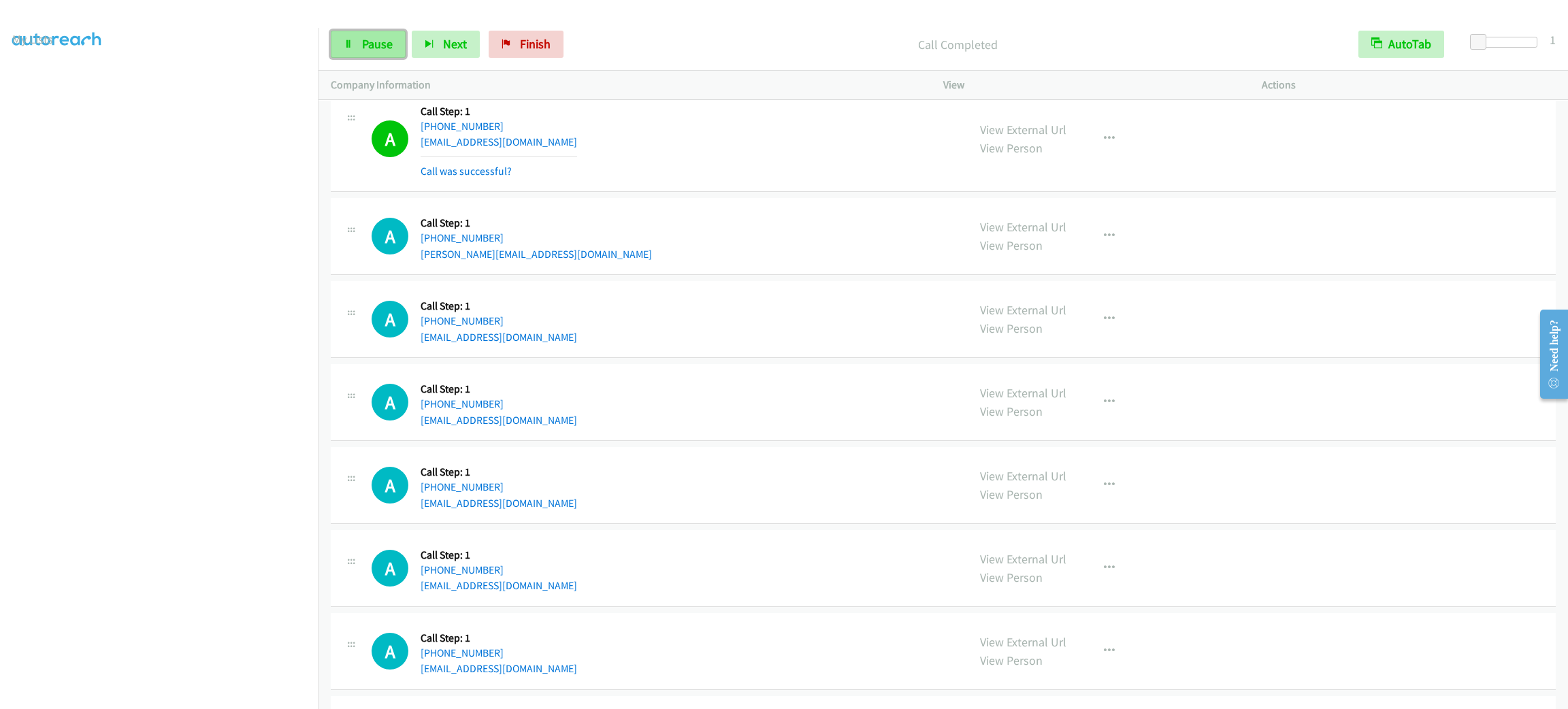
click at [373, 45] on span "Pause" at bounding box center [377, 44] width 31 height 15
click at [373, 44] on span "Start Calls" at bounding box center [388, 44] width 53 height 15
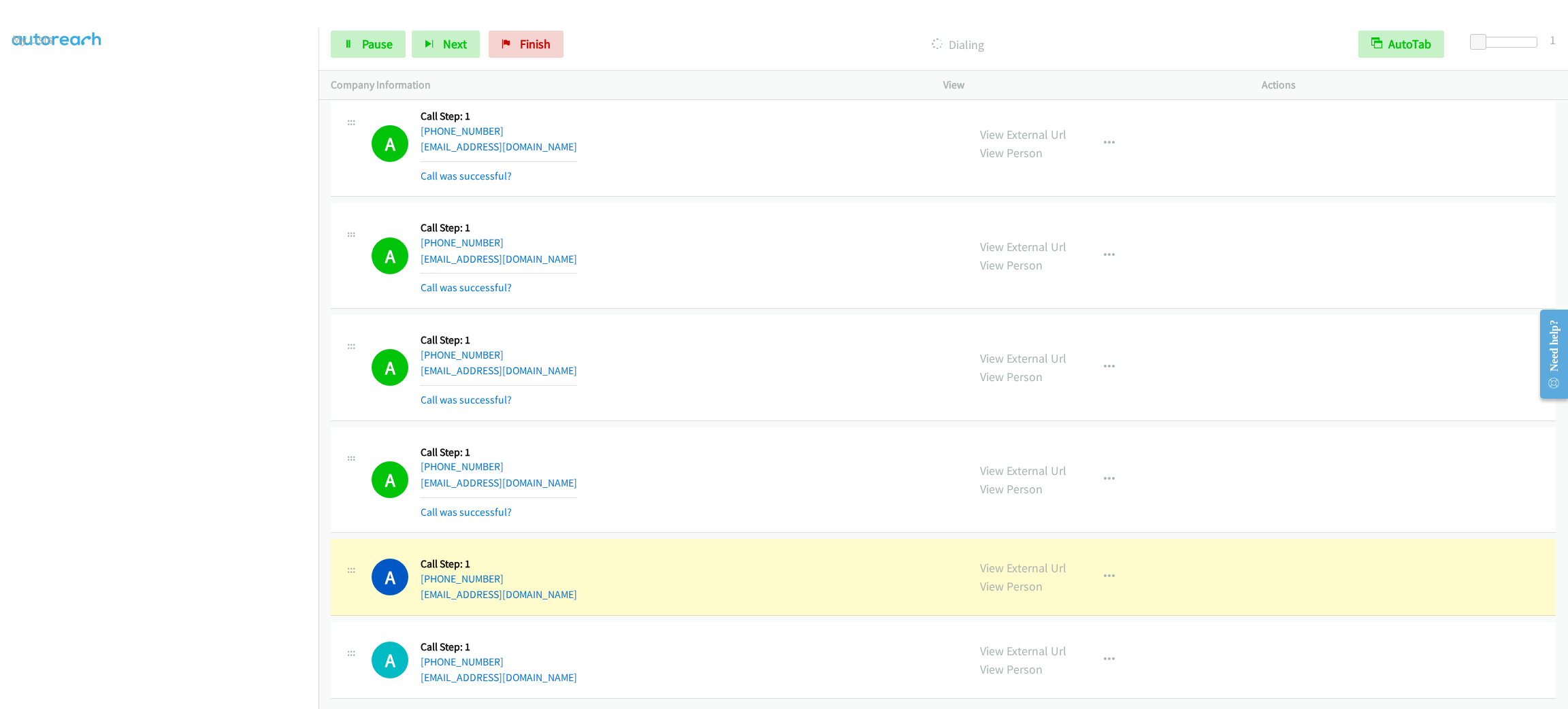
scroll to position [25586, 0]
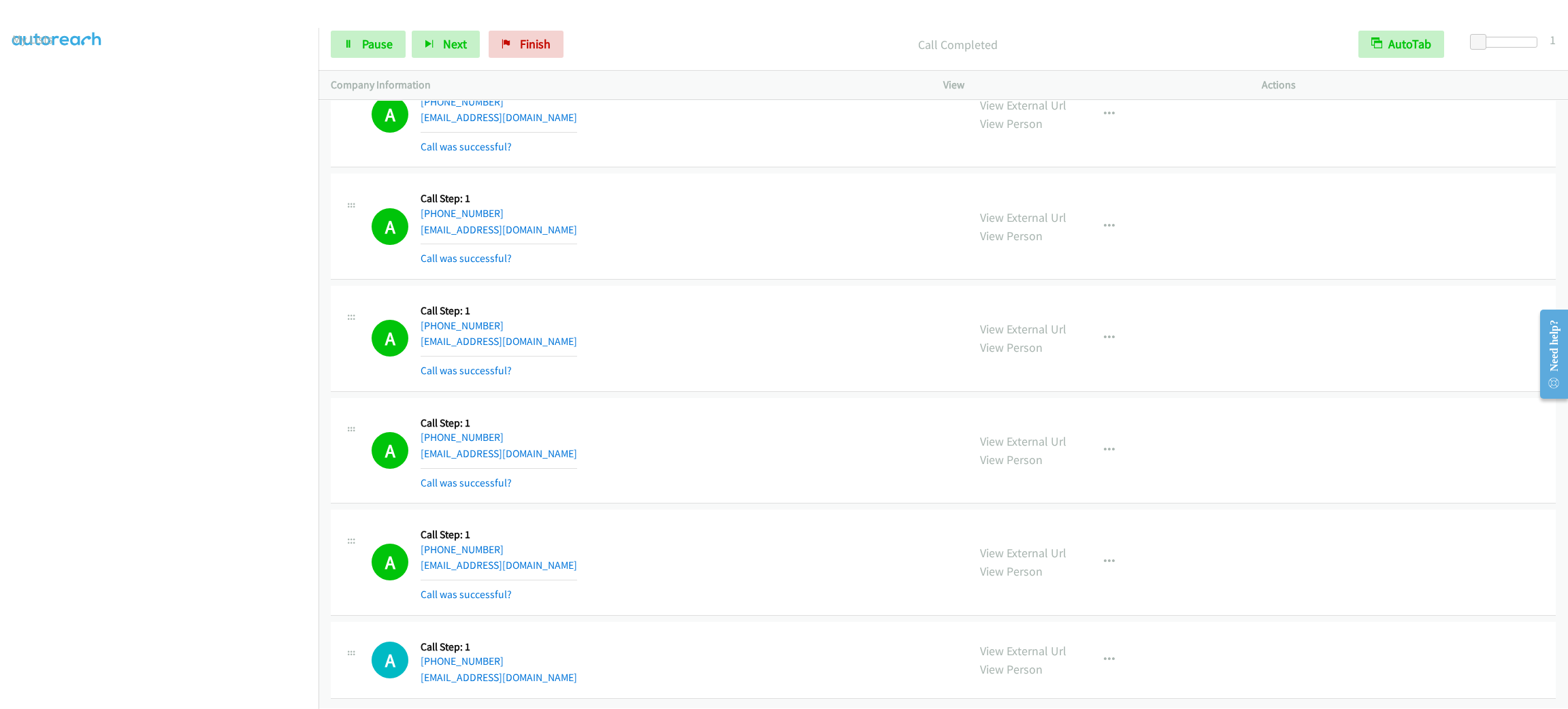
click at [1095, 554] on div "View External Url View Person View External Url Email Schedule/Manage Callback …" at bounding box center [1133, 562] width 331 height 81
click at [1104, 567] on icon "button" at bounding box center [1109, 562] width 11 height 11
click at [1093, 688] on link "Add to do not call list" at bounding box center [1036, 678] width 181 height 27
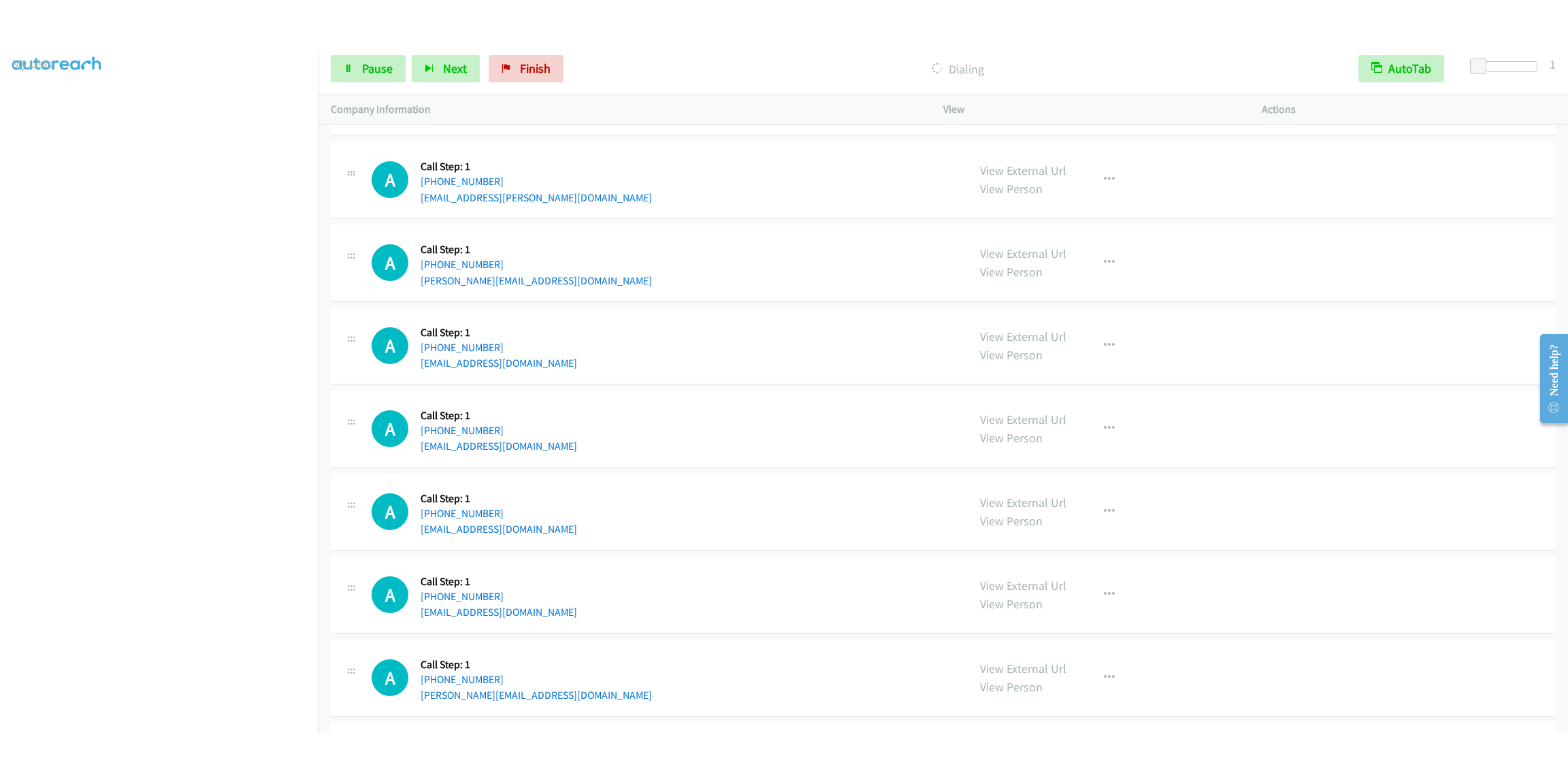
scroll to position [26174, 0]
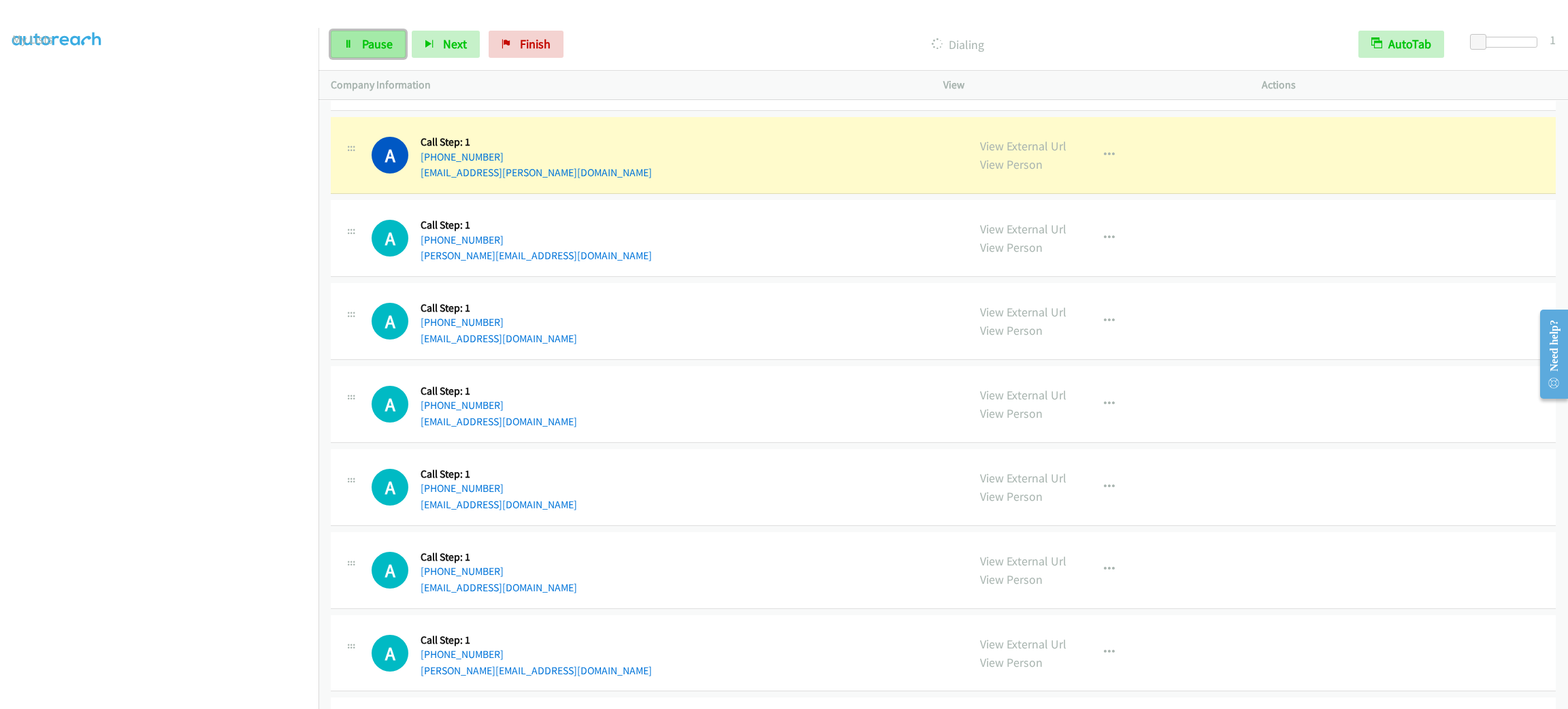
click at [354, 32] on link "Pause" at bounding box center [368, 44] width 75 height 27
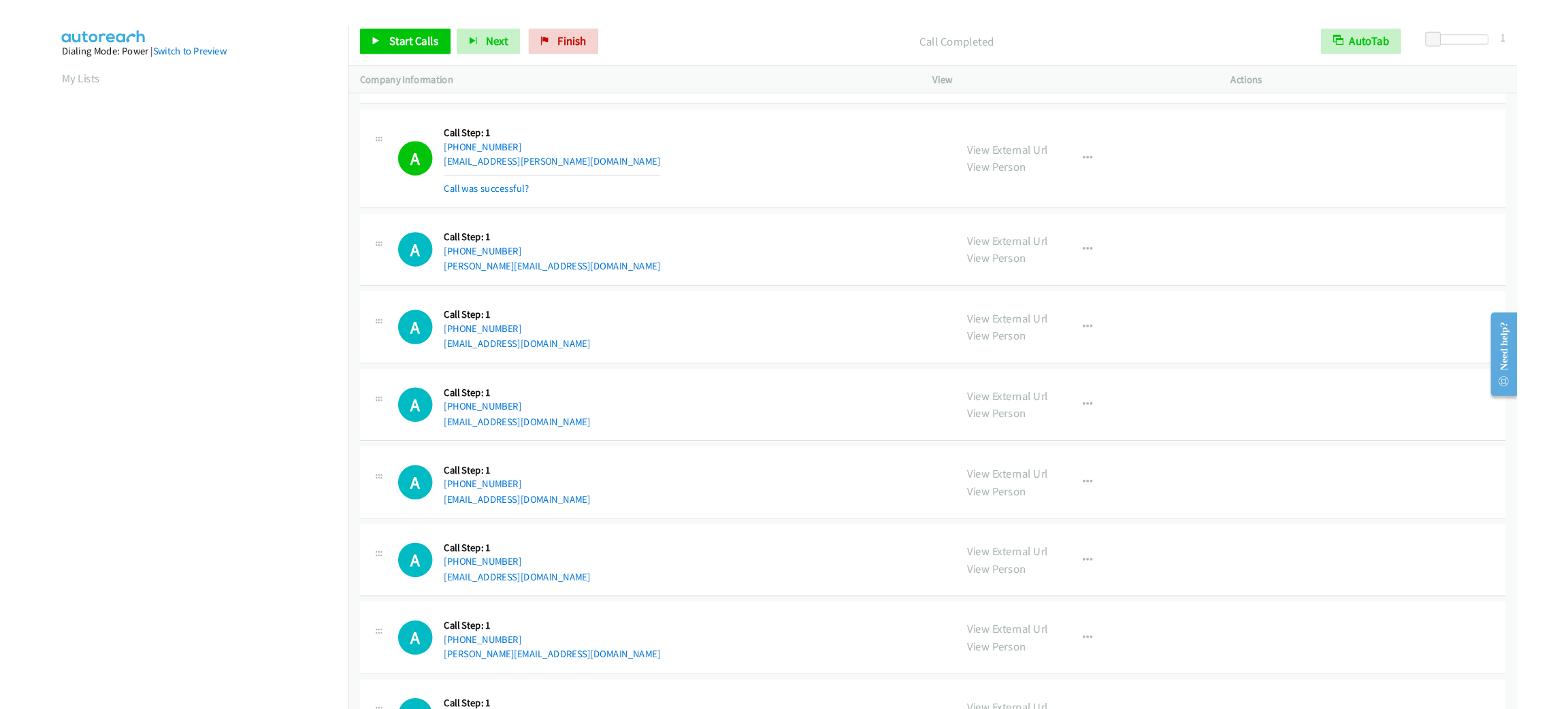
scroll to position [10, 0]
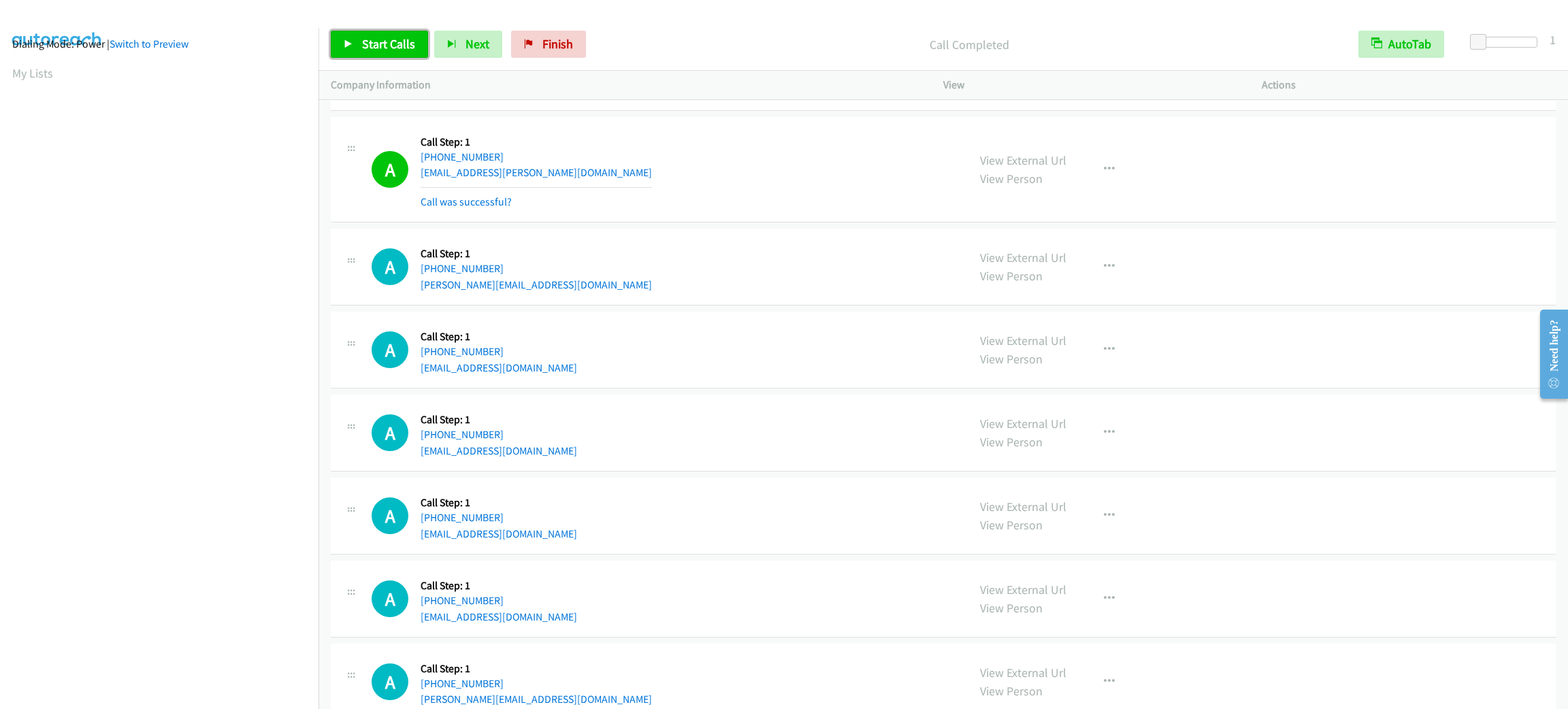
click at [348, 44] on icon at bounding box center [348, 45] width 9 height 9
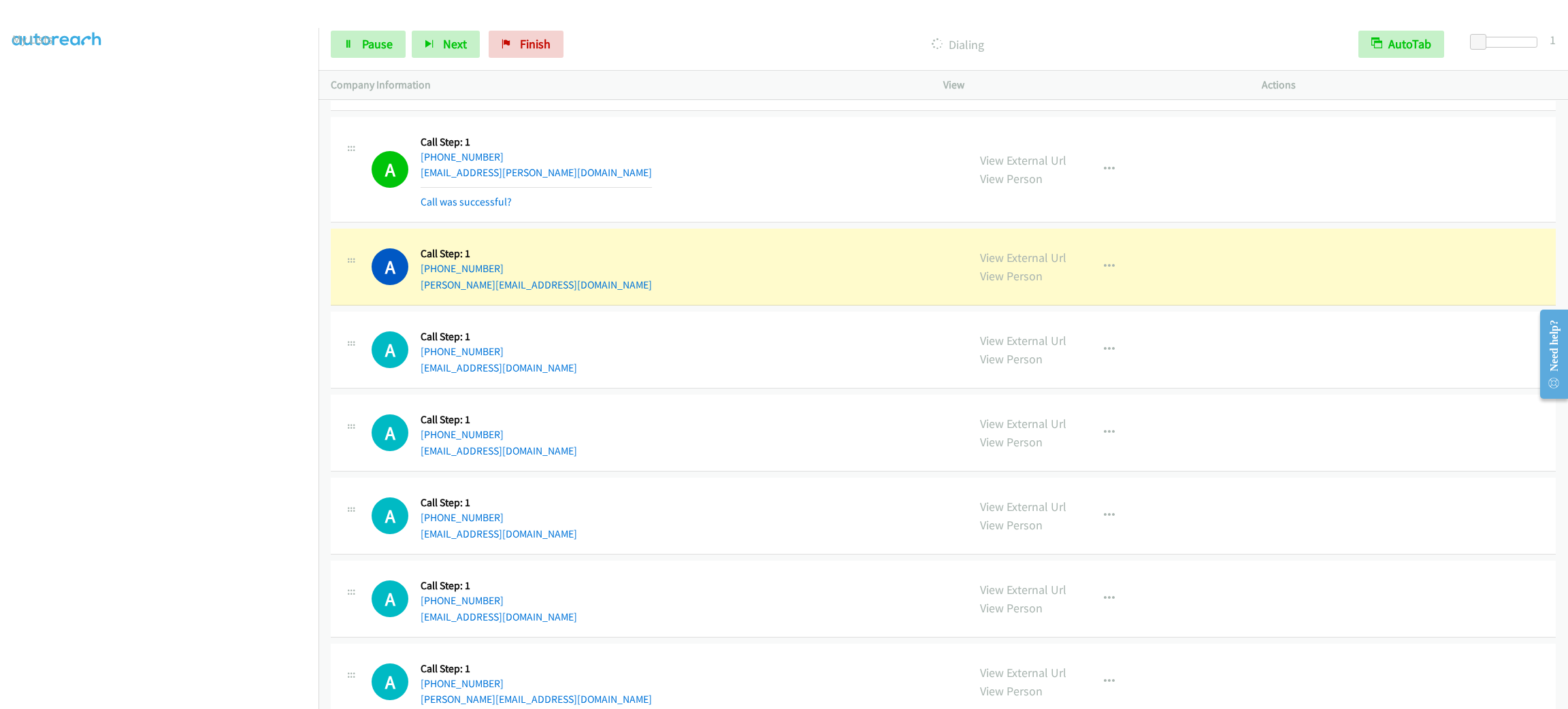
scroll to position [26286, 0]
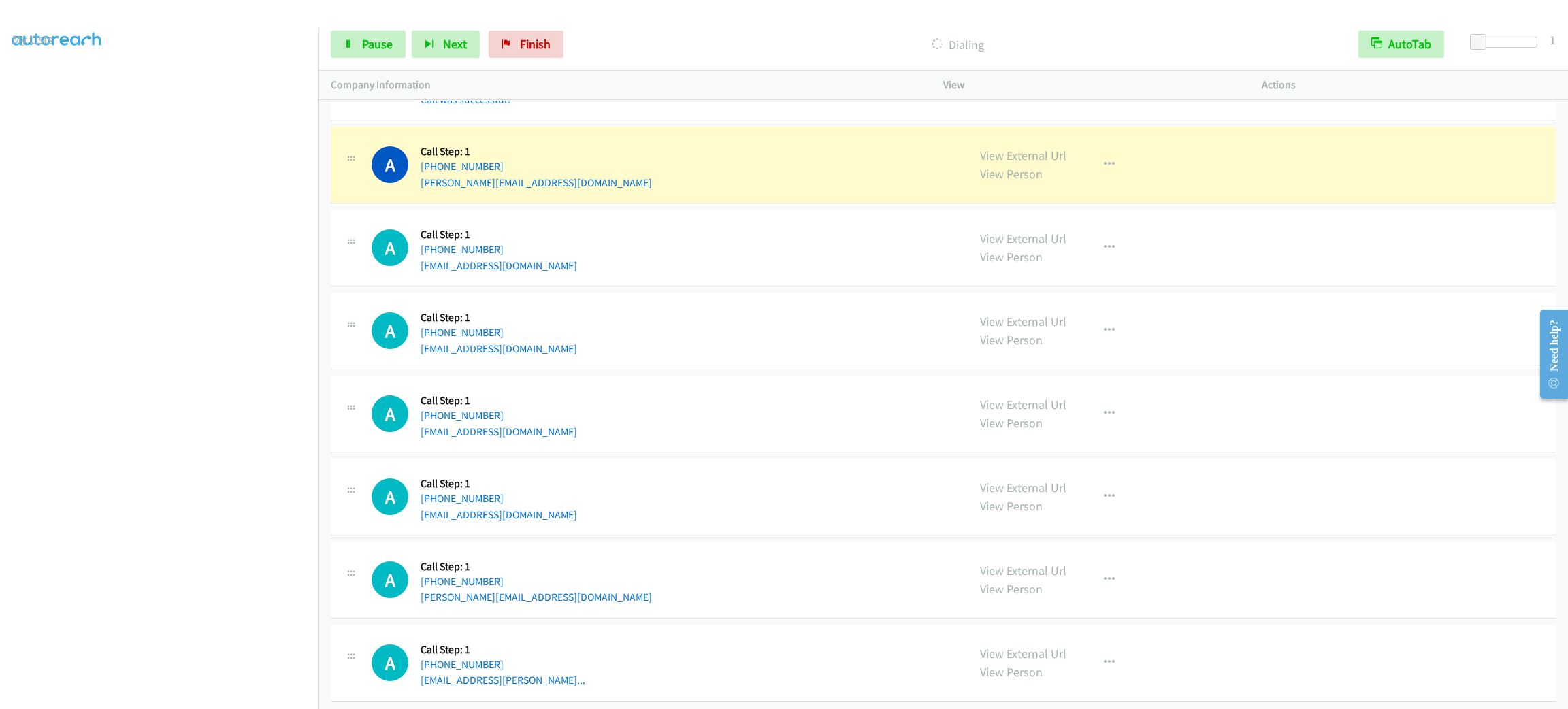
click at [191, 696] on section at bounding box center [159, 386] width 294 height 651
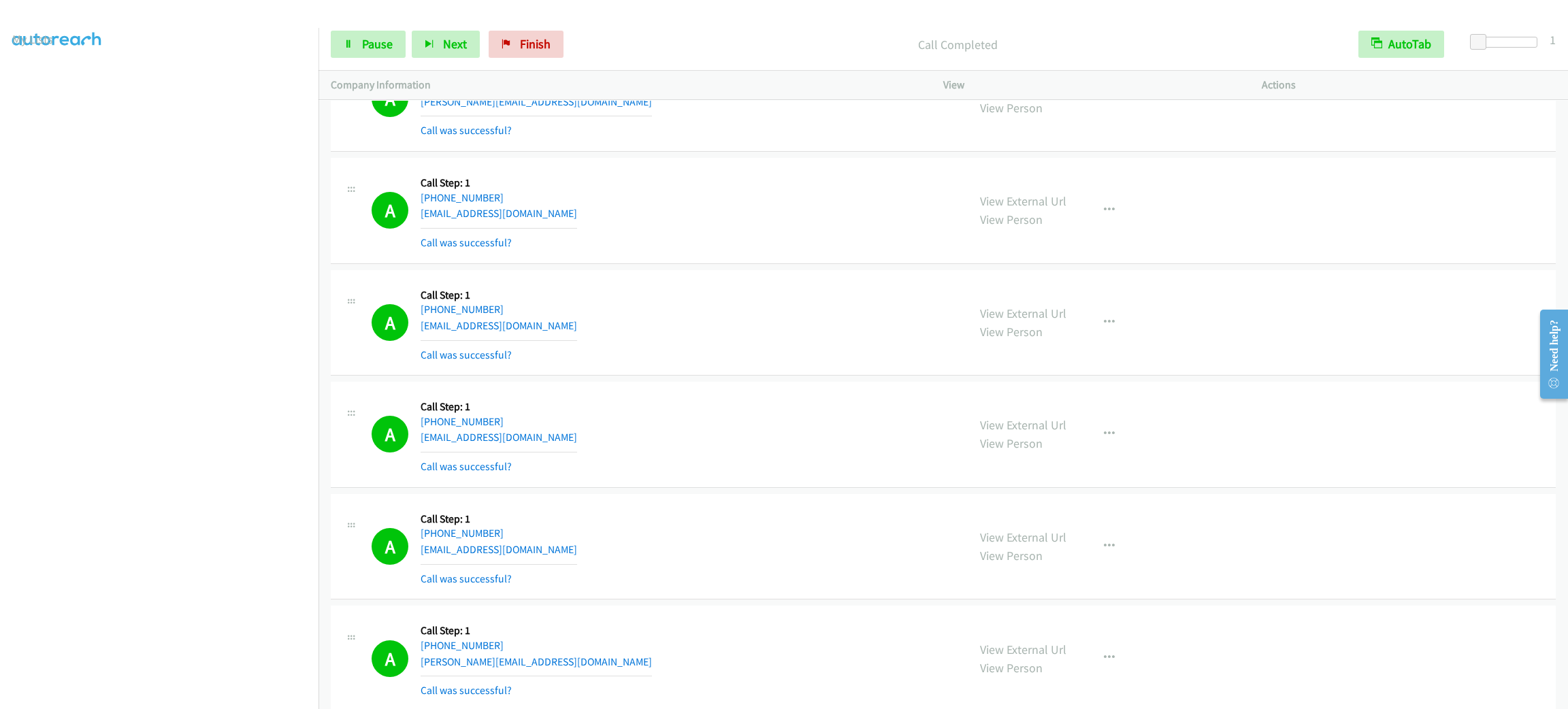
click at [360, 139] on div "A Callback Scheduled Call Step: 1 America/Los_Angeles [PHONE_NUMBER] [EMAIL_ADD…" at bounding box center [650, 98] width 613 height 81
click at [355, 139] on div "A Callback Scheduled Call Step: 1 America/Los_Angeles [PHONE_NUMBER] [EMAIL_ADD…" at bounding box center [650, 98] width 613 height 81
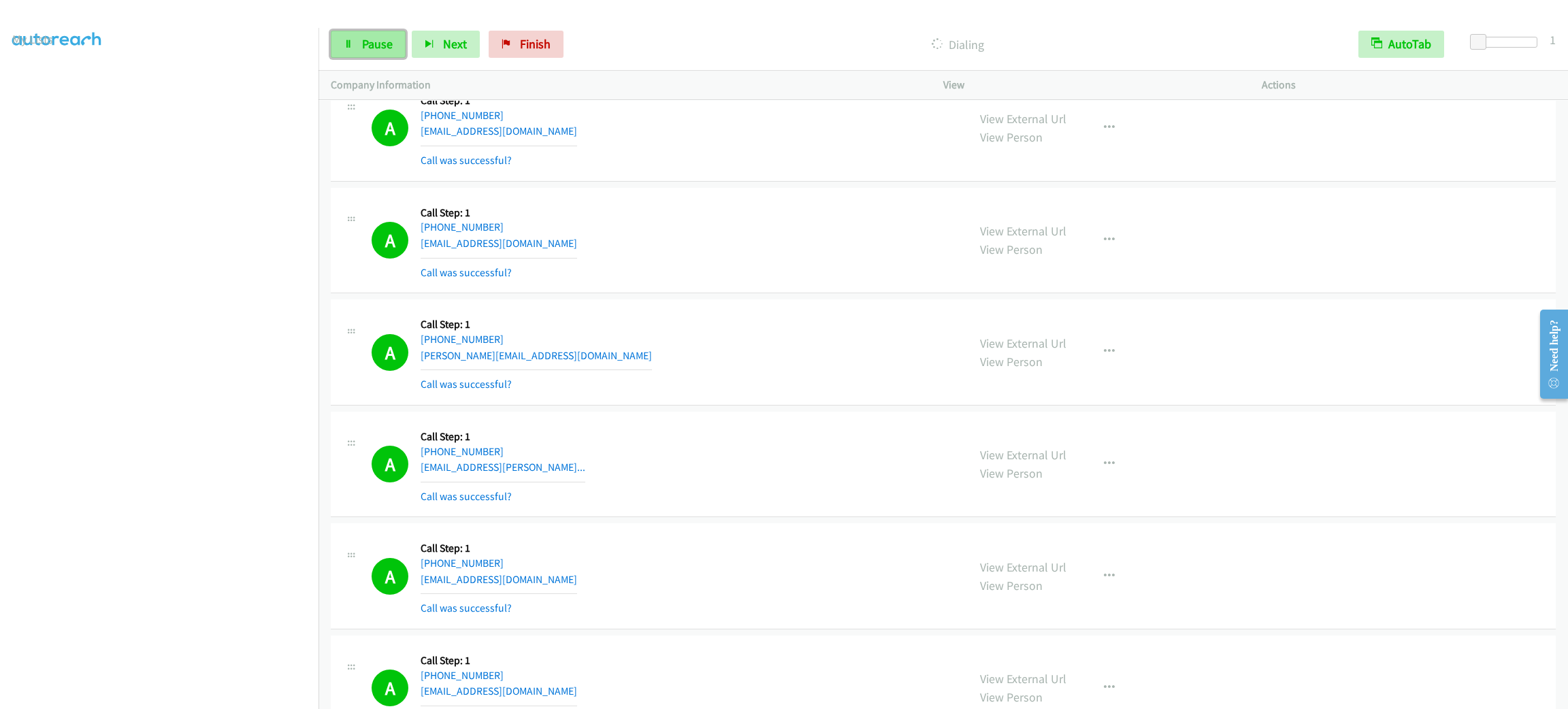
click at [389, 48] on span "Pause" at bounding box center [377, 44] width 31 height 15
click at [398, 38] on span "Start Calls" at bounding box center [388, 44] width 53 height 15
click at [374, 37] on span "Pause" at bounding box center [377, 44] width 31 height 15
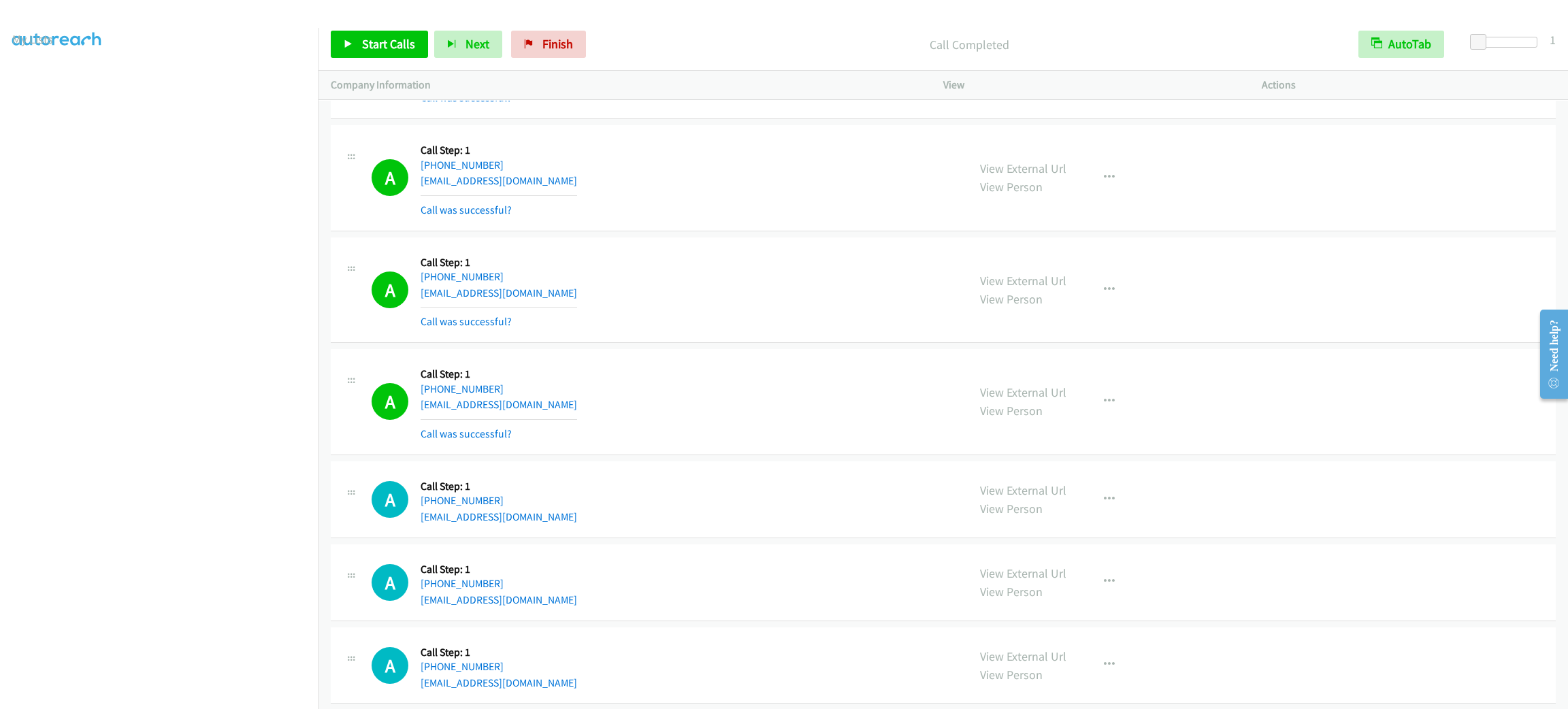
click at [768, 48] on p "Call Completed" at bounding box center [969, 45] width 730 height 18
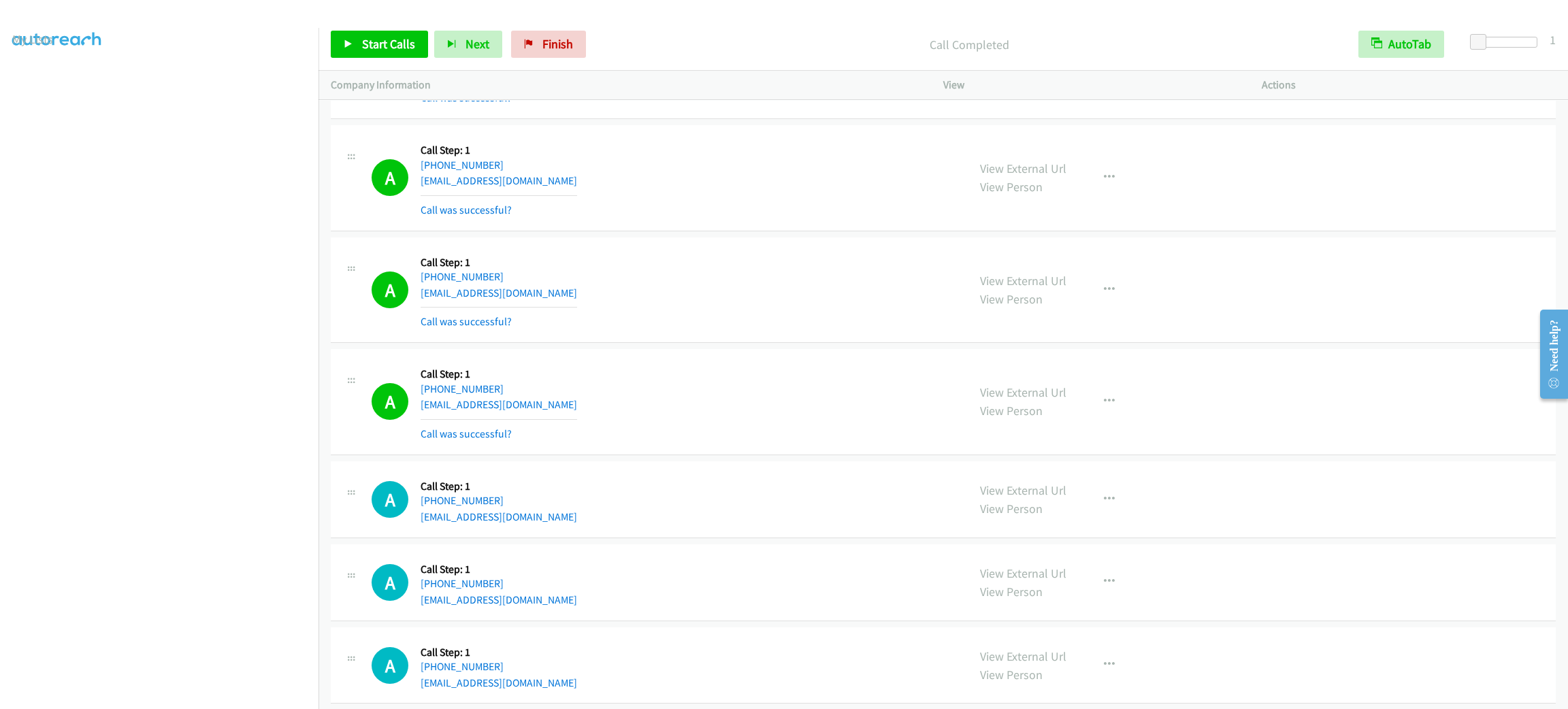
click at [768, 48] on p "Call Completed" at bounding box center [969, 45] width 730 height 18
click at [869, 106] on div "A Callback Scheduled Call Step: 1 America/New_York [PHONE_NUMBER] [EMAIL_ADDRES…" at bounding box center [664, 65] width 583 height 81
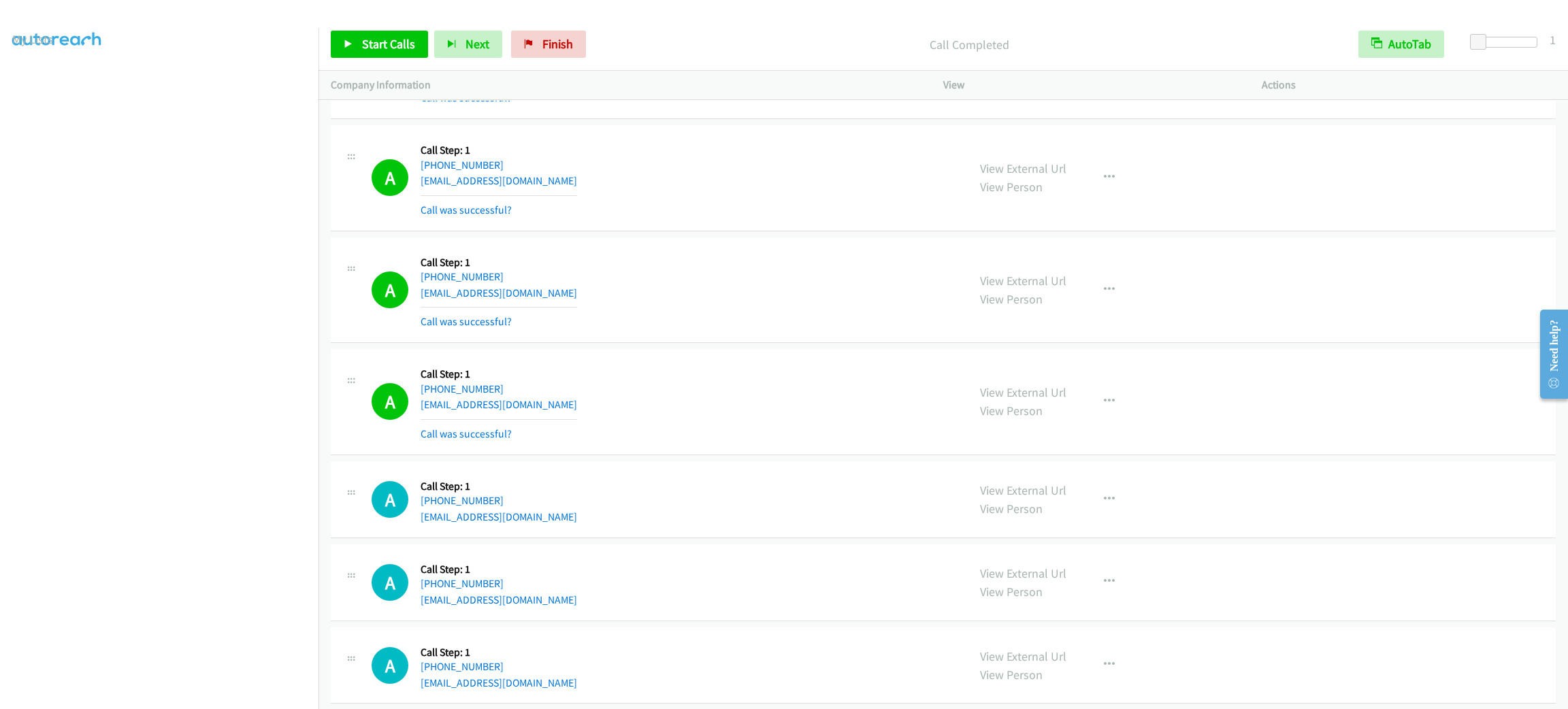
click at [869, 106] on div "A Callback Scheduled Call Step: 1 America/New_York [PHONE_NUMBER] [EMAIL_ADDRES…" at bounding box center [664, 65] width 583 height 81
click at [391, 77] on p "Company Information" at bounding box center [625, 85] width 588 height 16
